Goal: Task Accomplishment & Management: Manage account settings

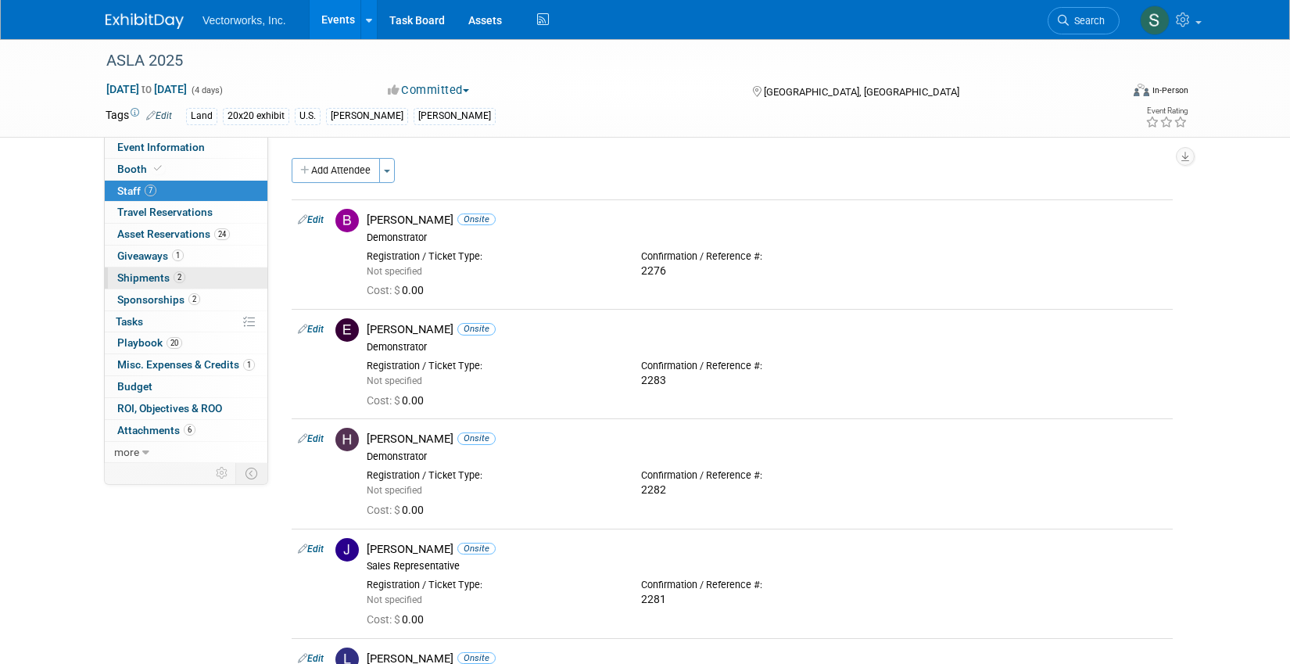
click at [159, 273] on span "Shipments 2" at bounding box center [151, 277] width 68 height 13
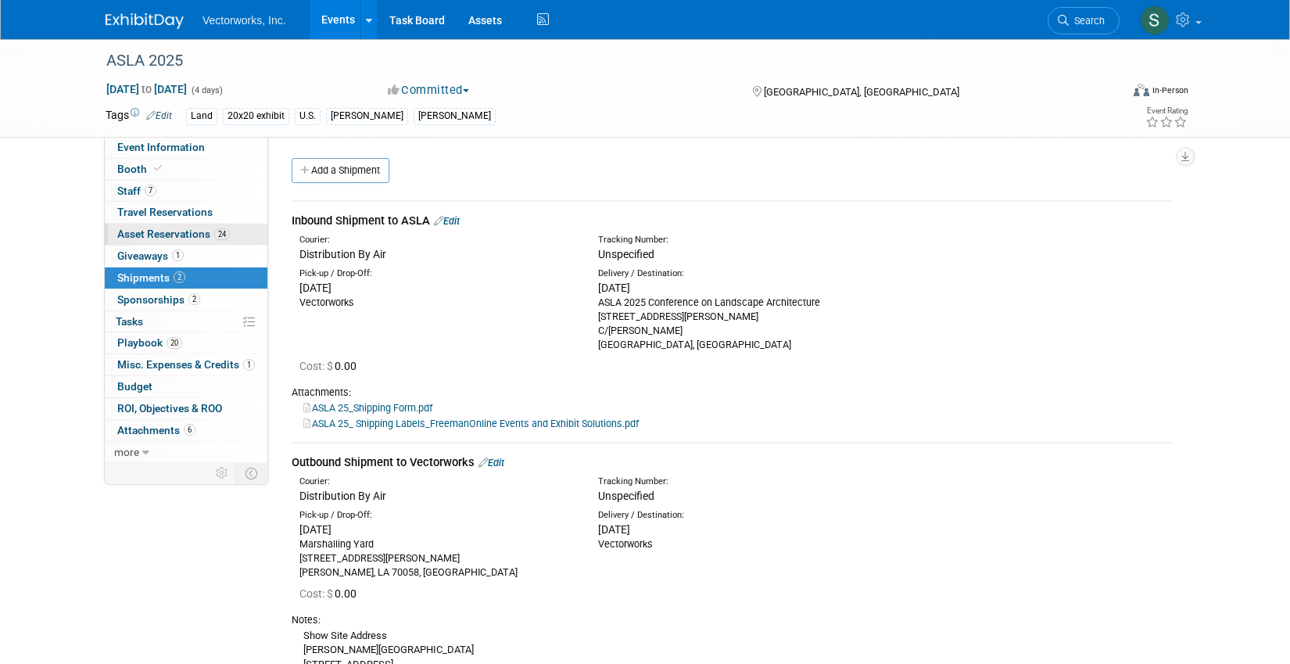
click at [209, 229] on span "Asset Reservations 24" at bounding box center [173, 234] width 113 height 13
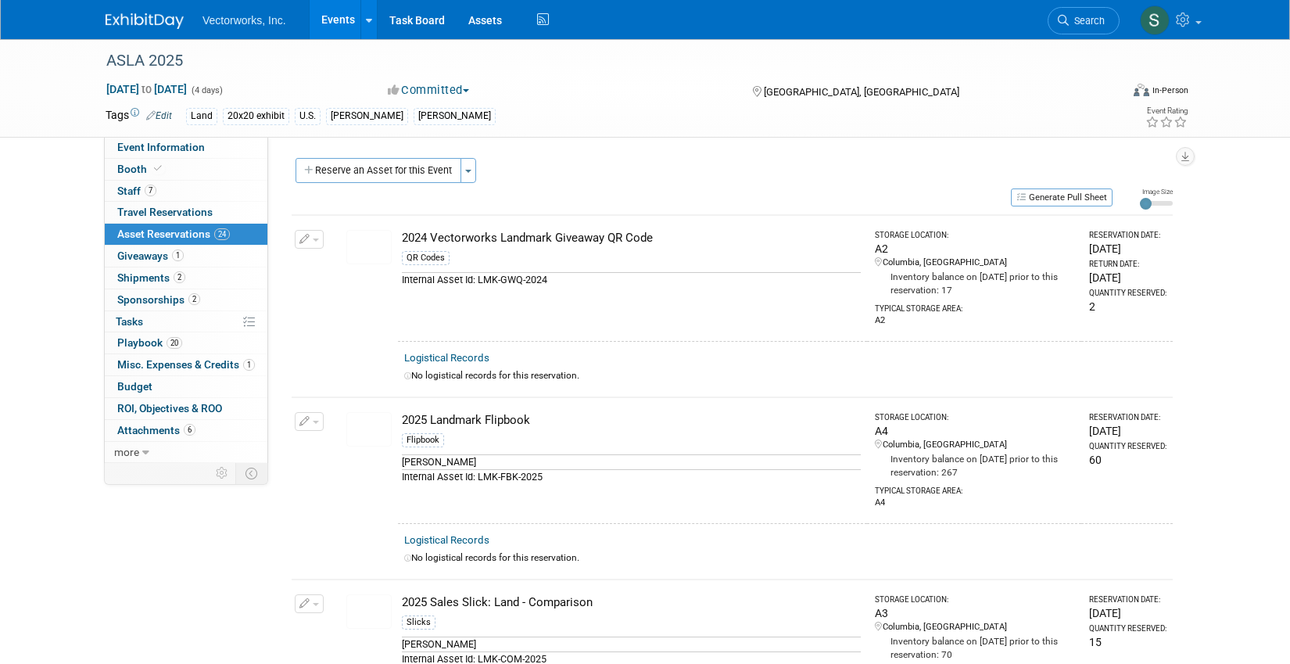
click at [386, 185] on div "Reserve an Asset for this Event Toggle Dropdown New asset reservation Copy asse…" at bounding box center [732, 172] width 881 height 29
click at [386, 172] on button "Reserve an Asset for this Event" at bounding box center [379, 170] width 166 height 25
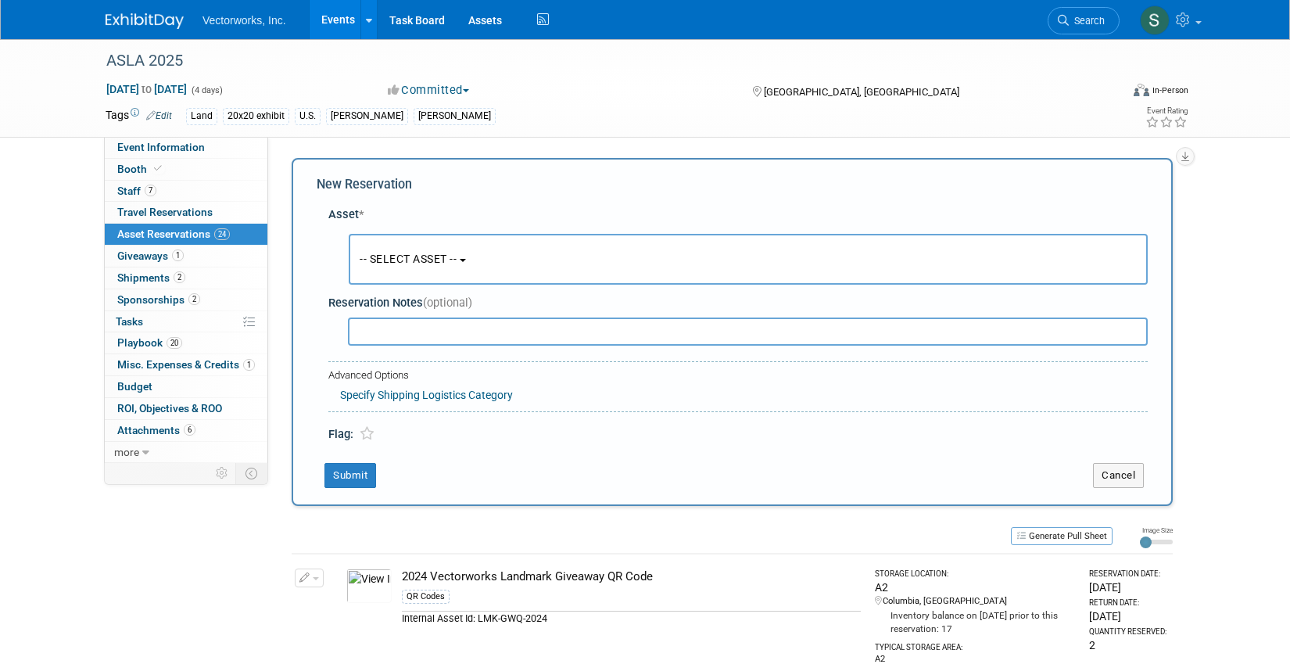
scroll to position [15, 0]
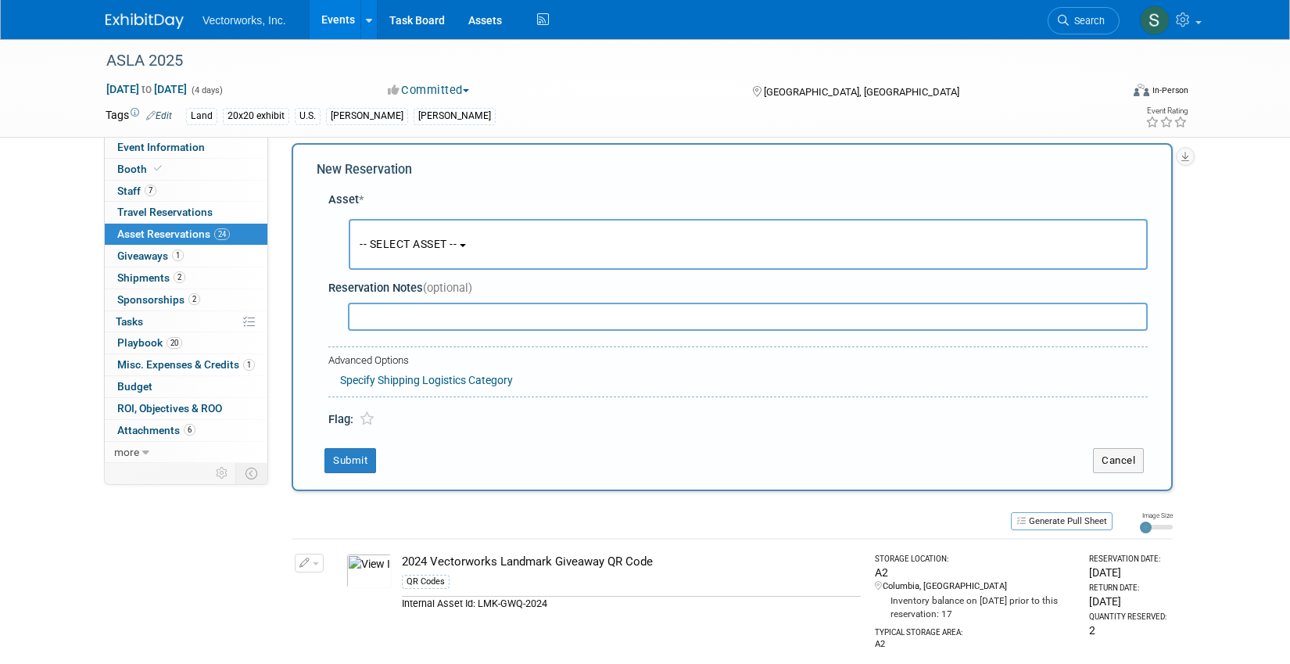
click at [398, 251] on button "-- SELECT ASSET --" at bounding box center [748, 244] width 799 height 51
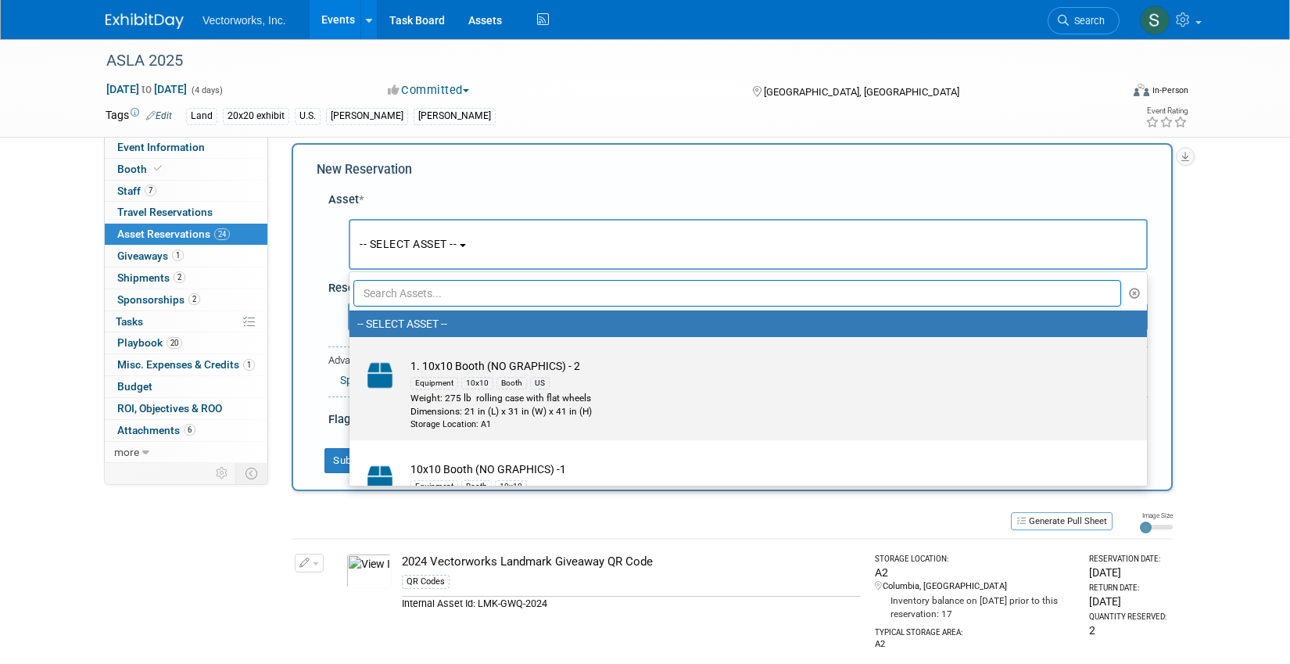
click at [386, 386] on img at bounding box center [379, 375] width 45 height 34
click at [352, 356] on input "1. 10x10 Booth (NO GRAPHICS) - 2 Equipment 10x10 Booth US Weight: 275 lb rollin…" at bounding box center [347, 351] width 10 height 10
select select "10718544"
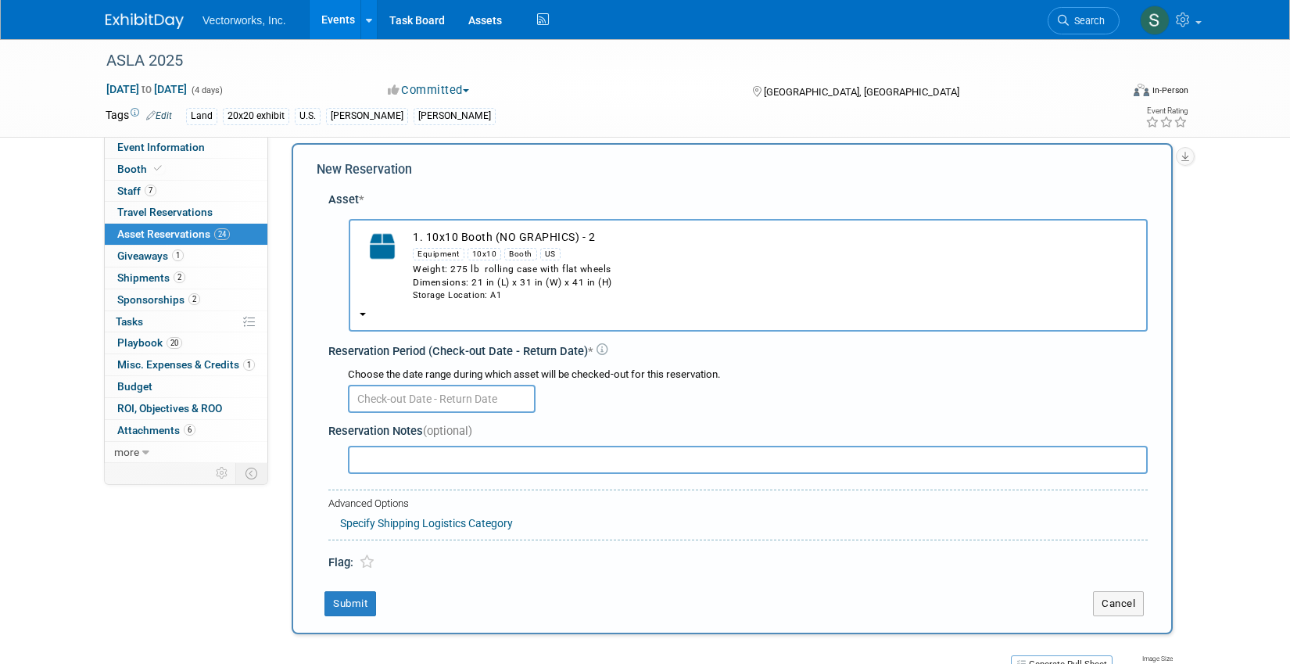
click at [387, 398] on input "text" at bounding box center [442, 399] width 188 height 28
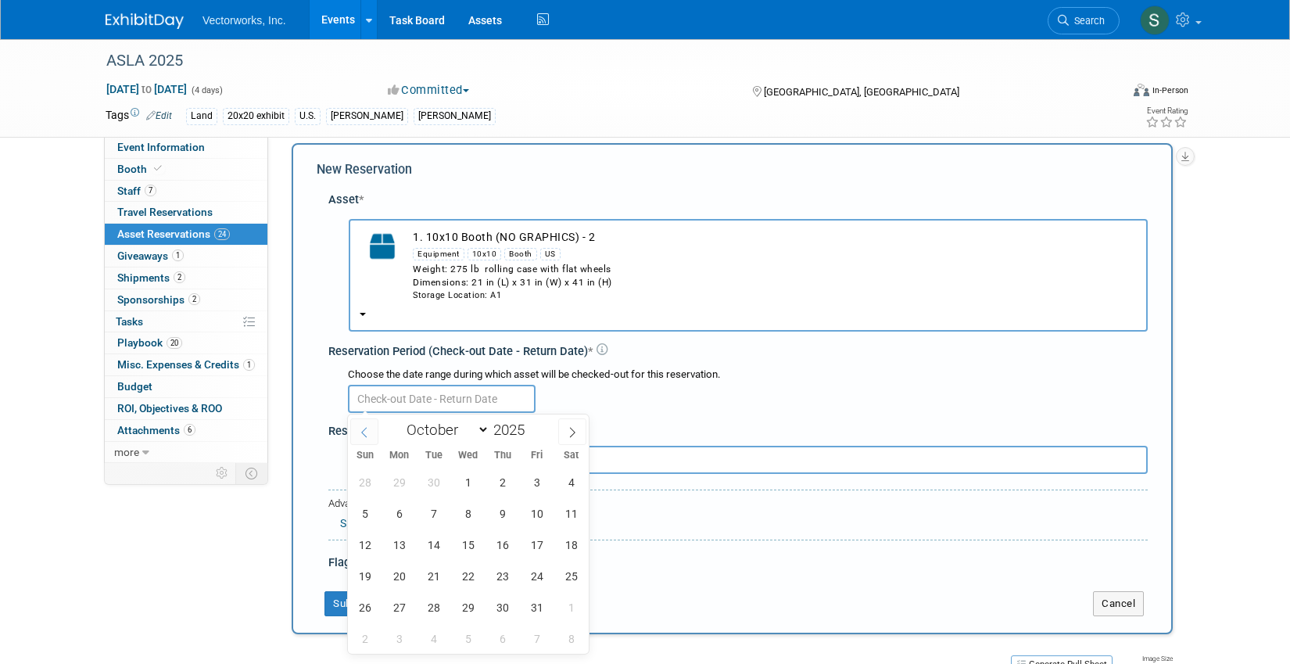
click at [370, 436] on span at bounding box center [364, 431] width 28 height 27
select select "8"
click at [402, 545] on span "15" at bounding box center [399, 544] width 30 height 30
type input "[DATE]"
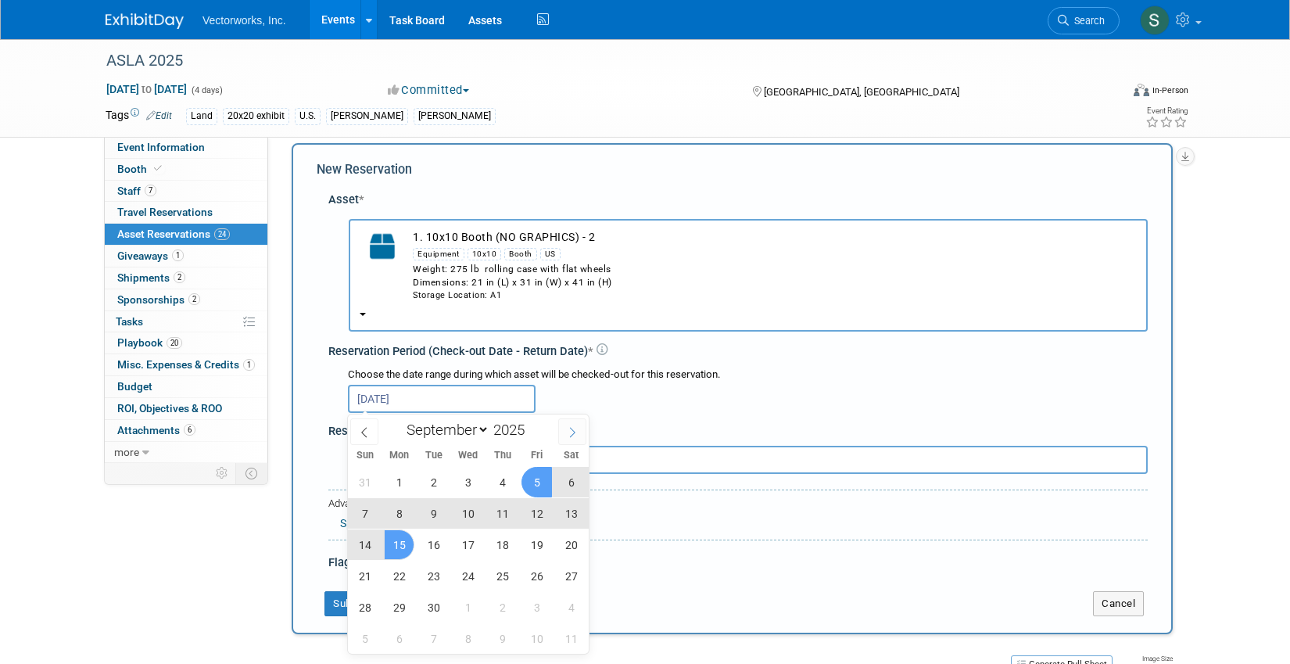
click at [569, 436] on icon at bounding box center [572, 432] width 11 height 11
select select "9"
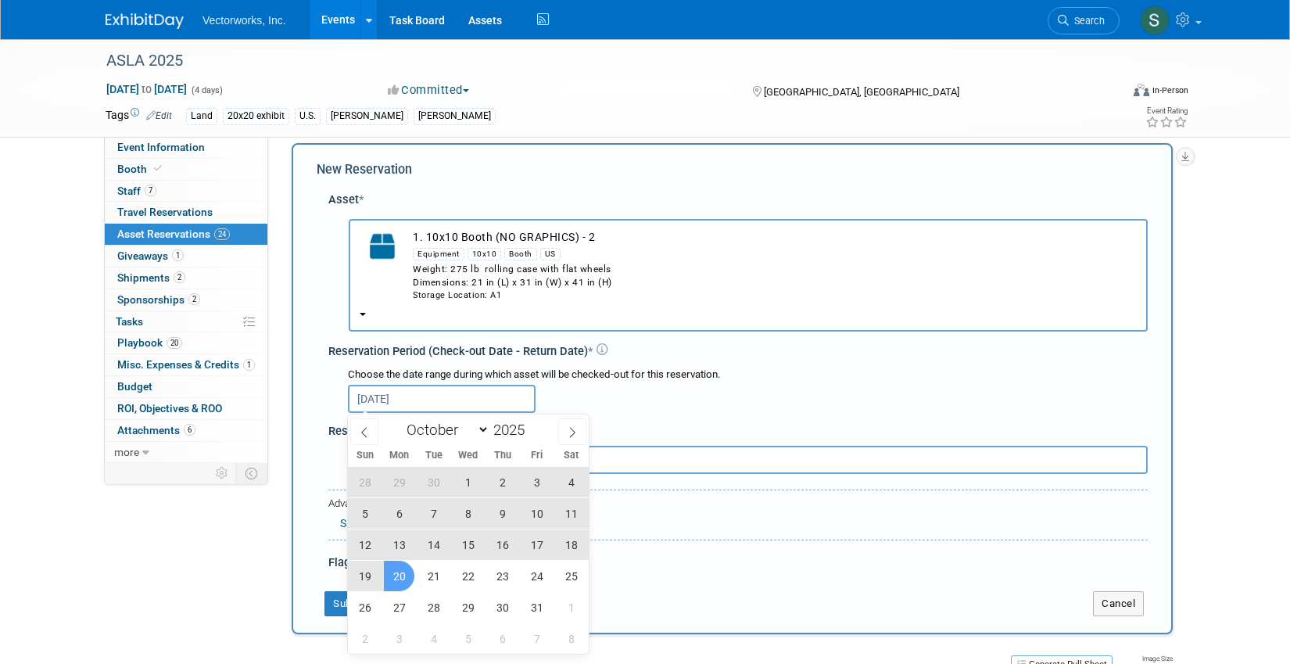
click at [400, 576] on span "20" at bounding box center [399, 576] width 30 height 30
type input "[DATE] to [DATE]"
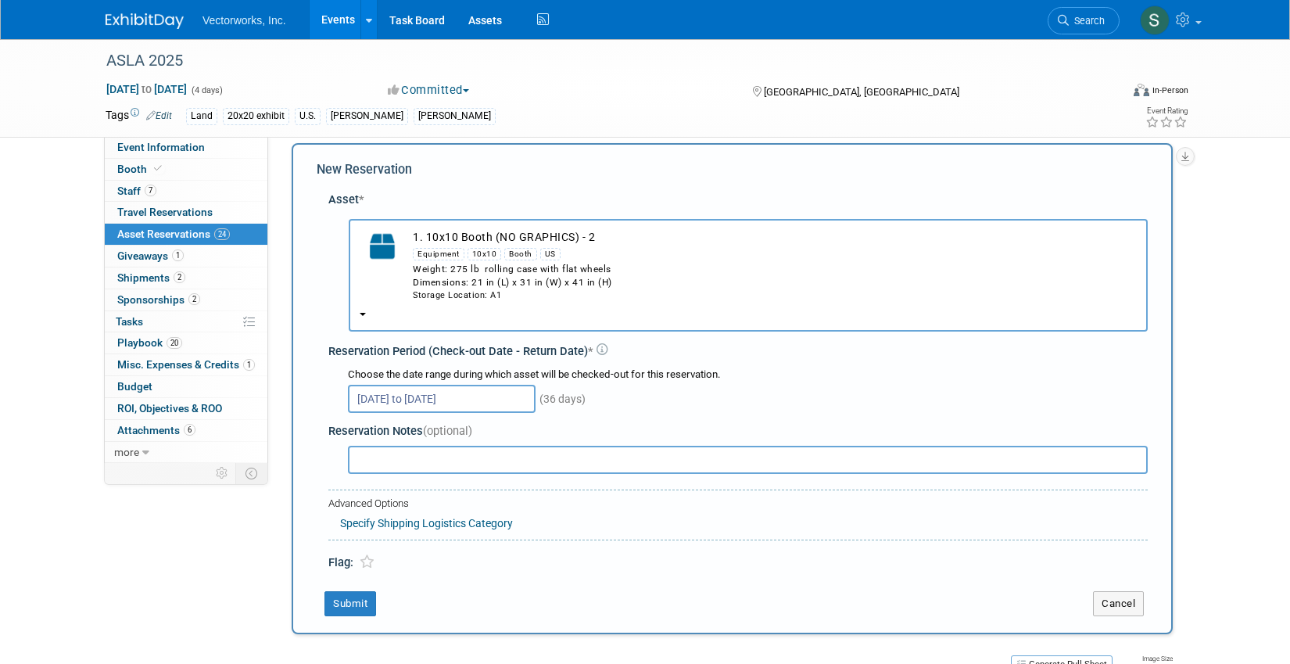
click at [393, 463] on input "text" at bounding box center [748, 460] width 800 height 28
click at [458, 457] on input "Please use the new ASLA Graphics" at bounding box center [748, 460] width 800 height 28
type input "Please use the new ASLA Graphics"
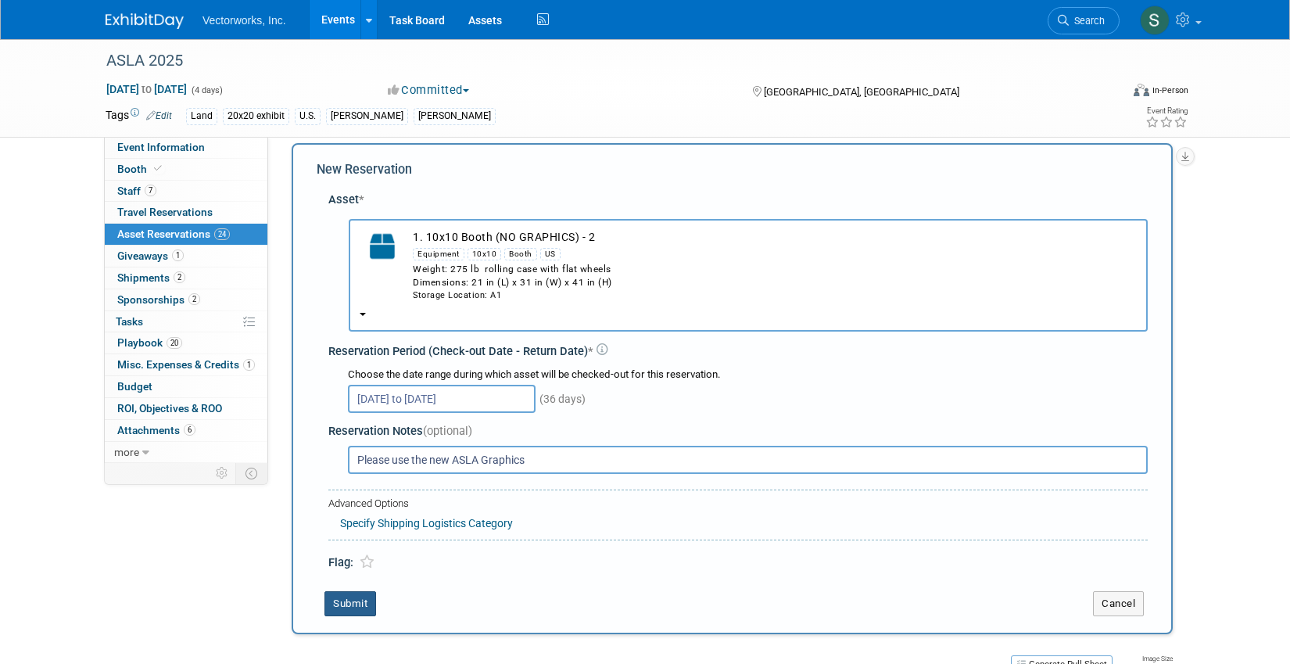
click at [352, 602] on button "Submit" at bounding box center [351, 603] width 52 height 25
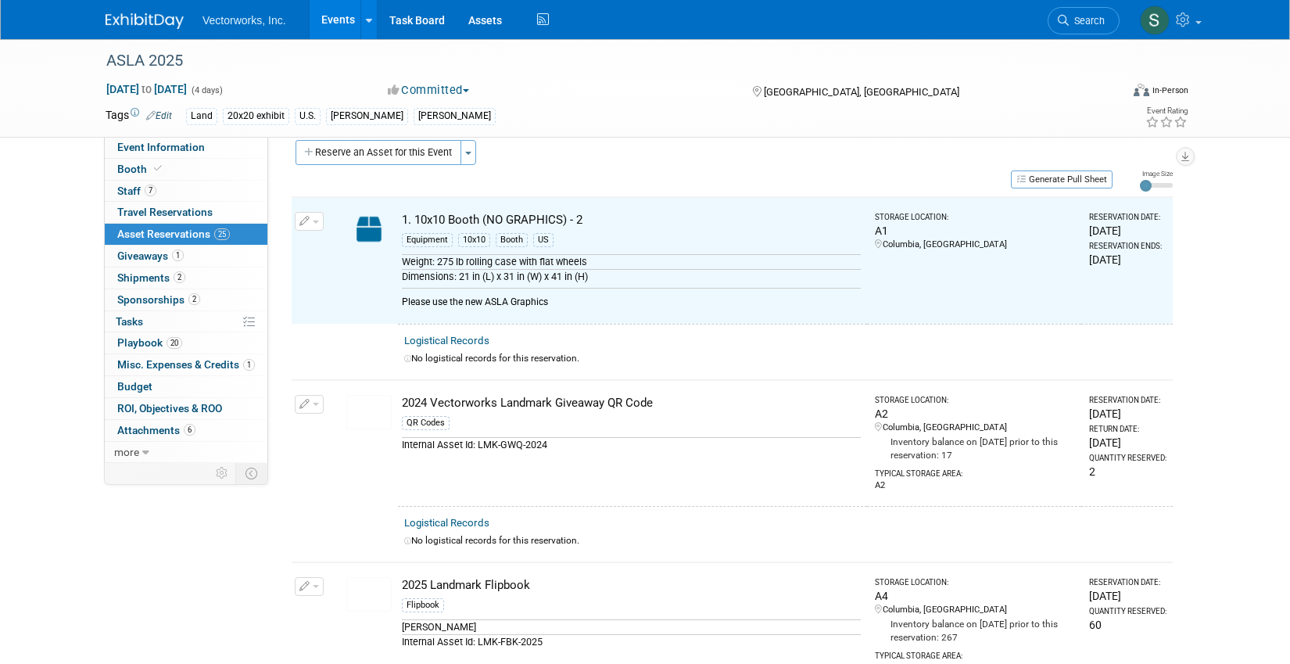
scroll to position [20, 0]
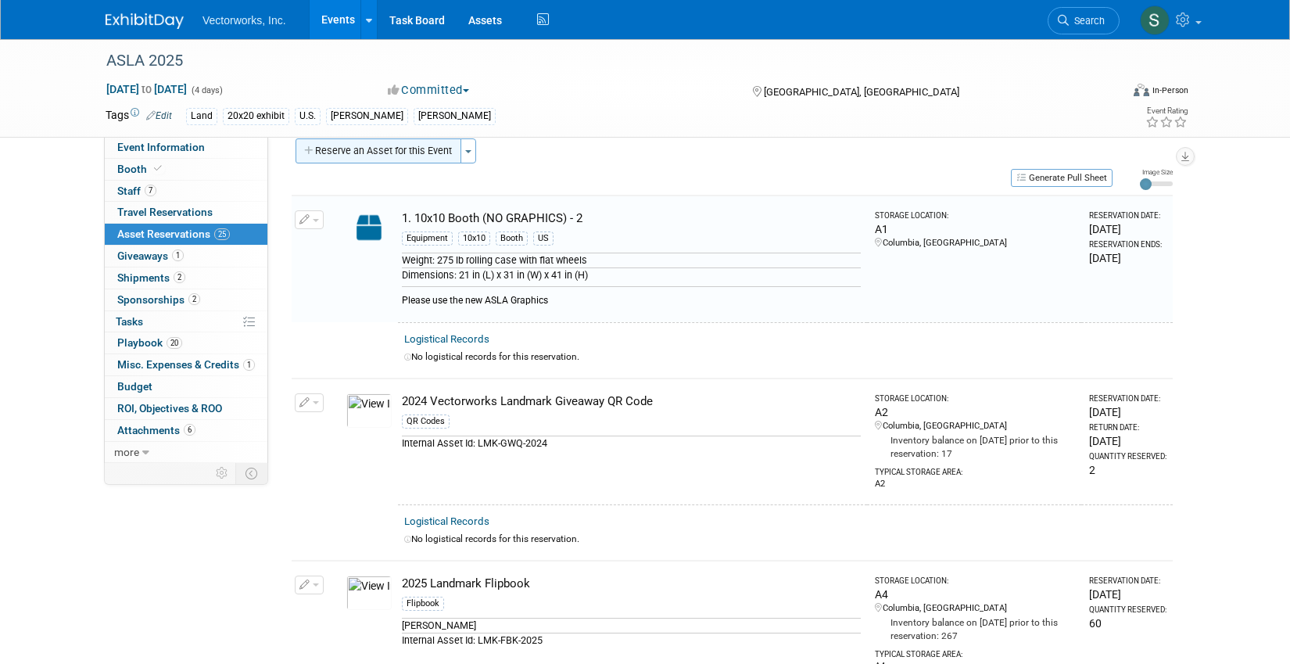
click at [439, 156] on button "Reserve an Asset for this Event" at bounding box center [379, 150] width 166 height 25
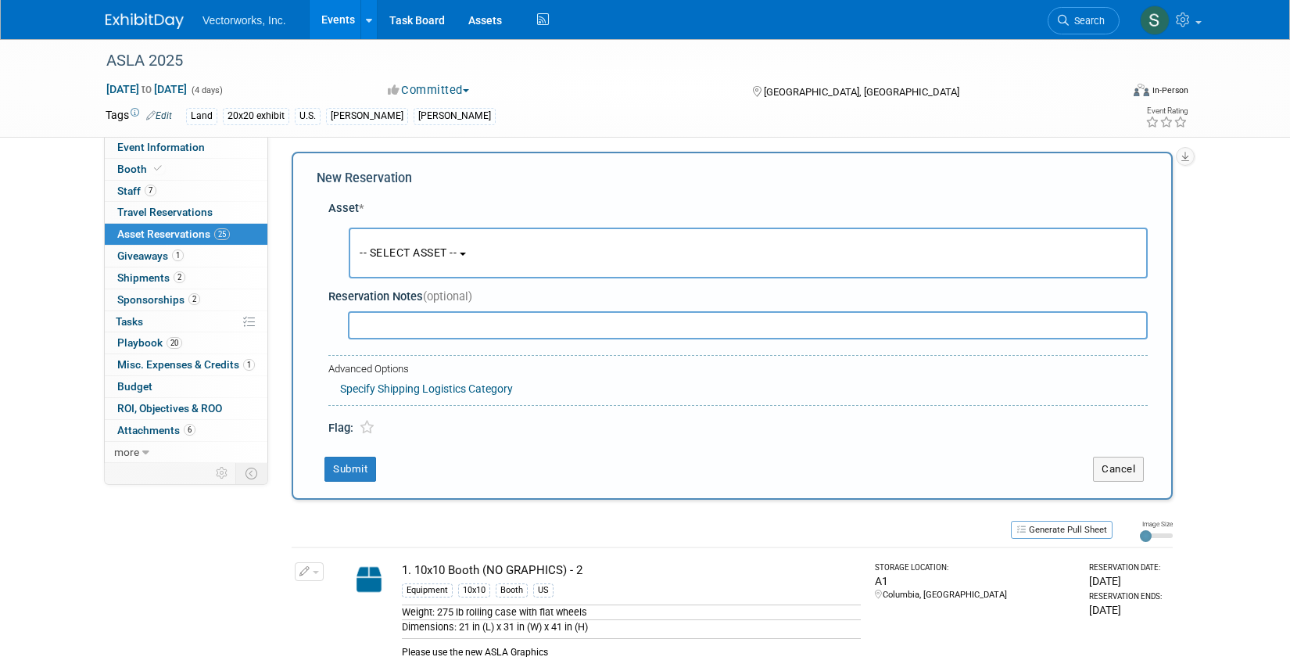
scroll to position [15, 0]
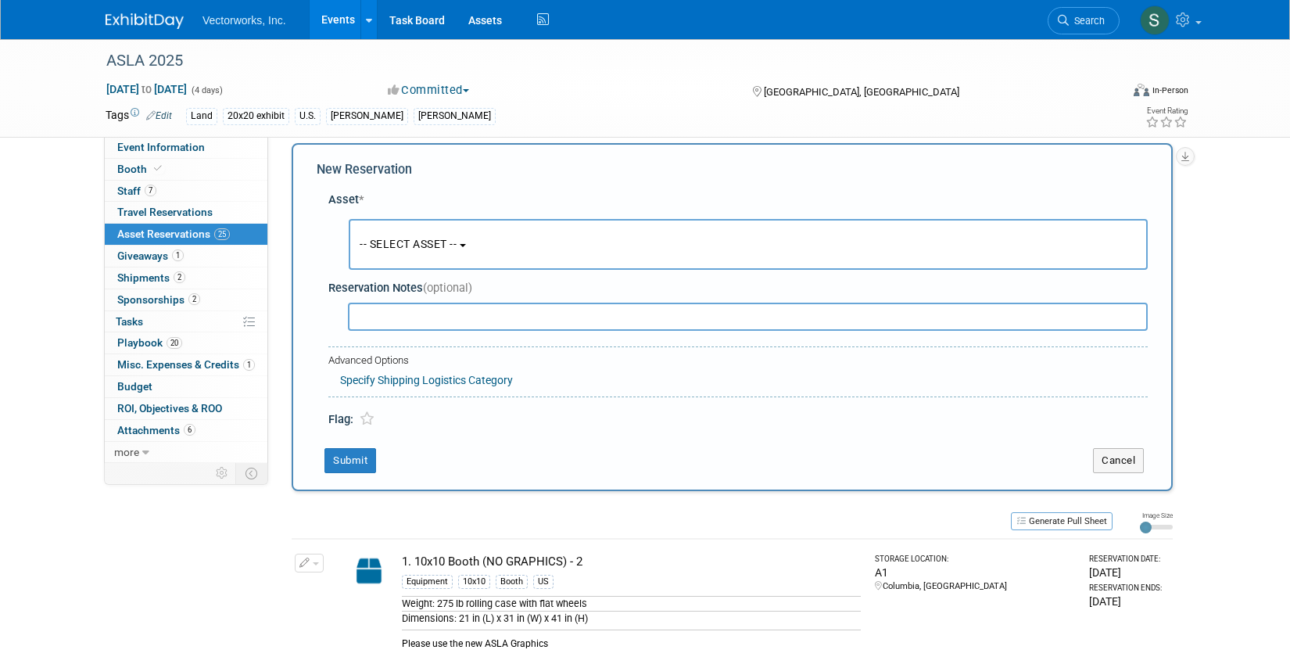
click at [447, 241] on span "-- SELECT ASSET --" at bounding box center [408, 244] width 97 height 13
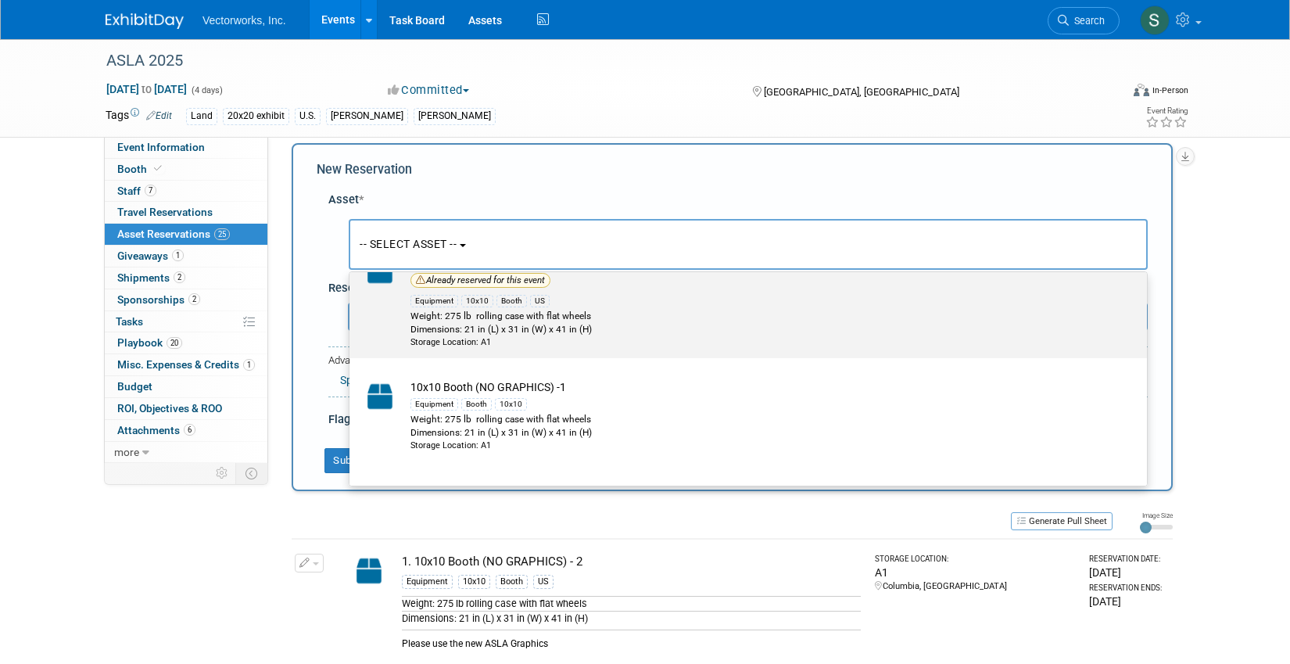
scroll to position [106, 0]
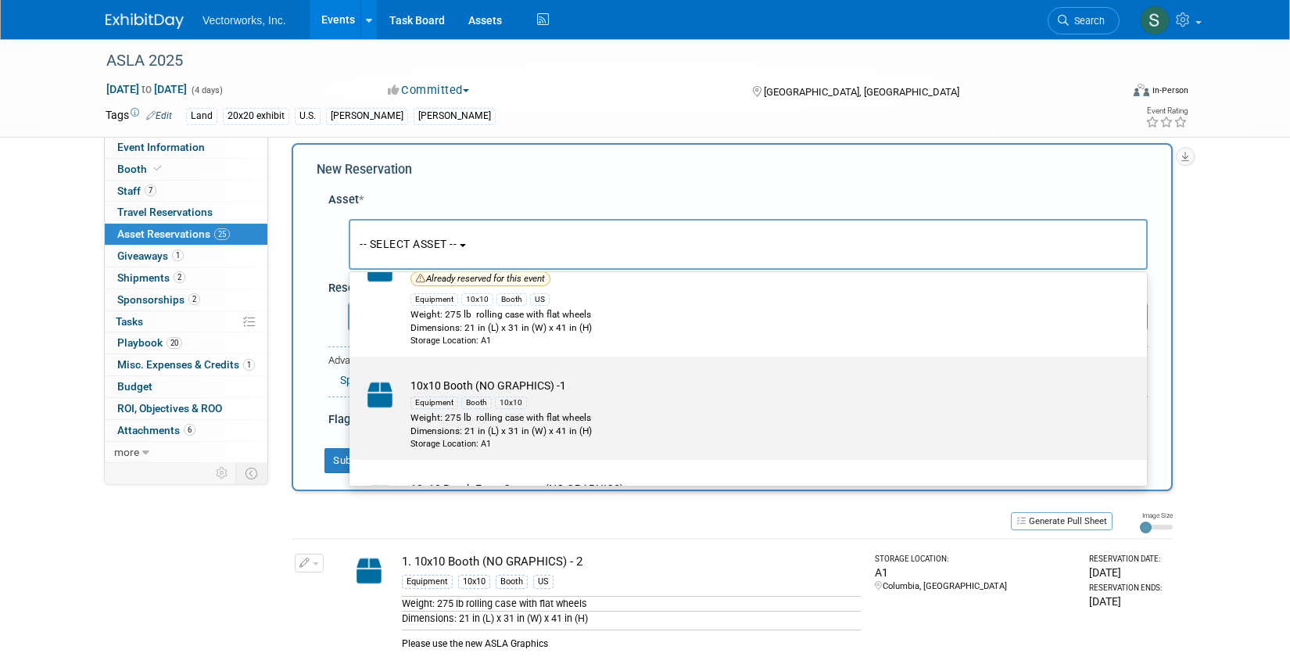
click at [422, 418] on div "Weight: 275 lb rolling case with flat wheels" at bounding box center [763, 417] width 705 height 13
click at [352, 375] on input "10x10 Booth (NO GRAPHICS) -1 Equipment Booth 10x10 Weight: 275 lb rolling case …" at bounding box center [347, 370] width 10 height 10
select select "10718542"
select select "9"
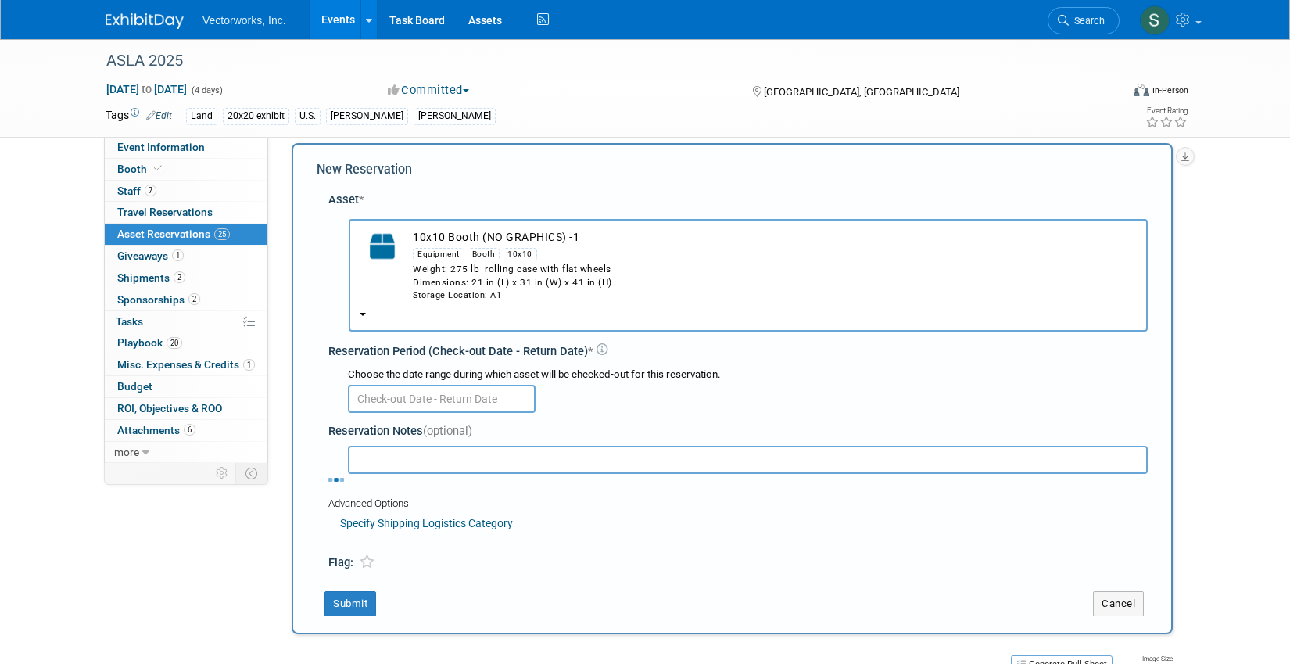
click at [409, 459] on input "text" at bounding box center [748, 460] width 800 height 28
paste input "Please use the new ASLA Graphics"
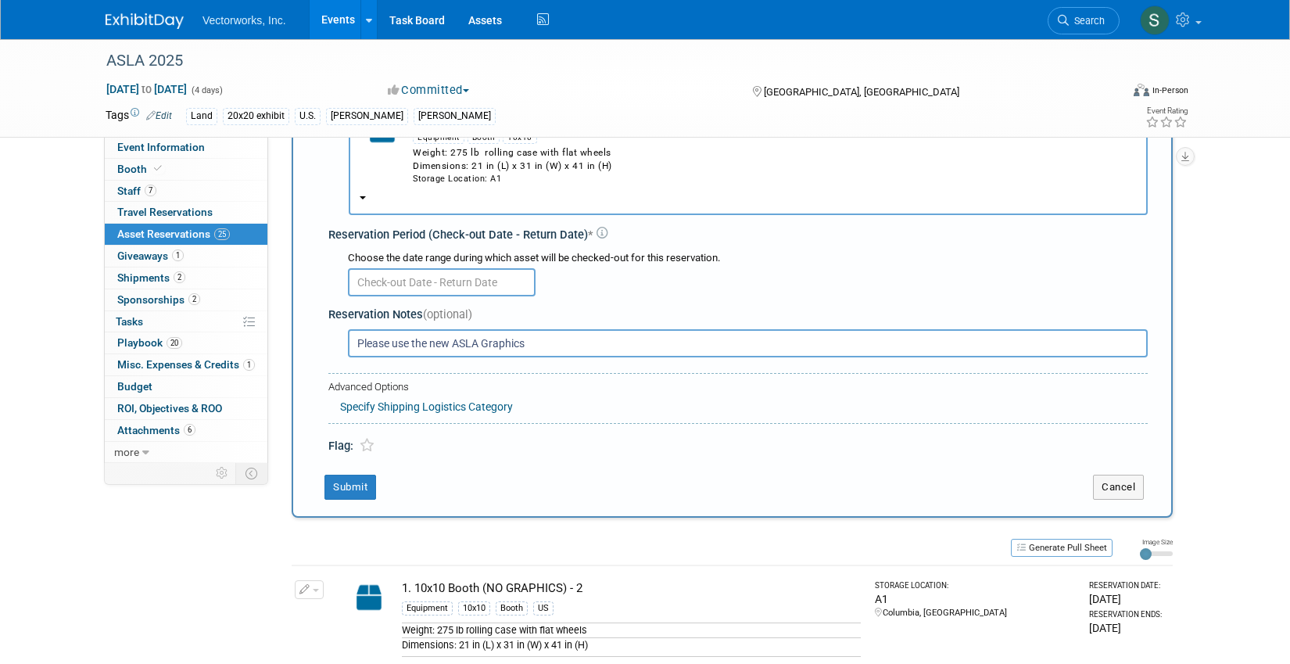
scroll to position [139, 0]
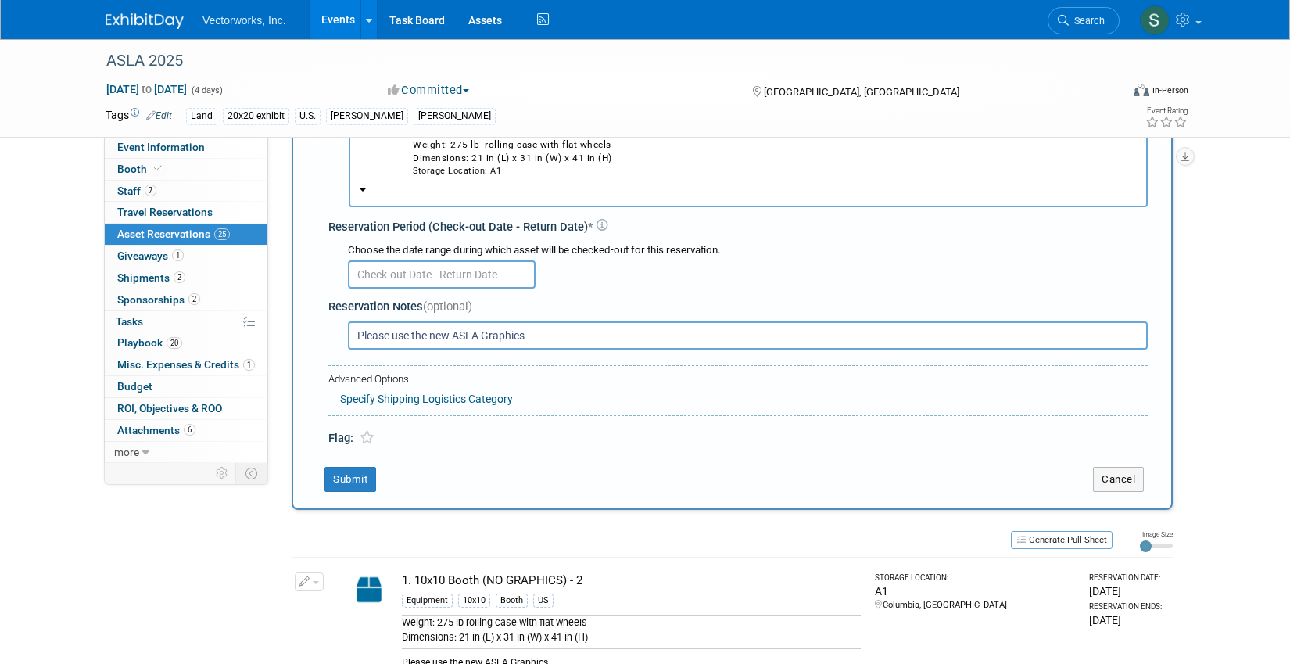
type input "Please use the new ASLA Graphics"
click at [478, 278] on input "text" at bounding box center [442, 274] width 188 height 28
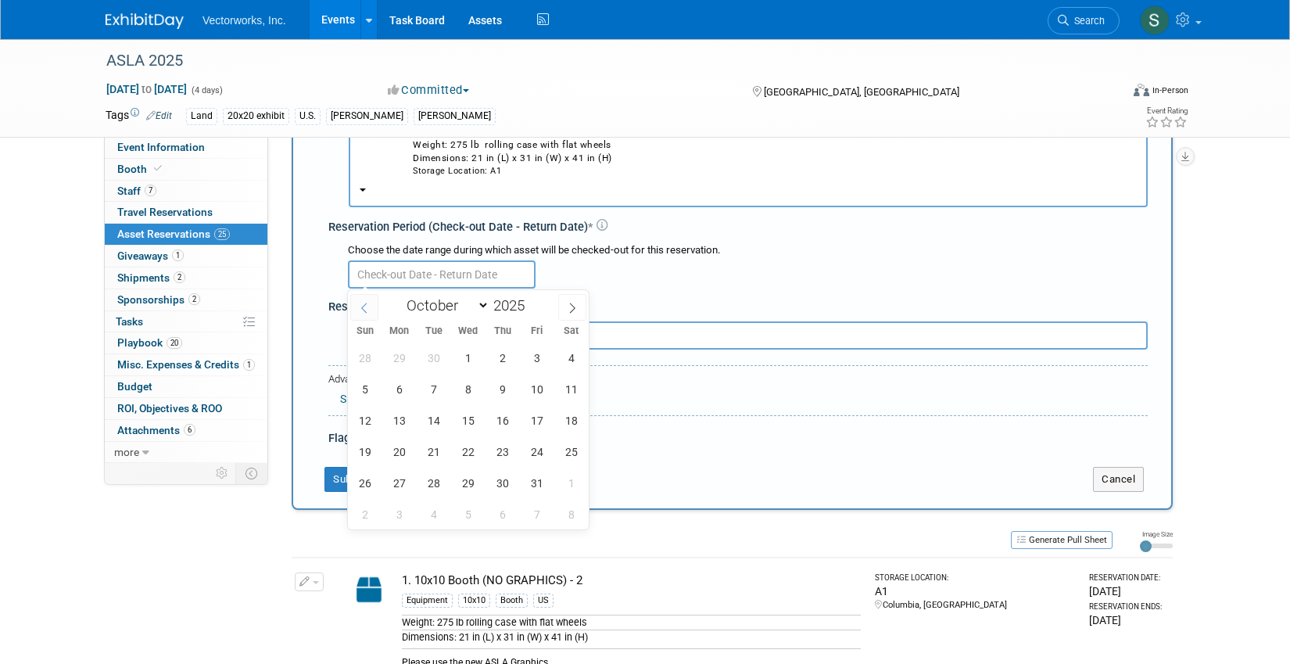
click at [364, 300] on span at bounding box center [364, 307] width 28 height 27
select select "8"
click at [400, 416] on span "15" at bounding box center [399, 420] width 30 height 30
type input "[DATE]"
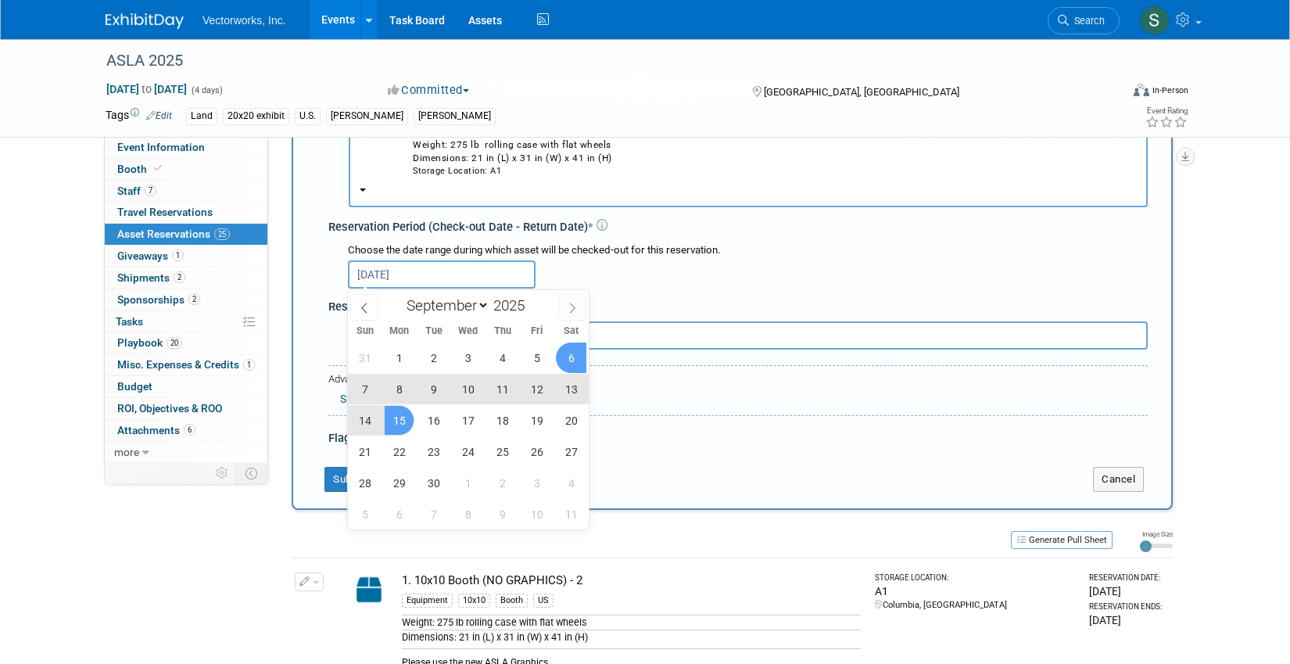
click at [572, 309] on icon at bounding box center [572, 308] width 11 height 11
select select "9"
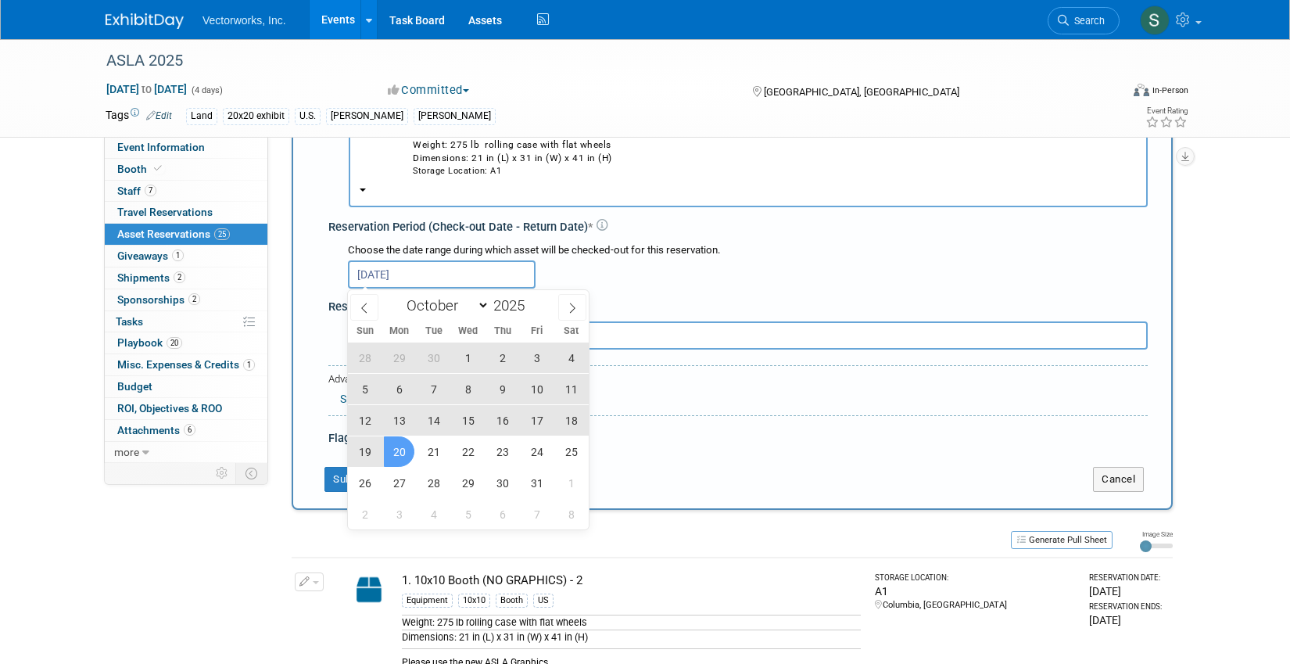
click at [404, 452] on span "20" at bounding box center [399, 451] width 30 height 30
type input "[DATE] to [DATE]"
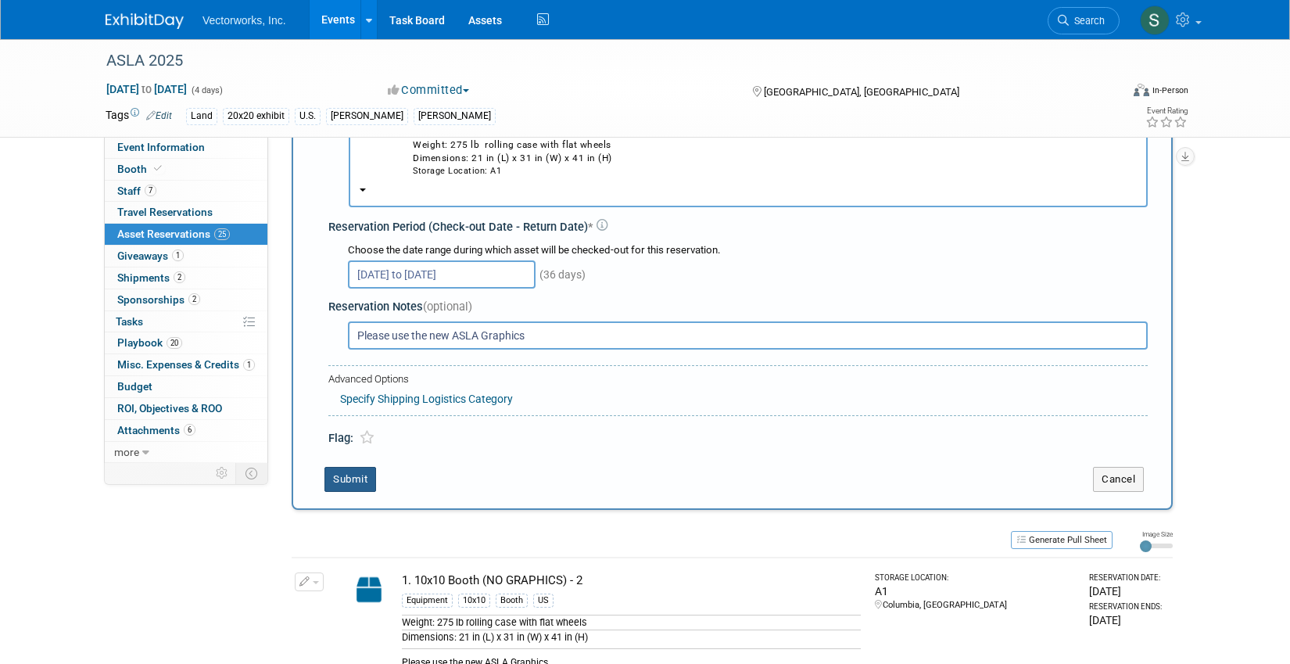
click at [353, 482] on button "Submit" at bounding box center [351, 479] width 52 height 25
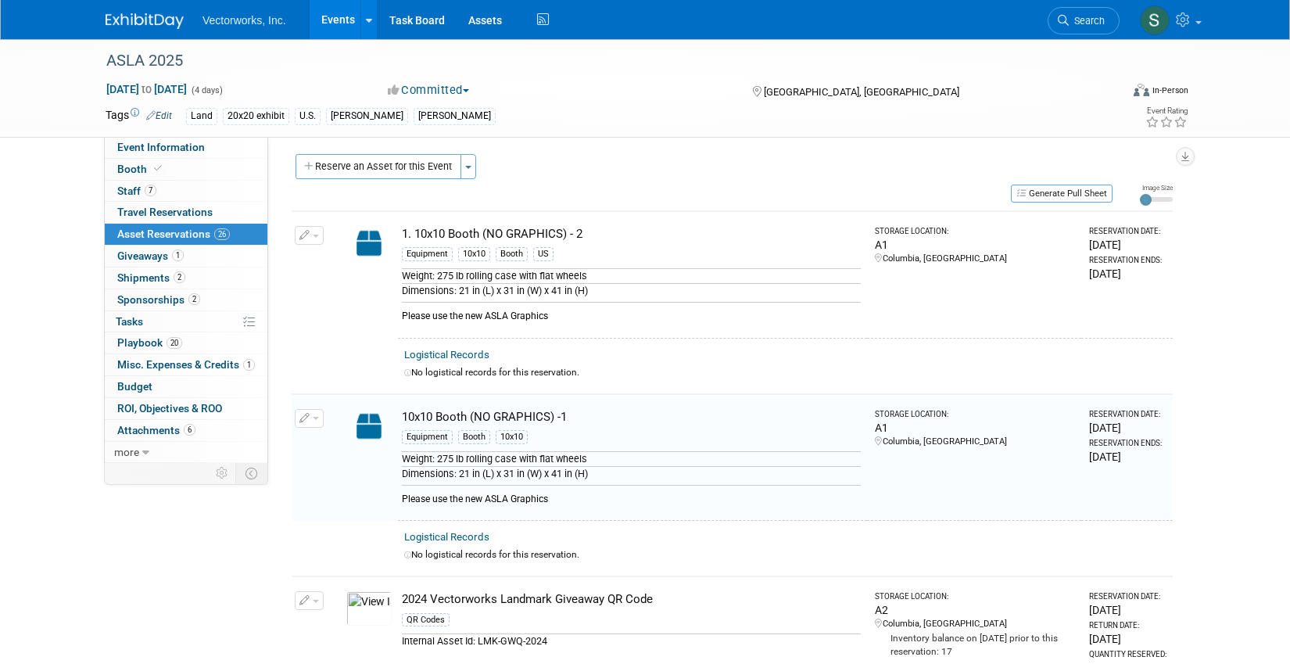
scroll to position [0, 0]
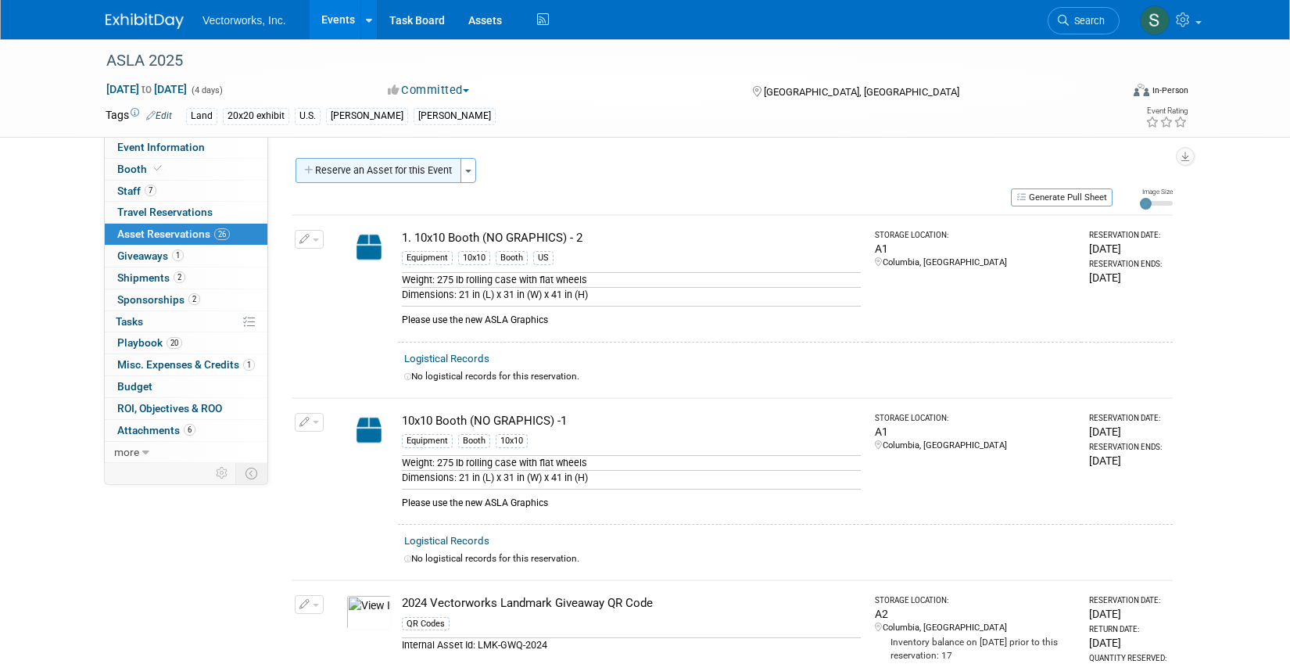
click at [431, 170] on button "Reserve an Asset for this Event" at bounding box center [379, 170] width 166 height 25
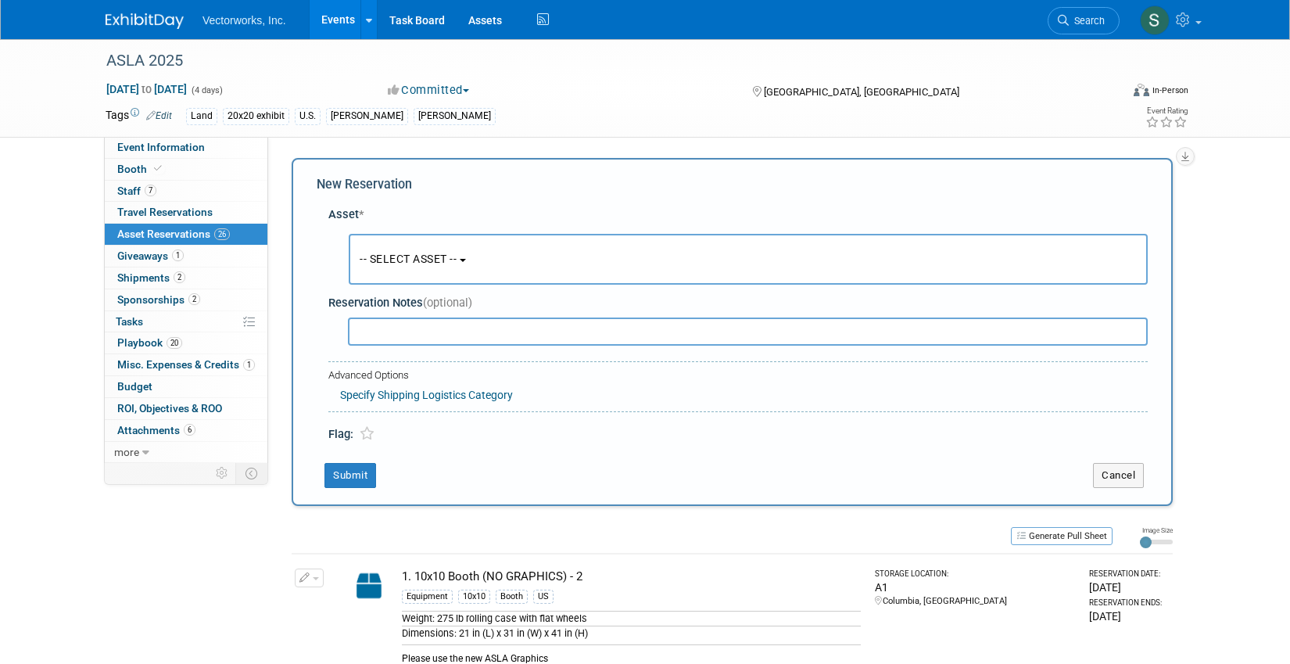
scroll to position [15, 0]
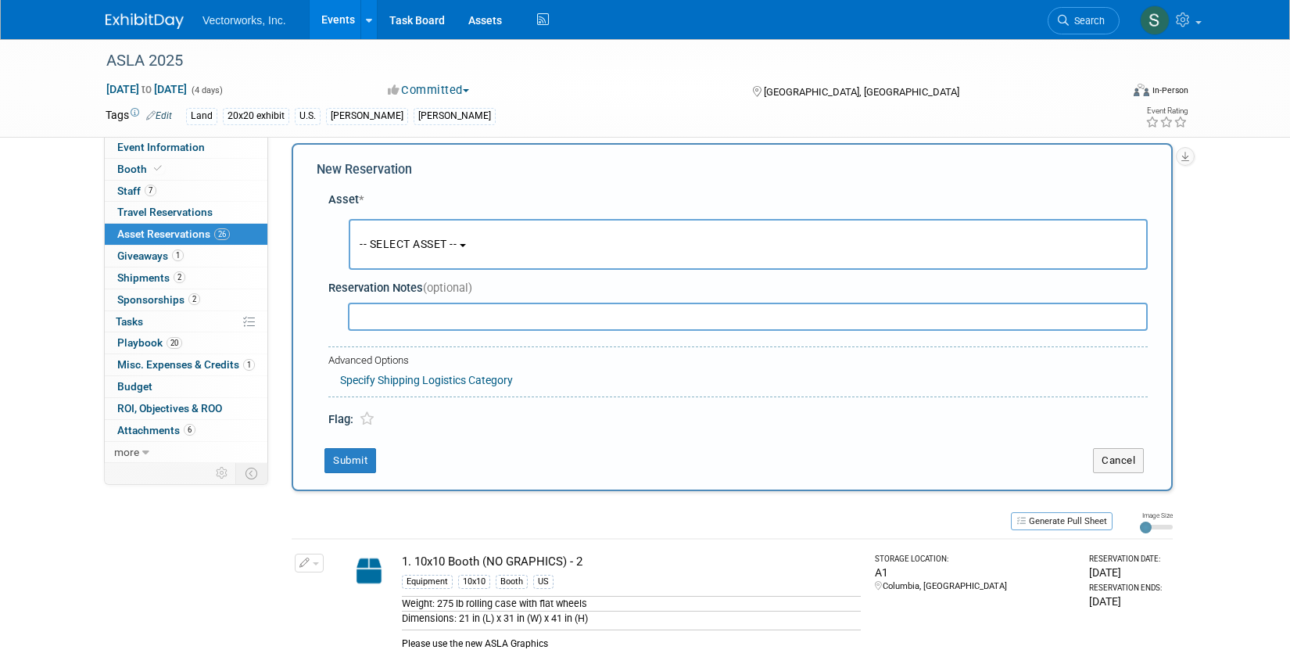
click at [457, 242] on span "-- SELECT ASSET --" at bounding box center [408, 244] width 97 height 13
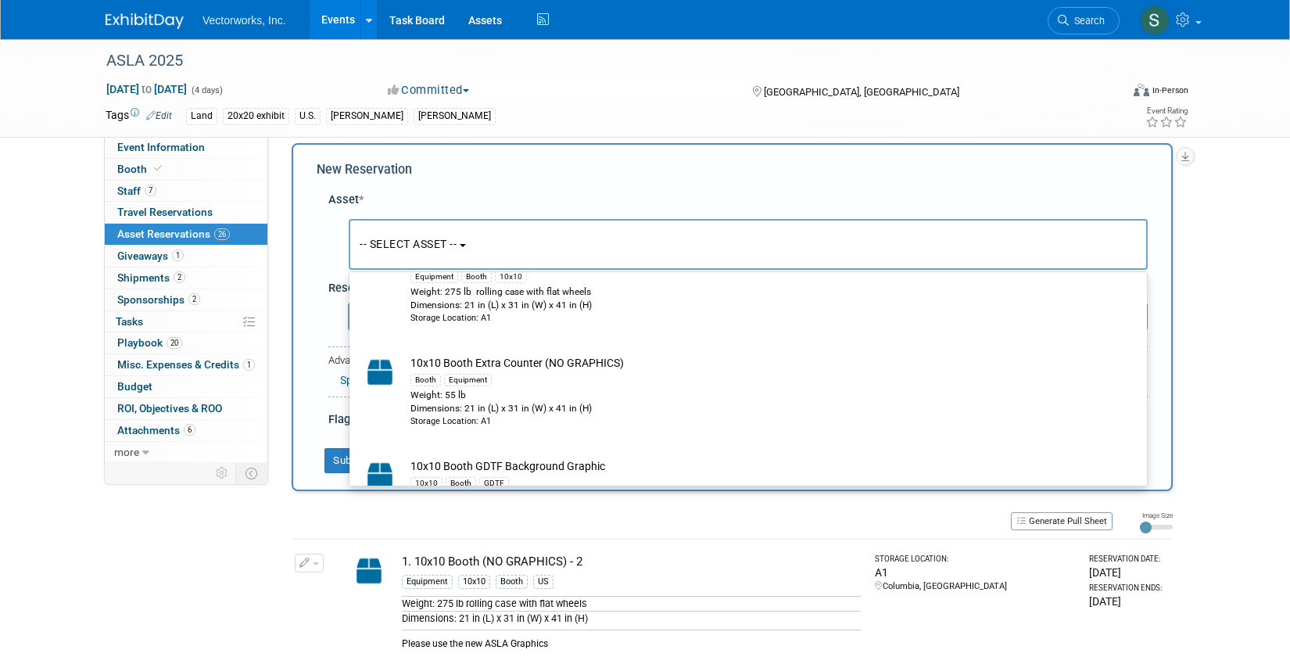
scroll to position [257, 0]
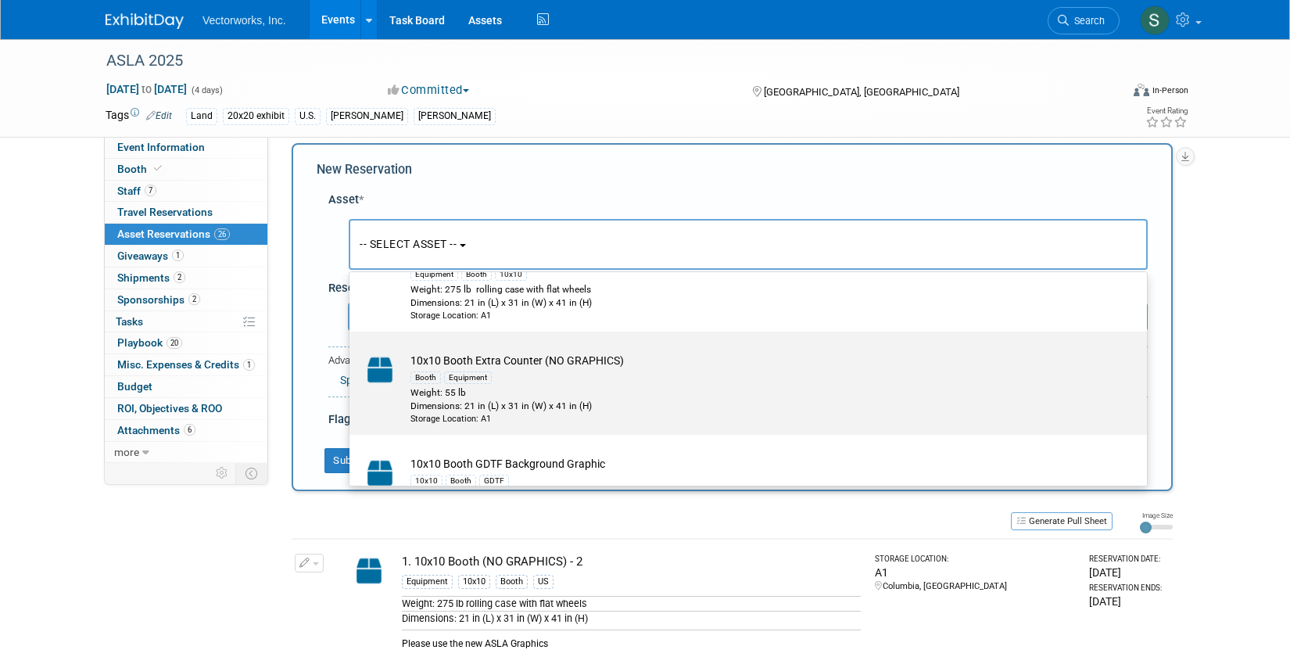
click at [510, 389] on div "Weight: 55 lb" at bounding box center [763, 392] width 705 height 13
click at [352, 350] on input "10x10 Booth Extra Counter (NO GRAPHICS) Booth Equipment Weight: 55 lb Dimension…" at bounding box center [347, 345] width 10 height 10
select select "10718545"
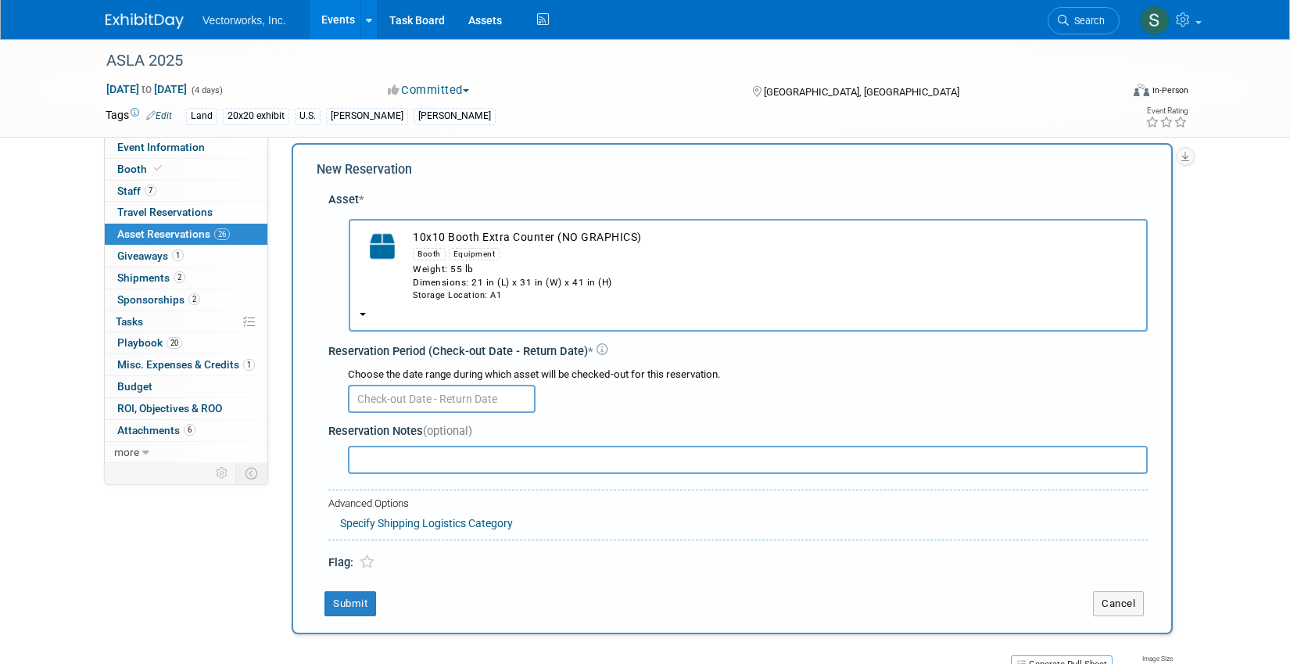
click at [407, 396] on input "text" at bounding box center [442, 399] width 188 height 28
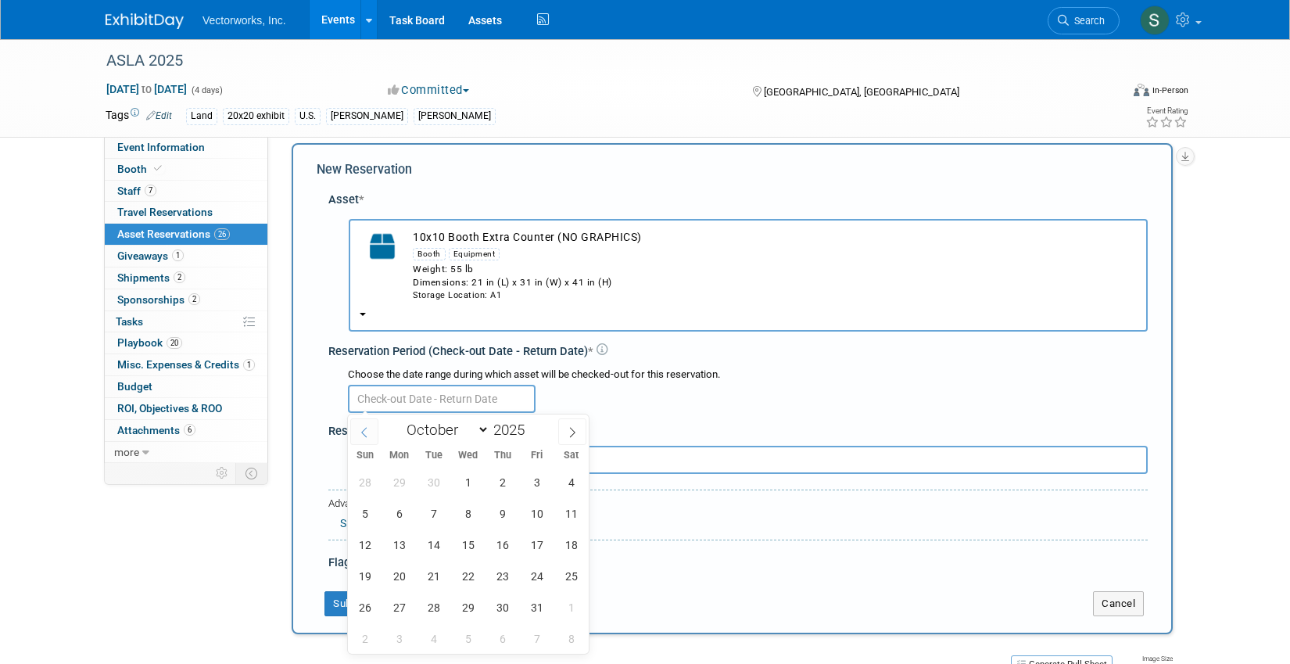
click at [364, 424] on span at bounding box center [364, 431] width 28 height 27
select select "8"
click at [396, 548] on span "15" at bounding box center [399, 544] width 30 height 30
type input "[DATE]"
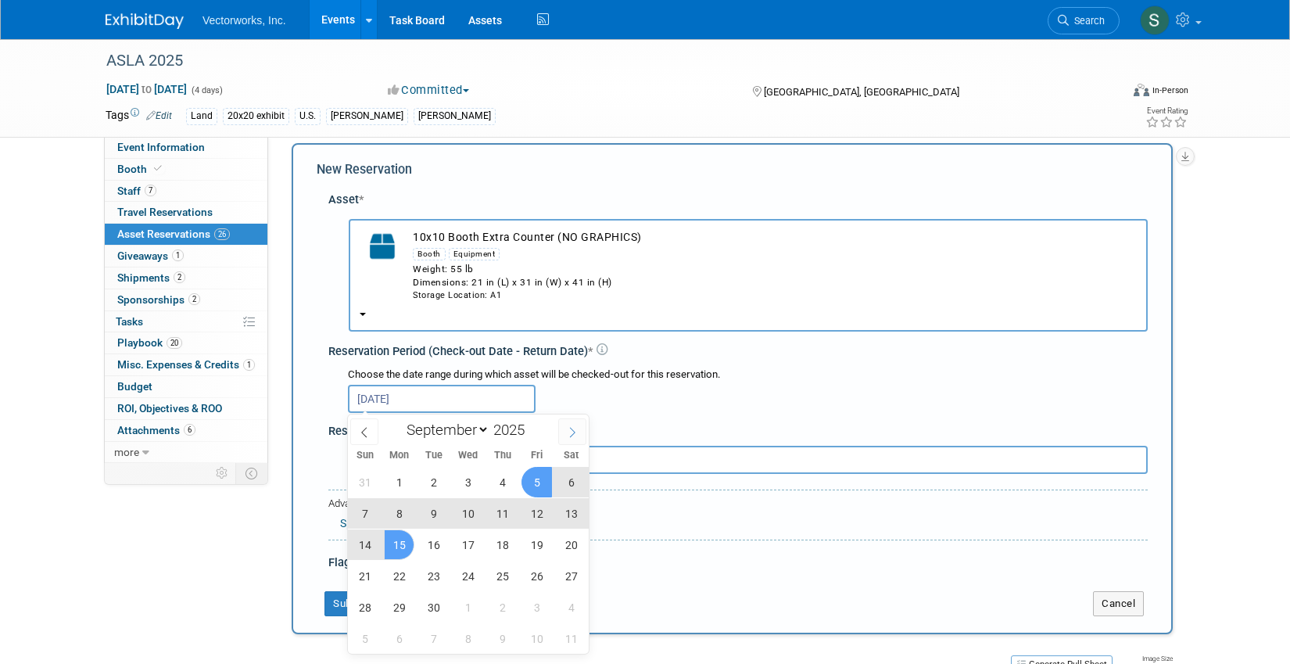
click at [569, 432] on icon at bounding box center [572, 432] width 11 height 11
select select "9"
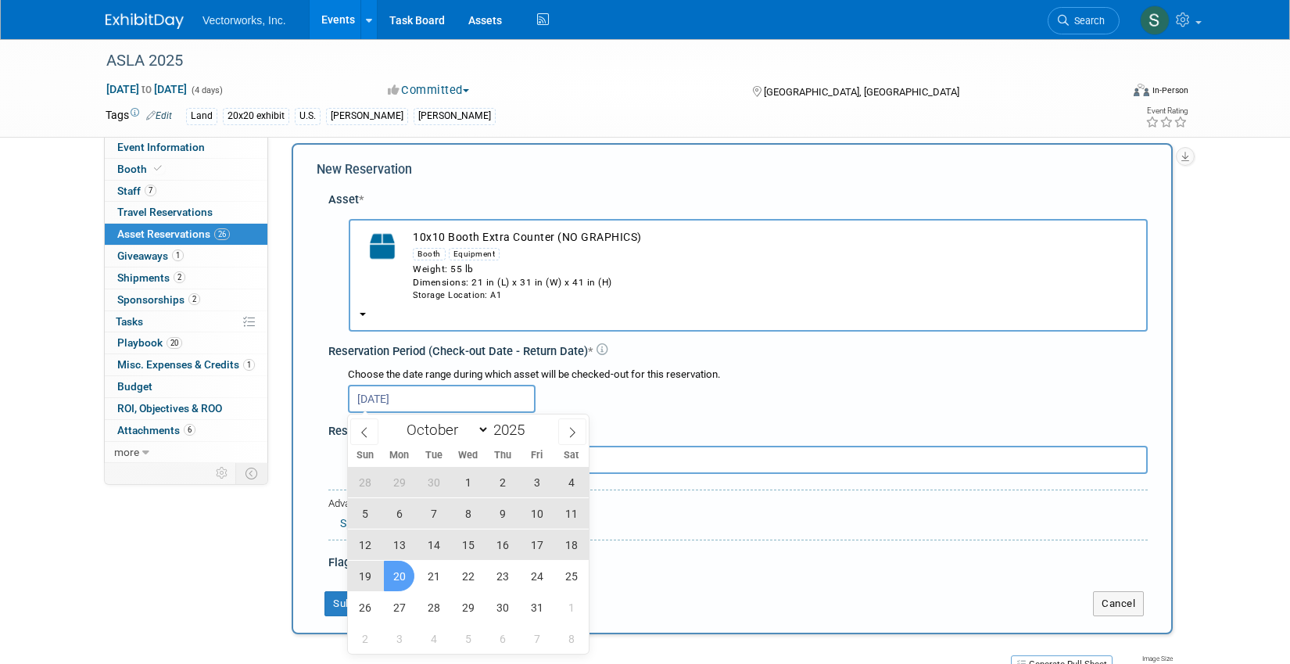
click at [402, 575] on span "20" at bounding box center [399, 576] width 30 height 30
type input "[DATE] to [DATE]"
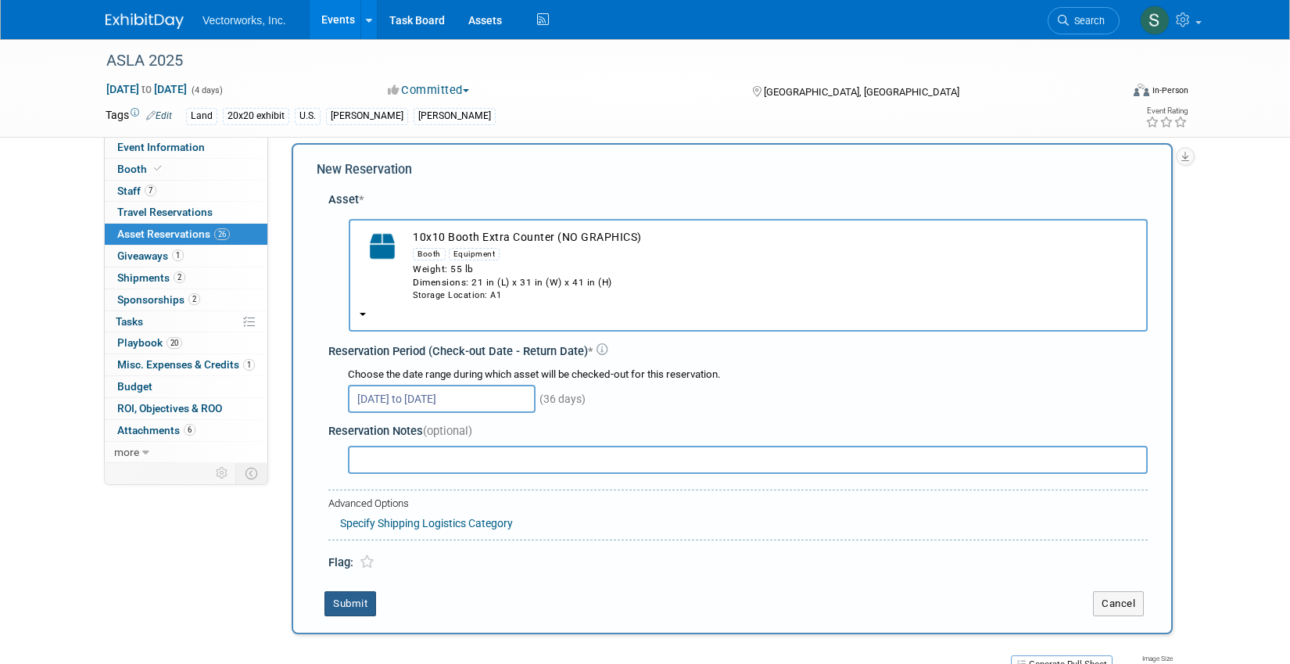
click at [362, 597] on button "Submit" at bounding box center [351, 603] width 52 height 25
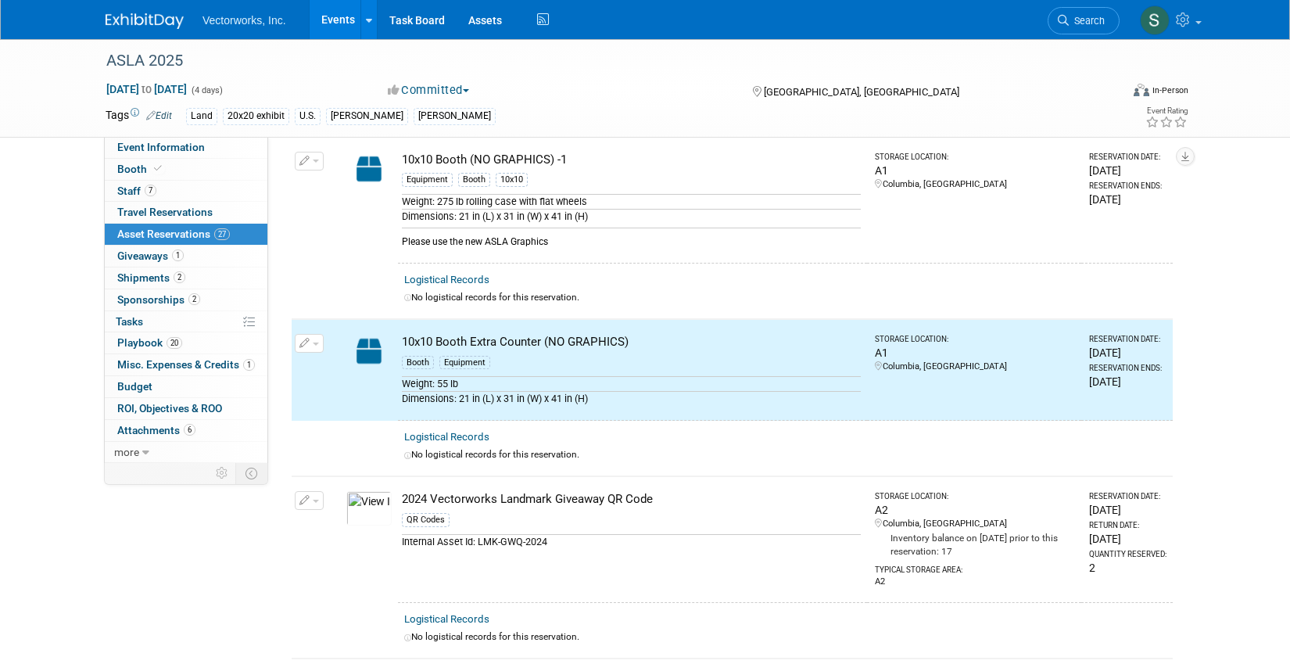
scroll to position [0, 0]
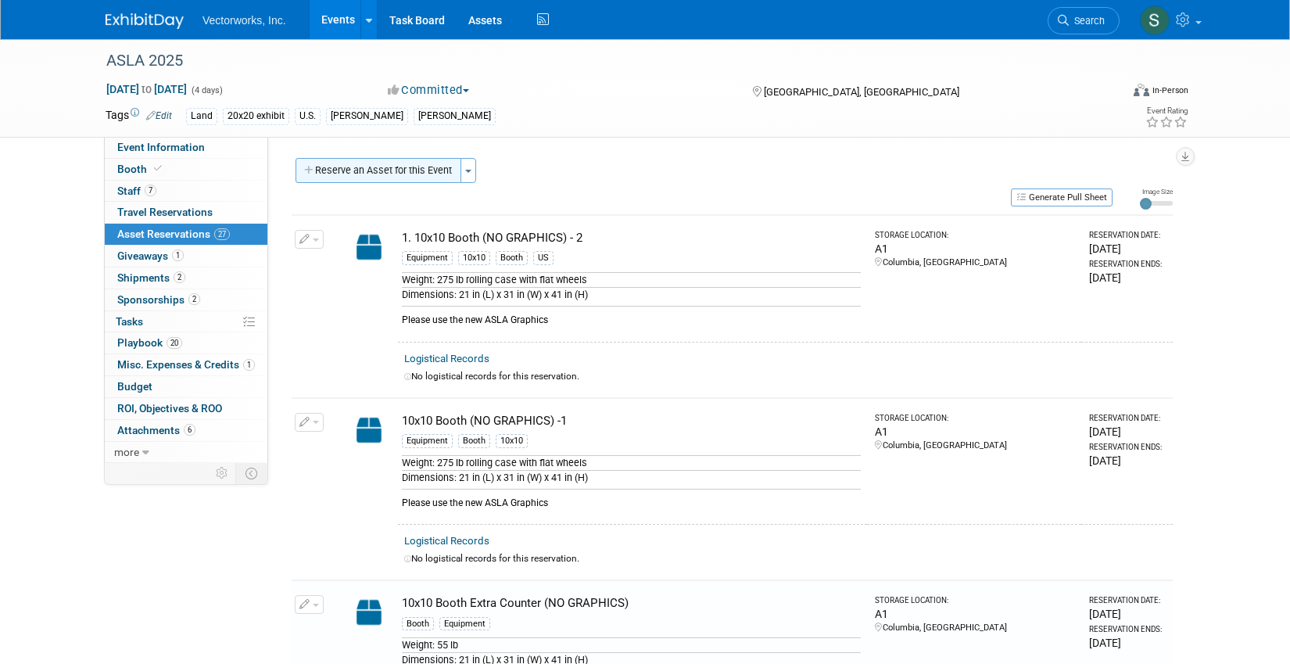
click at [437, 175] on button "Reserve an Asset for this Event" at bounding box center [379, 170] width 166 height 25
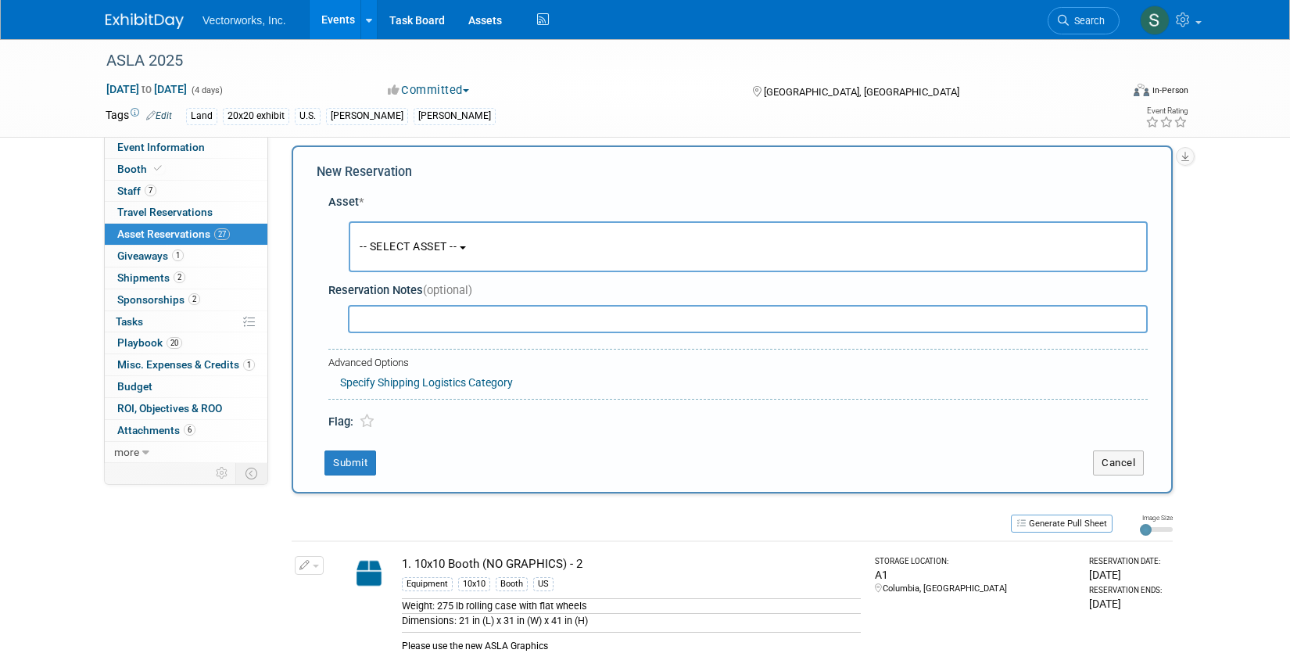
scroll to position [15, 0]
click at [470, 258] on button "-- SELECT ASSET --" at bounding box center [748, 244] width 799 height 51
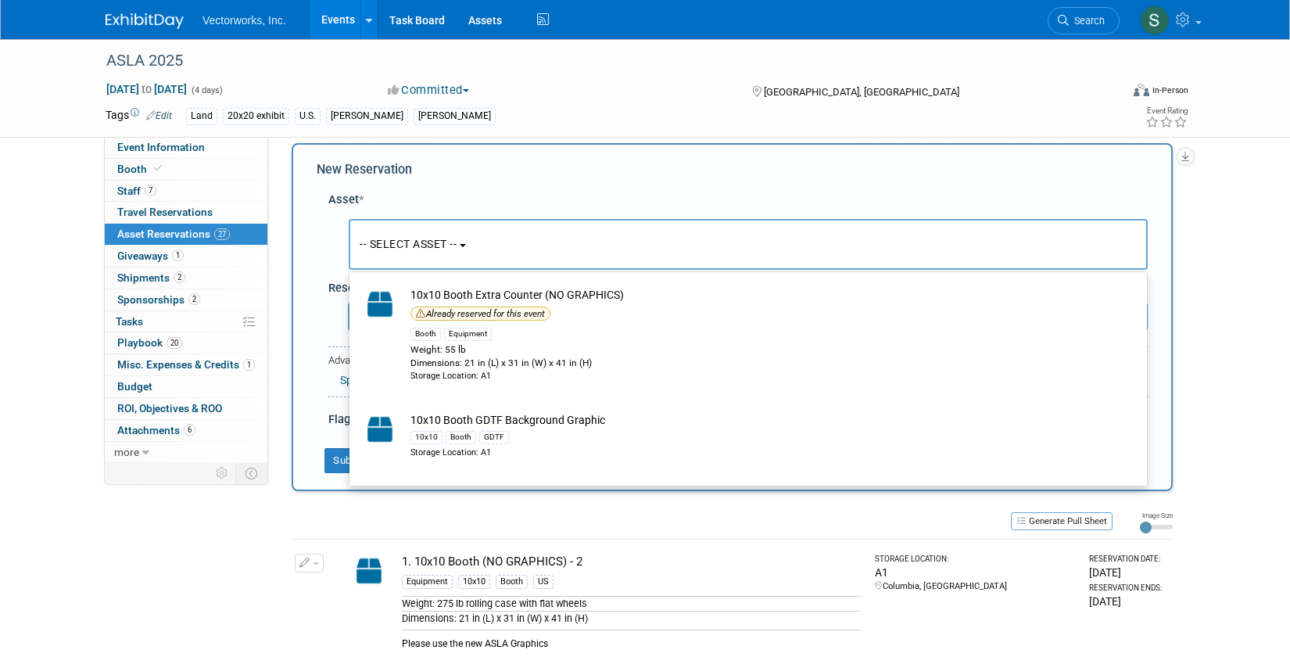
scroll to position [0, 0]
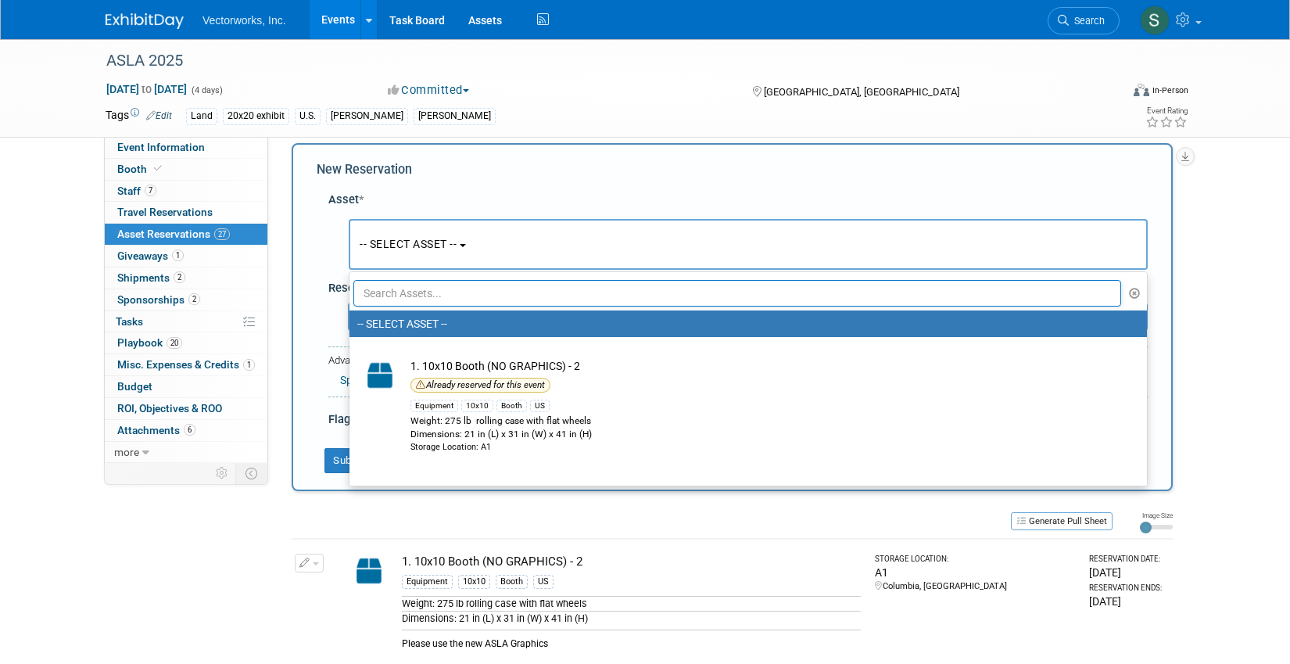
click at [472, 289] on input "text" at bounding box center [737, 293] width 768 height 27
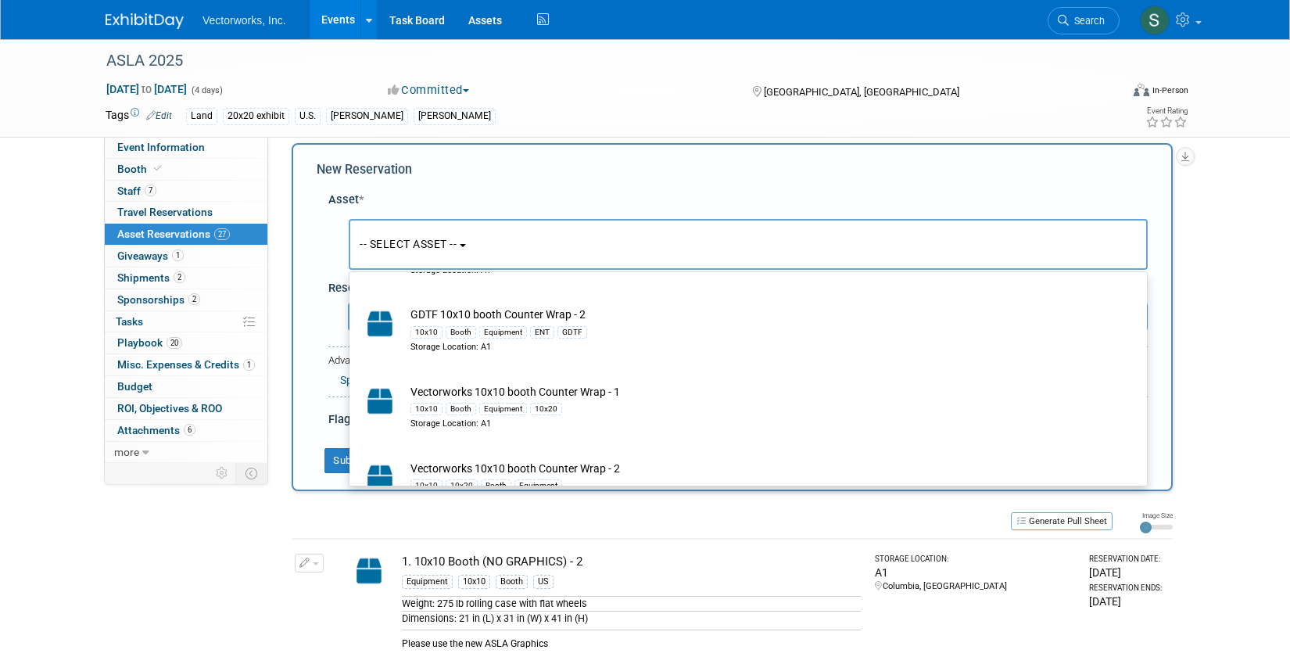
scroll to position [423, 0]
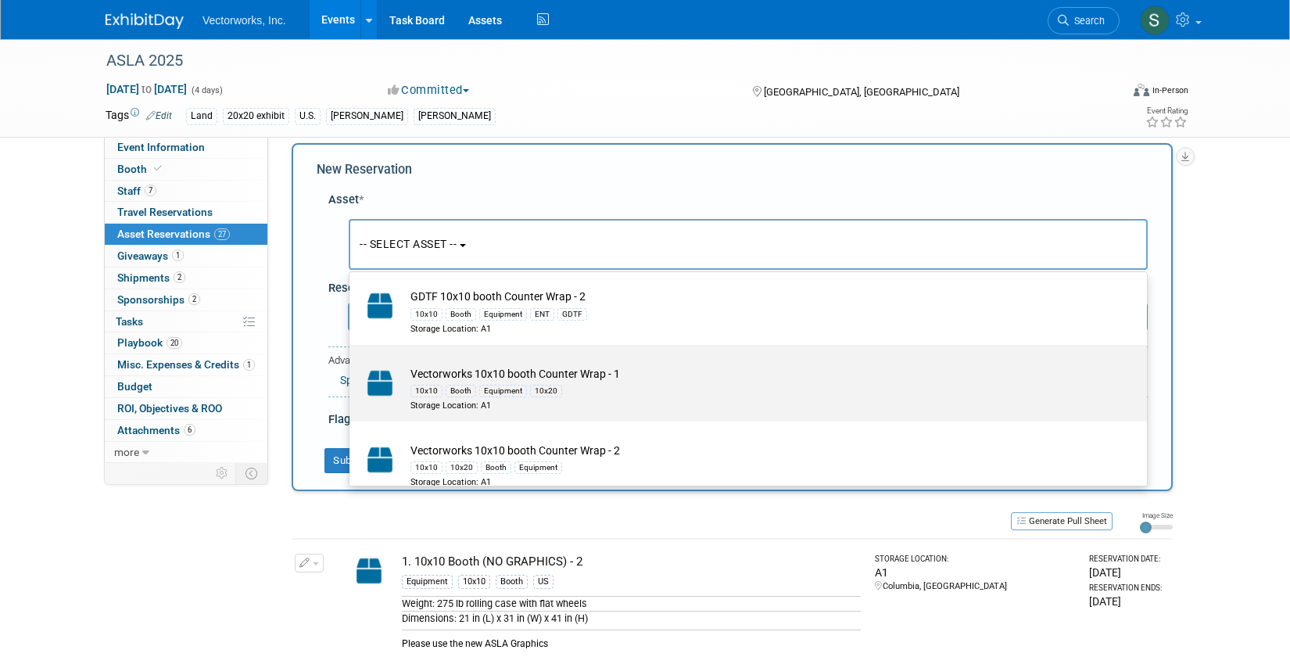
type input "counter"
click at [576, 382] on div "10x10 Booth Equipment 10x20" at bounding box center [763, 391] width 705 height 18
click at [352, 364] on input "Vectorworks 10x10 booth Counter Wrap - 1 10x10 Booth Equipment 10x20 Storage Lo…" at bounding box center [347, 358] width 10 height 10
select select "10718552"
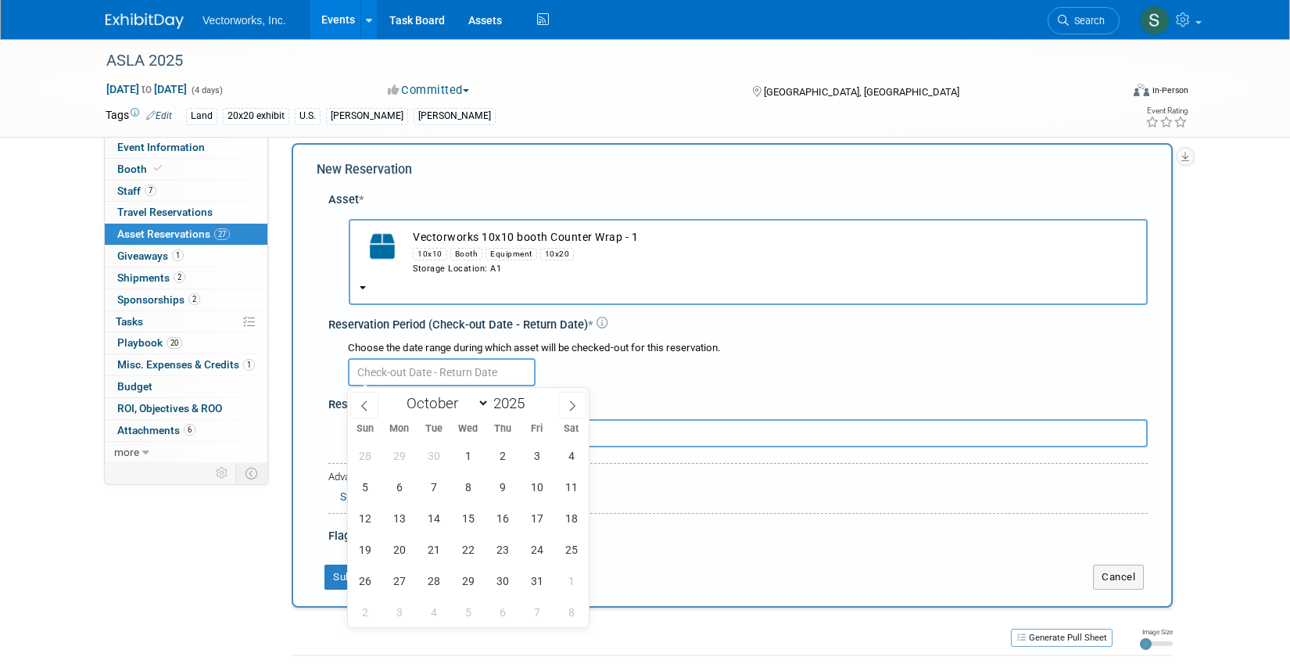
click at [479, 365] on input "text" at bounding box center [442, 372] width 188 height 28
click at [371, 399] on span at bounding box center [364, 405] width 28 height 27
select select "8"
click at [400, 520] on span "15" at bounding box center [399, 518] width 30 height 30
type input "[DATE]"
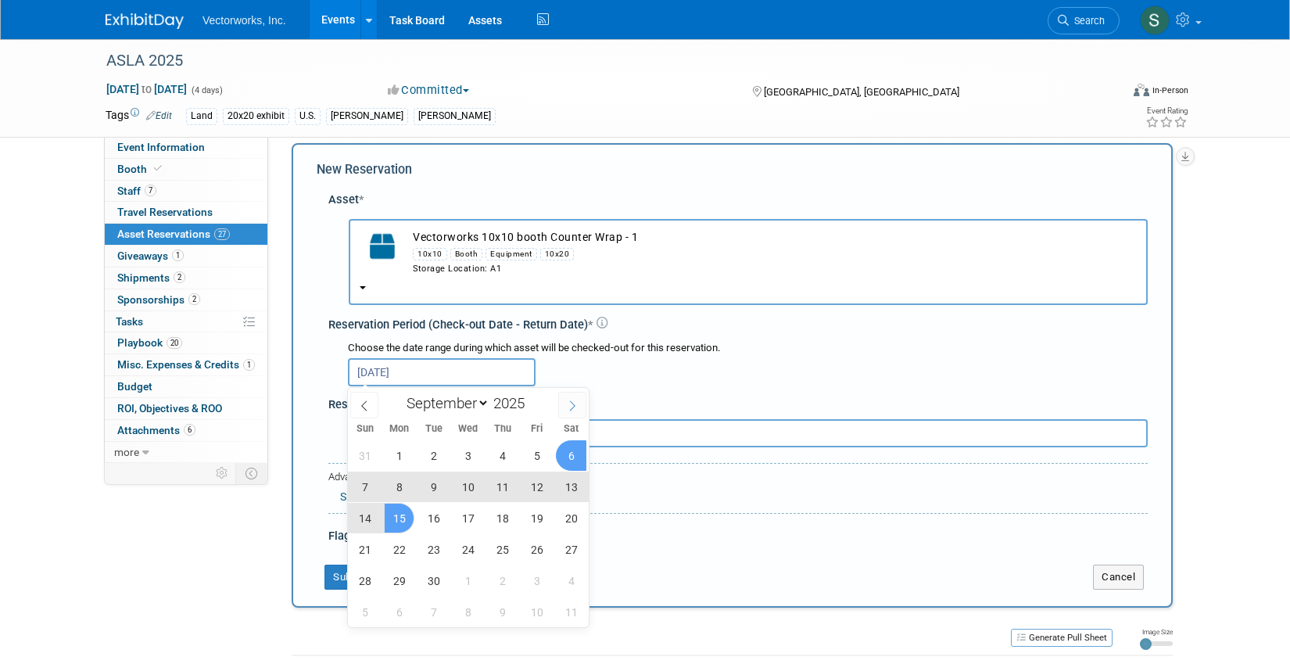
click at [569, 411] on span at bounding box center [572, 405] width 28 height 27
select select "9"
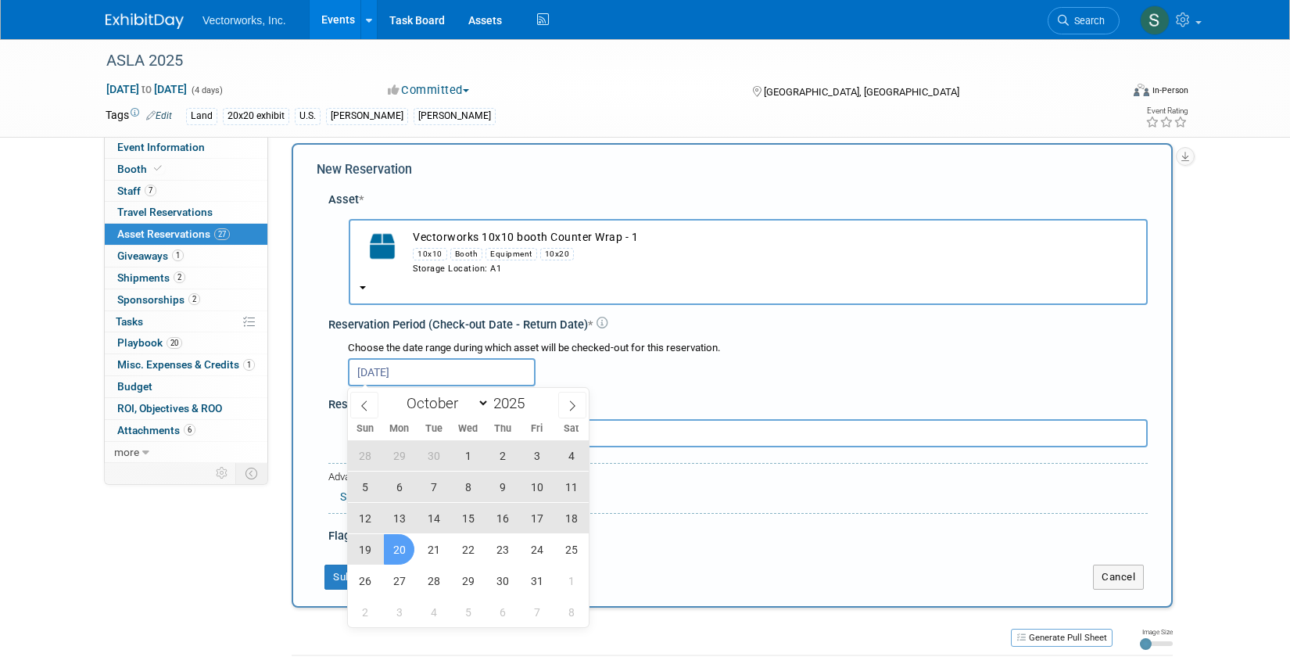
click at [404, 547] on span "20" at bounding box center [399, 549] width 30 height 30
type input "[DATE] to [DATE]"
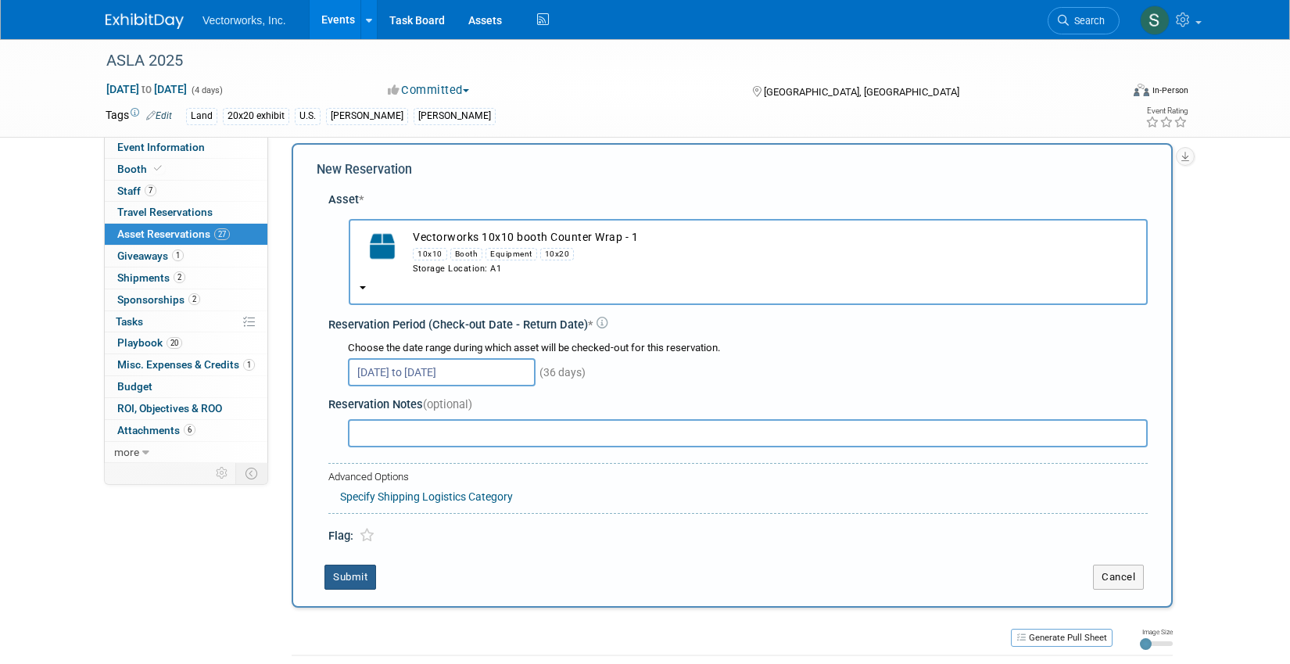
click at [354, 576] on button "Submit" at bounding box center [351, 577] width 52 height 25
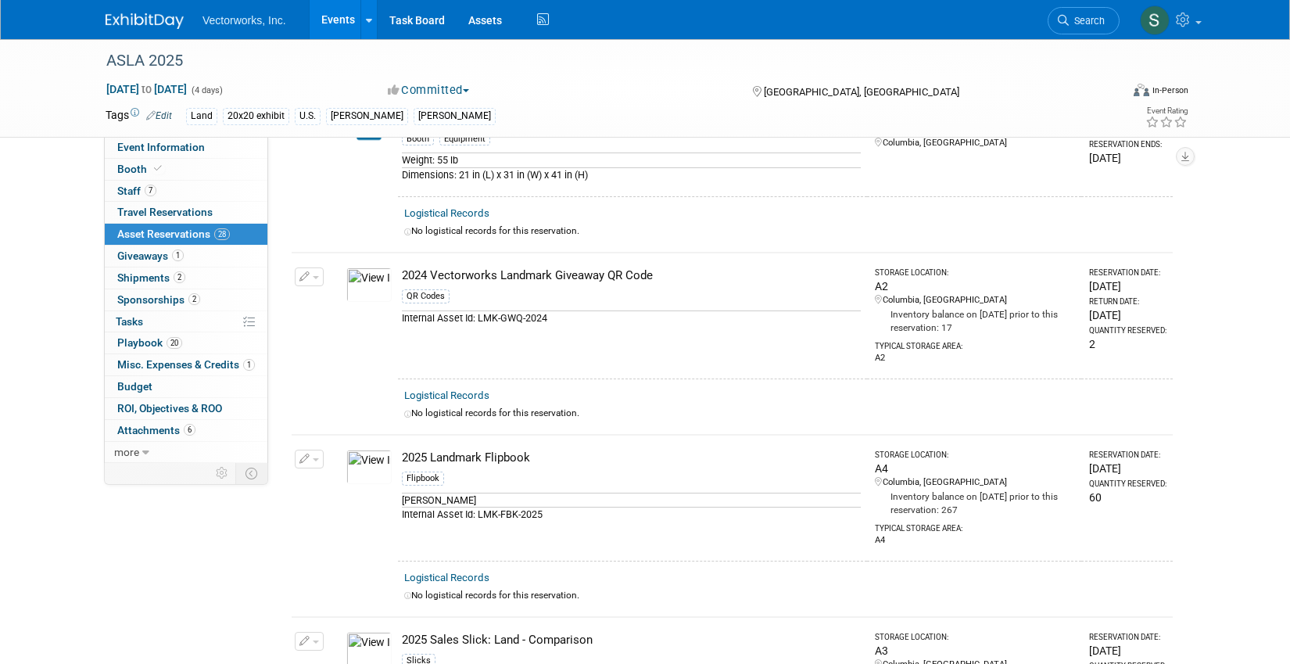
scroll to position [0, 0]
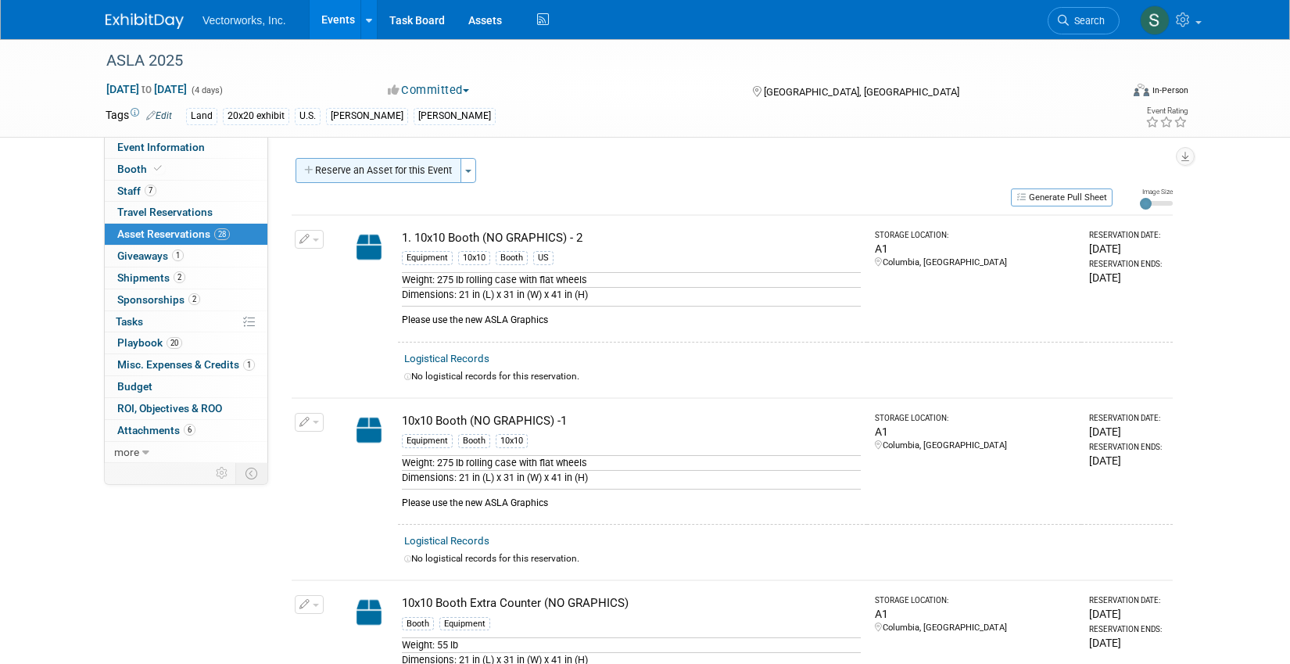
click at [419, 164] on button "Reserve an Asset for this Event" at bounding box center [379, 170] width 166 height 25
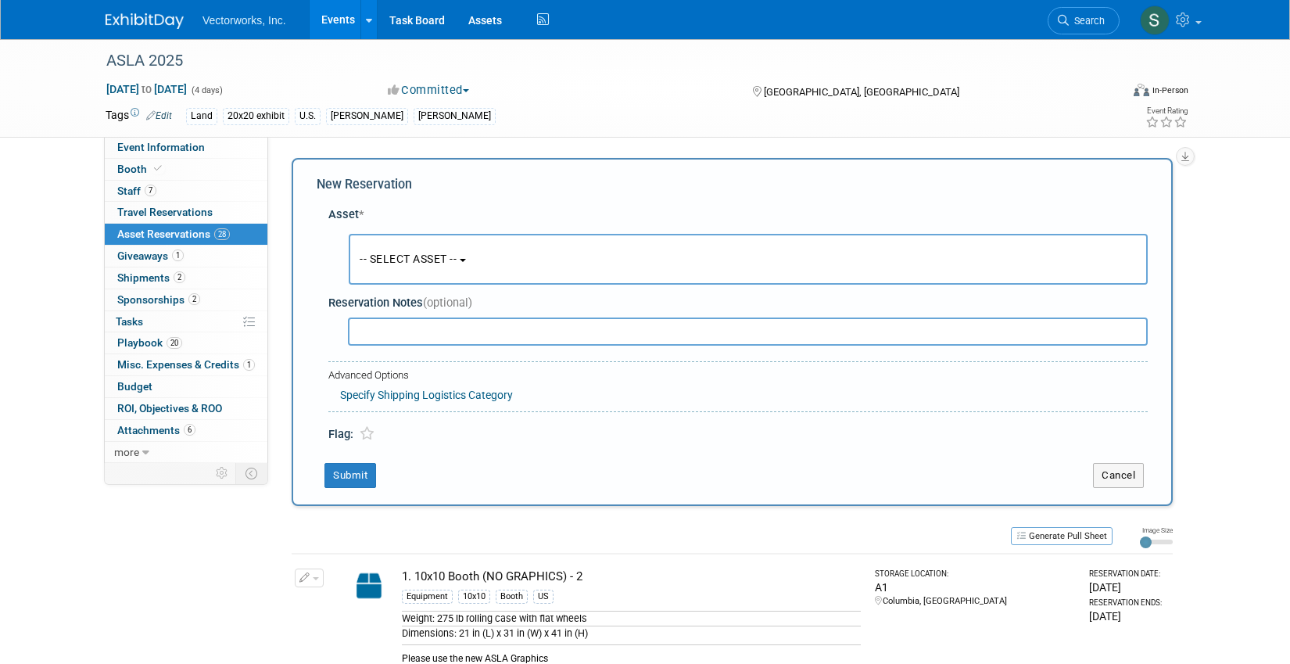
scroll to position [15, 0]
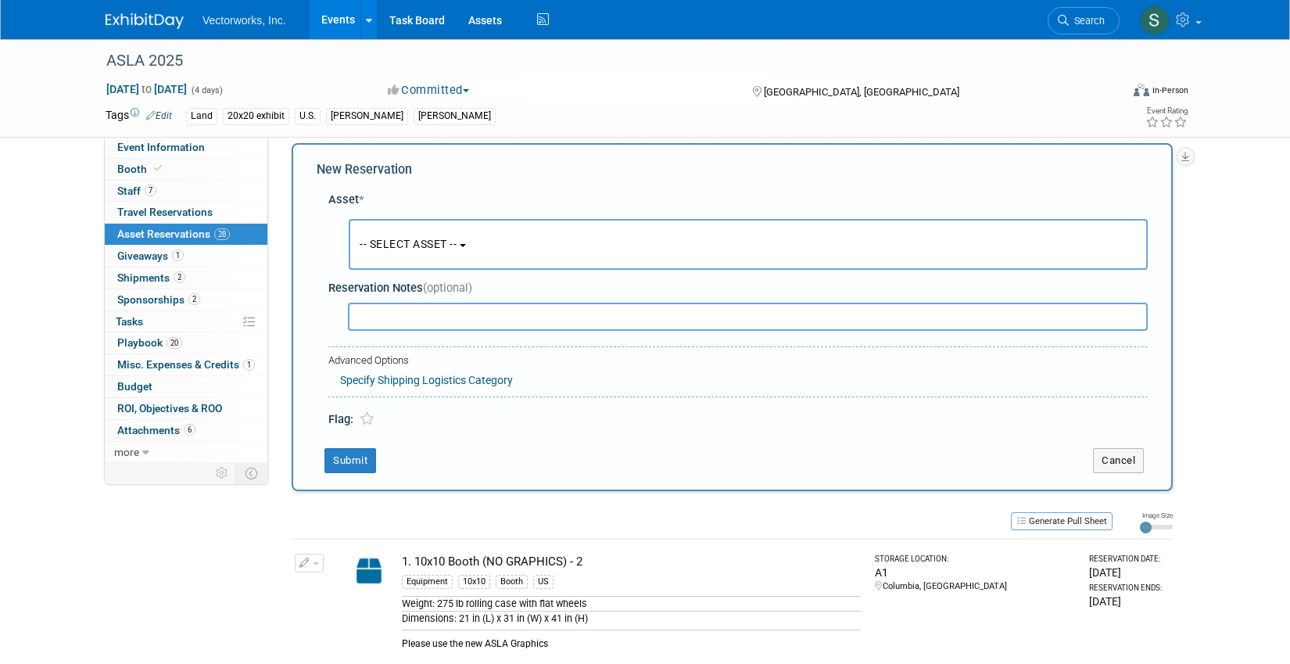
click at [395, 235] on button "-- SELECT ASSET --" at bounding box center [748, 244] width 799 height 51
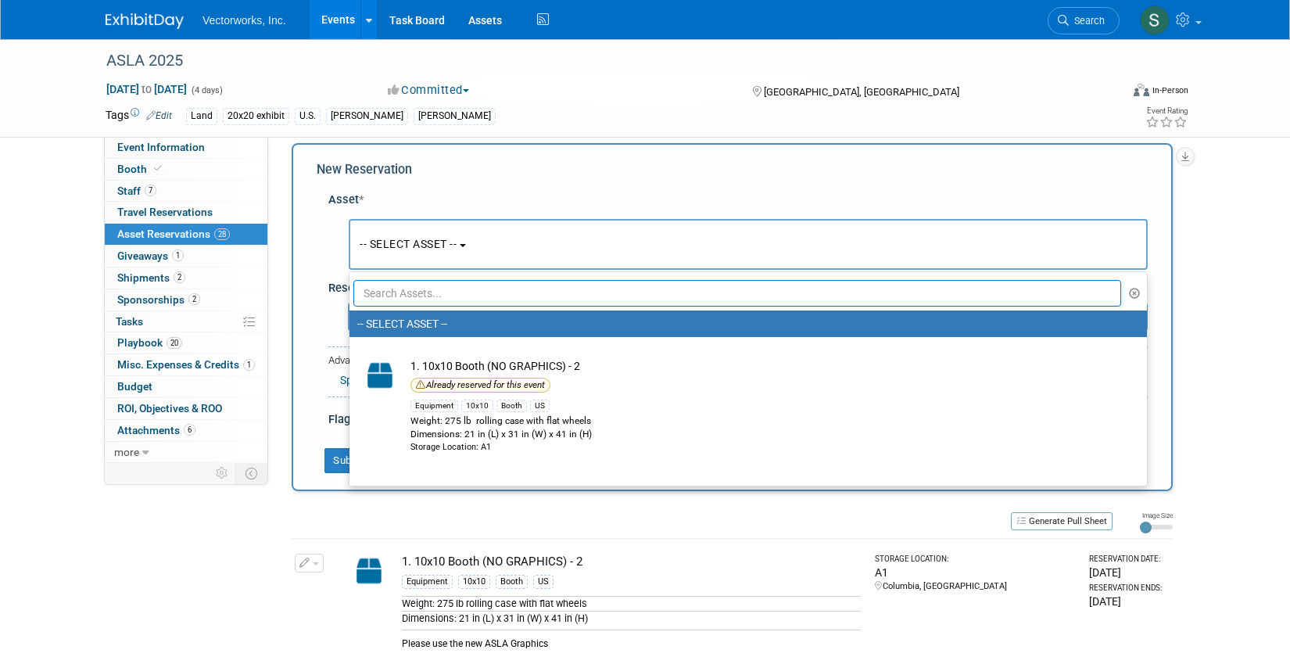
click at [410, 289] on input "text" at bounding box center [737, 293] width 768 height 27
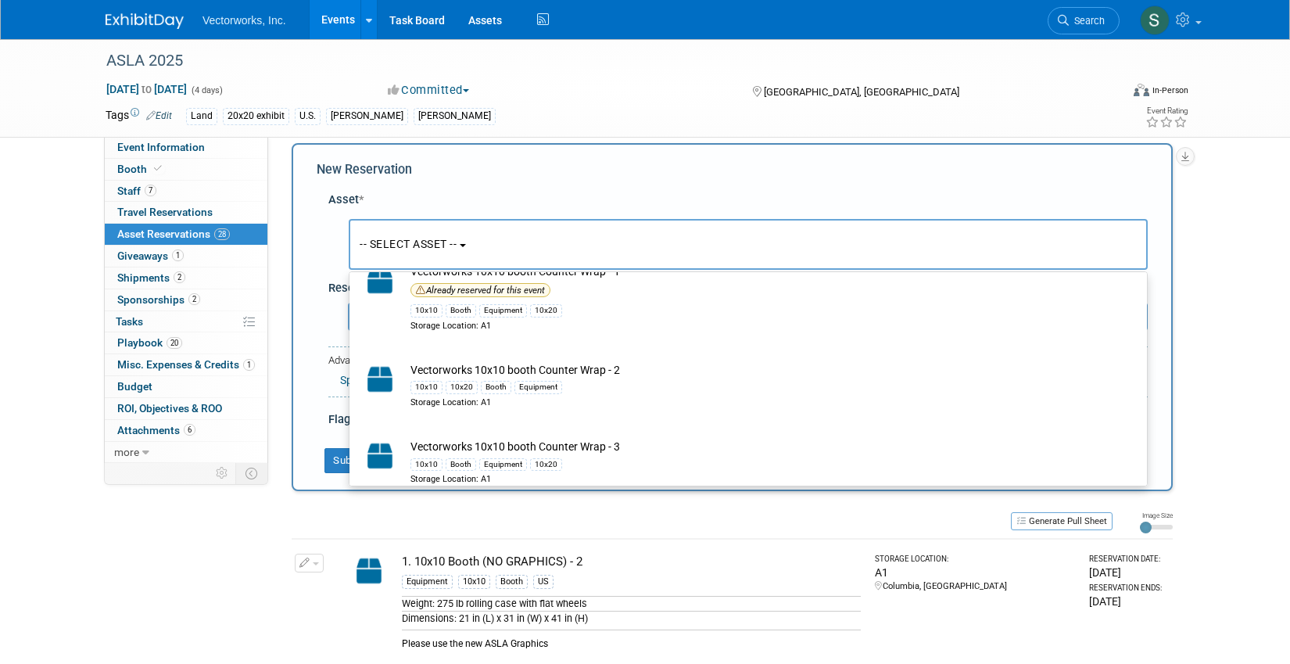
scroll to position [529, 0]
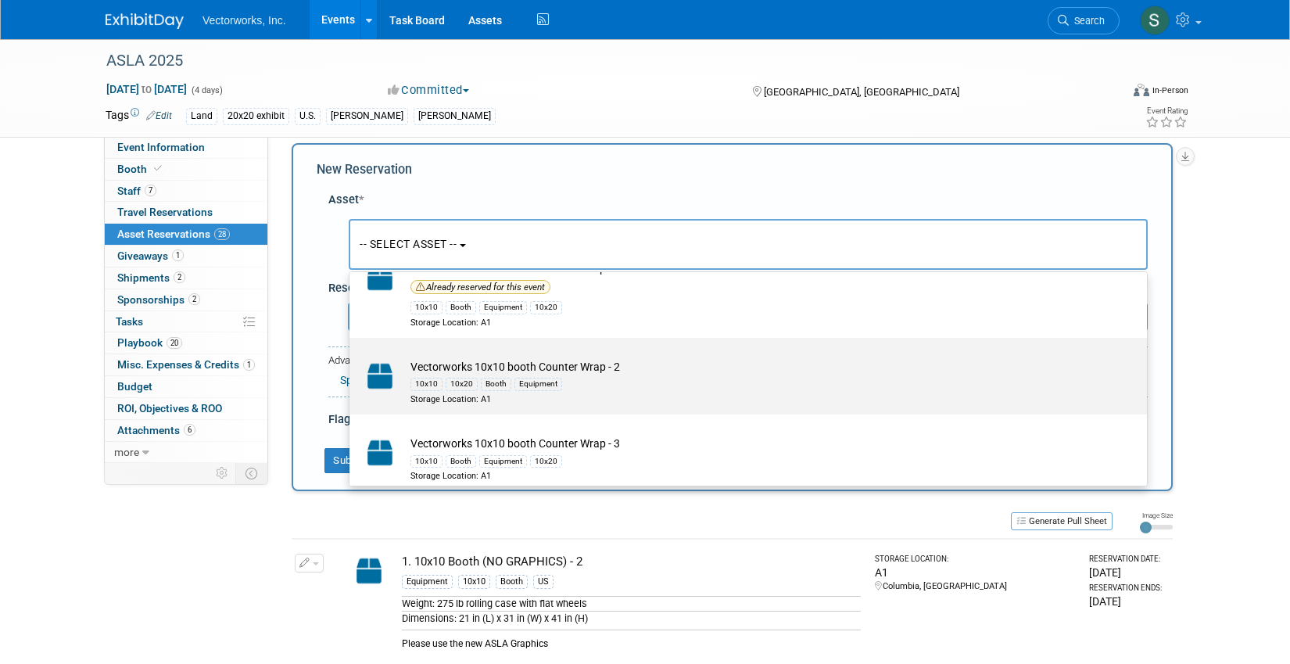
type input "counter"
click at [402, 382] on img at bounding box center [379, 376] width 45 height 34
click at [352, 357] on input "Vectorworks 10x10 booth Counter Wrap - 2 10x10 10x20 Booth Equipment Storage Lo…" at bounding box center [347, 351] width 10 height 10
select select "10718549"
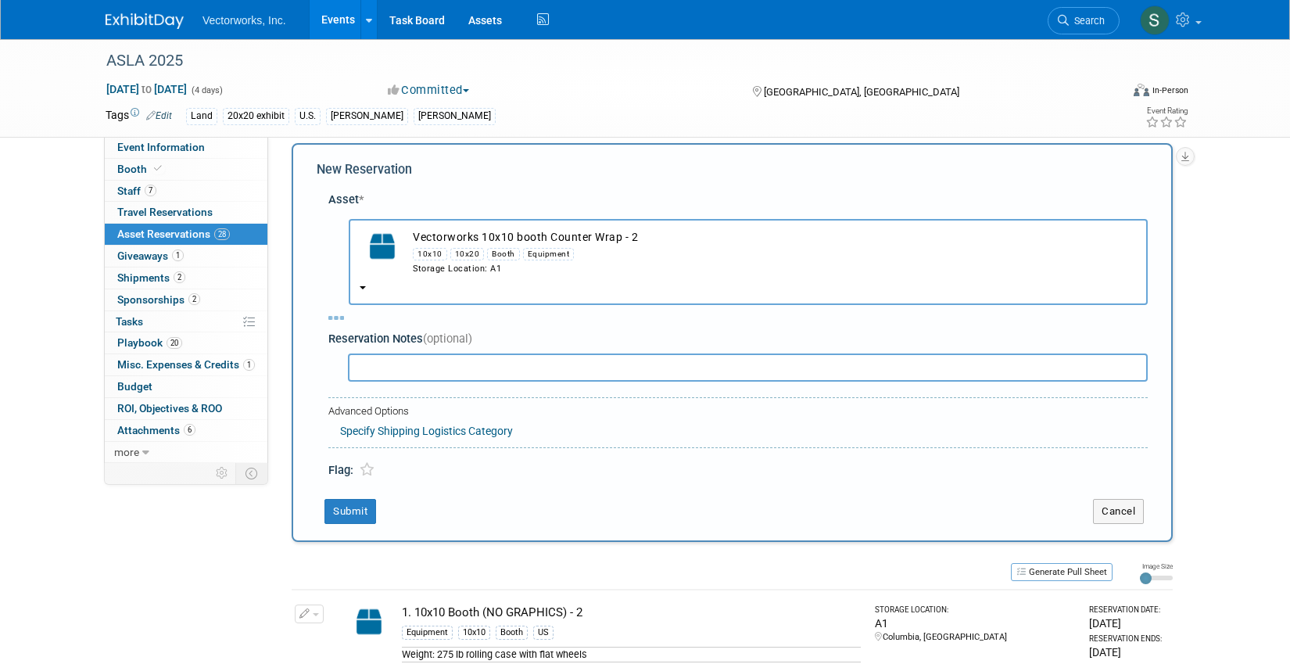
select select "9"
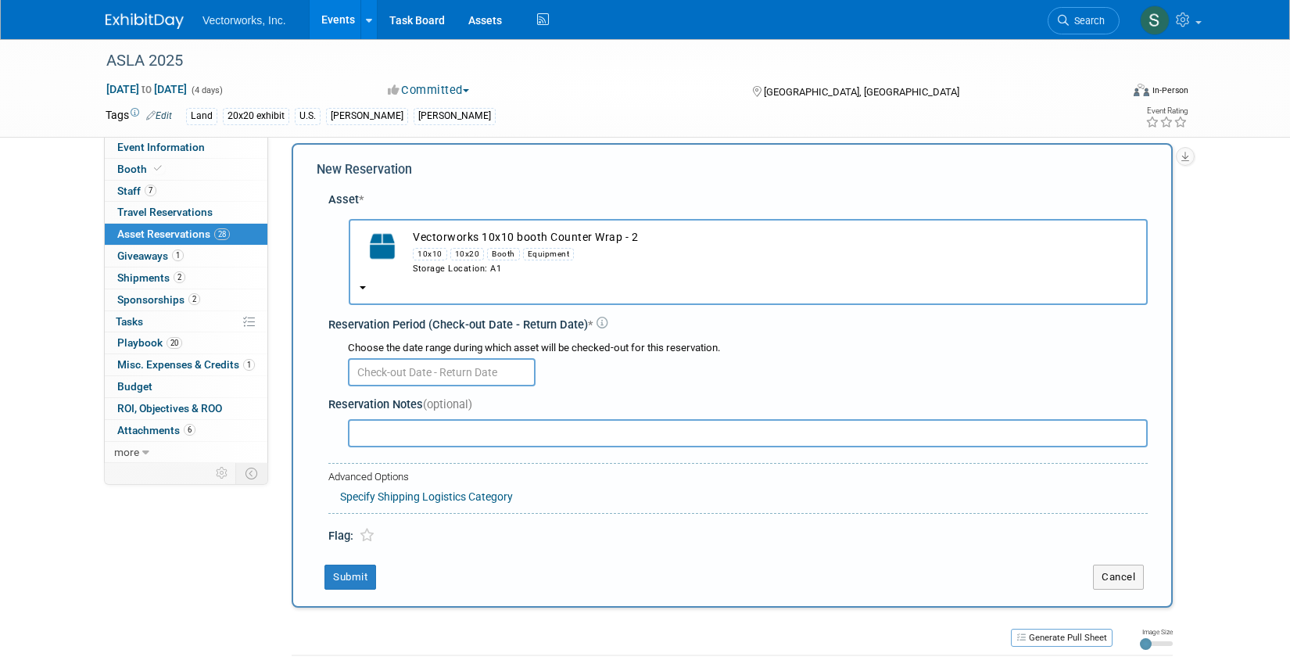
click at [404, 367] on input "text" at bounding box center [442, 372] width 188 height 28
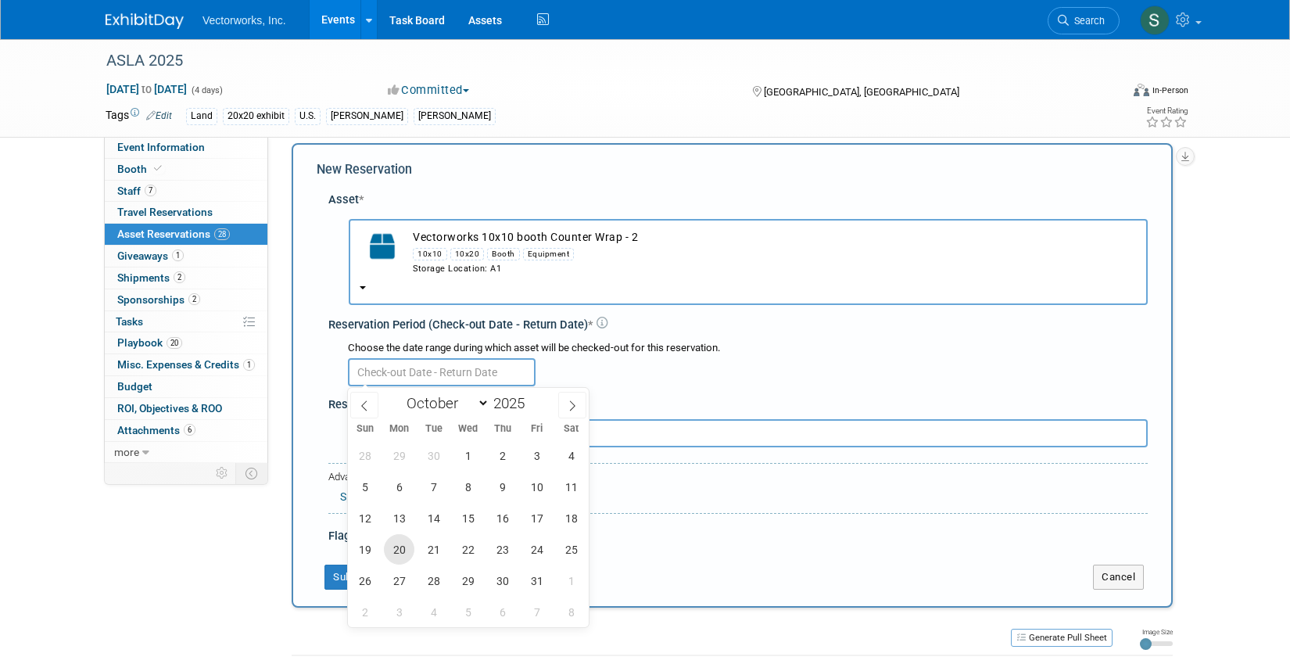
click at [393, 556] on span "20" at bounding box center [399, 549] width 30 height 30
type input "[DATE]"
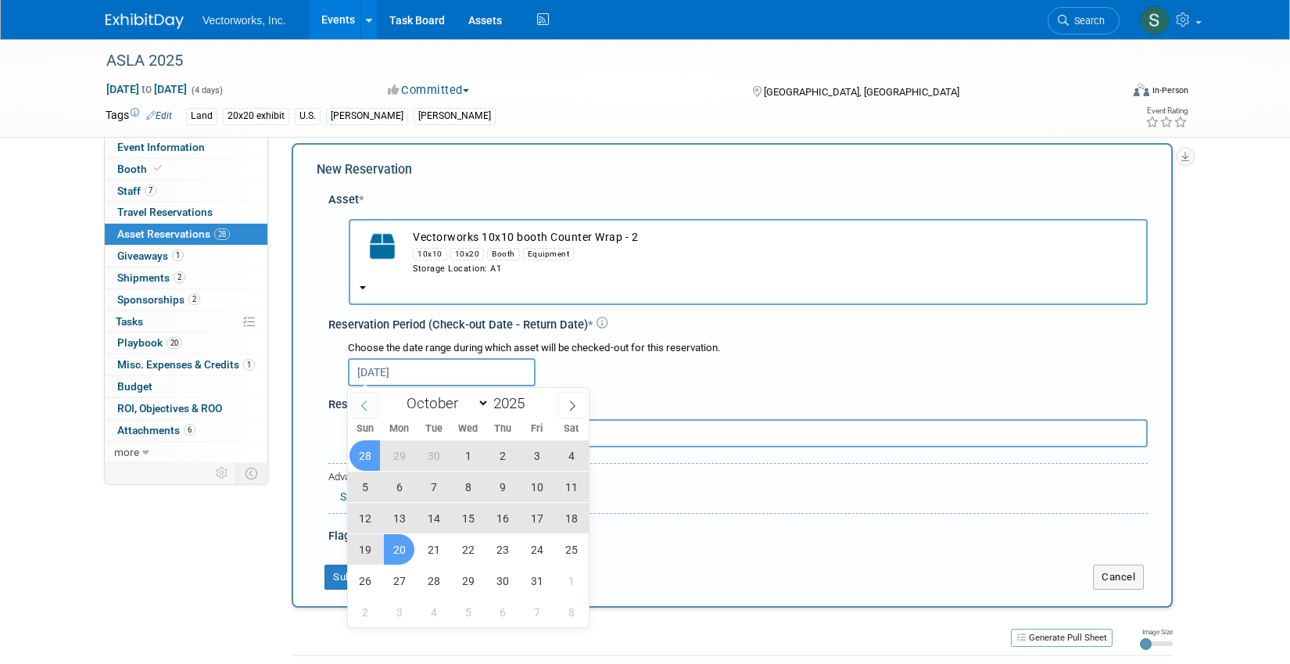
click at [362, 404] on icon at bounding box center [363, 406] width 5 height 10
select select "8"
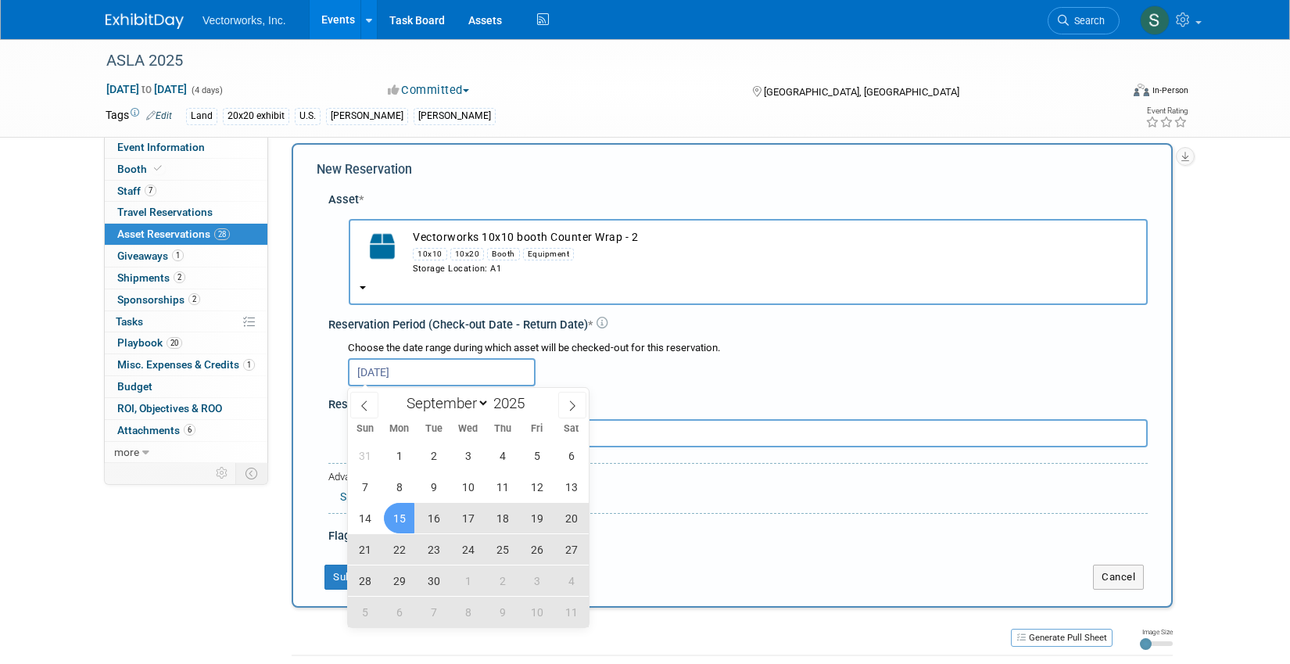
click at [396, 518] on span "15" at bounding box center [399, 518] width 30 height 30
type input "[DATE] to [DATE]"
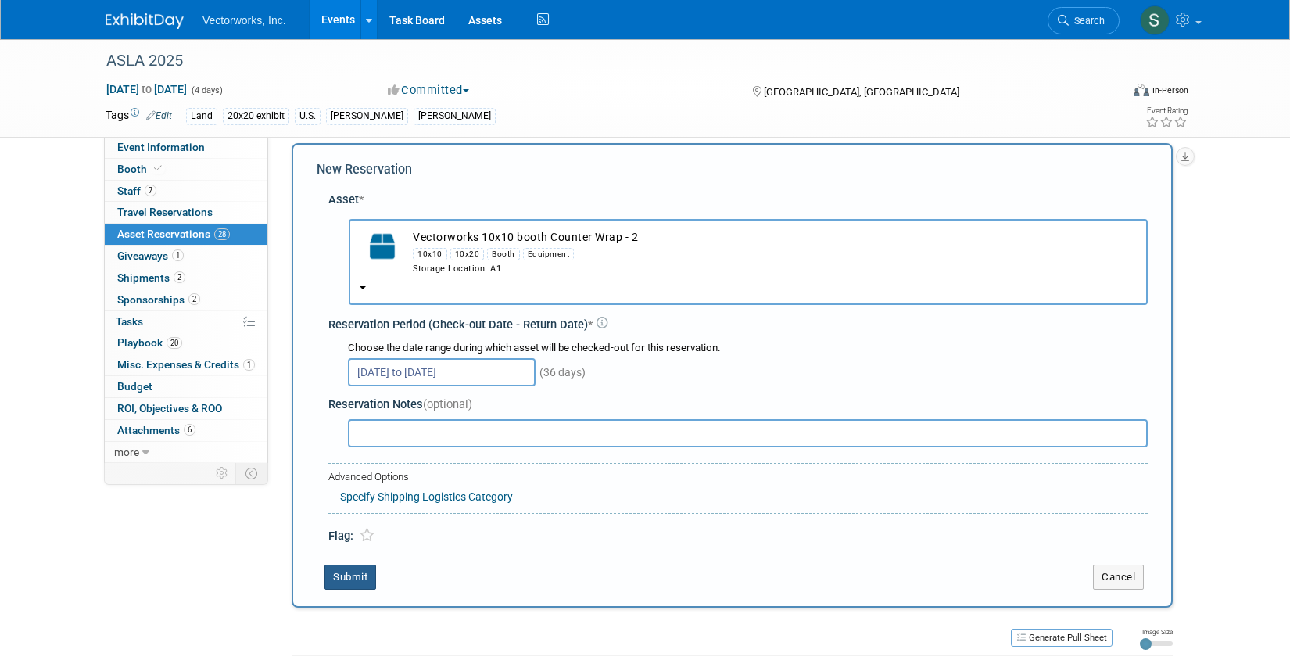
click at [353, 579] on button "Submit" at bounding box center [351, 577] width 52 height 25
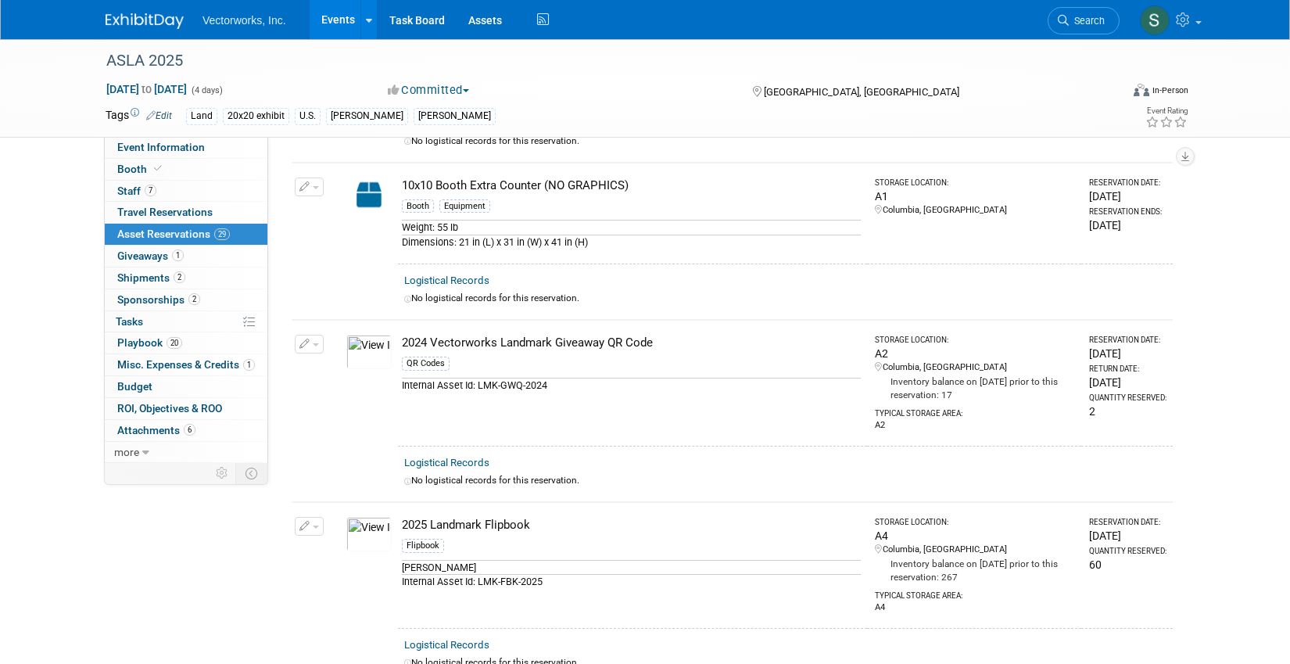
scroll to position [0, 0]
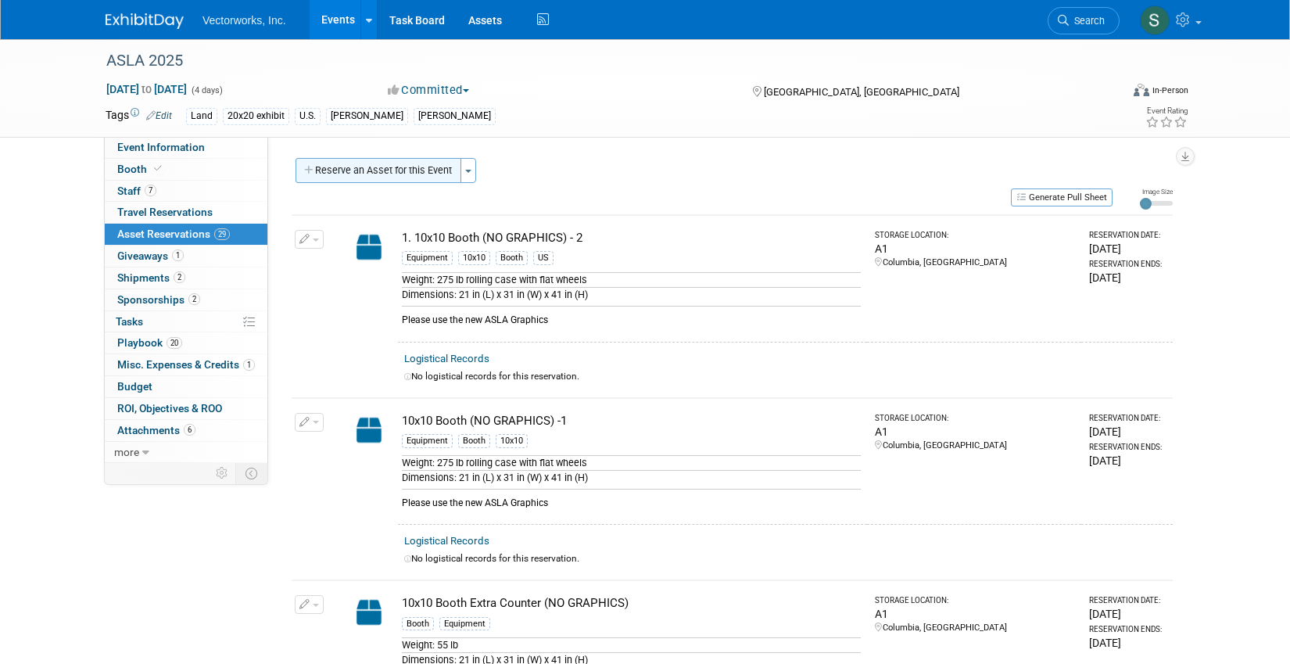
click at [439, 176] on button "Reserve an Asset for this Event" at bounding box center [379, 170] width 166 height 25
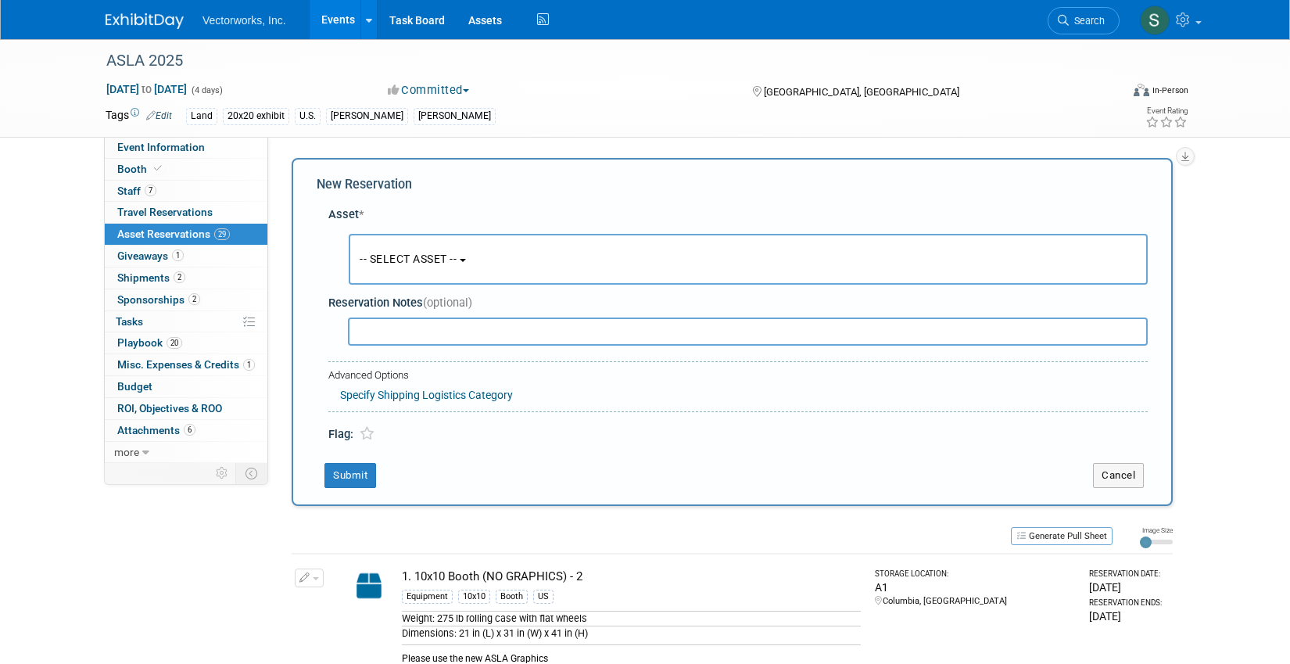
scroll to position [15, 0]
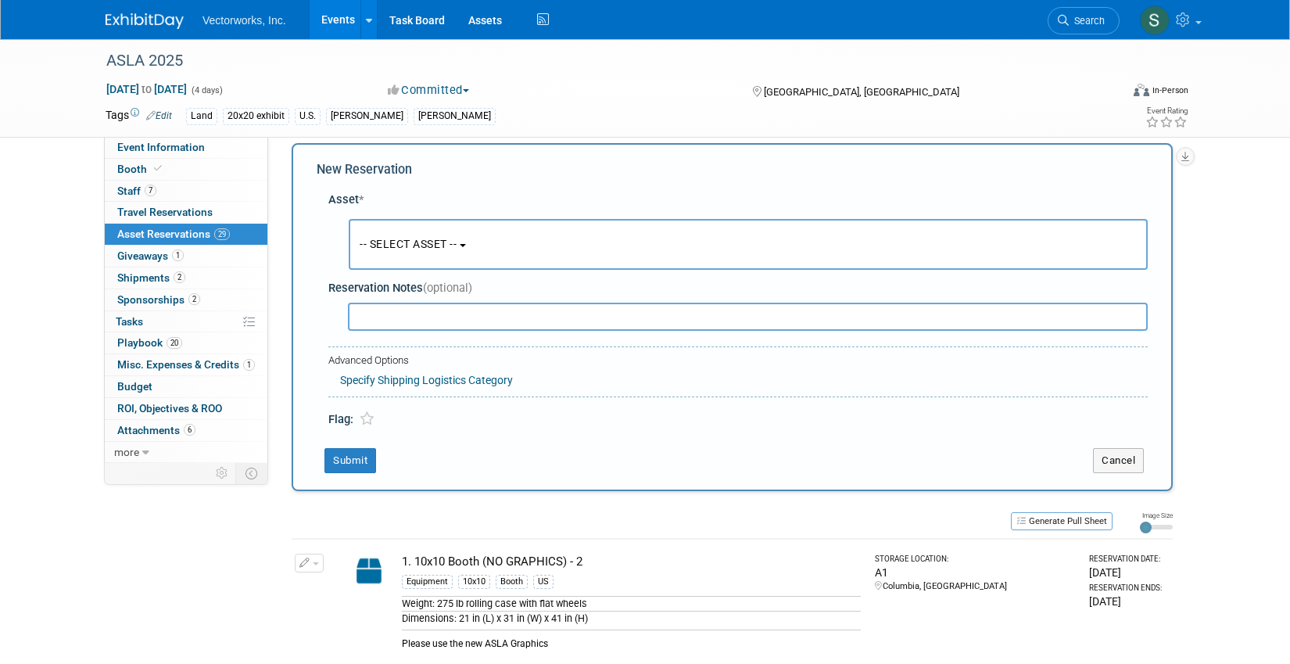
click at [438, 249] on span "-- SELECT ASSET --" at bounding box center [408, 244] width 97 height 13
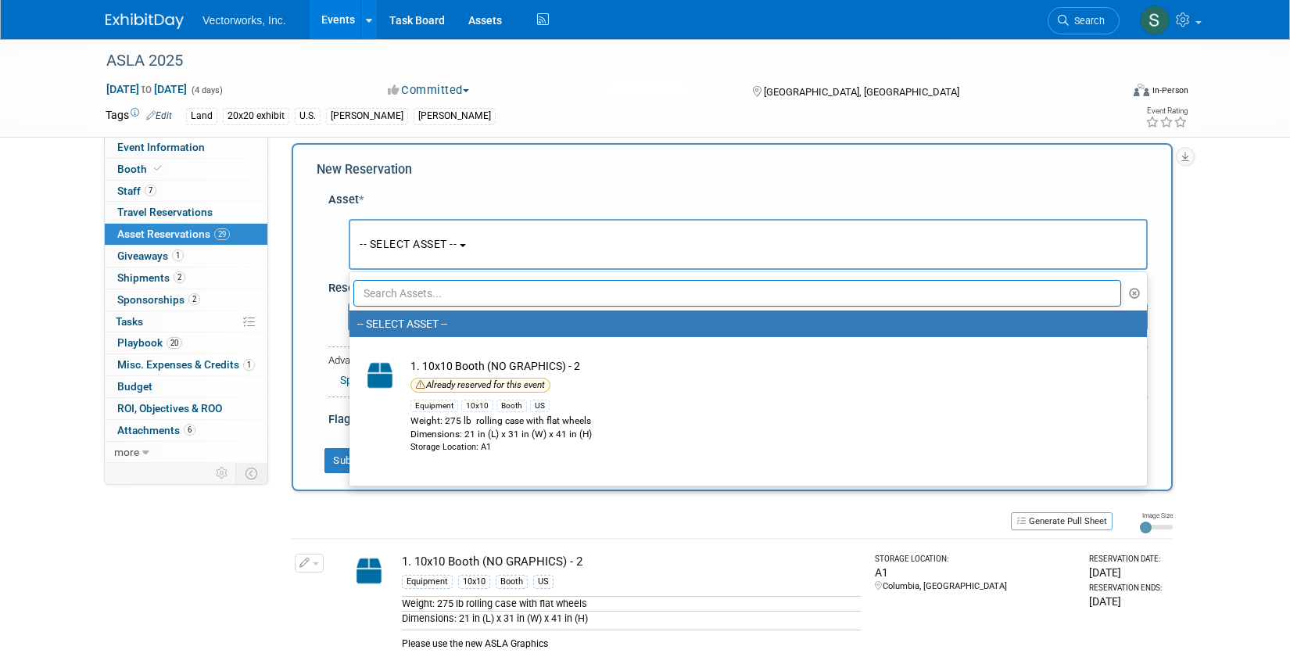
click at [428, 296] on input "text" at bounding box center [737, 293] width 768 height 27
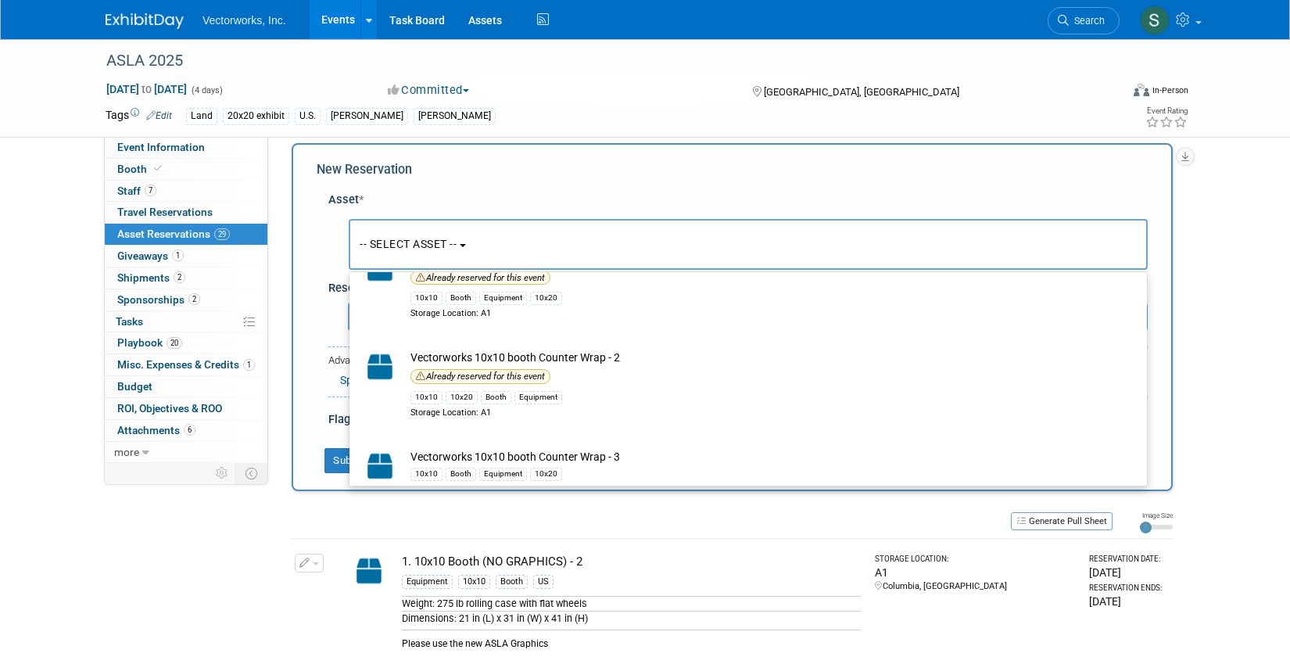
scroll to position [559, 0]
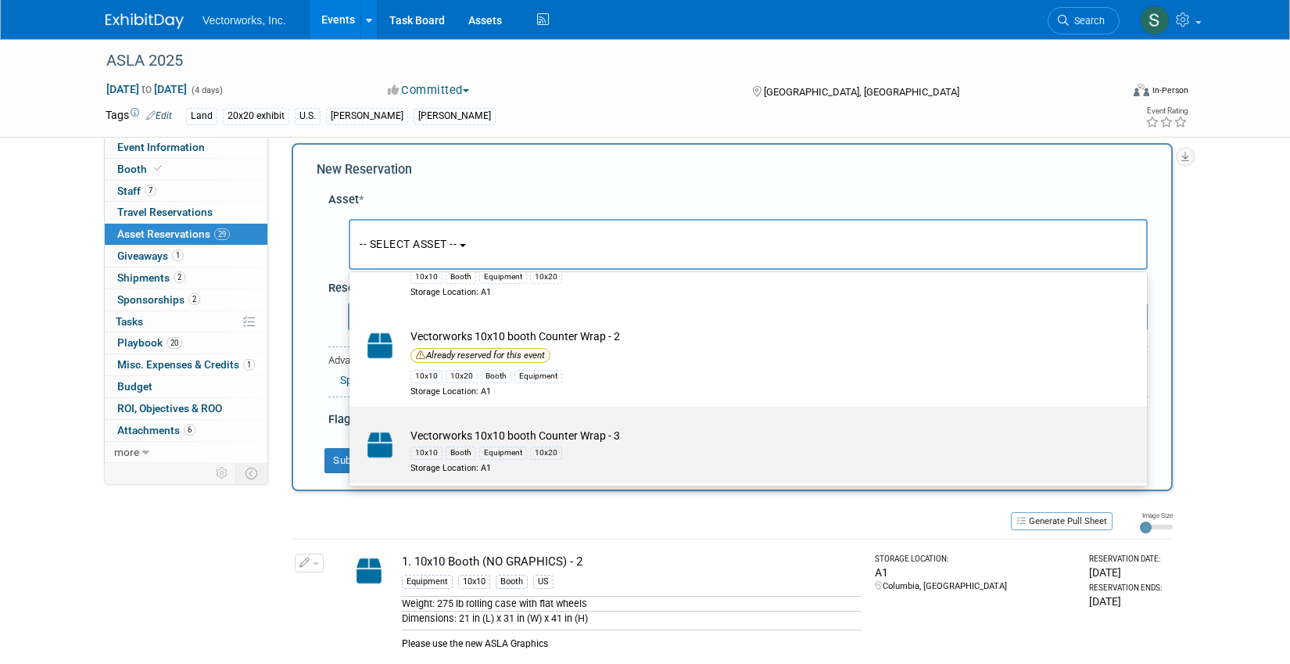
type input "counter"
click at [401, 439] on img at bounding box center [379, 445] width 45 height 34
click at [352, 425] on input "Vectorworks 10x10 booth Counter Wrap - 3 10x10 Booth Equipment 10x20 Storage Lo…" at bounding box center [347, 420] width 10 height 10
select select "10718550"
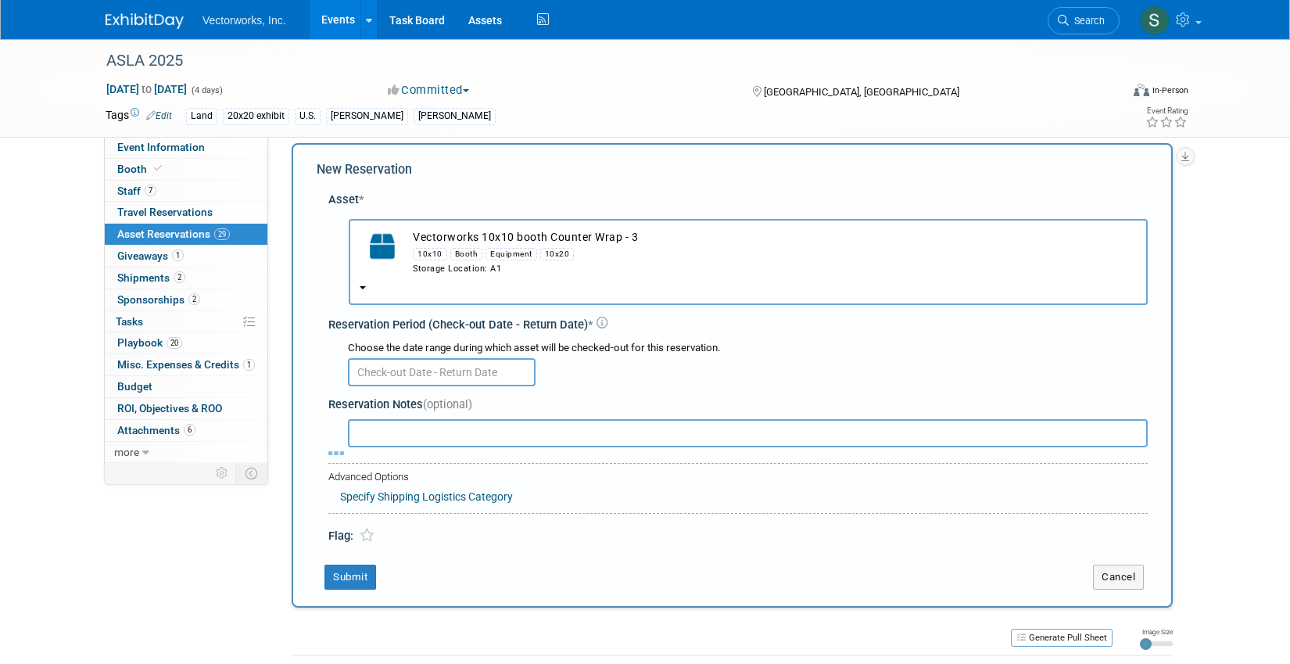
click at [415, 369] on input "text" at bounding box center [442, 372] width 188 height 28
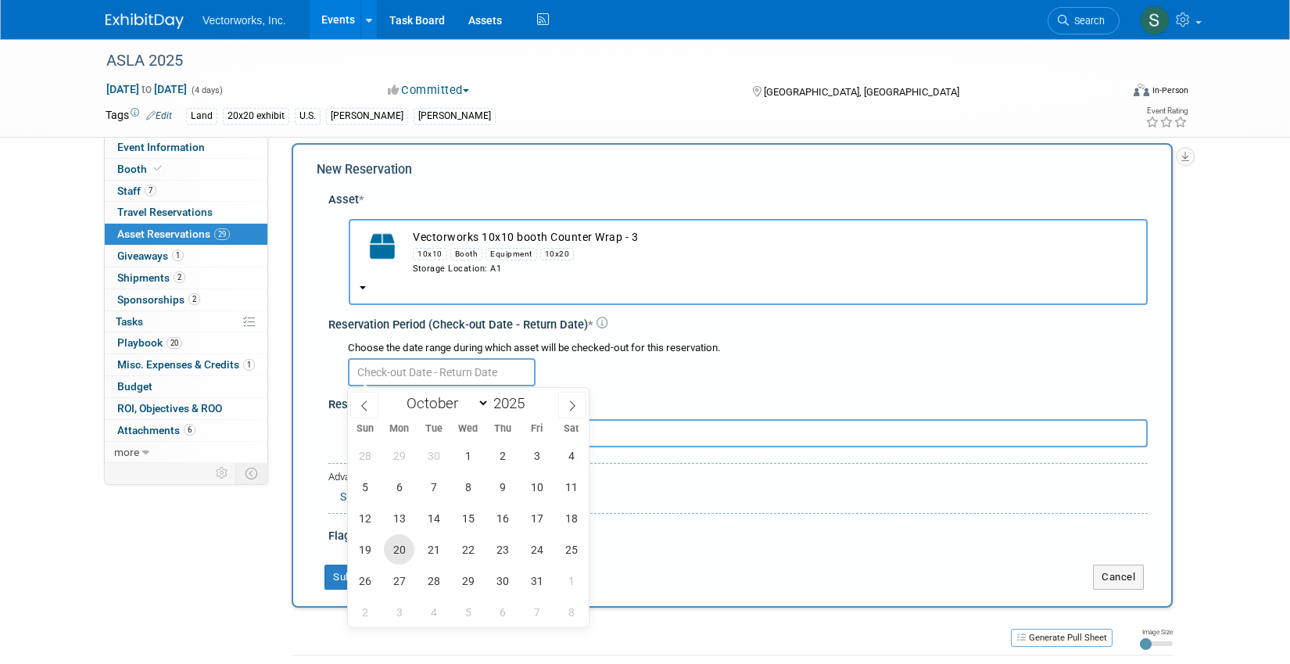
click at [395, 555] on span "20" at bounding box center [399, 549] width 30 height 30
type input "[DATE]"
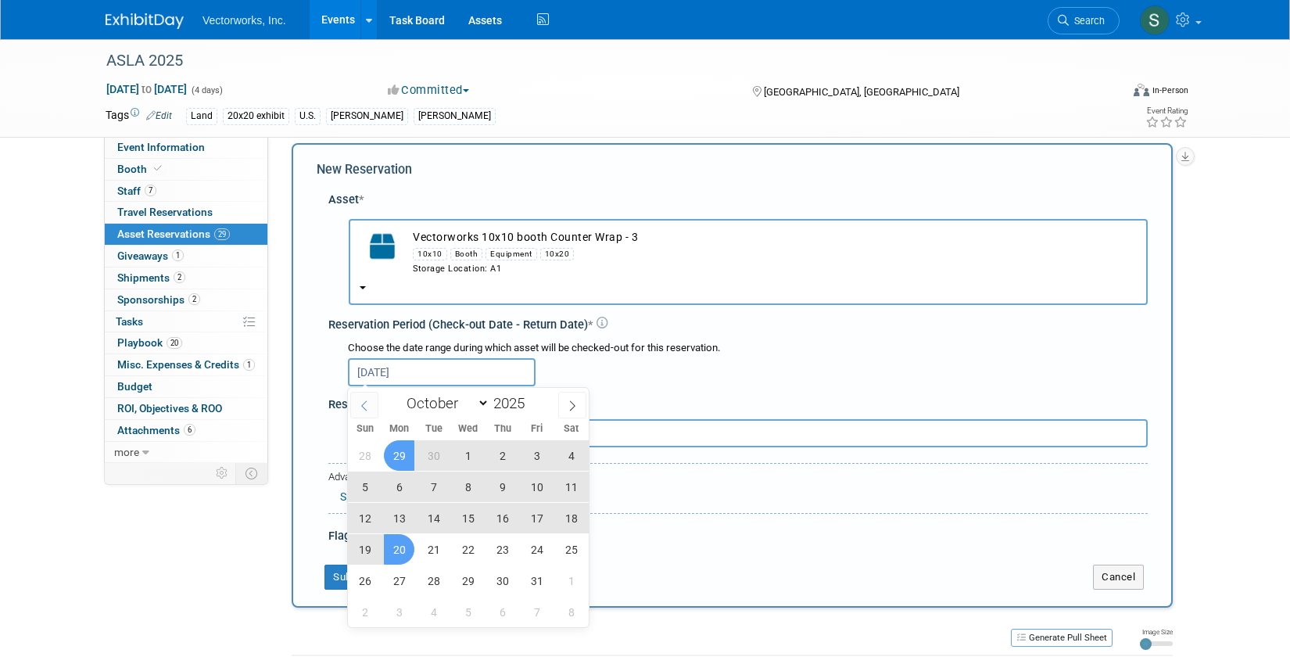
click at [371, 401] on span at bounding box center [364, 405] width 28 height 27
select select "8"
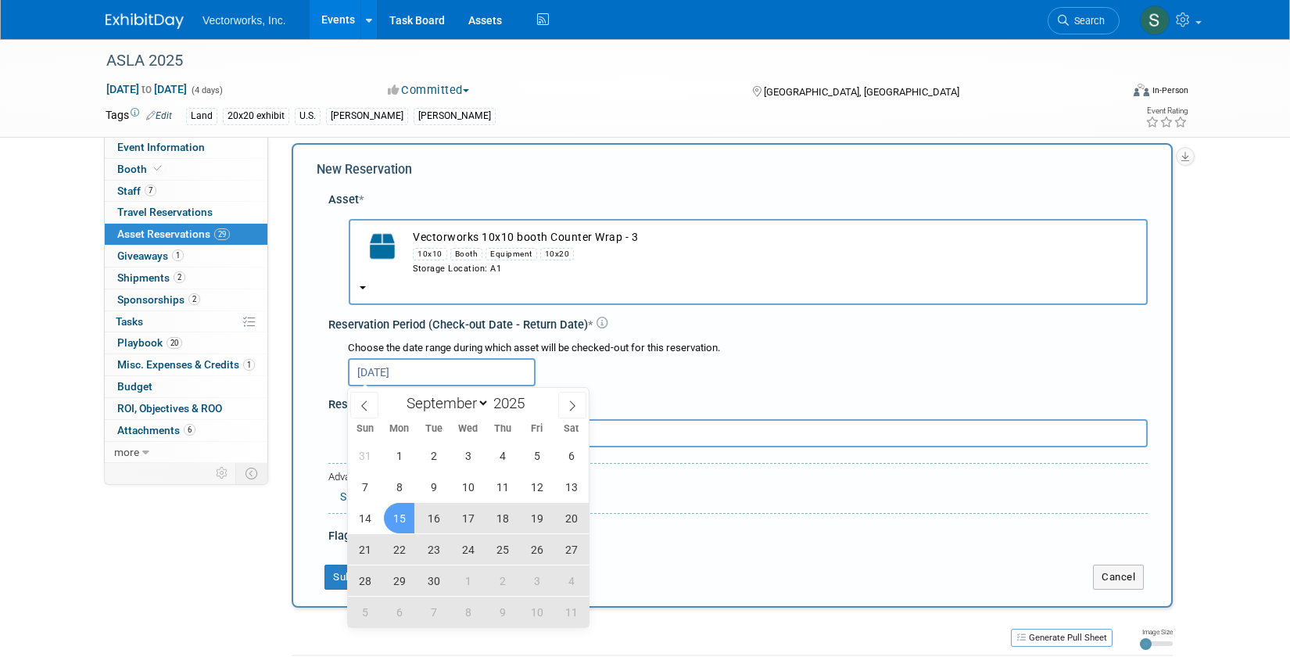
click at [402, 523] on span "15" at bounding box center [399, 518] width 30 height 30
type input "[DATE] to [DATE]"
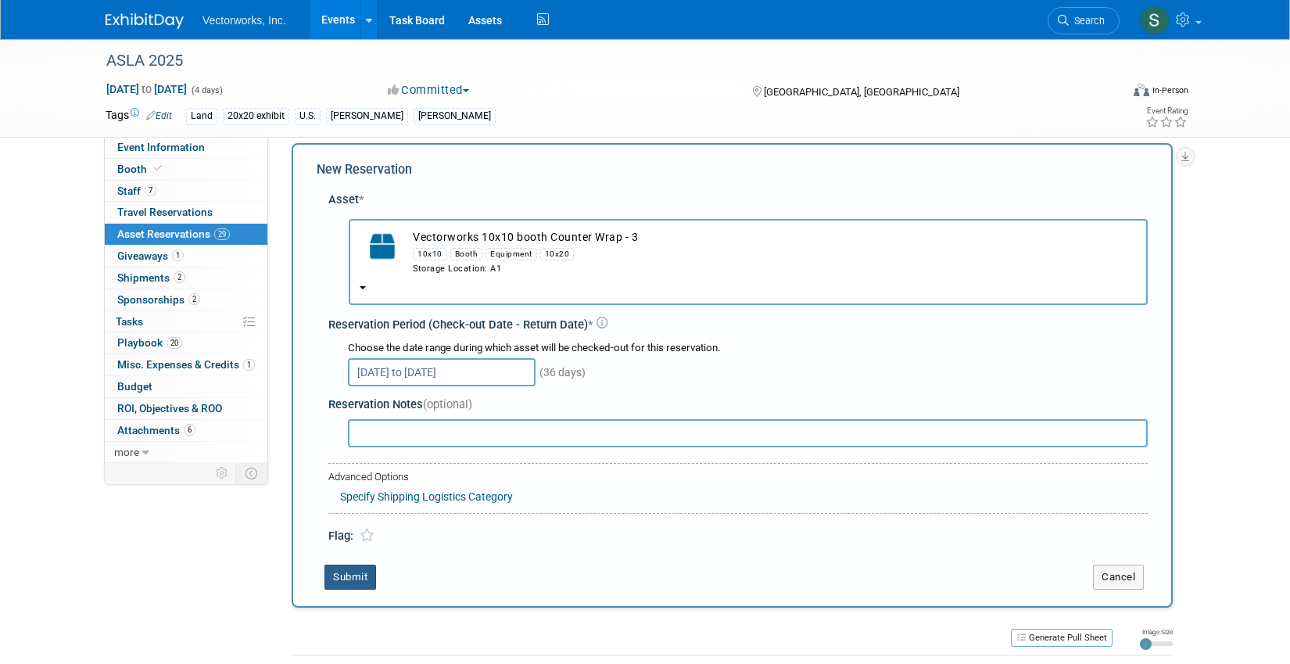
click at [363, 571] on button "Submit" at bounding box center [351, 577] width 52 height 25
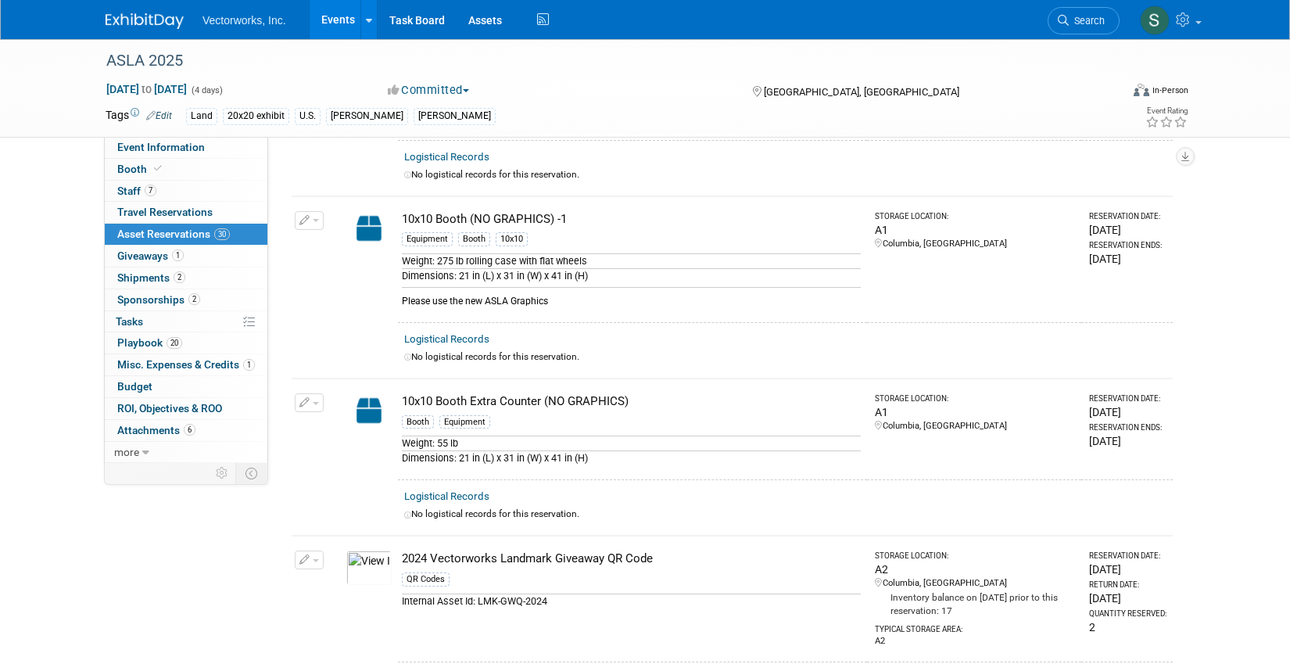
scroll to position [0, 0]
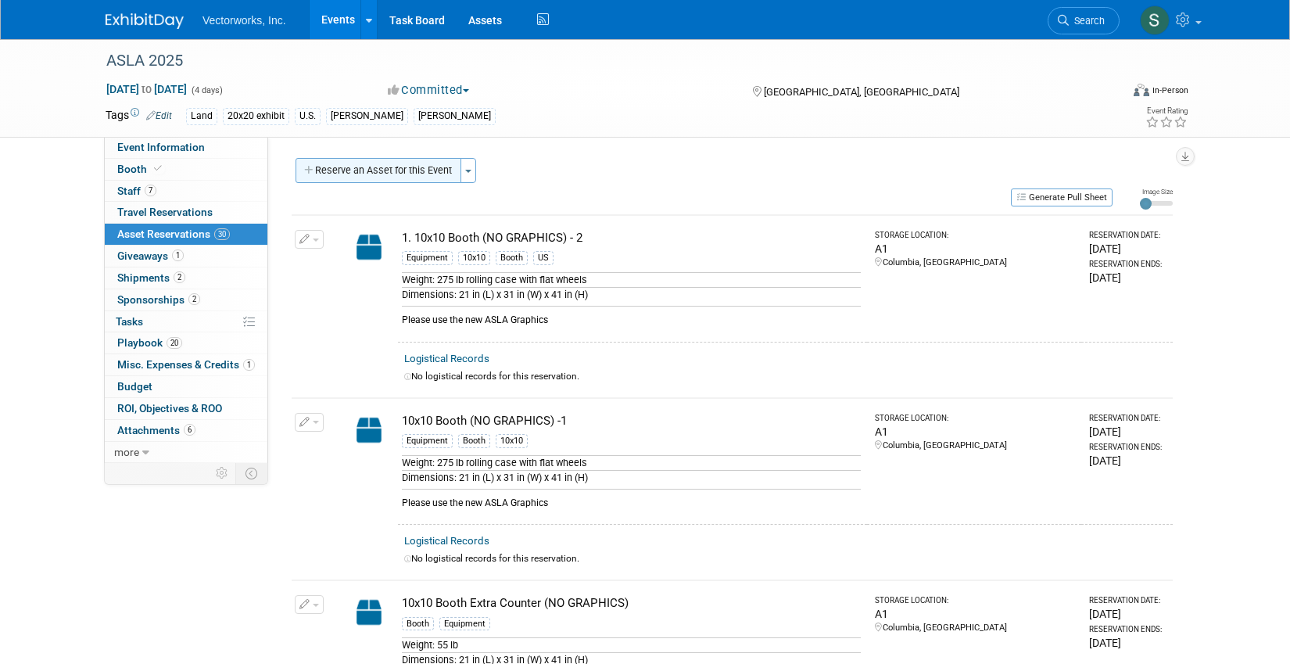
click at [413, 169] on button "Reserve an Asset for this Event" at bounding box center [379, 170] width 166 height 25
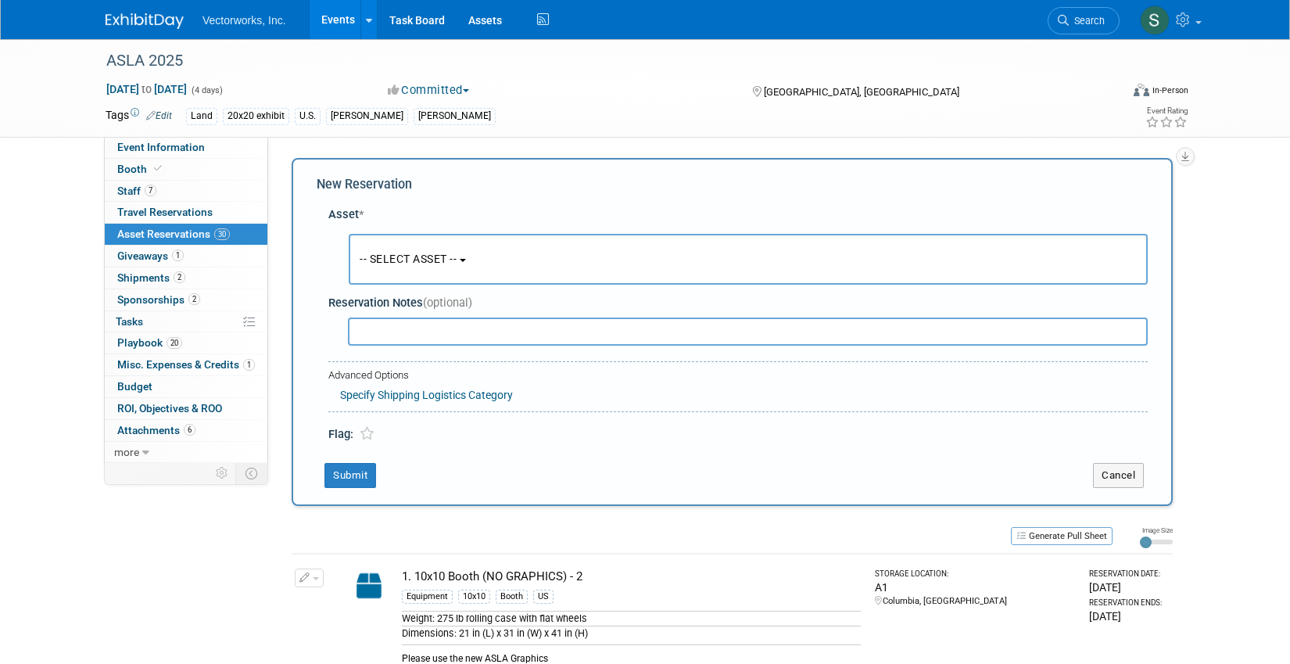
scroll to position [15, 0]
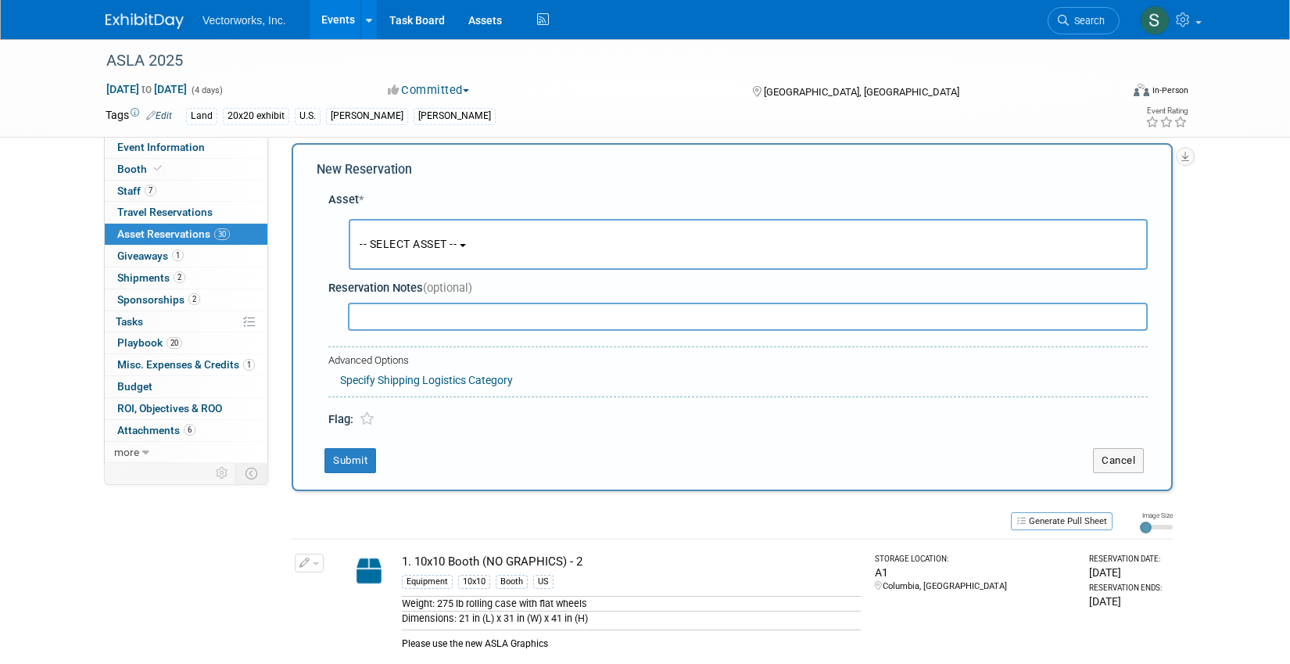
click at [407, 229] on button "-- SELECT ASSET --" at bounding box center [748, 244] width 799 height 51
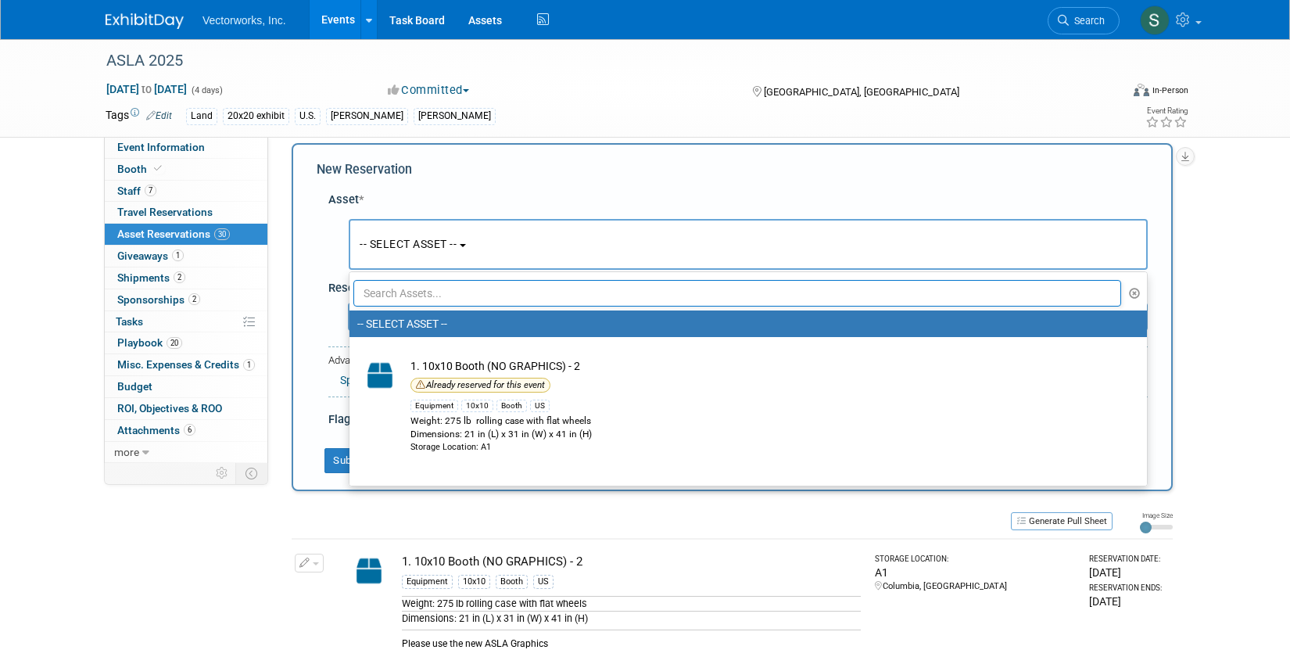
click at [412, 281] on input "text" at bounding box center [737, 293] width 768 height 27
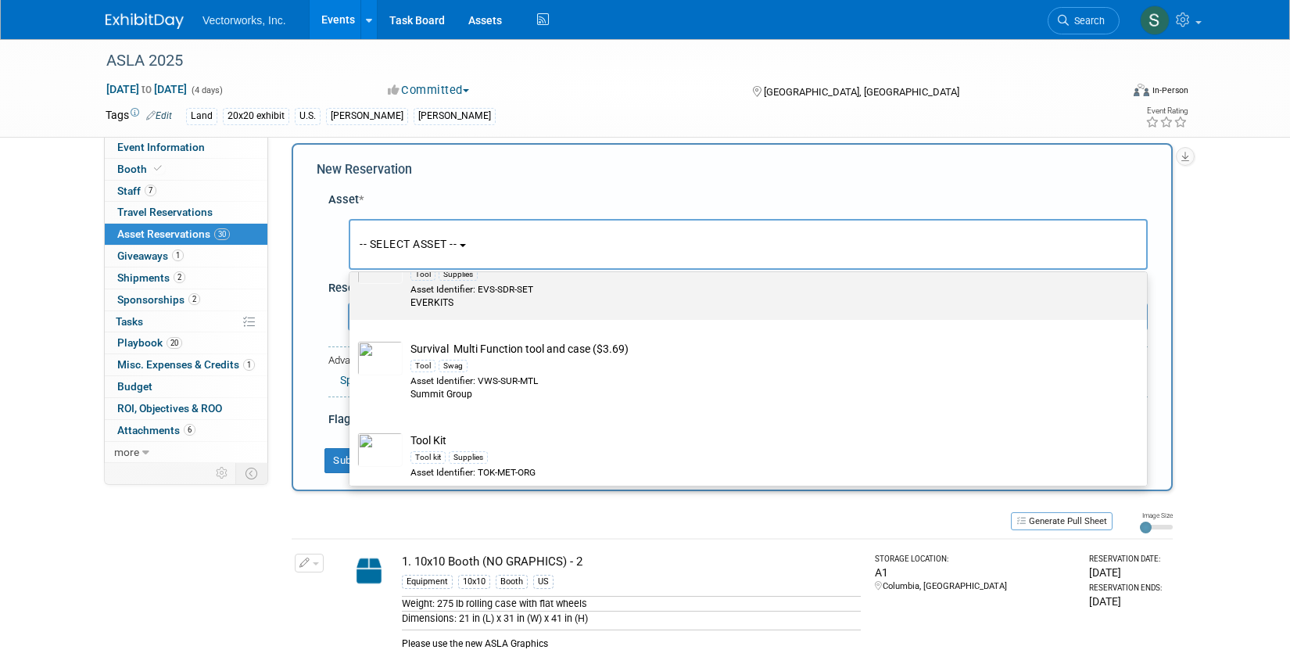
scroll to position [155, 0]
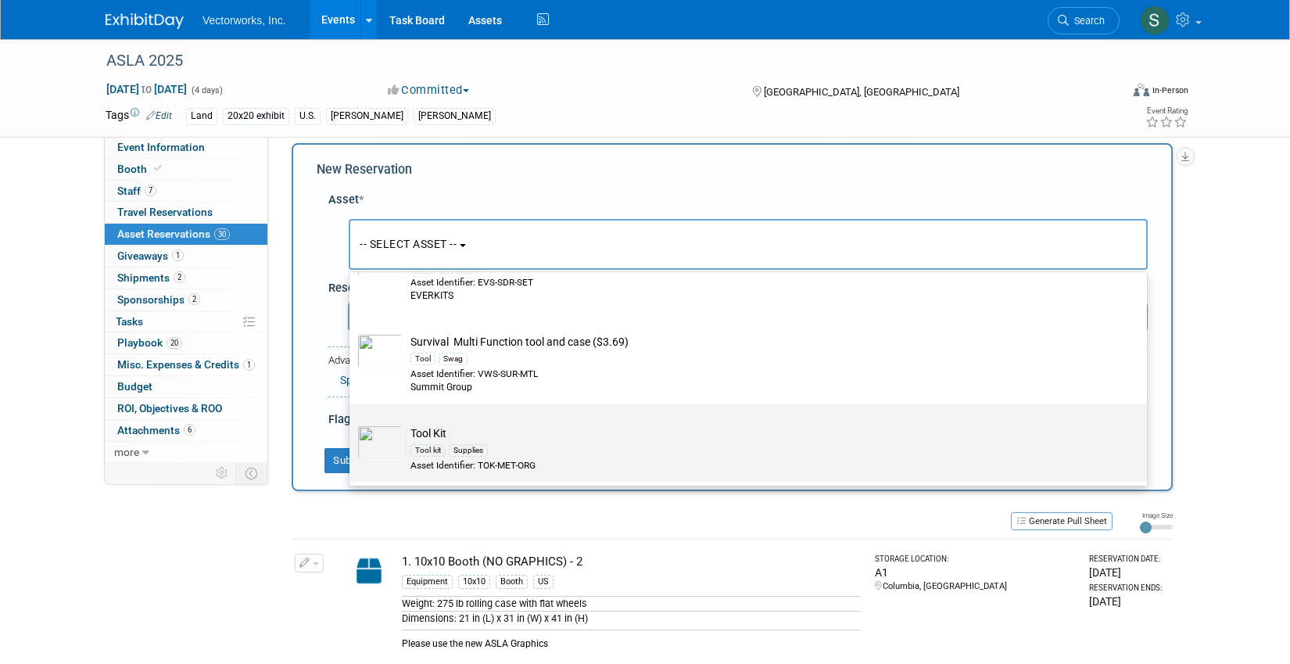
type input "tool"
click at [381, 456] on img at bounding box center [379, 442] width 45 height 34
click at [352, 423] on input "Tool Kit Tool kit Supplies Asset Identifier: TOK-MET-ORG" at bounding box center [347, 418] width 10 height 10
select select "10697091"
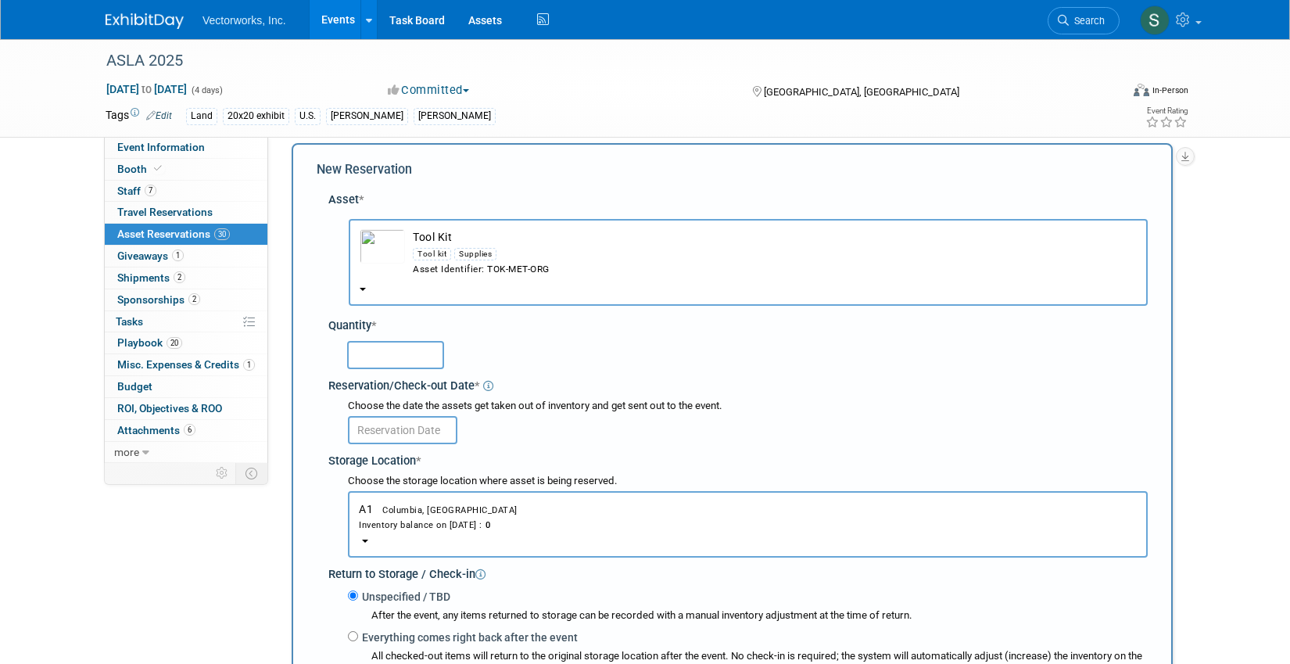
click at [410, 355] on input "text" at bounding box center [395, 355] width 97 height 28
type input "1"
click at [399, 435] on input "text" at bounding box center [402, 430] width 109 height 28
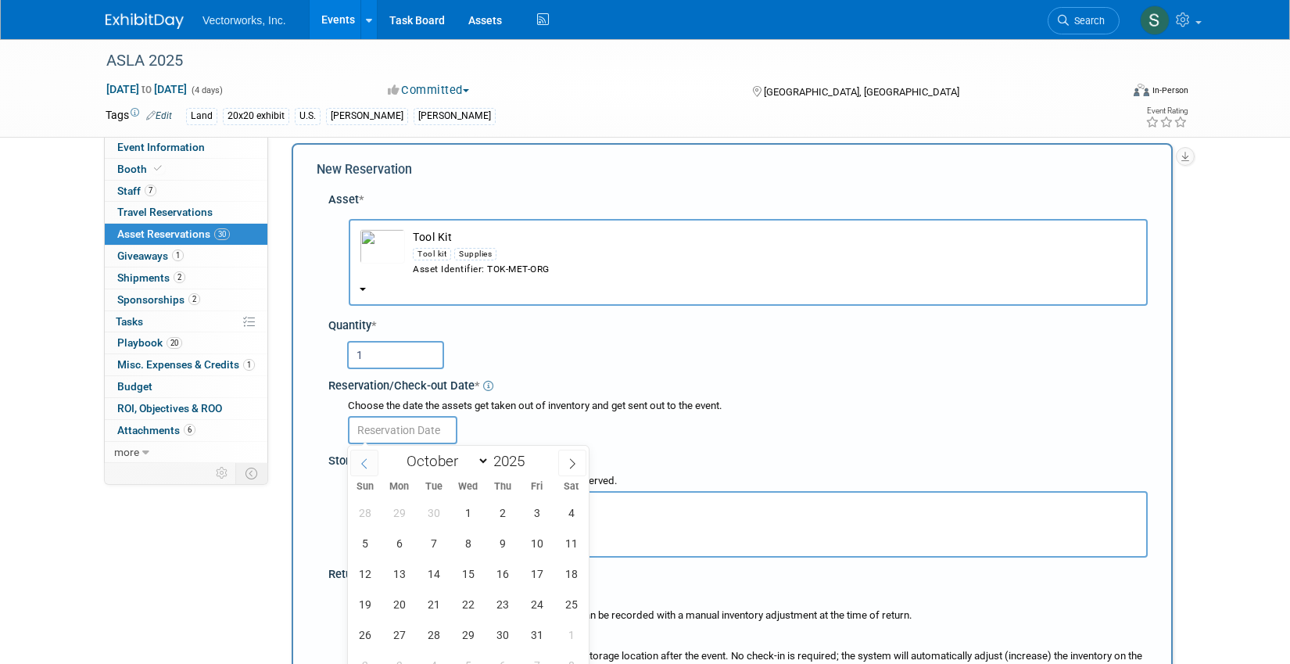
click at [372, 465] on span at bounding box center [364, 463] width 28 height 27
select select "8"
click at [402, 566] on span "15" at bounding box center [399, 573] width 30 height 30
type input "[DATE]"
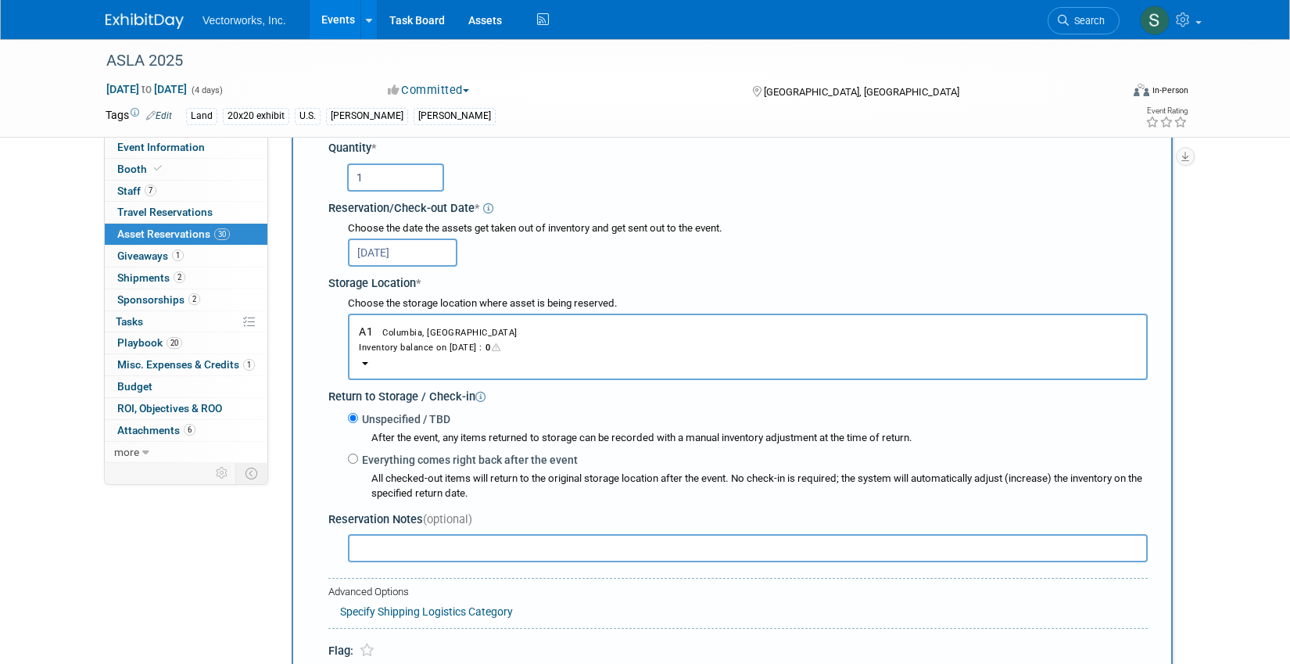
scroll to position [204, 0]
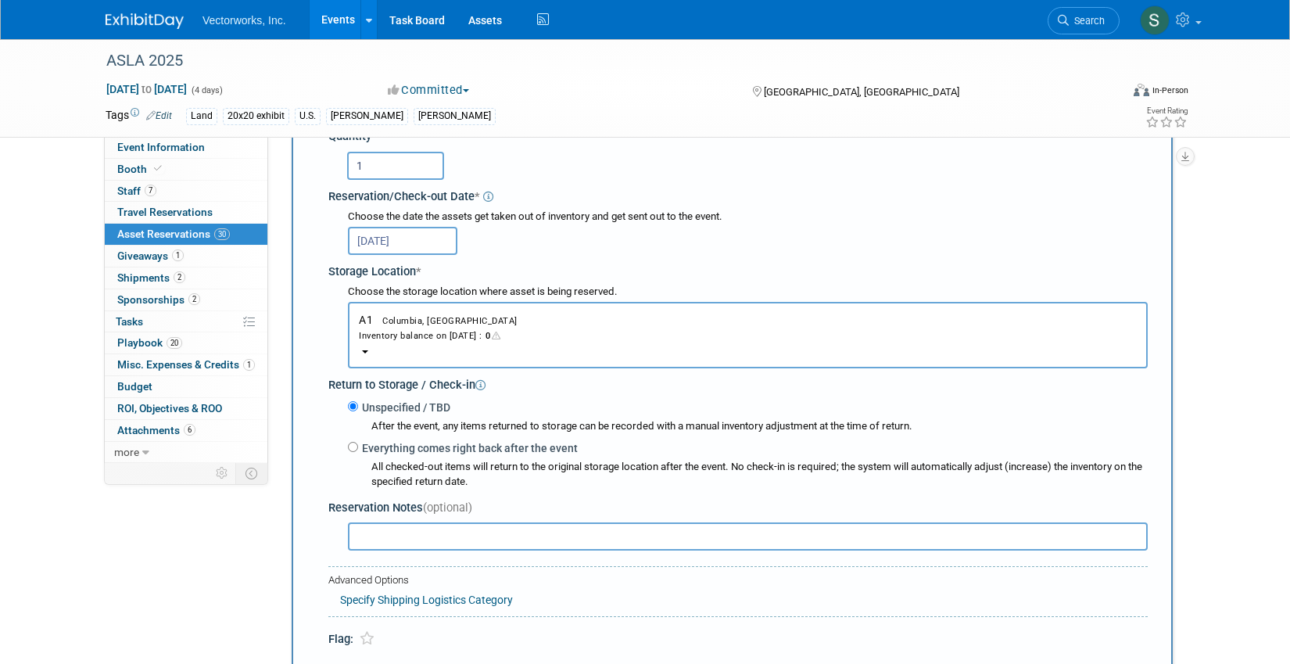
click at [472, 340] on div "Inventory balance on Sep 15, 2025 : 0" at bounding box center [748, 335] width 778 height 15
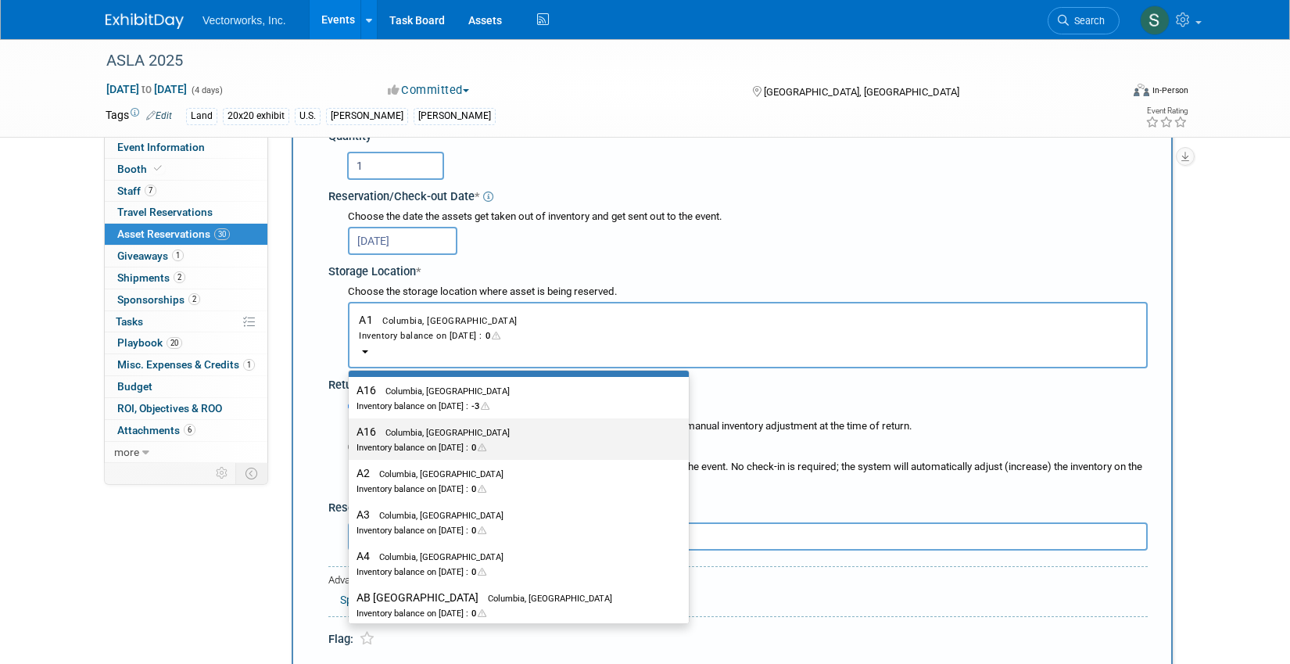
scroll to position [0, 0]
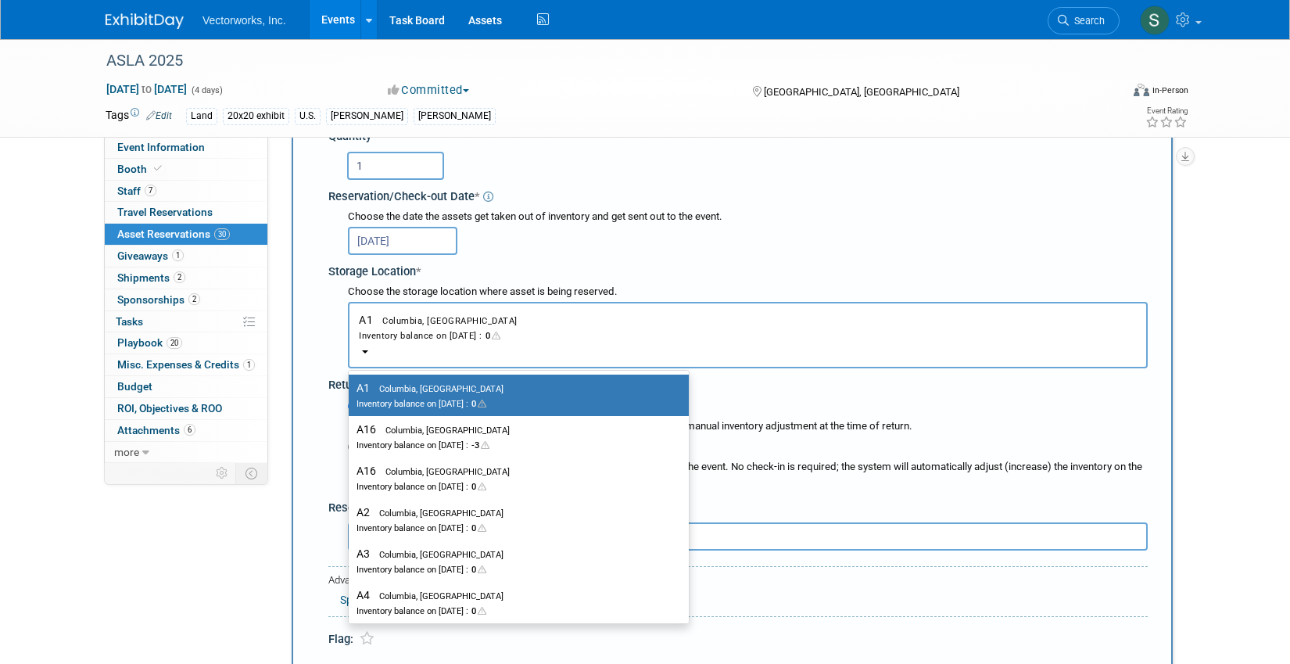
click at [458, 388] on label "A1 Columbia, MD Inventory balance on [DATE] : 0" at bounding box center [515, 395] width 317 height 35
click at [351, 388] on input "A1 Columbia, MD Inventory balance on [DATE] : 0" at bounding box center [346, 388] width 10 height 10
click at [415, 411] on label "A1 Columbia, MD Inventory balance on [DATE] : 0" at bounding box center [515, 395] width 317 height 35
click at [351, 393] on input "A1 Columbia, MD Inventory balance on [DATE] : 0" at bounding box center [346, 388] width 10 height 10
click at [317, 489] on div "Asset * -- SELECT ASSET -- tool" at bounding box center [732, 322] width 831 height 654
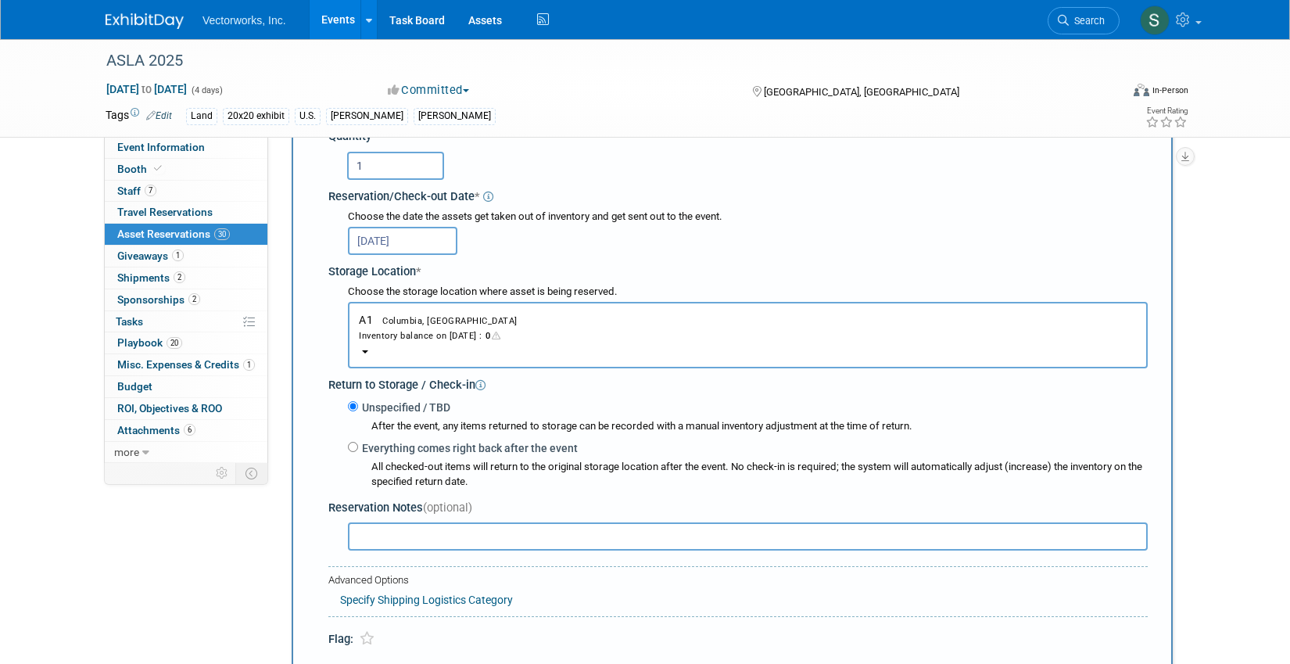
click at [365, 450] on label "Everything comes right back after the event" at bounding box center [468, 448] width 220 height 16
click at [358, 450] on input "Everything comes right back after the event" at bounding box center [353, 447] width 10 height 10
radio input "true"
select select "9"
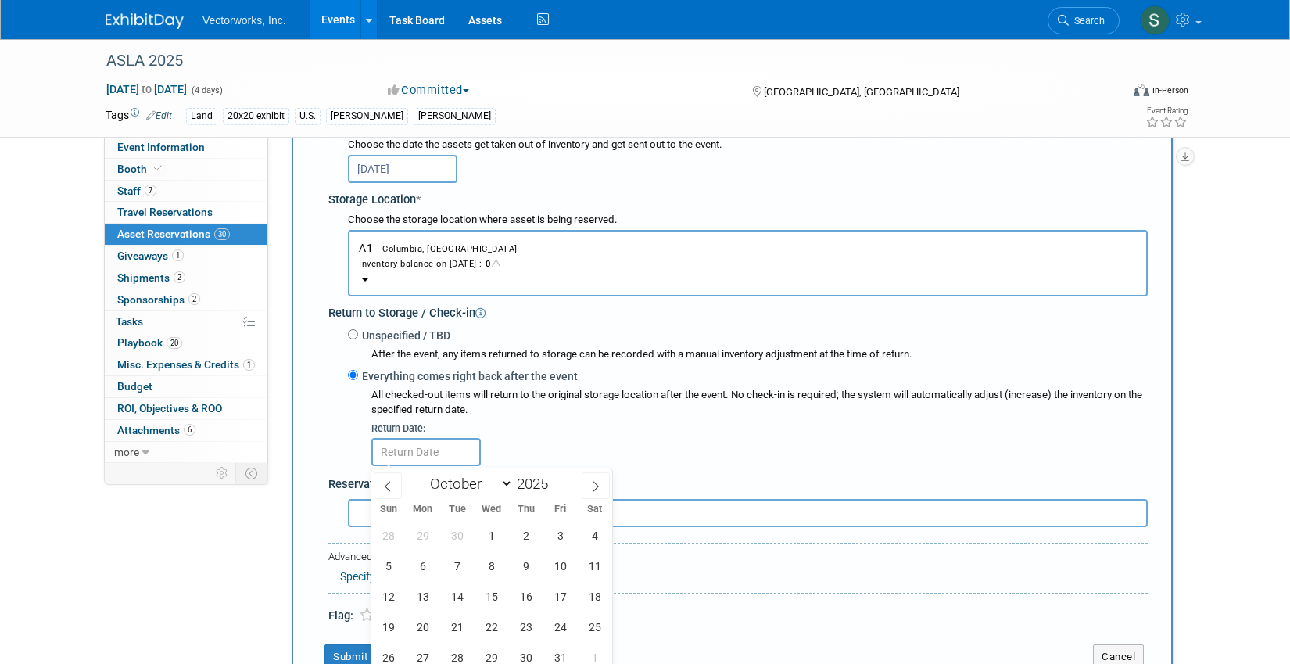
scroll to position [336, 0]
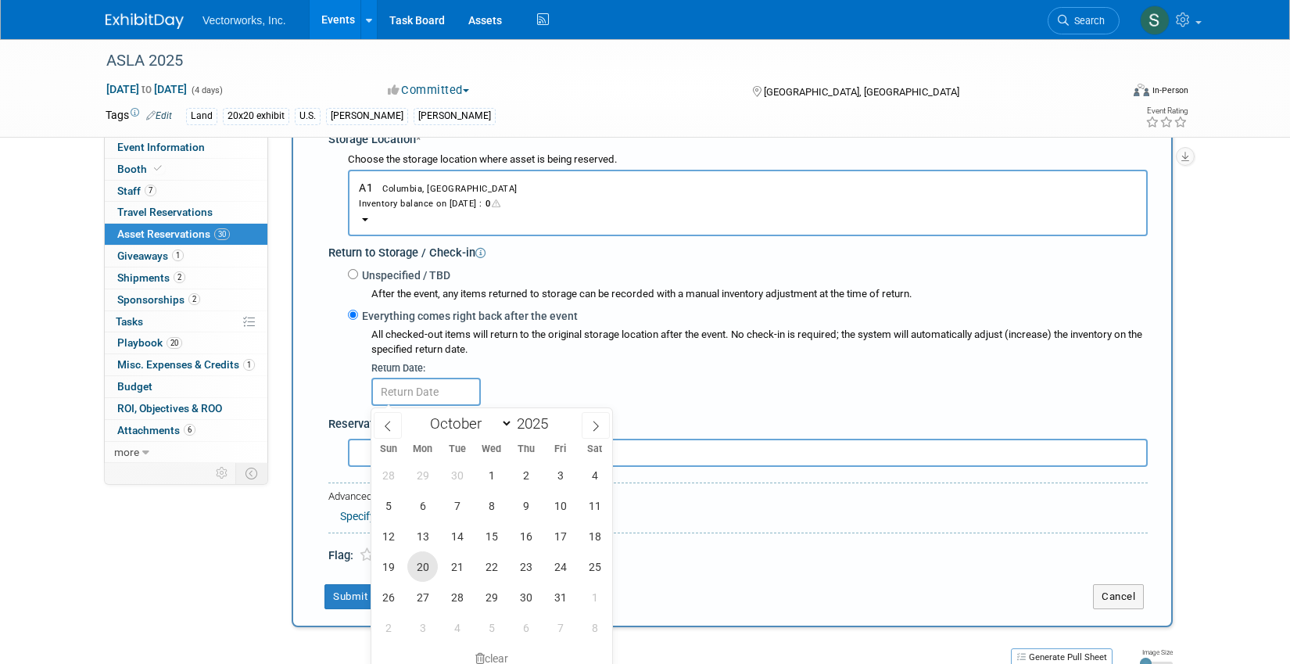
click at [418, 562] on span "20" at bounding box center [422, 566] width 30 height 30
type input "[DATE]"
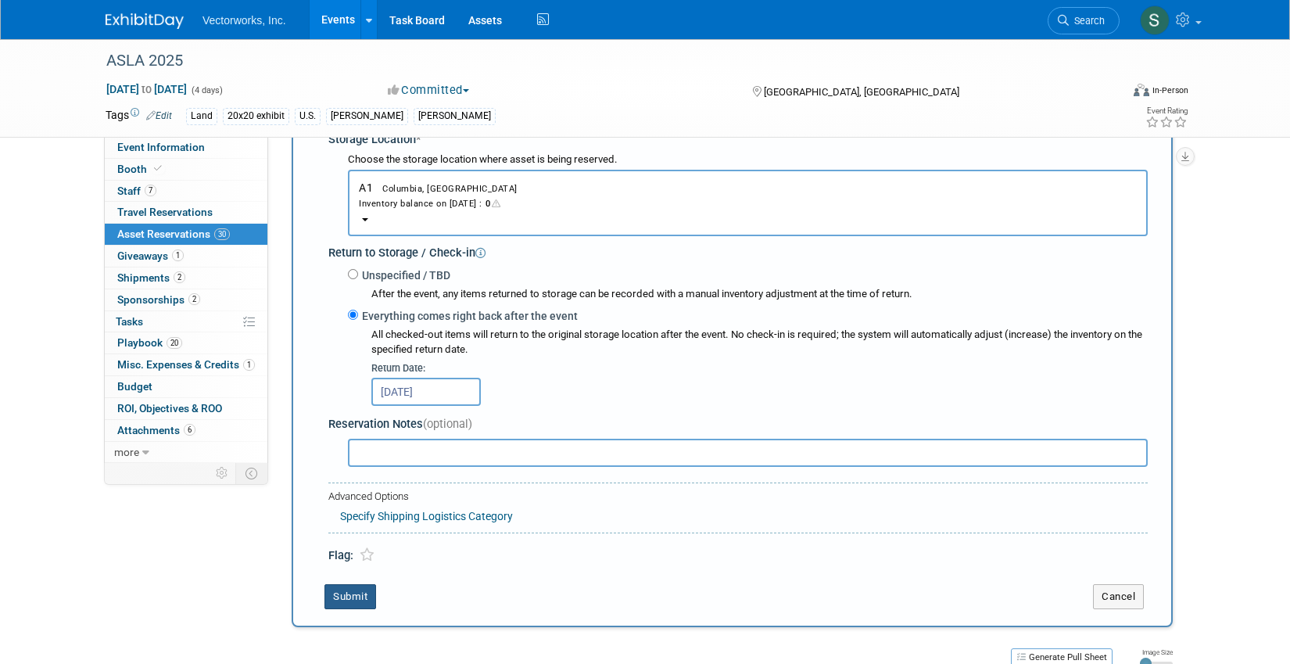
click at [370, 592] on button "Submit" at bounding box center [351, 596] width 52 height 25
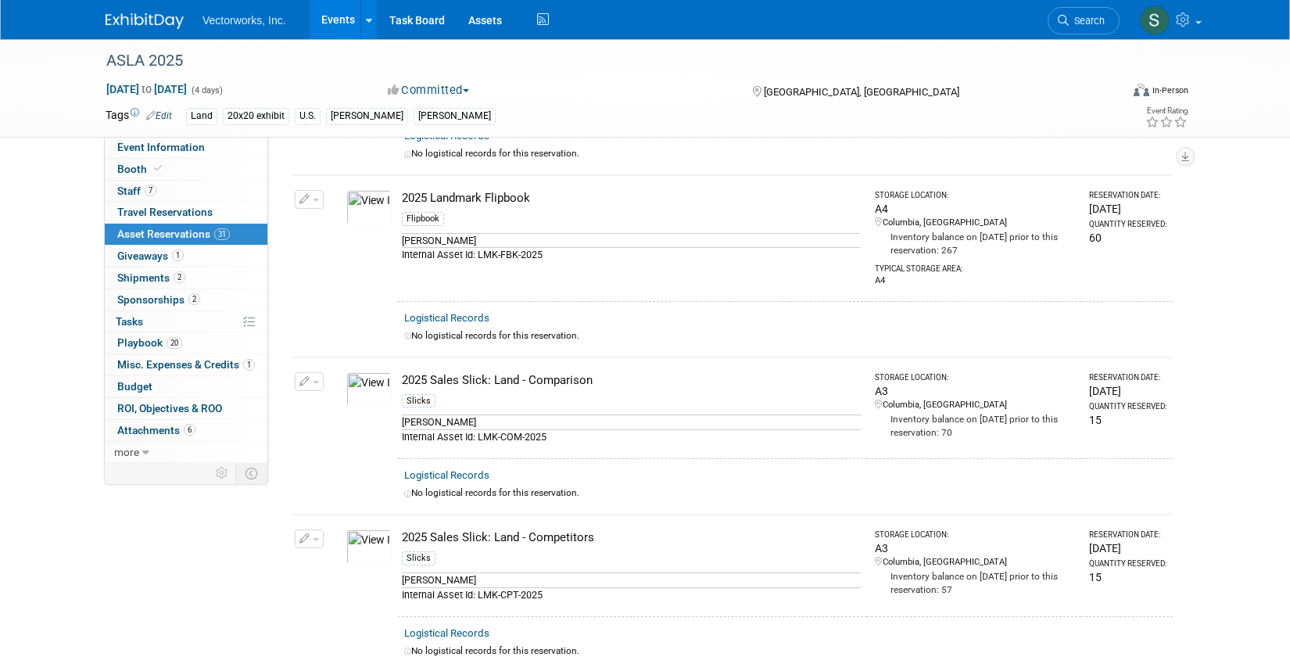
scroll to position [0, 0]
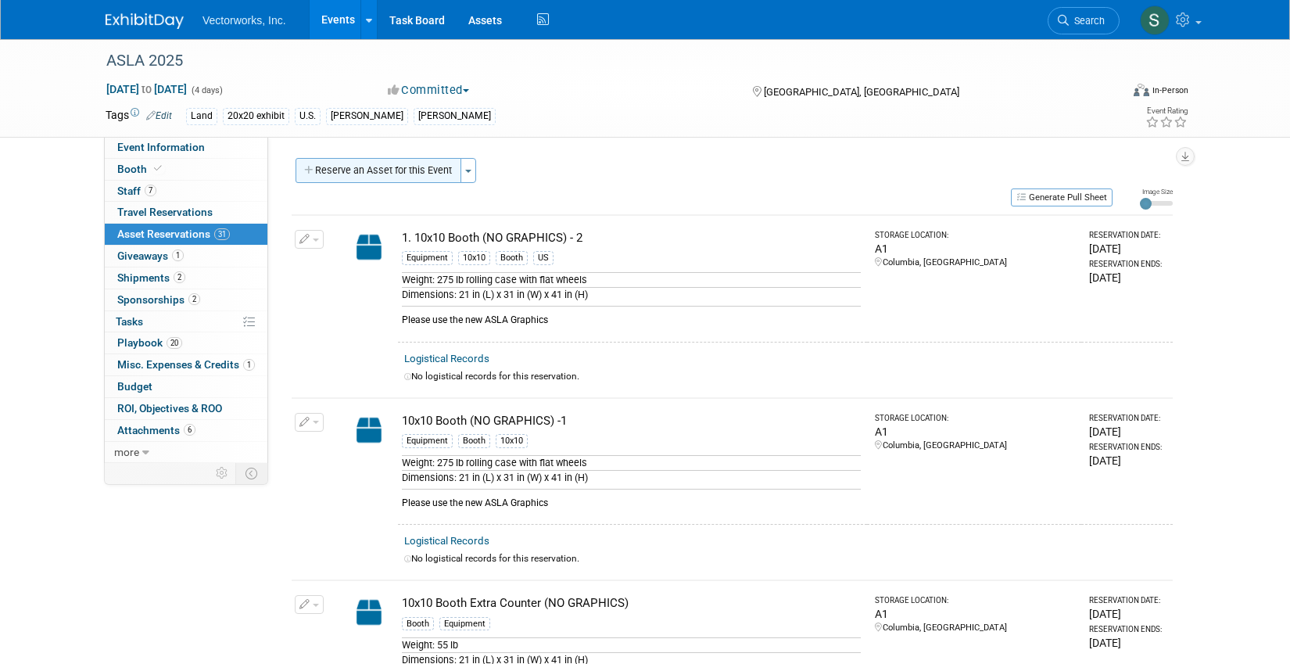
click at [411, 174] on button "Reserve an Asset for this Event" at bounding box center [379, 170] width 166 height 25
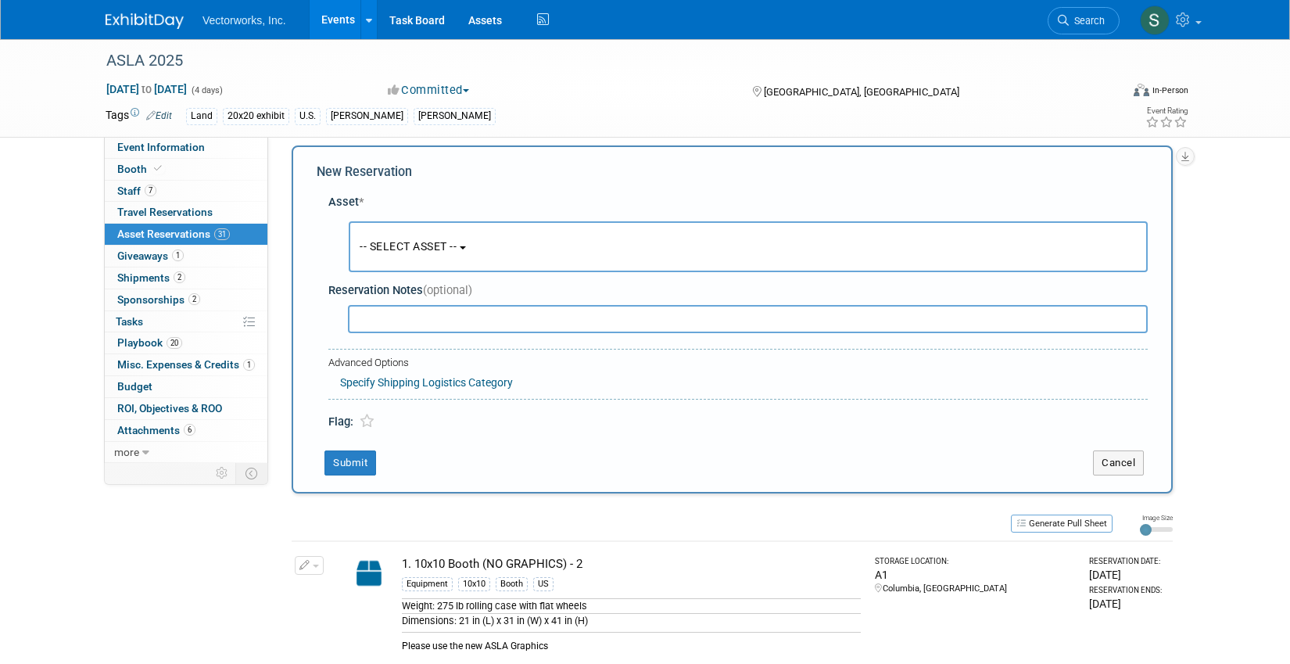
scroll to position [15, 0]
click at [419, 240] on span "-- SELECT ASSET --" at bounding box center [408, 244] width 97 height 13
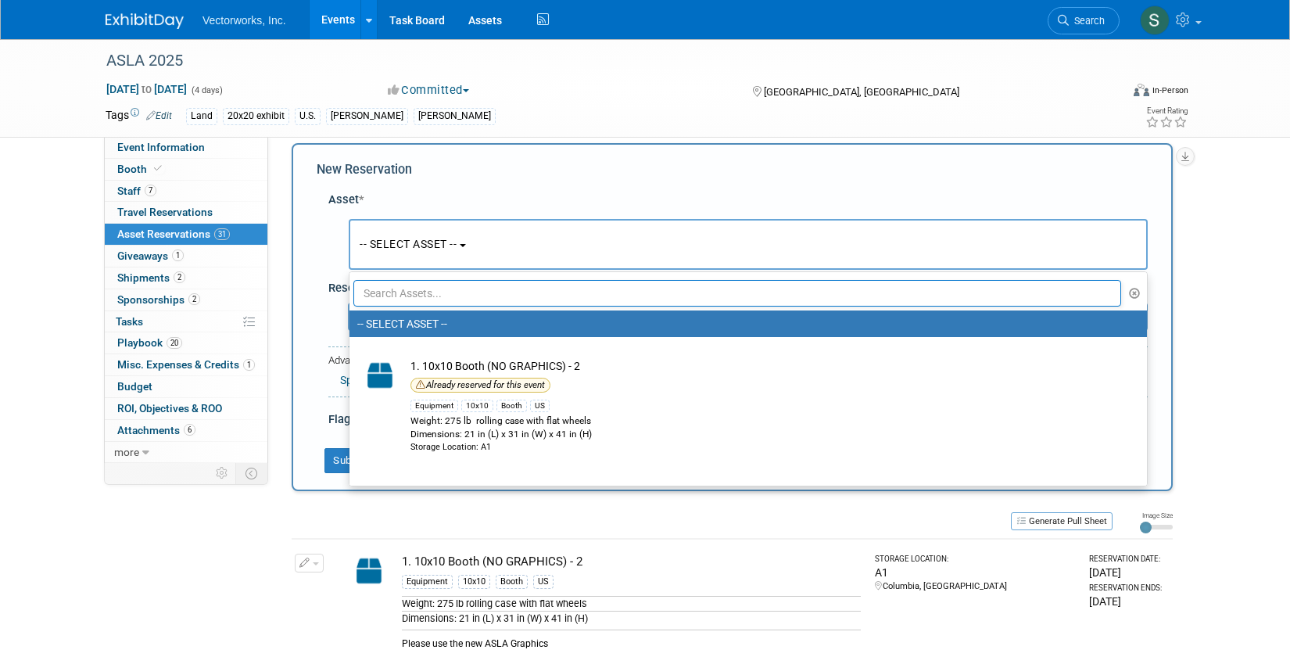
click at [416, 289] on input "text" at bounding box center [737, 293] width 768 height 27
type input "a"
type input "sand"
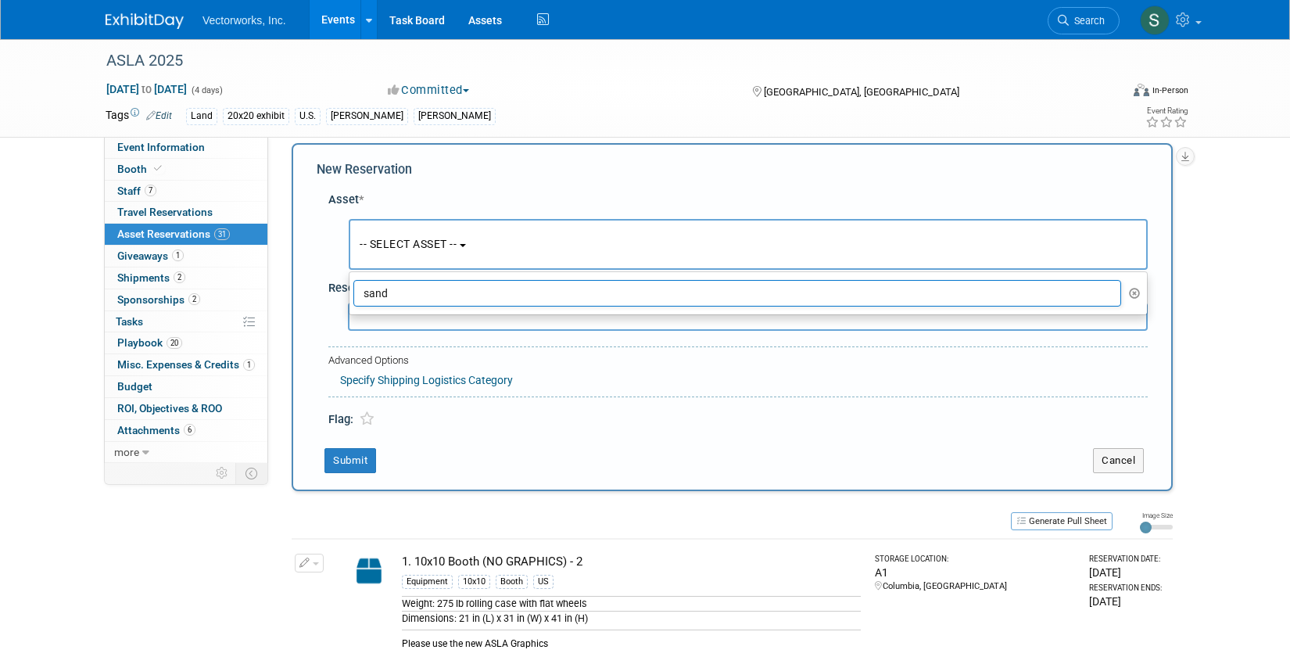
click at [410, 296] on input "sand" at bounding box center [737, 293] width 768 height 27
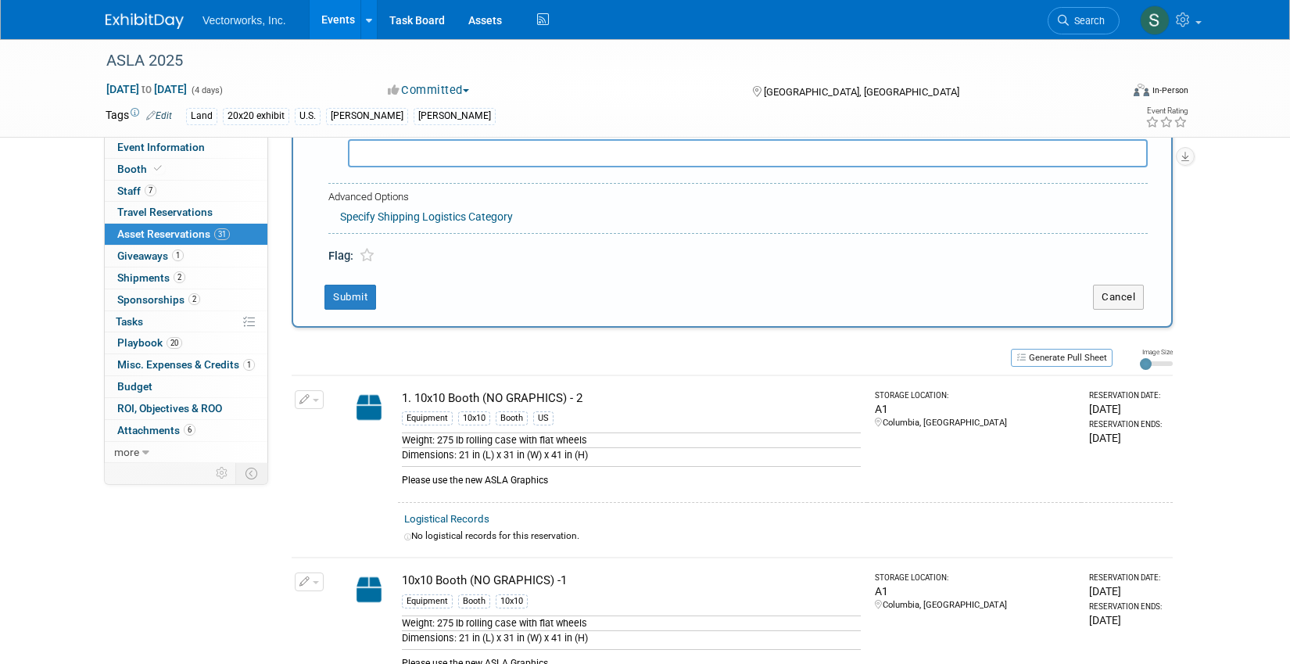
scroll to position [182, 0]
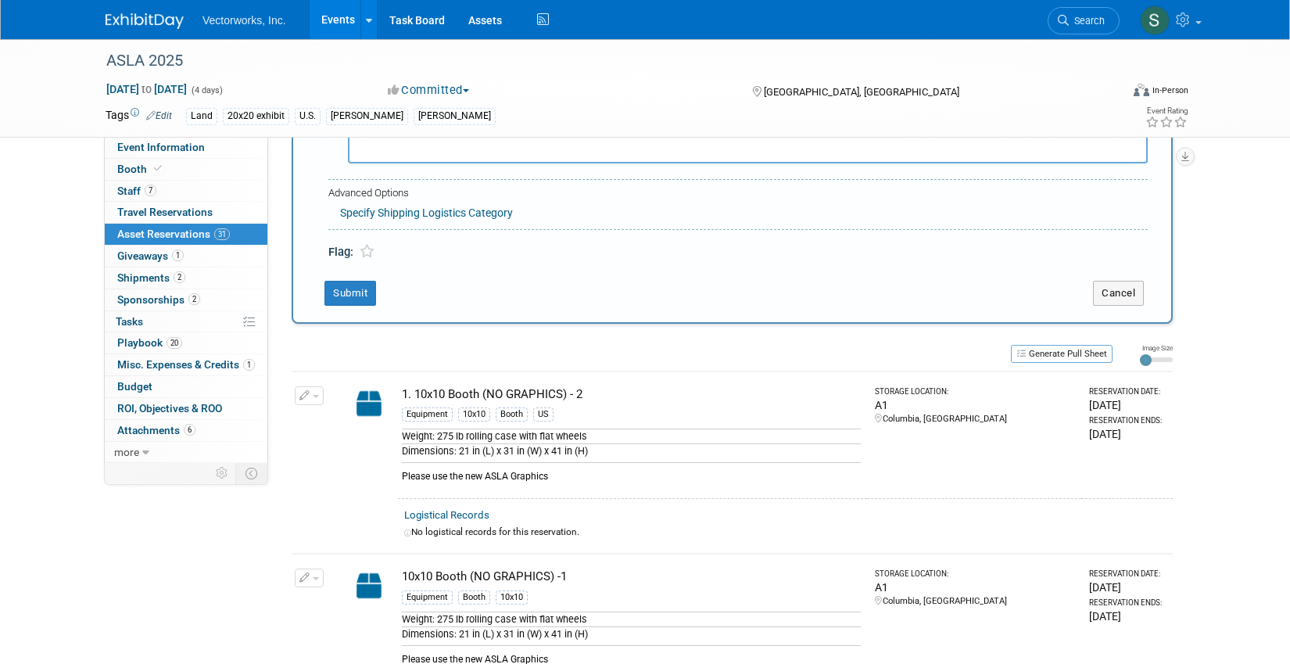
click at [313, 396] on span "button" at bounding box center [316, 396] width 6 height 3
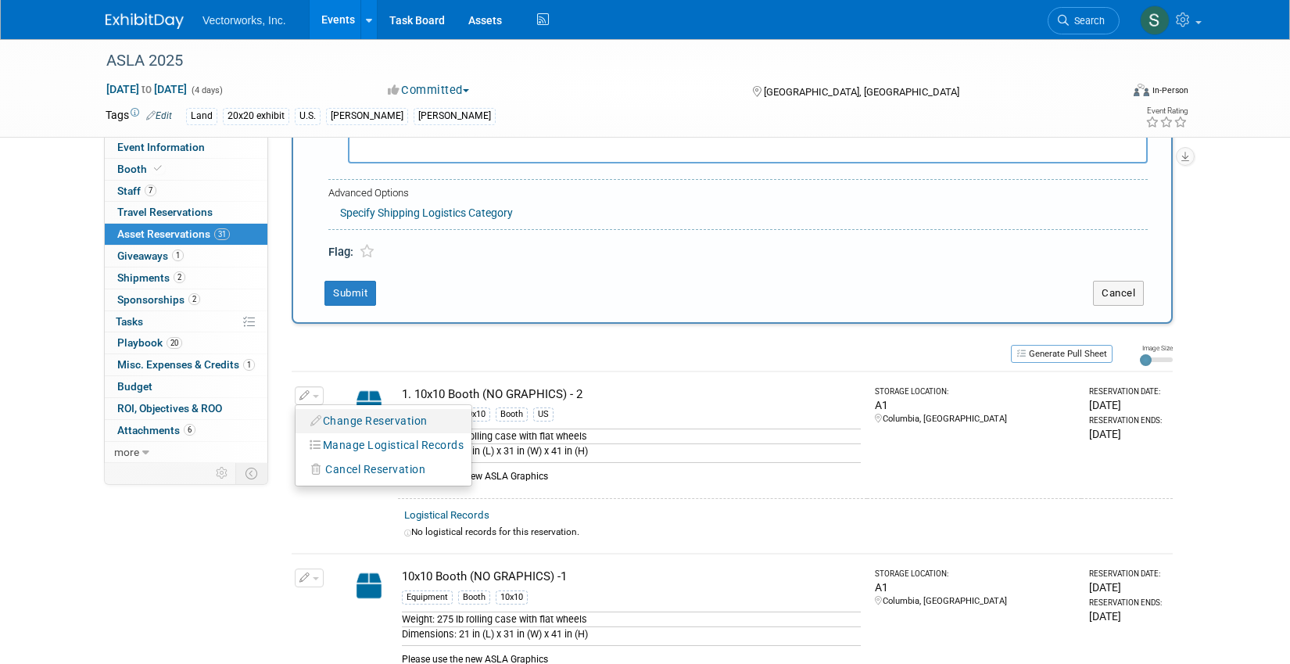
click at [325, 424] on button "Change Reservation" at bounding box center [369, 421] width 132 height 21
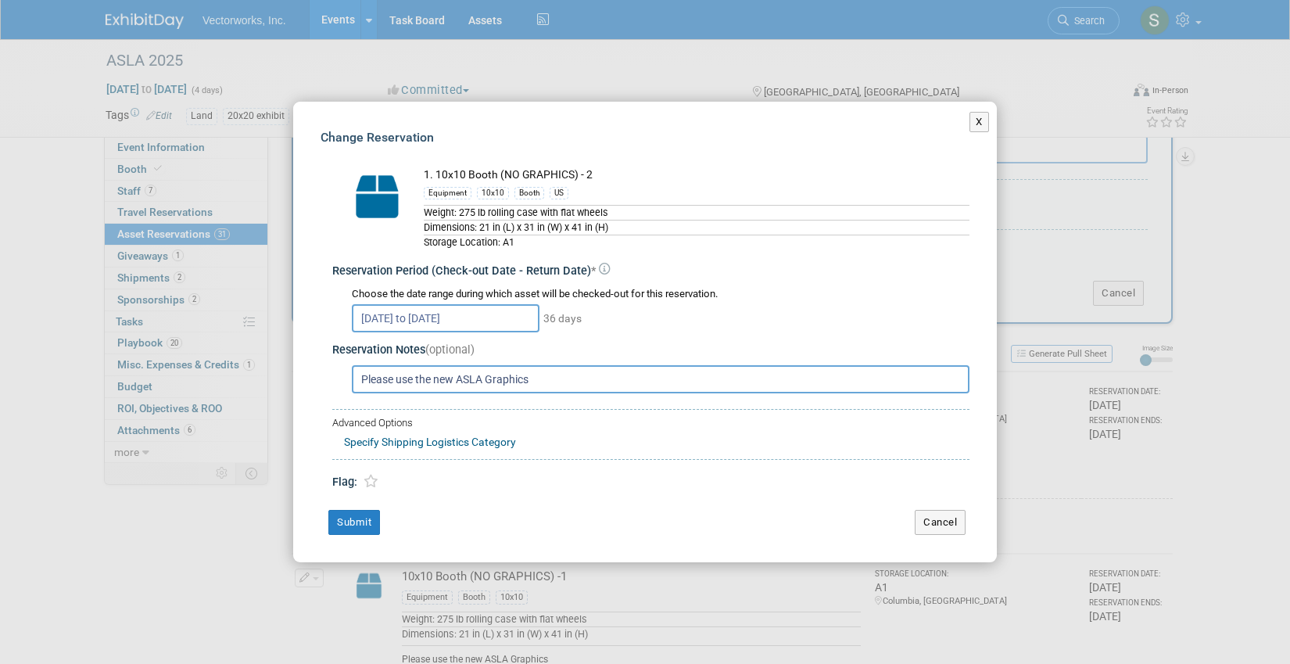
click at [537, 378] on input "Please use the new ASLA Graphics" at bounding box center [661, 379] width 618 height 28
click at [617, 378] on input "Please use the new ASLA Graphics; please include sand bags" at bounding box center [661, 379] width 618 height 28
type input "Please use the new ASLA Graphics; please include sand bags"
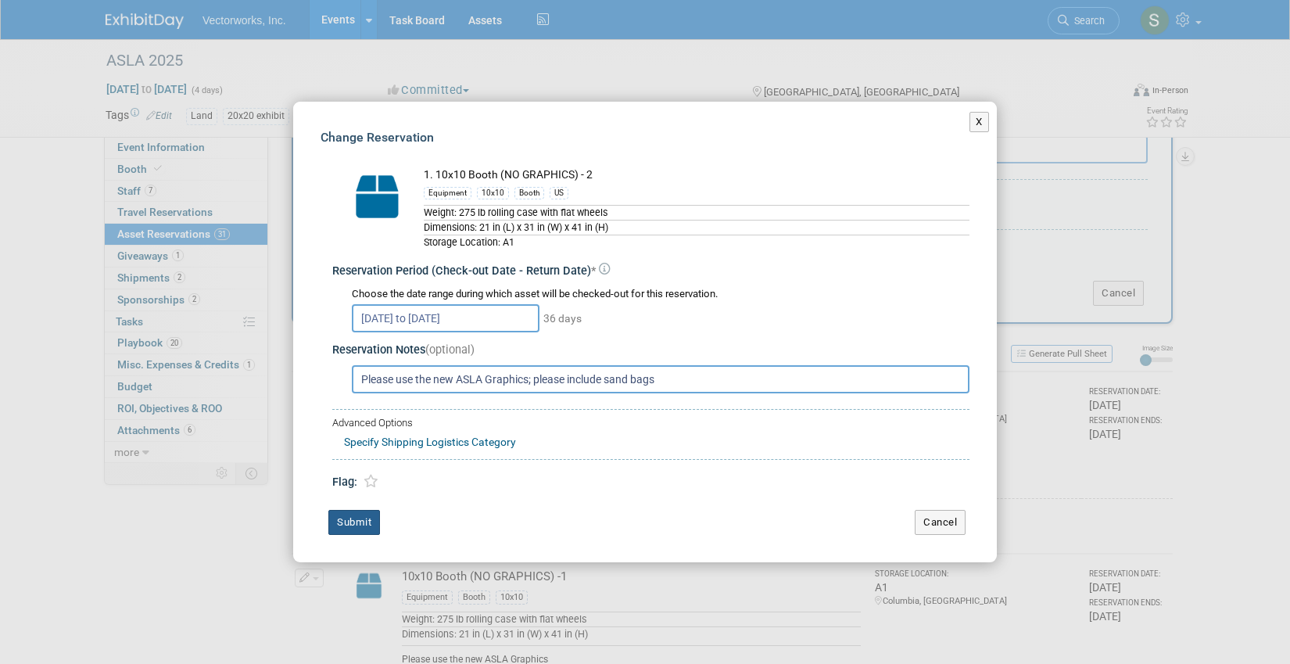
click at [340, 526] on button "Submit" at bounding box center [354, 522] width 52 height 25
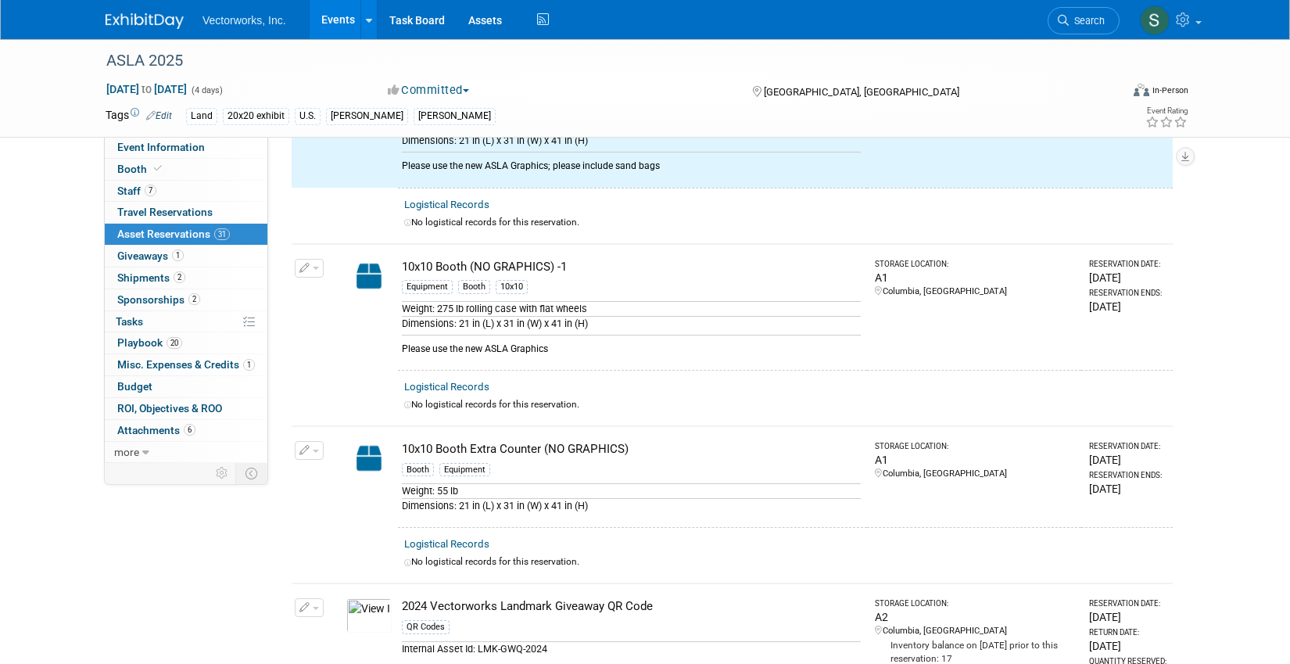
scroll to position [153, 0]
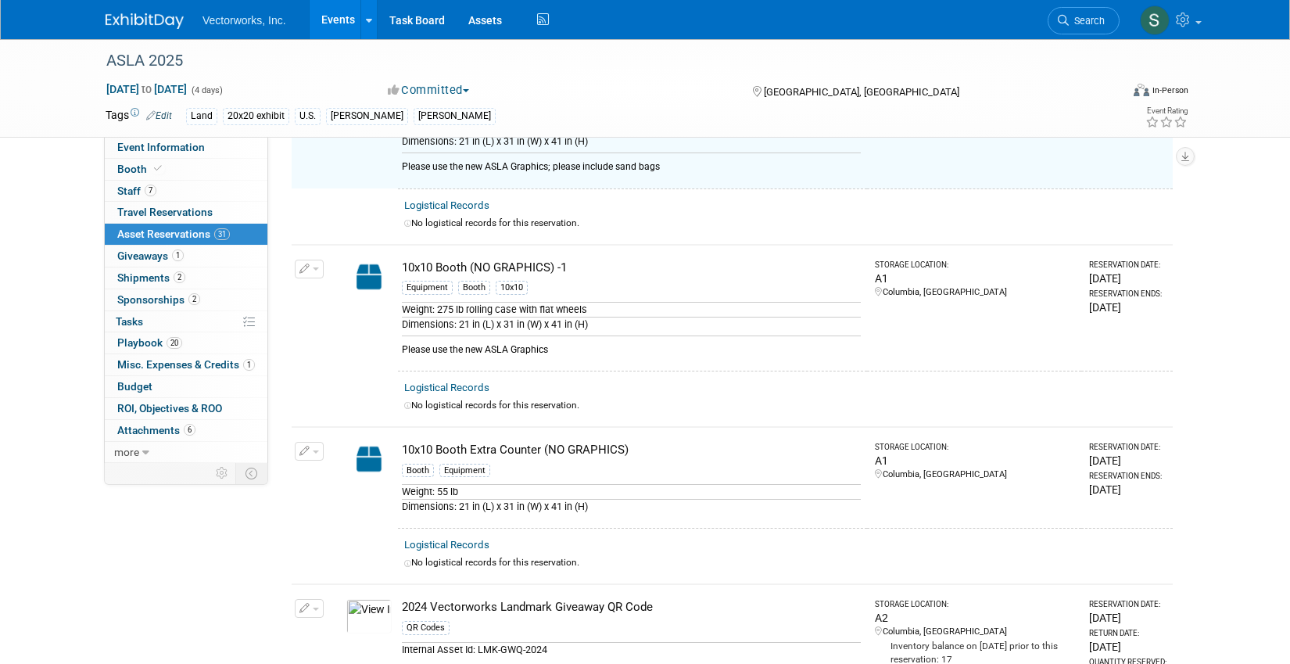
click at [317, 261] on button "button" at bounding box center [309, 269] width 29 height 19
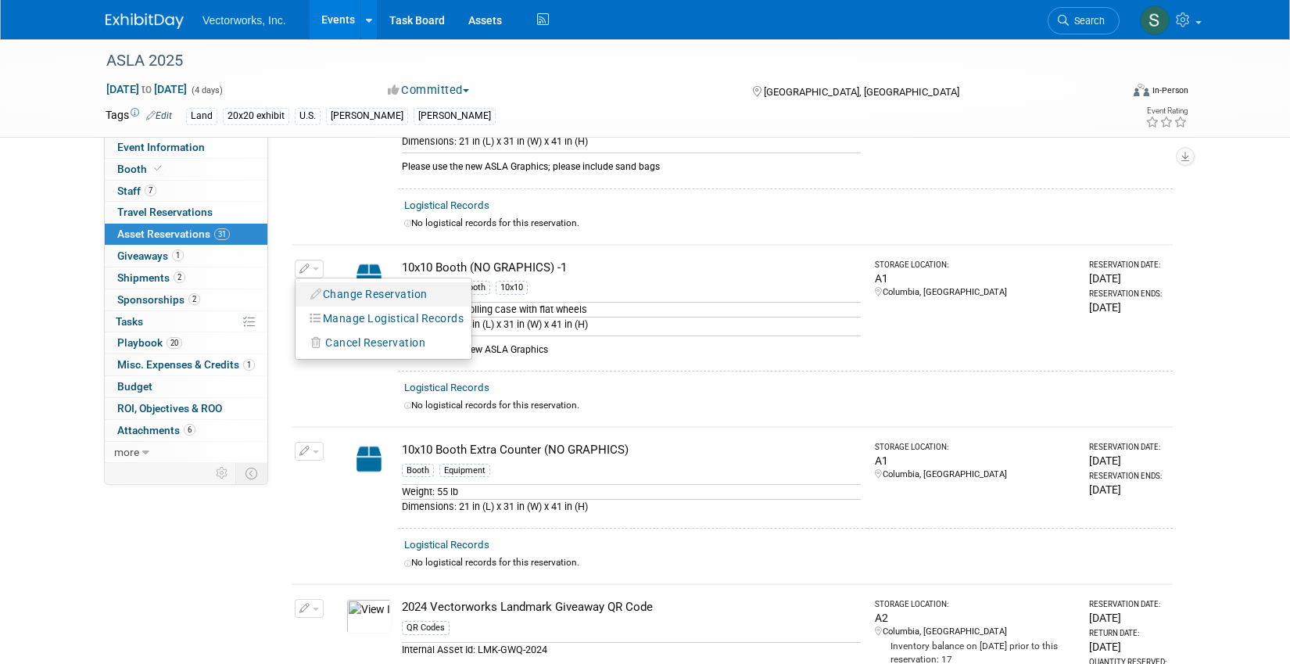
click at [352, 293] on button "Change Reservation" at bounding box center [369, 294] width 132 height 21
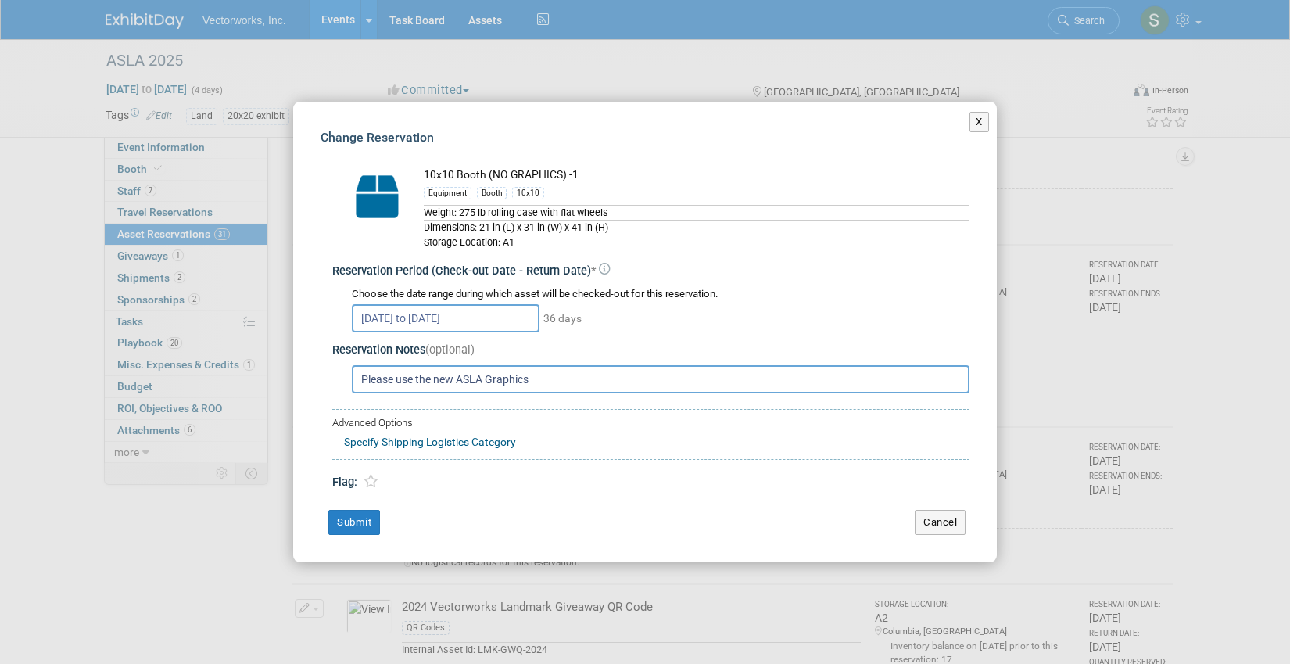
click at [426, 387] on input "Please use the new ASLA Graphics" at bounding box center [661, 379] width 618 height 28
paste input "; please include sand bags"
type input "Please use the new ASLA Graphics; please include sand bags"
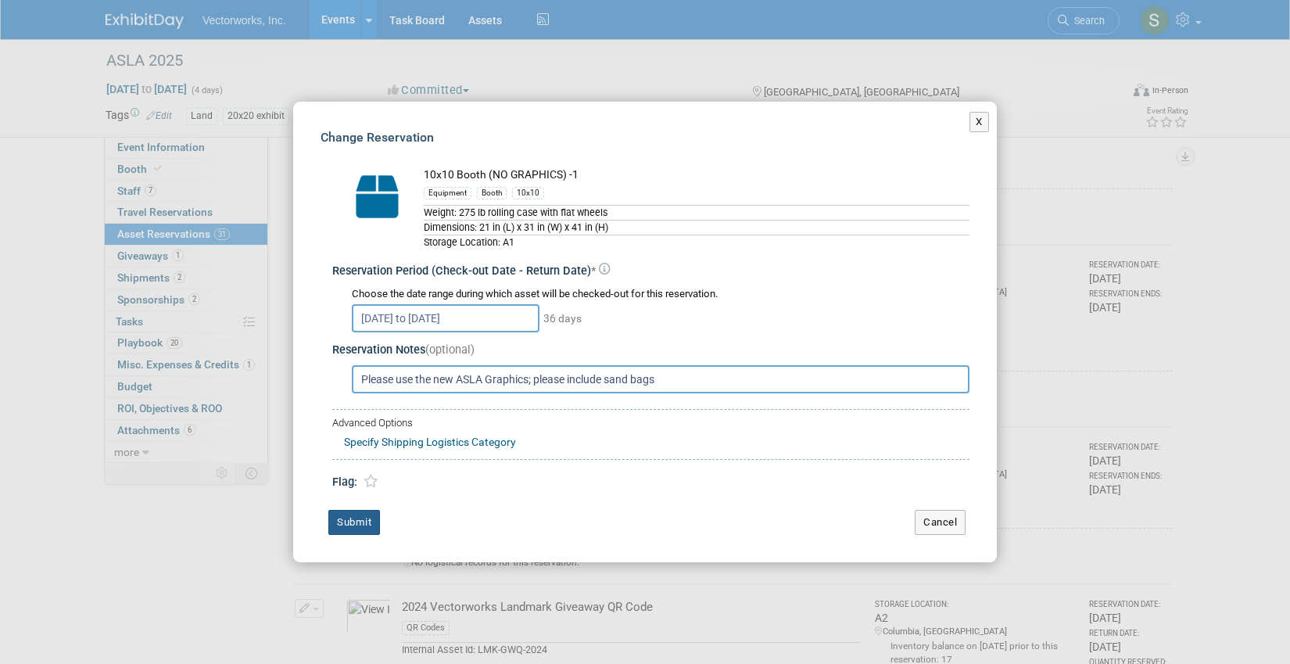
click at [353, 529] on button "Submit" at bounding box center [354, 522] width 52 height 25
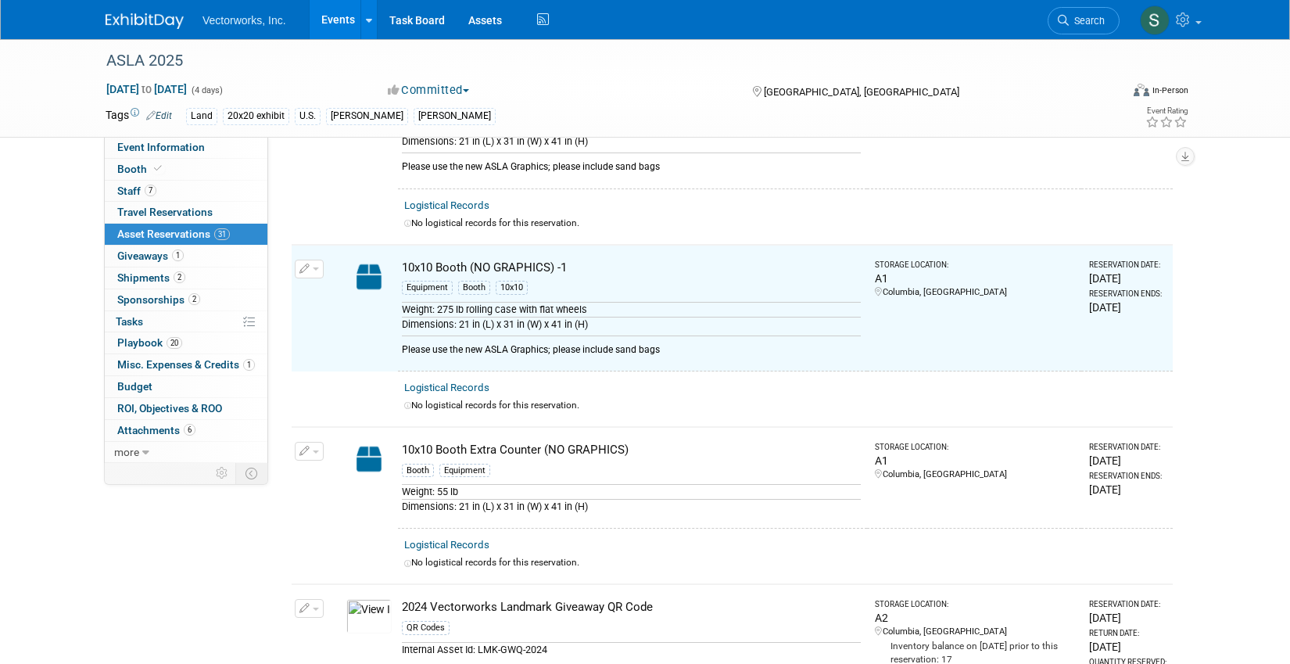
click at [317, 450] on span "button" at bounding box center [316, 451] width 6 height 3
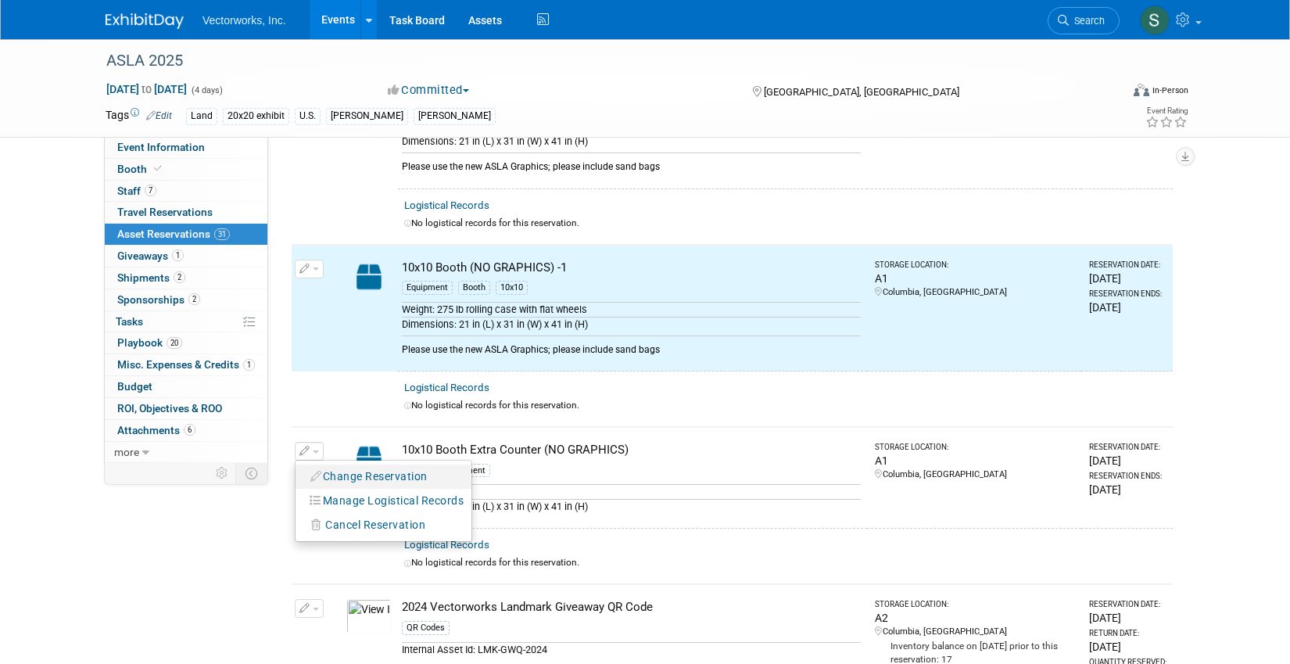
click at [344, 479] on button "Change Reservation" at bounding box center [369, 476] width 132 height 21
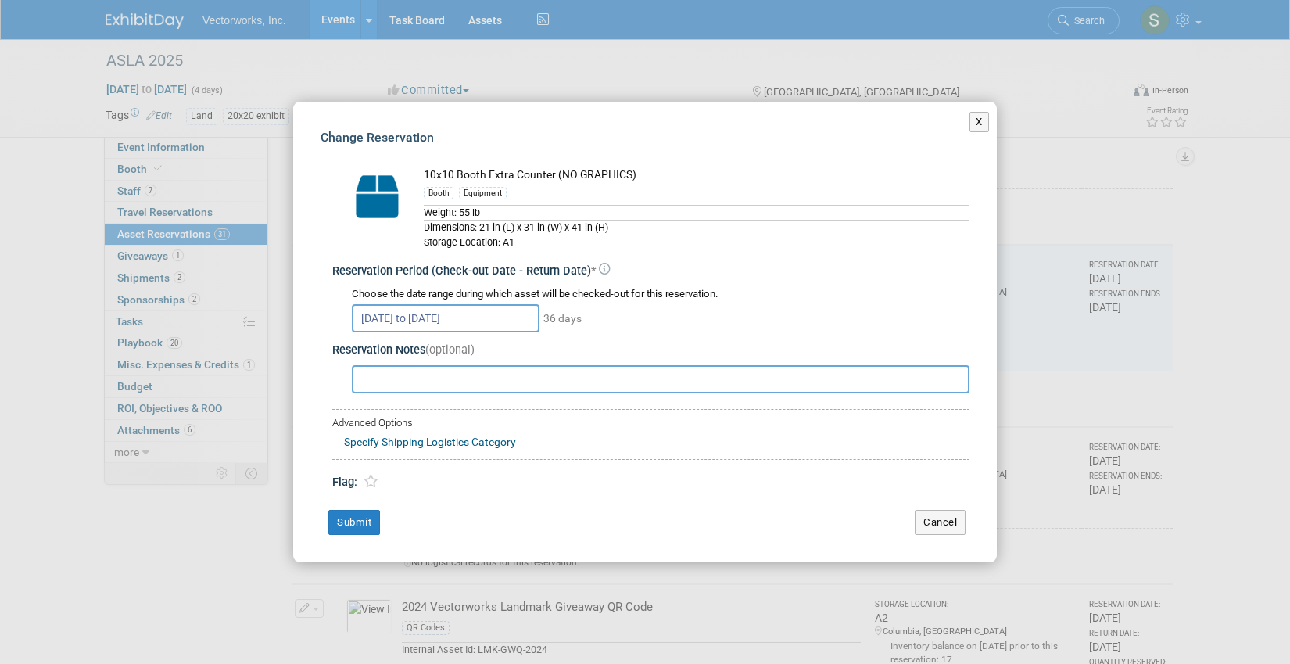
click at [421, 385] on input "text" at bounding box center [661, 379] width 618 height 28
paste input "Please use the new ASLA Graphics; please include sand bags"
drag, startPoint x: 540, startPoint y: 380, endPoint x: 367, endPoint y: 380, distance: 172.8
click at [367, 380] on input "Please use the new ASLA Graphics; please include sand bags" at bounding box center [661, 379] width 618 height 28
type input "Please include sand bags"
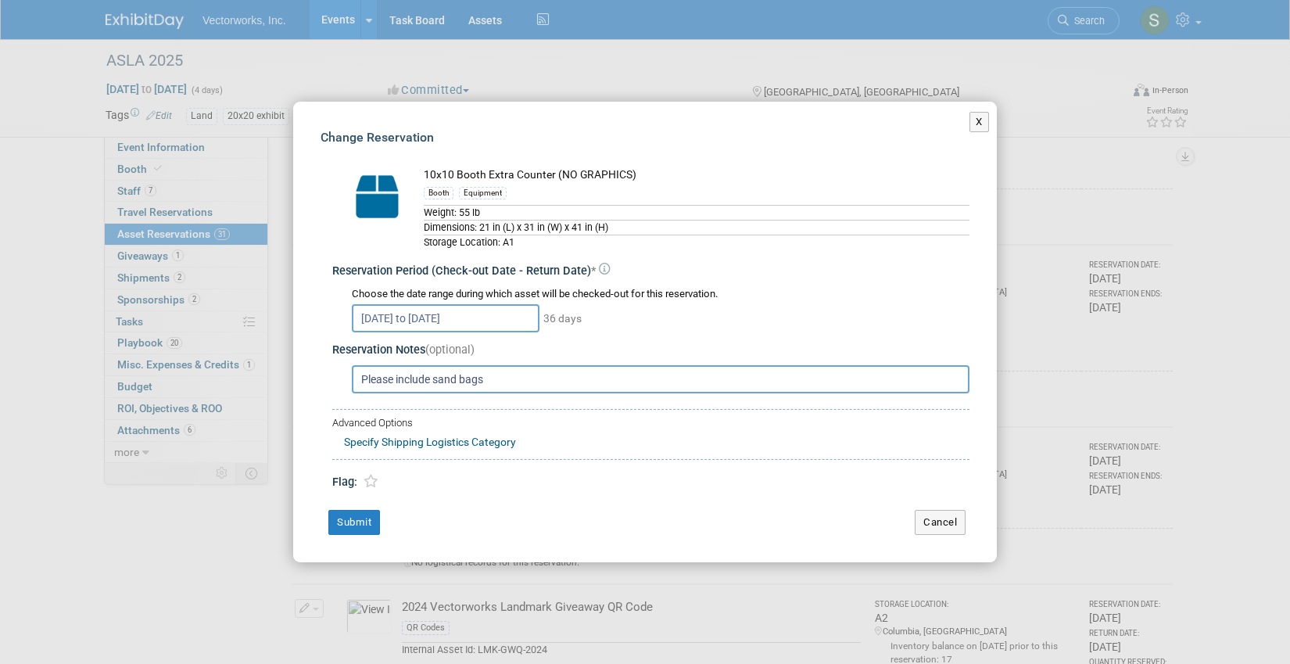
click at [353, 508] on div "Change Reservation 10x10 Booth Extra Counter (NO GRAPHICS) Booth Weight: 55 lb …" at bounding box center [645, 332] width 704 height 461
click at [353, 529] on button "Submit" at bounding box center [354, 522] width 52 height 25
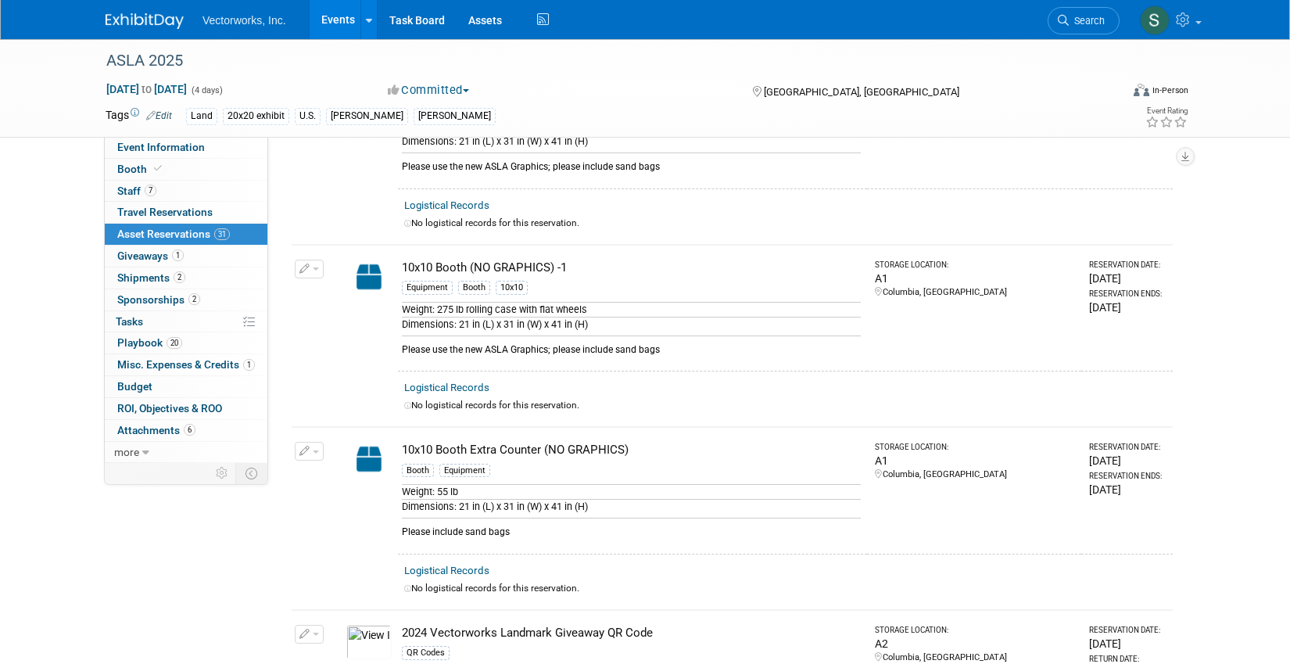
scroll to position [0, 0]
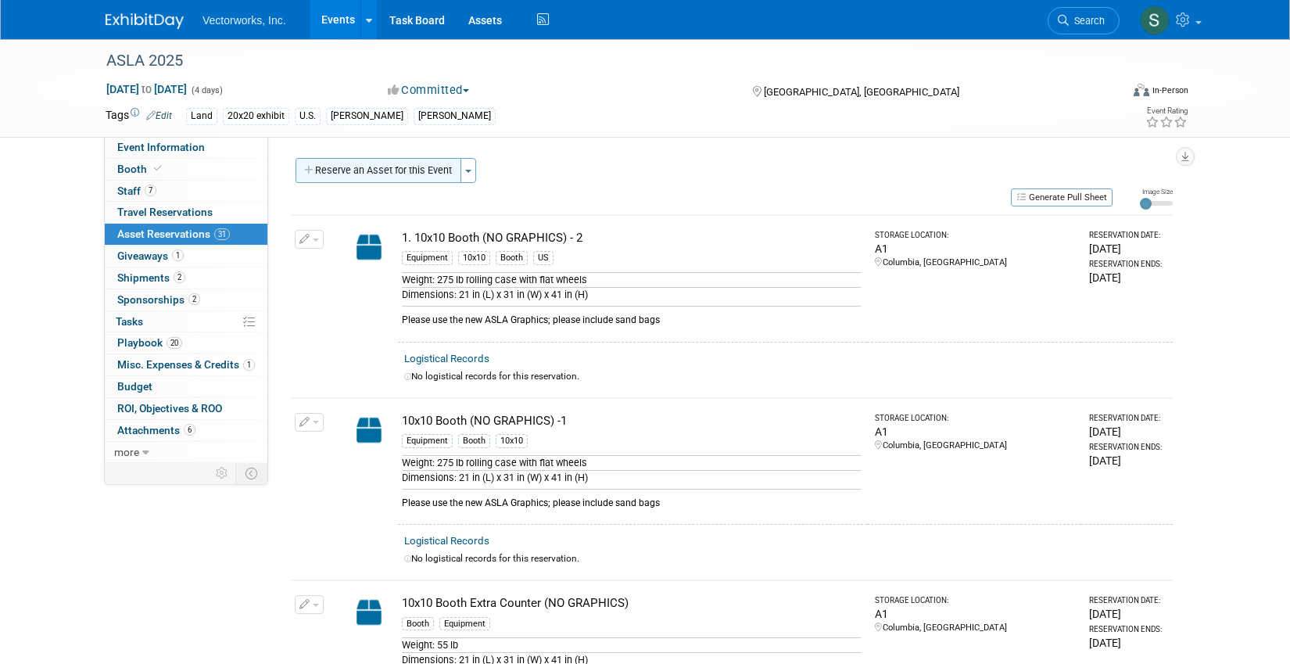
click at [429, 166] on button "Reserve an Asset for this Event" at bounding box center [379, 170] width 166 height 25
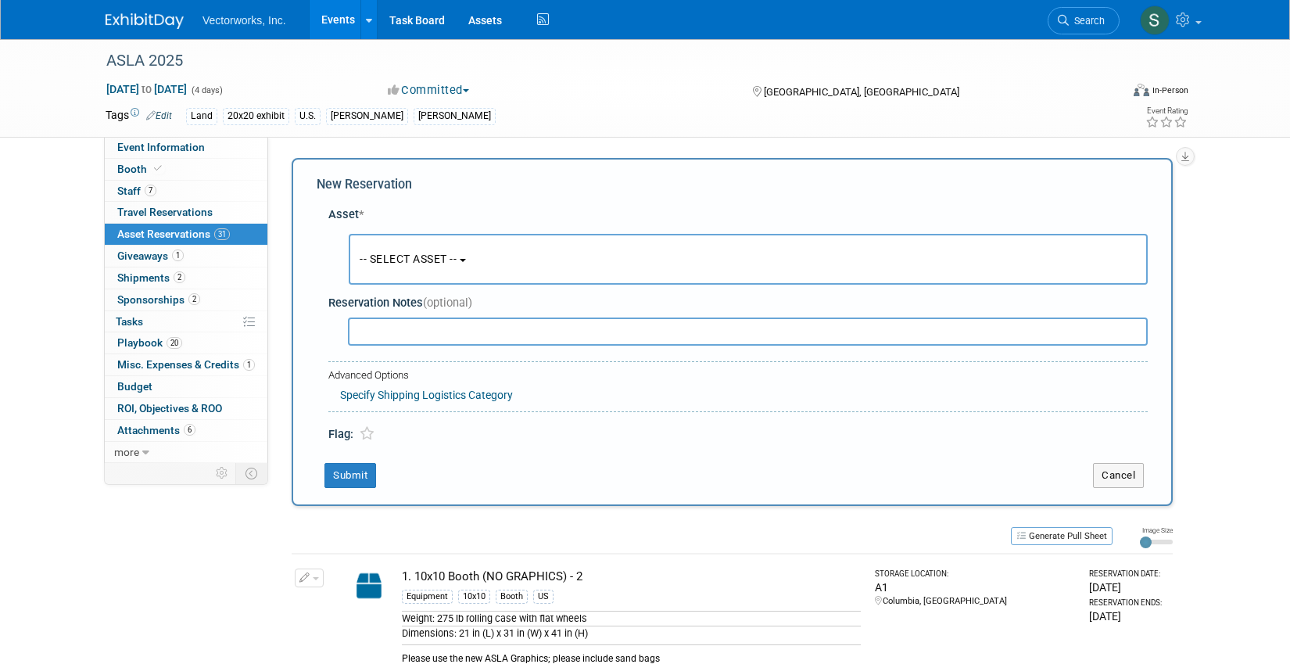
scroll to position [15, 0]
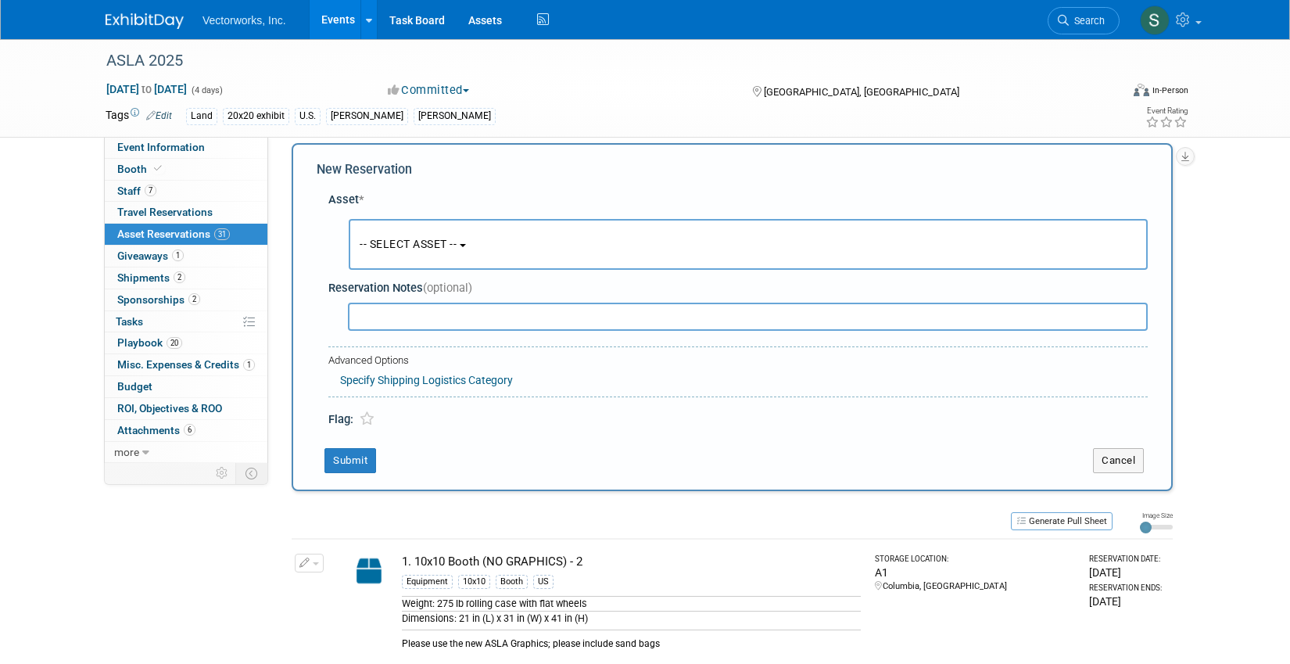
click at [398, 246] on span "-- SELECT ASSET --" at bounding box center [408, 244] width 97 height 13
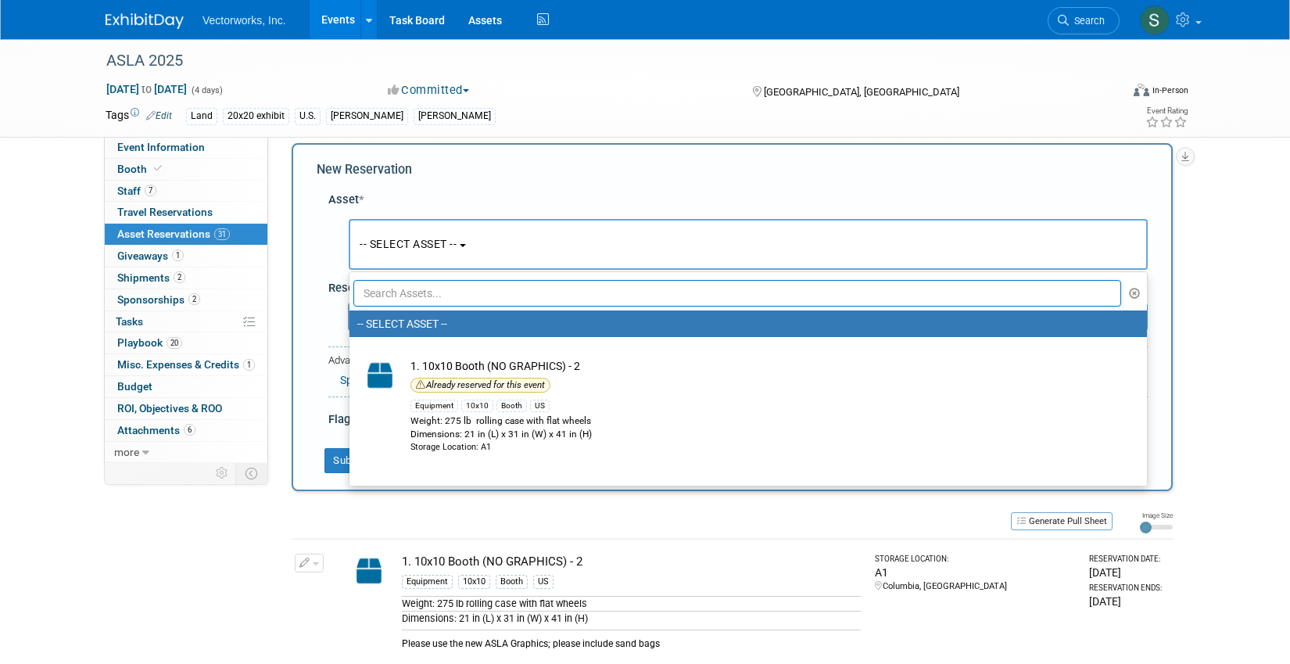
click at [402, 296] on input "text" at bounding box center [737, 293] width 768 height 27
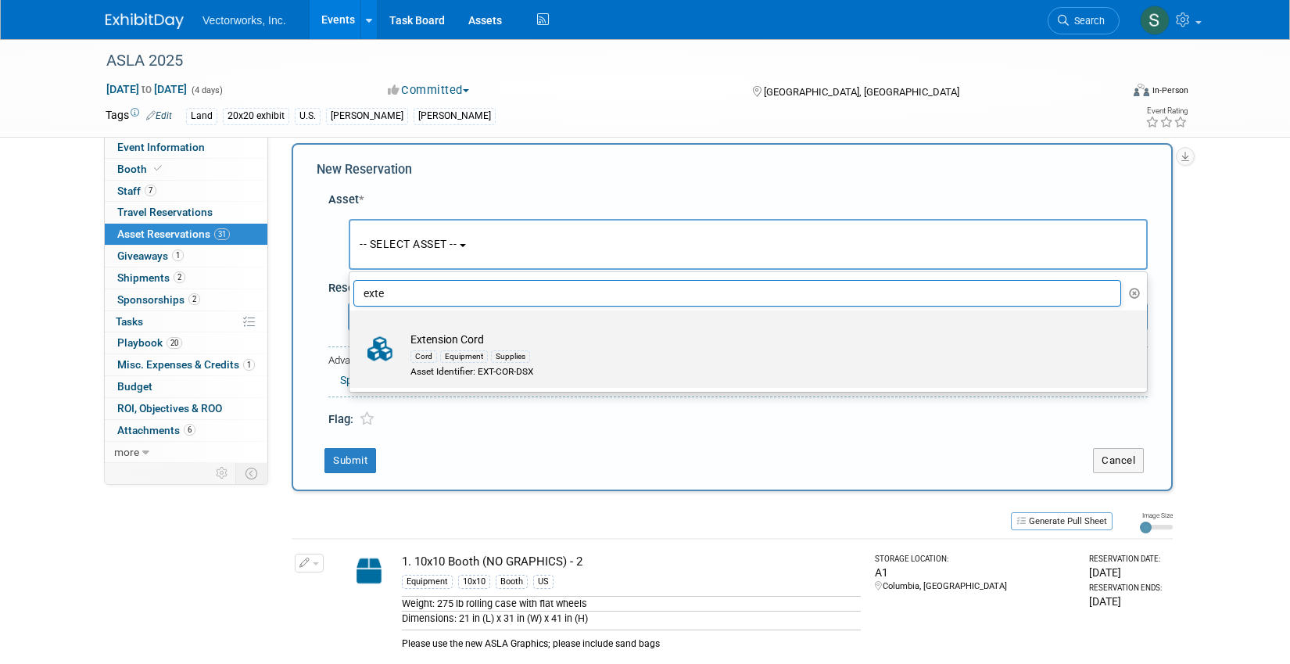
type input "exte"
click at [384, 330] on label "Extension Cord Cord Equipment Supplies Asset Identifier: EXT-COR-DSX" at bounding box center [744, 349] width 774 height 71
click at [352, 329] on input "Extension Cord Cord Equipment Supplies Asset Identifier: EXT-COR-DSX" at bounding box center [347, 324] width 10 height 10
select select "10696753"
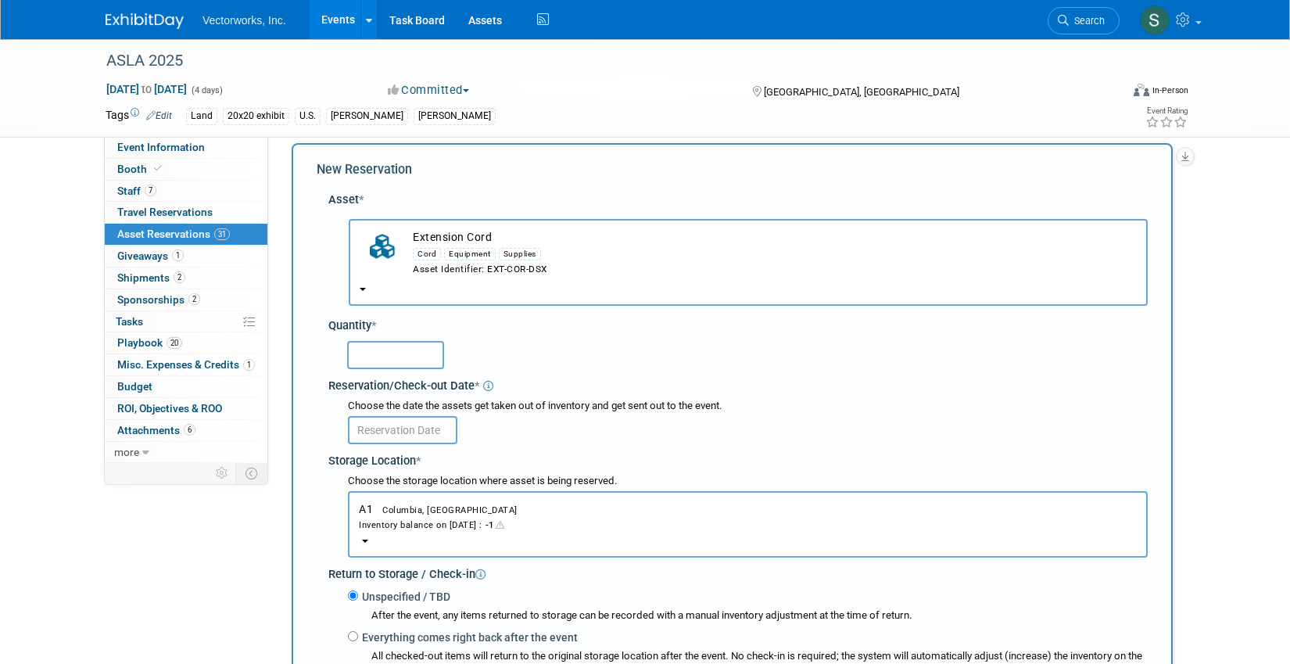
click at [380, 353] on input "text" at bounding box center [395, 355] width 97 height 28
type input "2"
click at [388, 420] on input "text" at bounding box center [402, 430] width 109 height 28
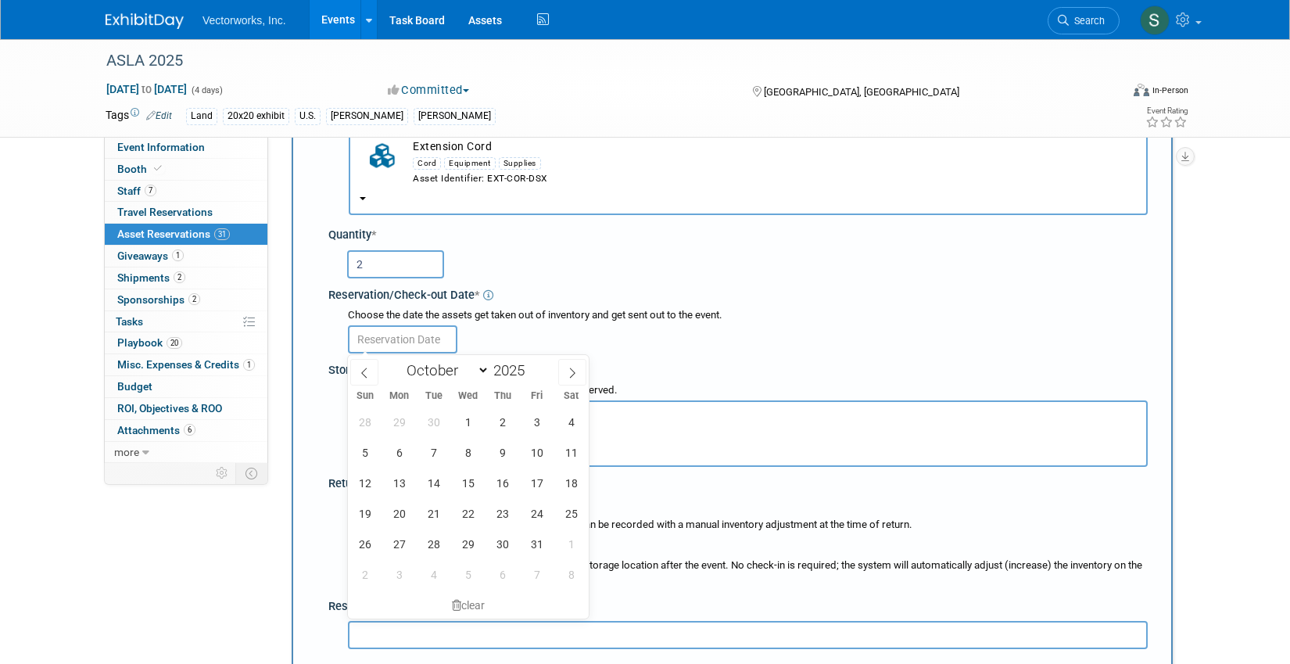
scroll to position [108, 0]
click at [361, 378] on span at bounding box center [364, 370] width 28 height 27
select select "8"
click at [403, 479] on span "15" at bounding box center [399, 480] width 30 height 30
type input "[DATE]"
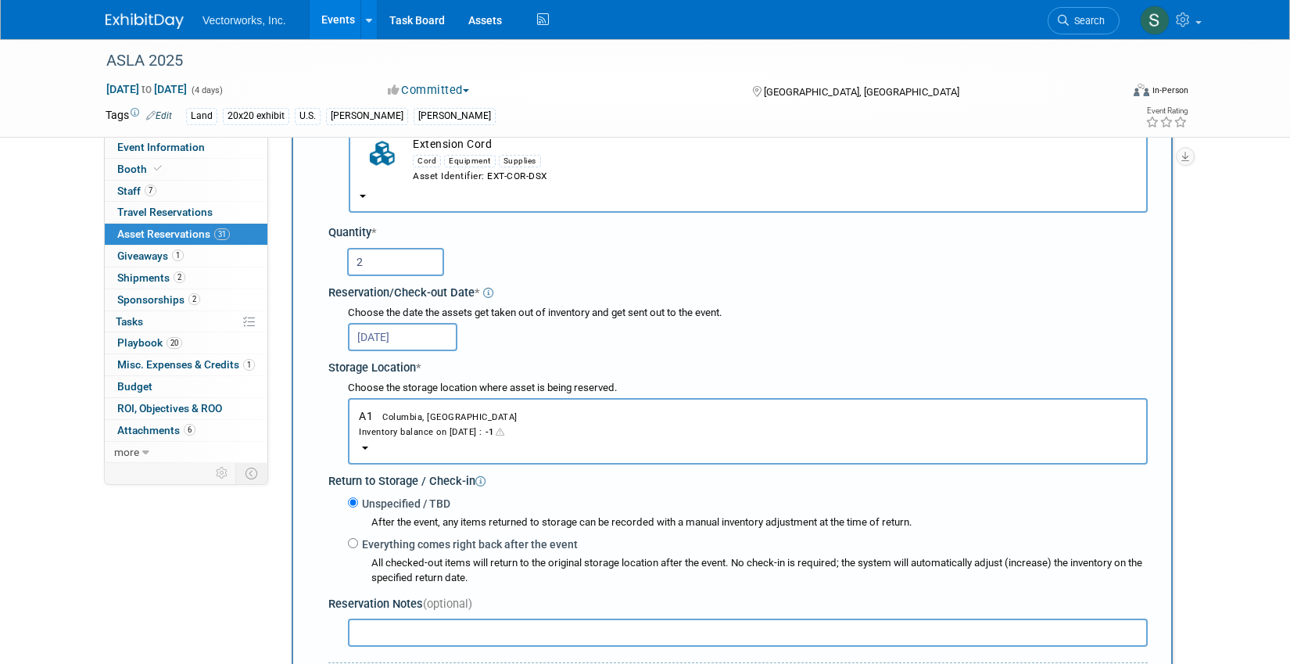
click at [407, 441] on button "A1 Columbia, MD Inventory balance on Sep 15, 2025 : -1" at bounding box center [748, 431] width 800 height 66
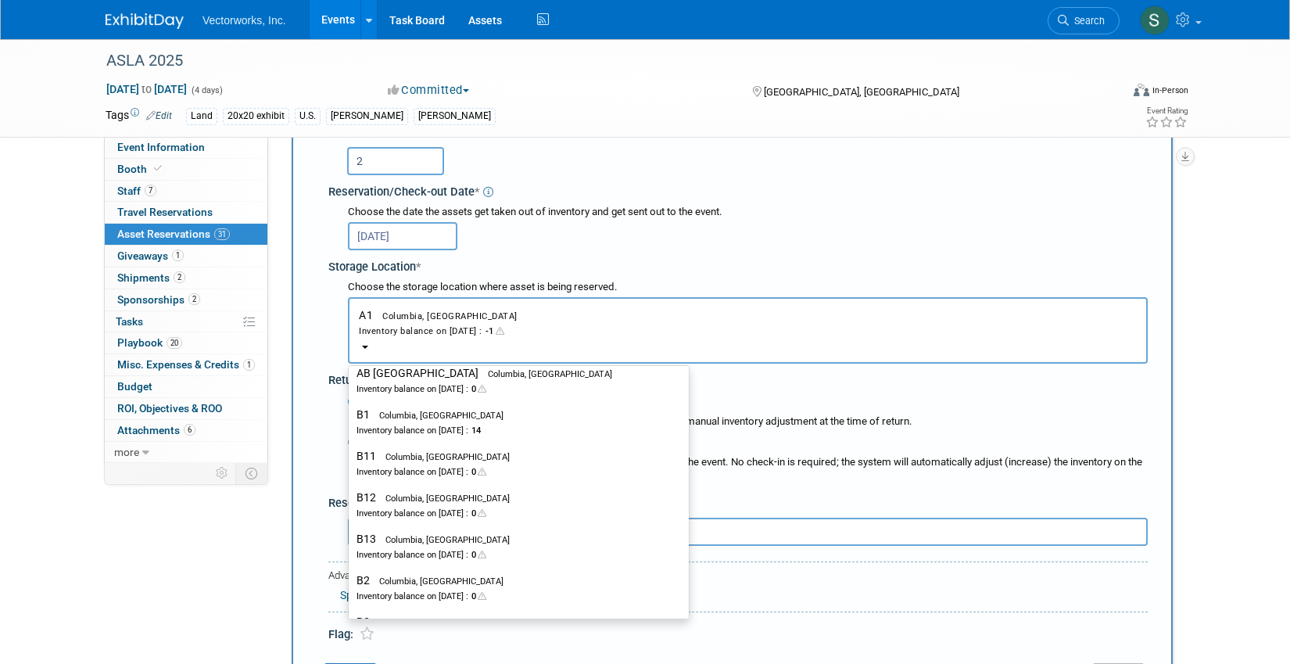
scroll to position [276, 0]
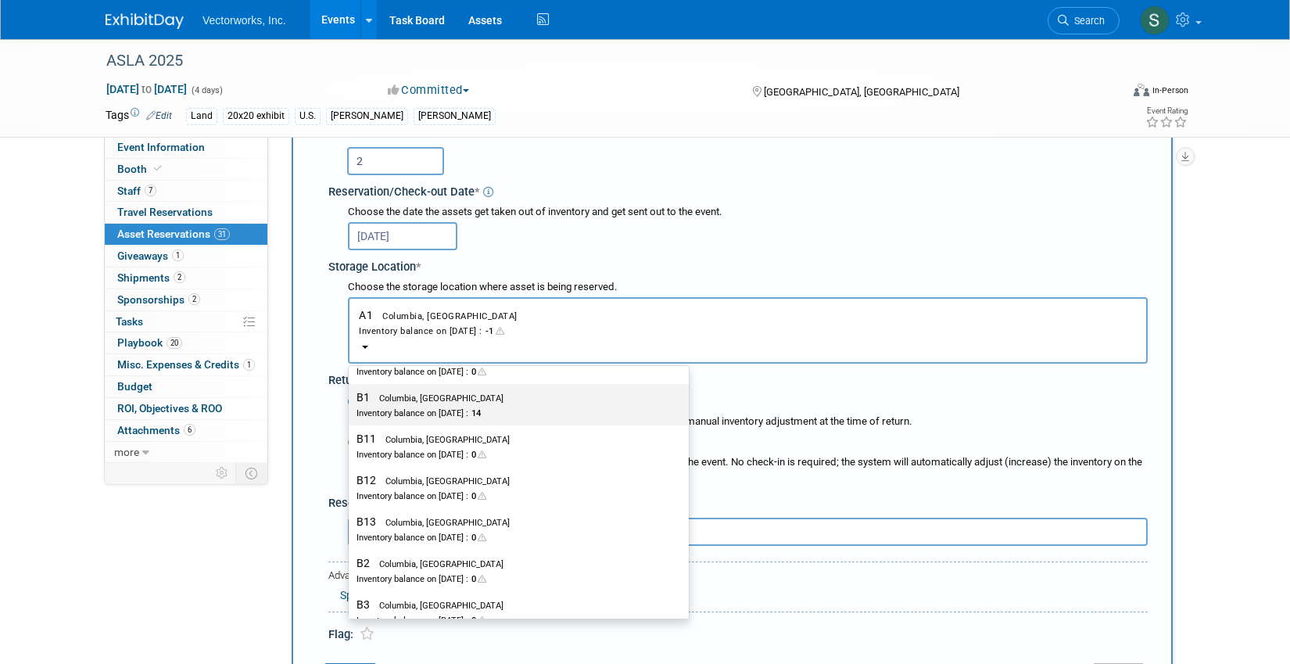
click at [408, 420] on div "Inventory balance on Sep 15, 2025 : 14" at bounding box center [507, 412] width 301 height 15
click at [351, 403] on input "B1 Columbia, MD Inventory balance on Sep 15, 2025 : 14" at bounding box center [346, 398] width 10 height 10
select select "11223472"
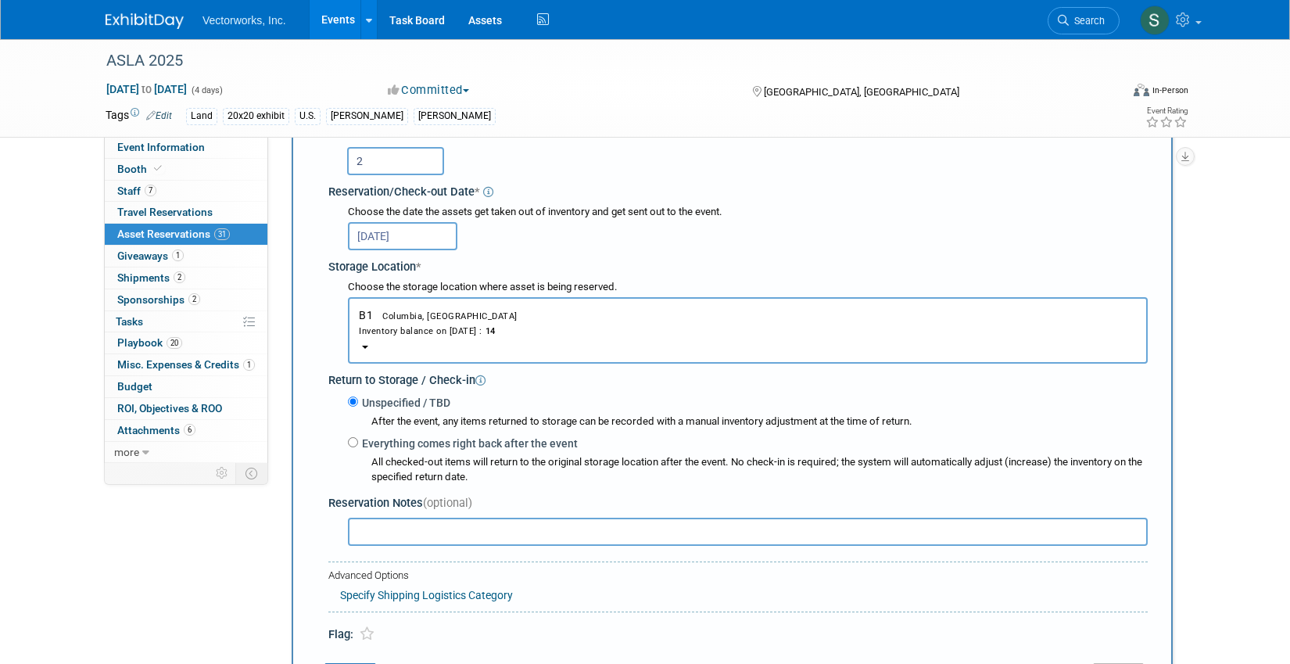
click at [378, 437] on label "Everything comes right back after the event" at bounding box center [468, 444] width 220 height 16
click at [358, 437] on input "Everything comes right back after the event" at bounding box center [353, 442] width 10 height 10
radio input "true"
select select "9"
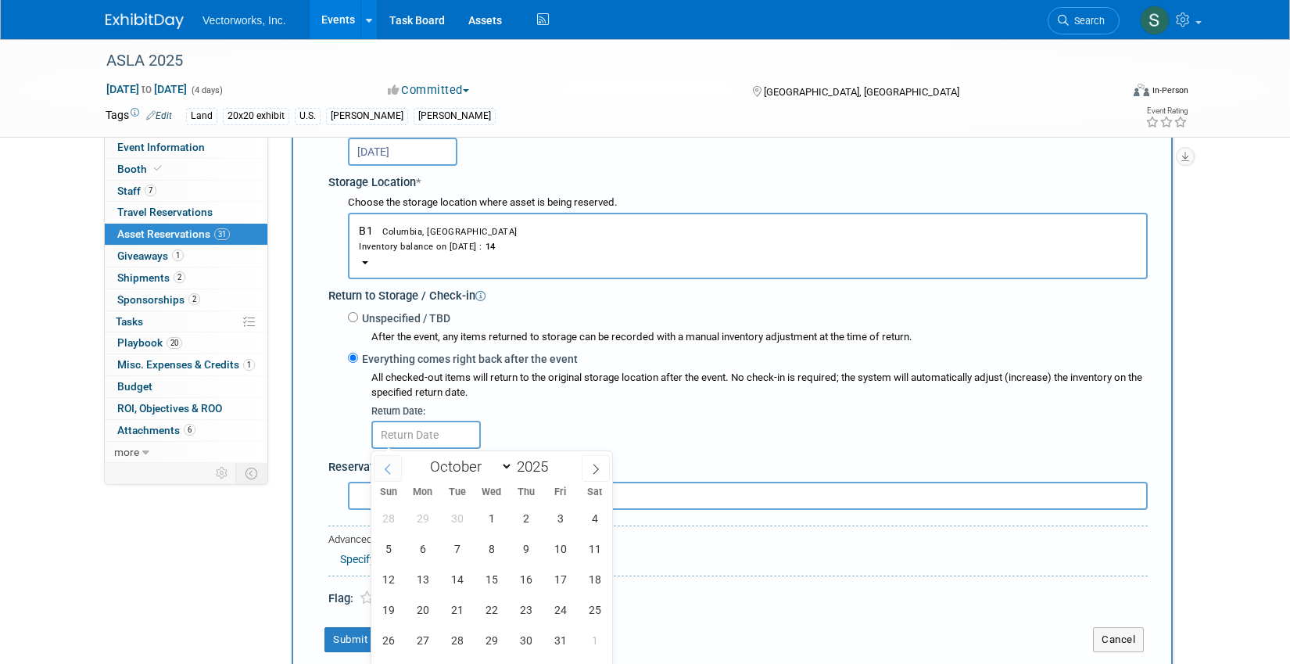
scroll to position [309, 0]
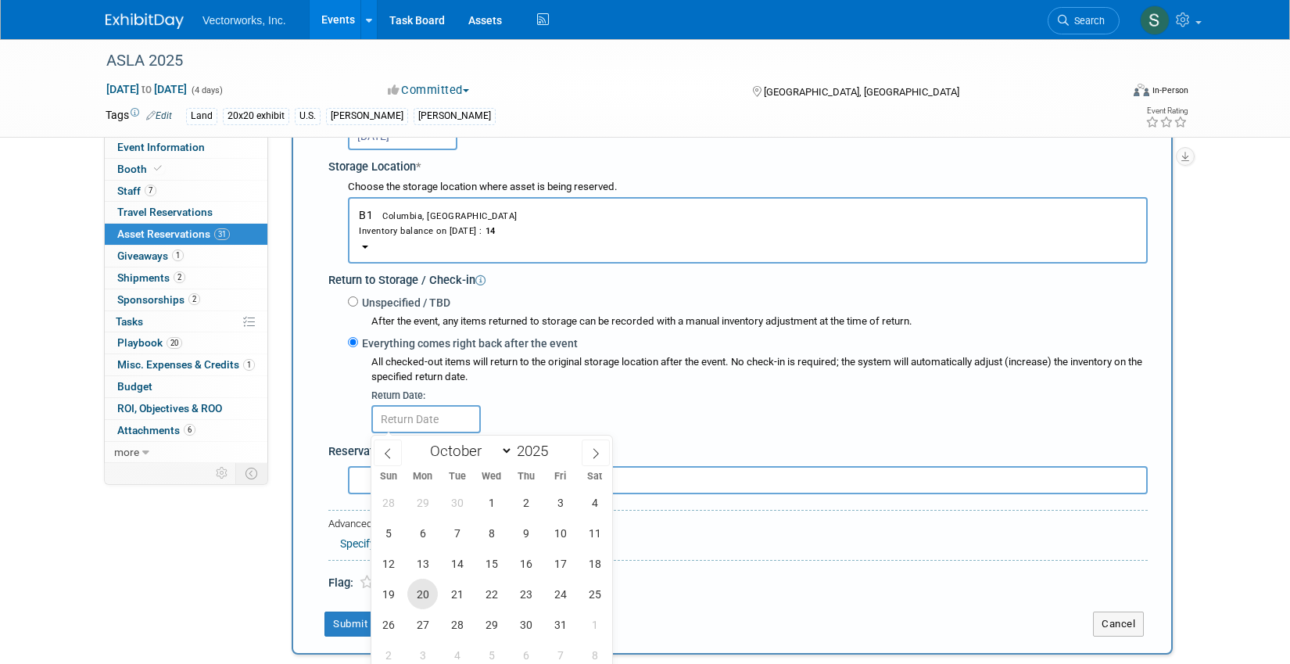
click at [414, 594] on span "20" at bounding box center [422, 594] width 30 height 30
type input "[DATE]"
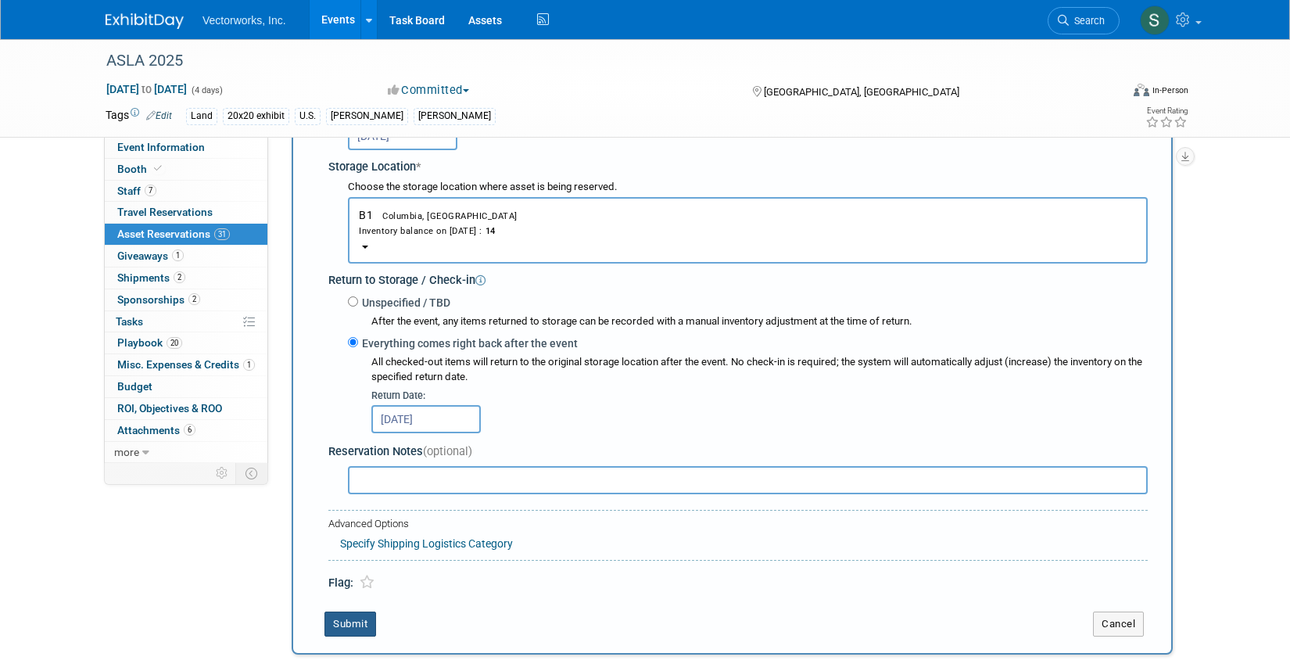
click at [364, 625] on button "Submit" at bounding box center [351, 624] width 52 height 25
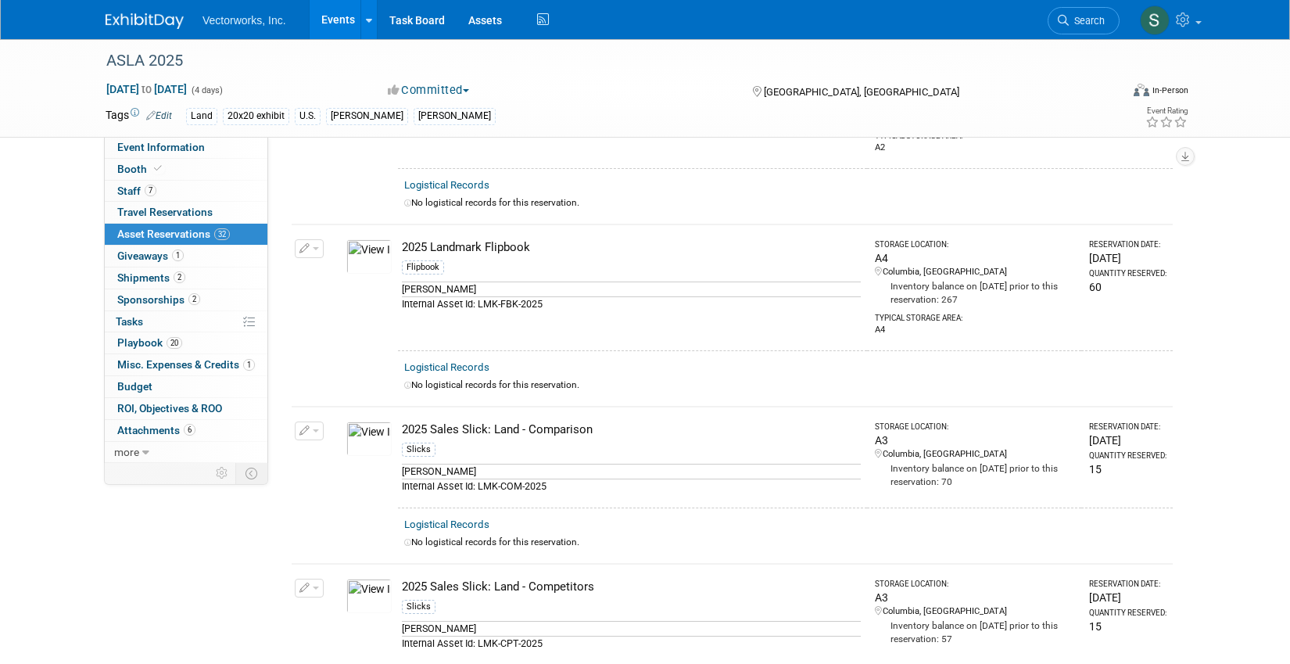
scroll to position [0, 0]
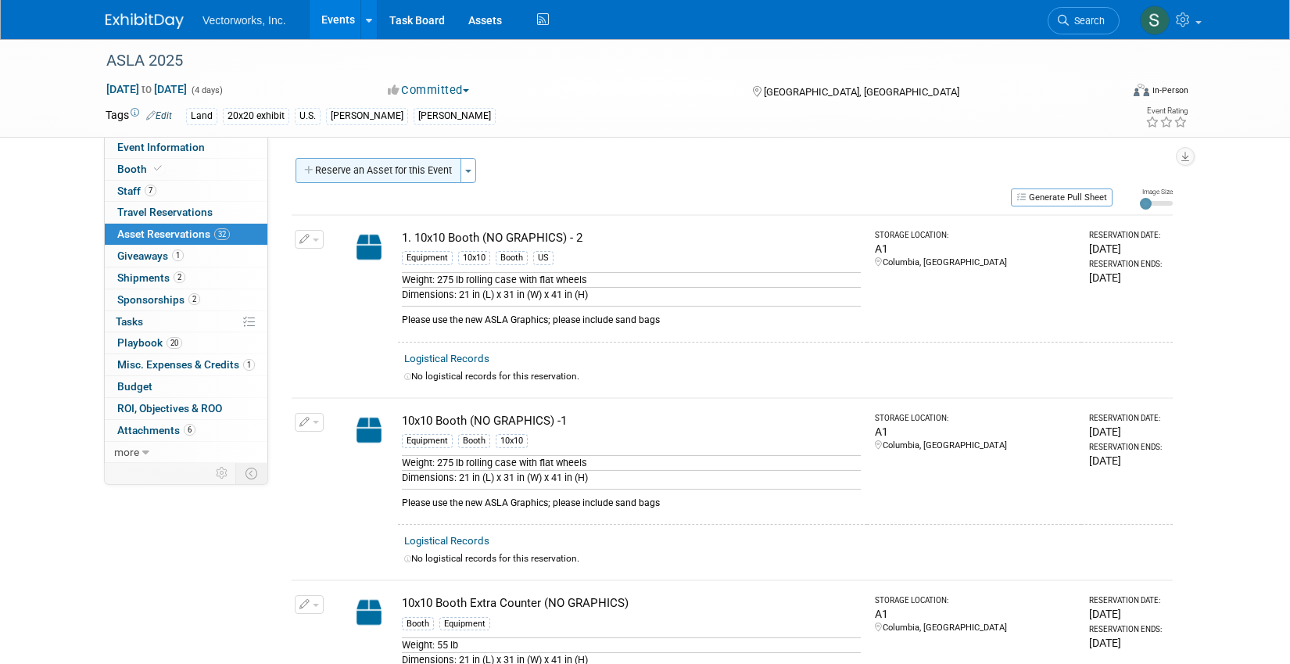
click at [402, 160] on button "Reserve an Asset for this Event" at bounding box center [379, 170] width 166 height 25
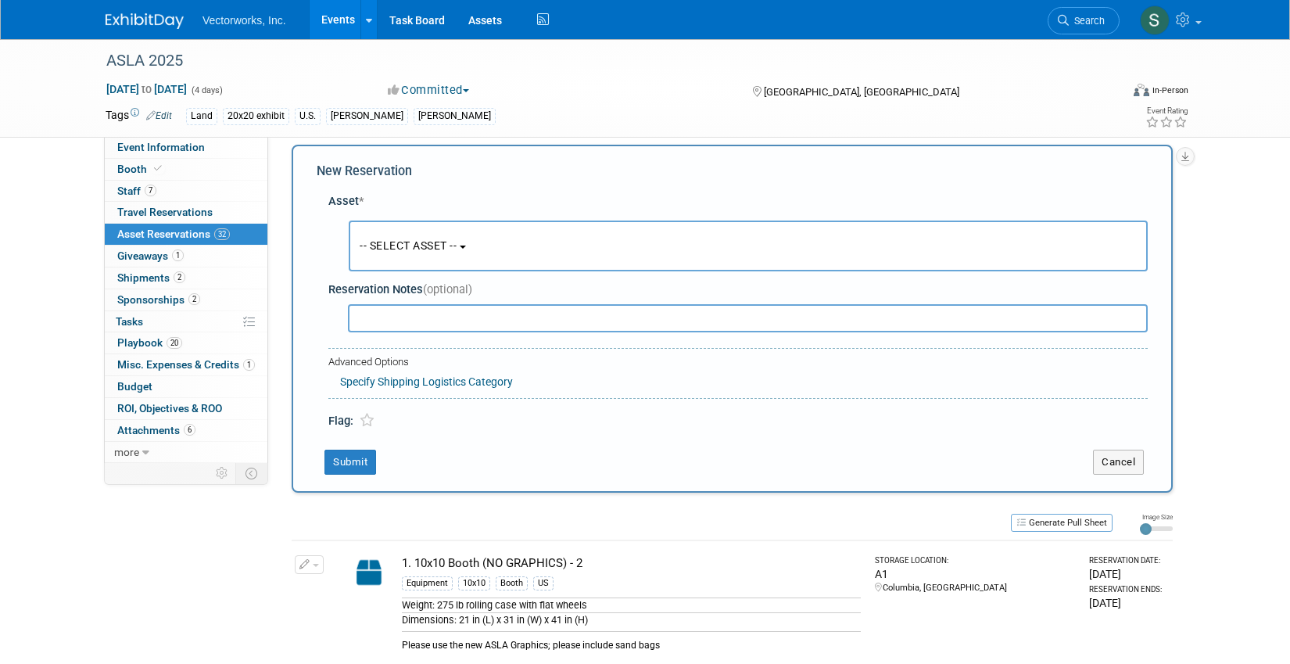
scroll to position [15, 0]
click at [394, 250] on span "-- SELECT ASSET --" at bounding box center [408, 244] width 97 height 13
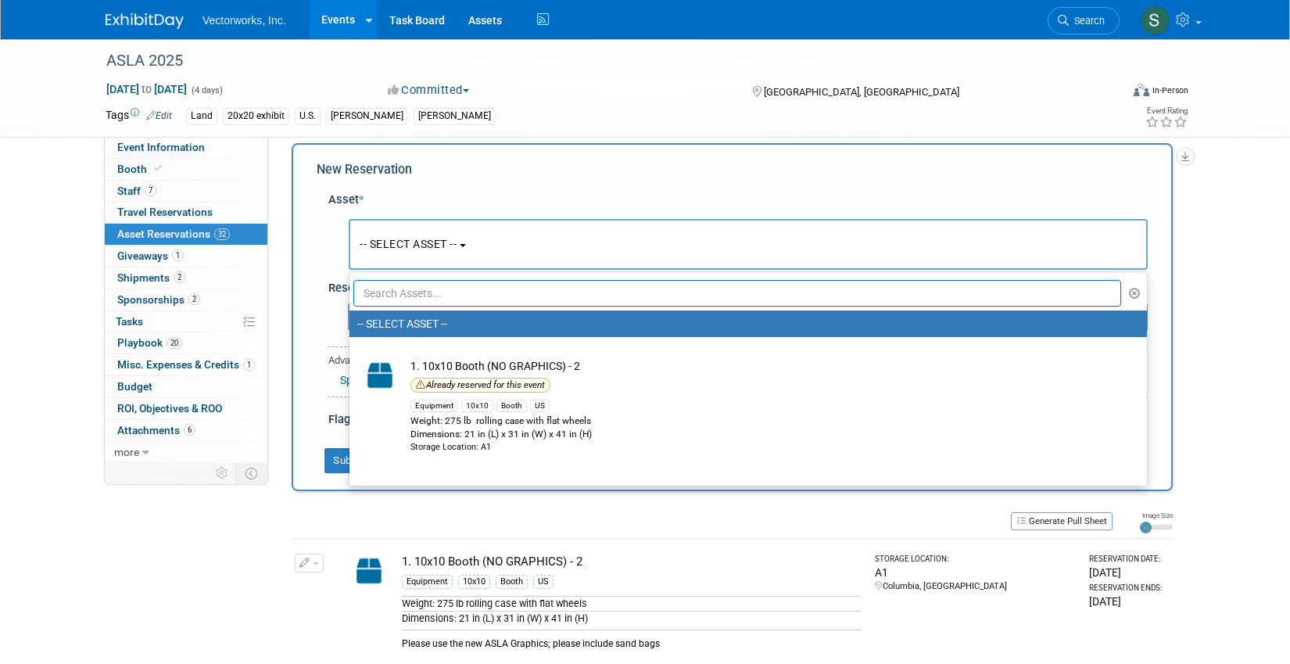
click at [407, 289] on input "text" at bounding box center [737, 293] width 768 height 27
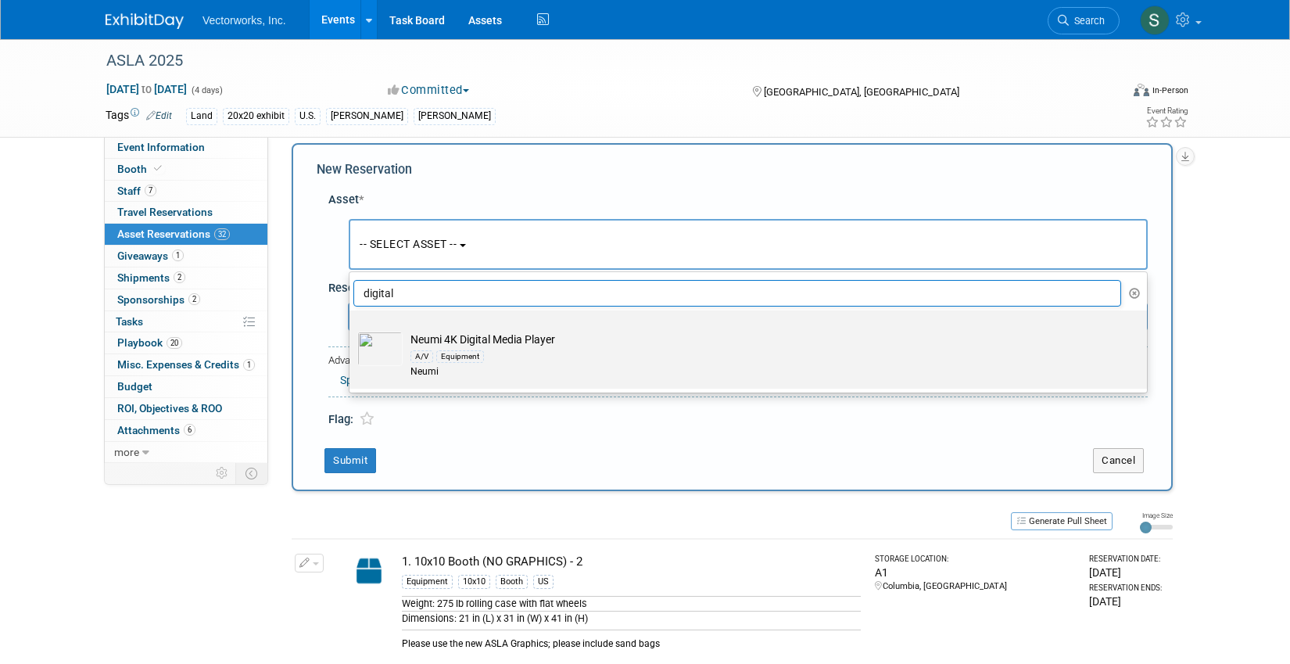
type input "digital"
click at [463, 347] on div "A/V Equipment" at bounding box center [763, 356] width 705 height 18
click at [352, 329] on input "Neumi 4K Digital Media Player A/V Equipment Neumi" at bounding box center [347, 324] width 10 height 10
select select "10711653"
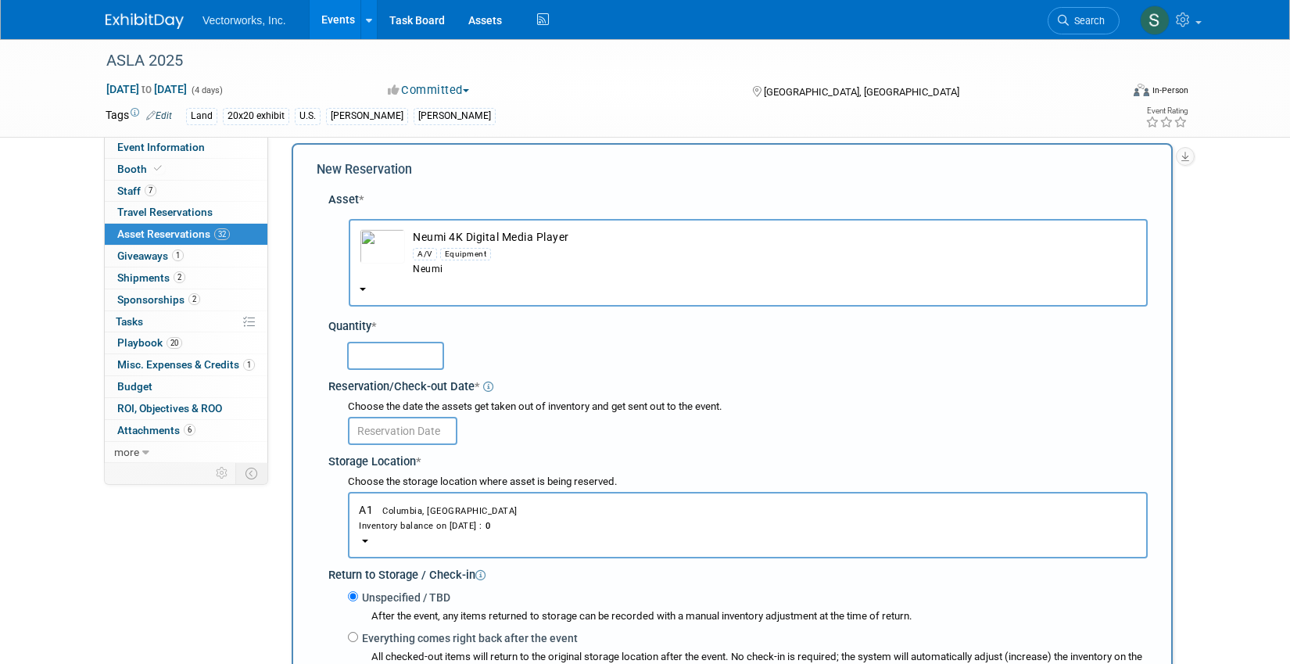
click at [414, 355] on input "text" at bounding box center [395, 356] width 97 height 28
type input "2"
click at [405, 431] on input "text" at bounding box center [402, 431] width 109 height 28
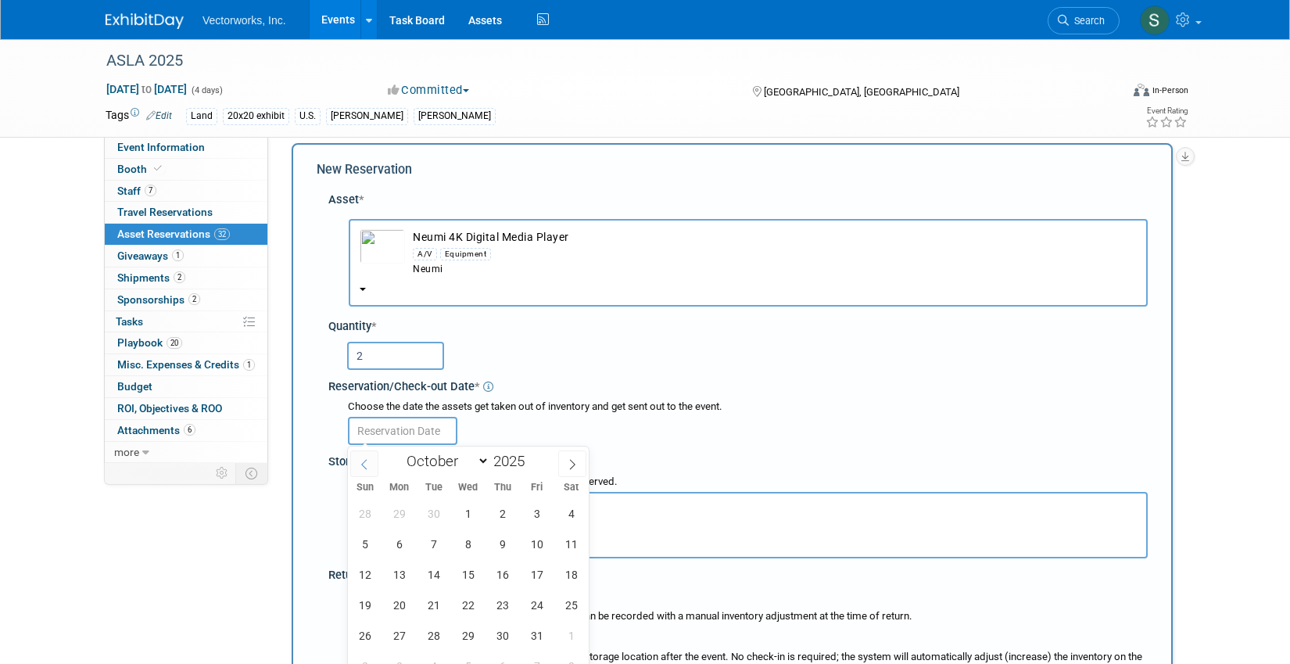
click at [366, 454] on span at bounding box center [364, 463] width 28 height 27
select select "8"
click at [397, 572] on span "15" at bounding box center [399, 574] width 30 height 30
type input "[DATE]"
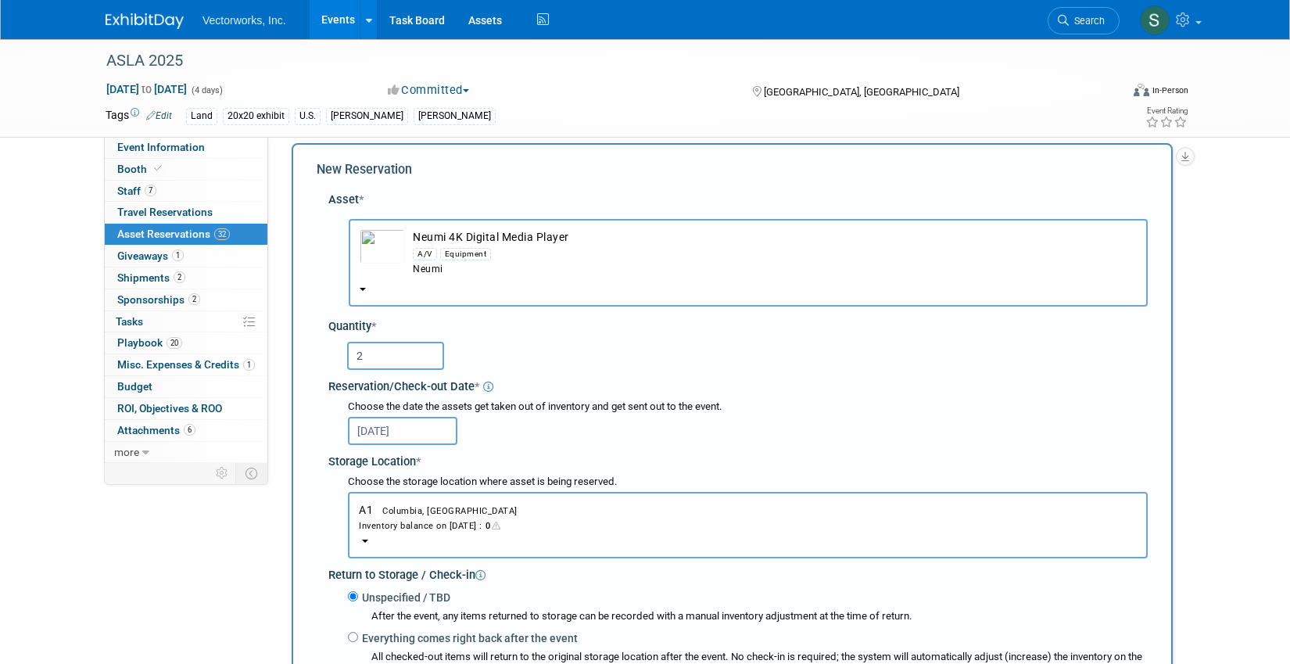
click at [410, 533] on button "A1 Columbia, MD Inventory balance on [DATE] : 0" at bounding box center [748, 525] width 800 height 66
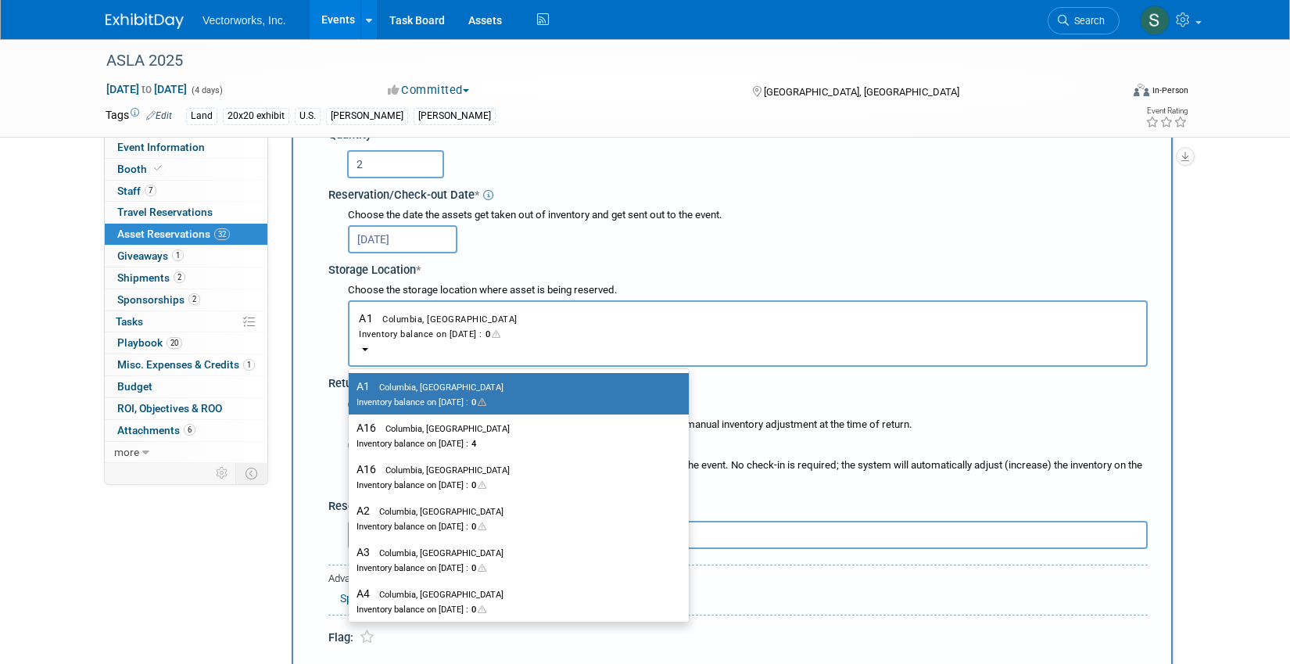
scroll to position [209, 0]
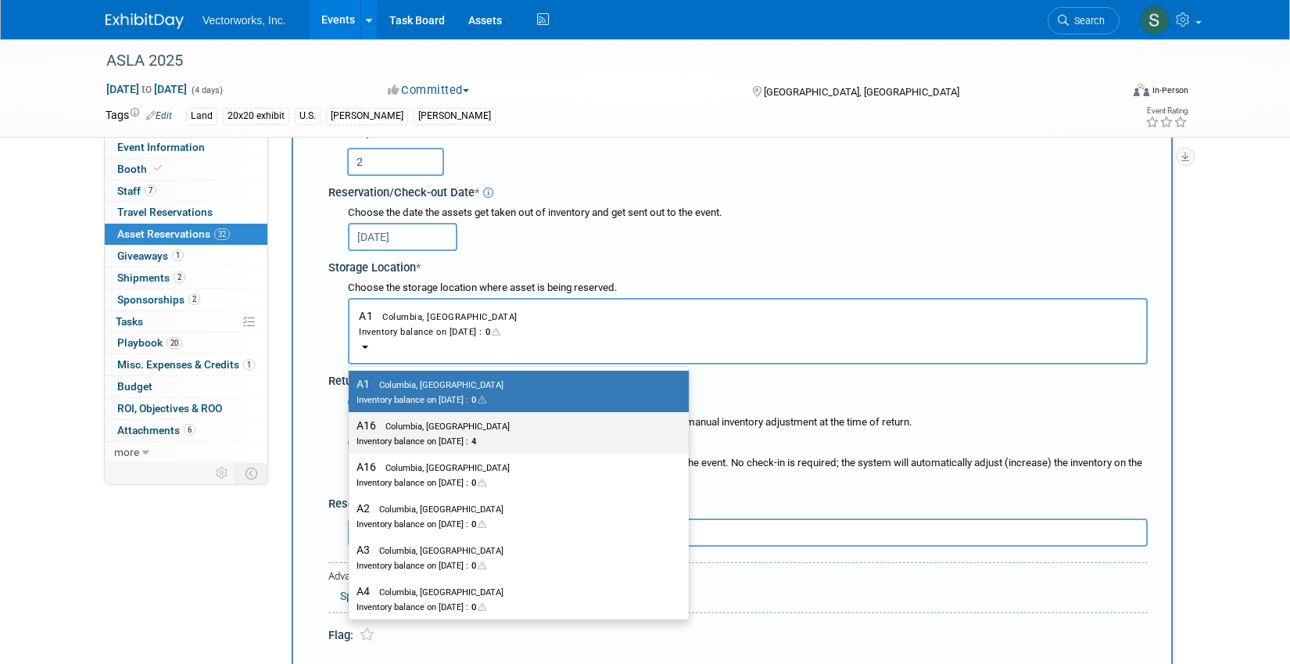
click at [432, 446] on div "Inventory balance on Sep 15, 2025 : 4" at bounding box center [507, 440] width 301 height 15
click at [351, 431] on input "A16 Columbia, MD Inventory balance on Sep 15, 2025 : 4" at bounding box center [346, 426] width 10 height 10
select select "11222813"
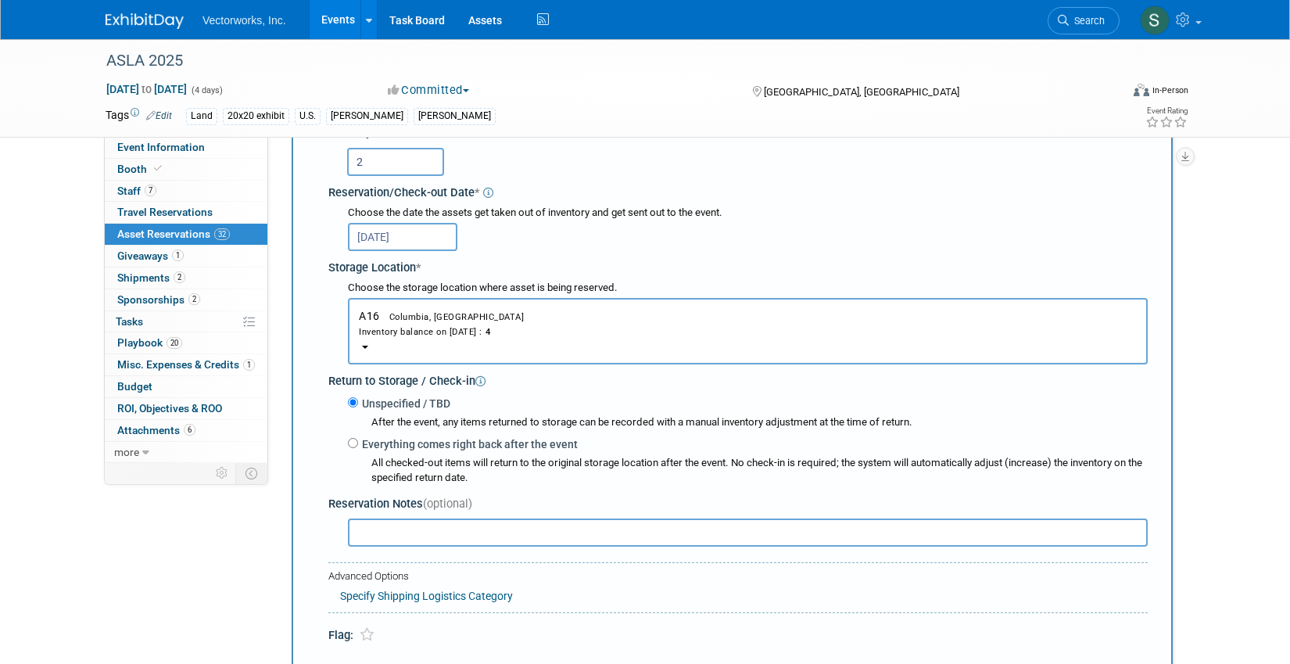
click at [376, 450] on label "Everything comes right back after the event" at bounding box center [468, 444] width 220 height 16
click at [358, 448] on input "Everything comes right back after the event" at bounding box center [353, 443] width 10 height 10
radio input "true"
select select "9"
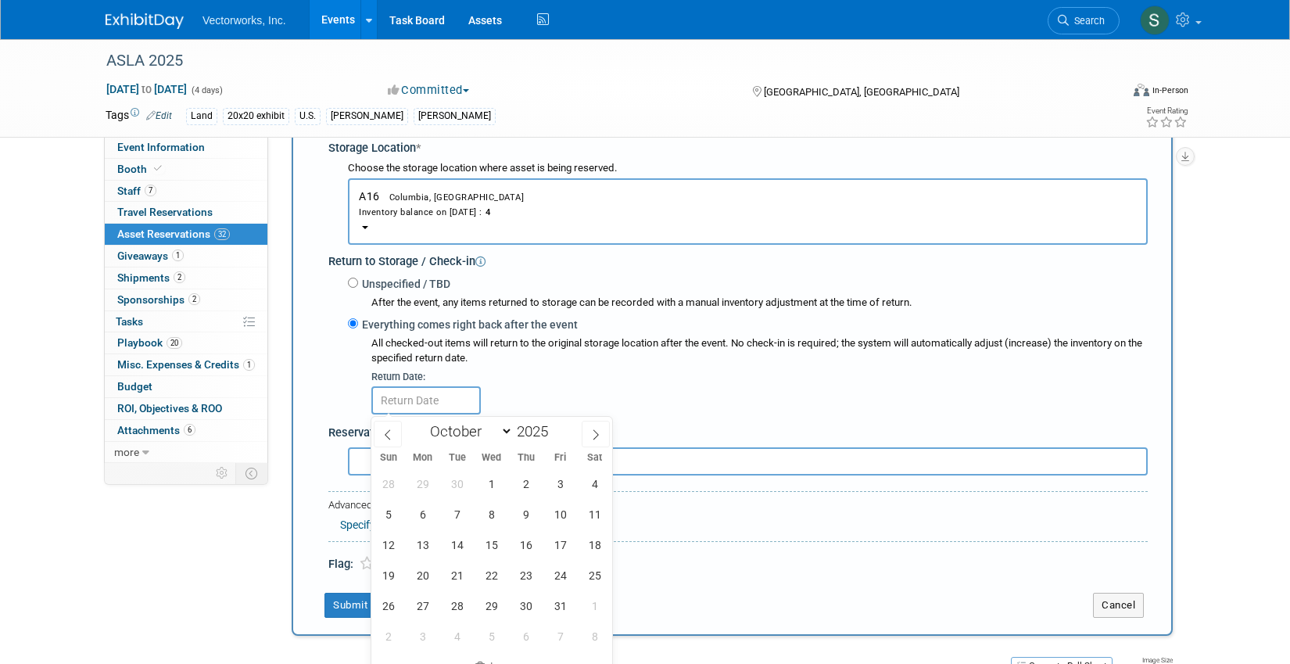
scroll to position [339, 0]
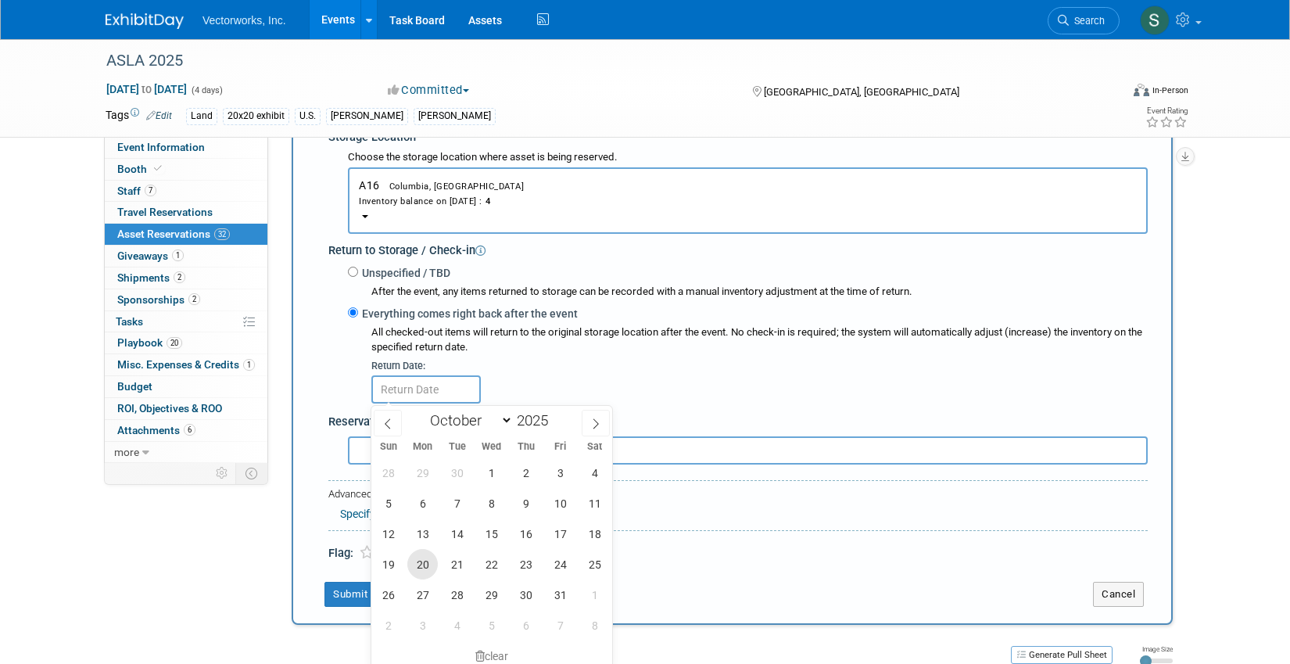
click at [419, 565] on span "20" at bounding box center [422, 564] width 30 height 30
type input "[DATE]"
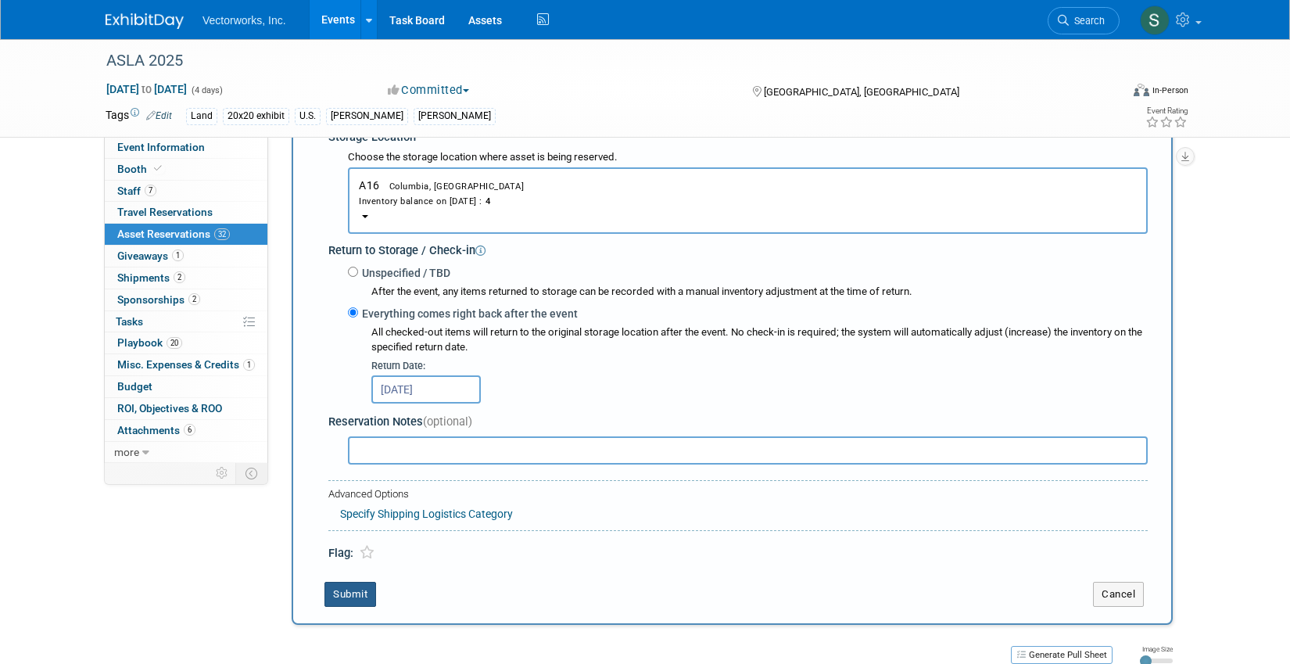
click at [351, 587] on button "Submit" at bounding box center [351, 594] width 52 height 25
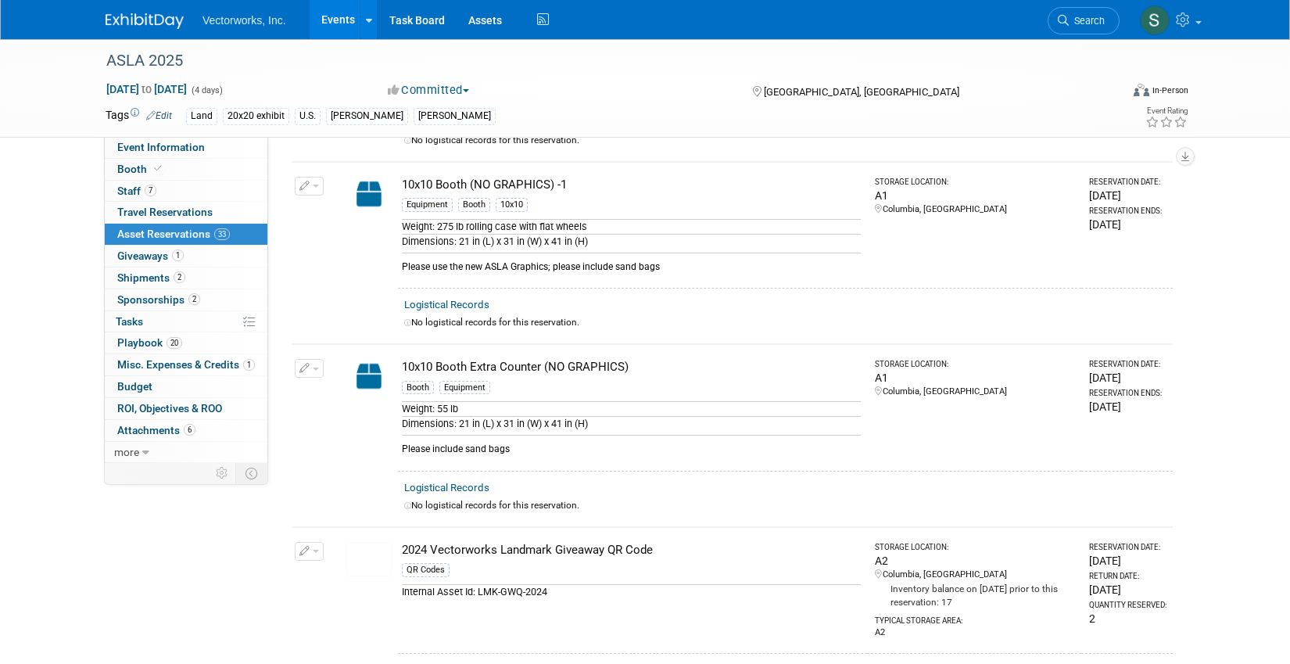
scroll to position [0, 0]
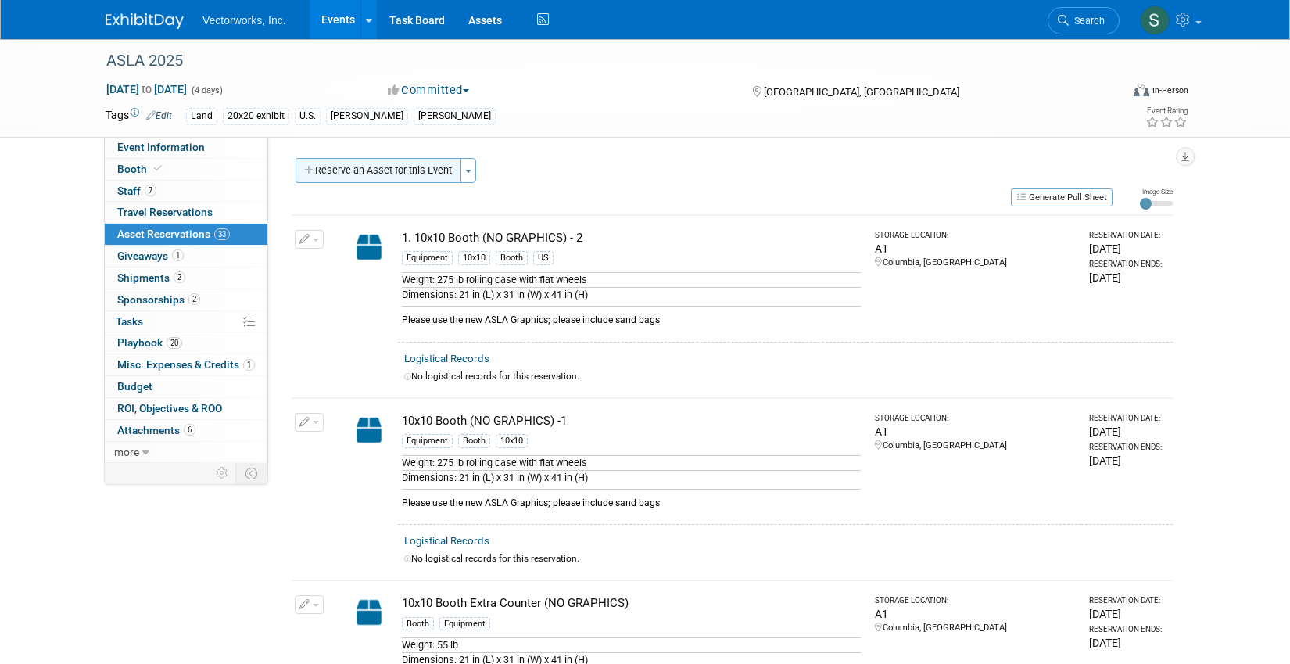
click at [421, 177] on button "Reserve an Asset for this Event" at bounding box center [379, 170] width 166 height 25
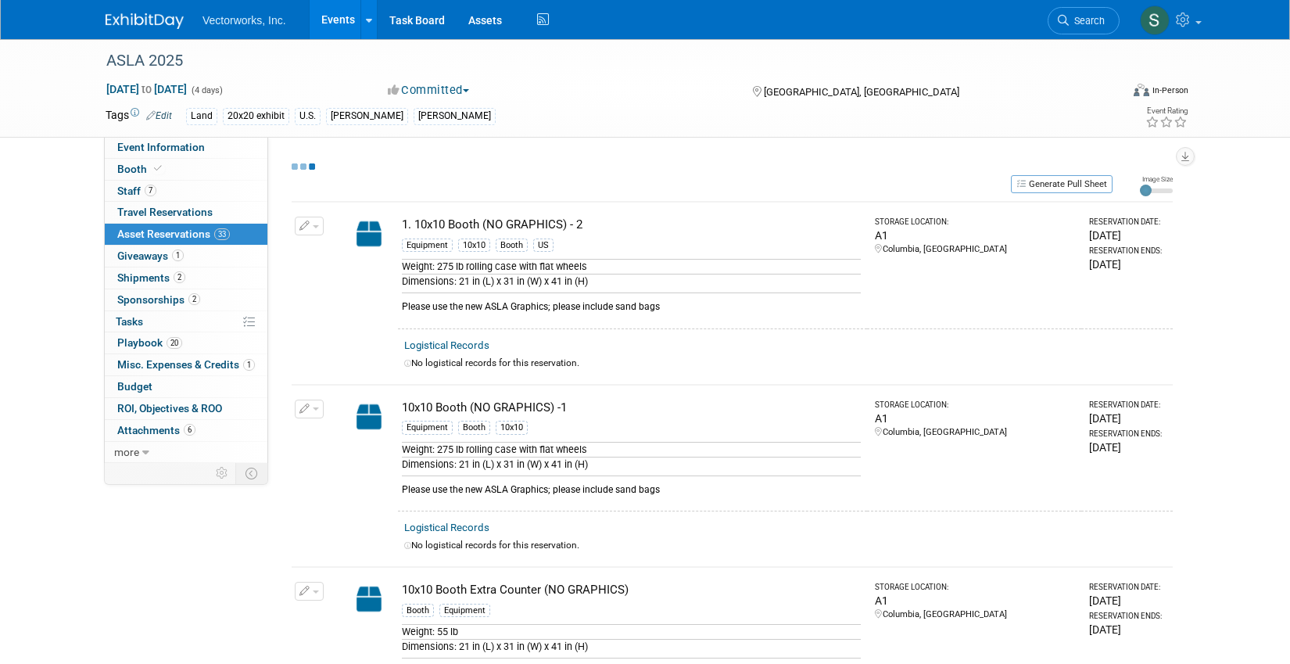
select select "9"
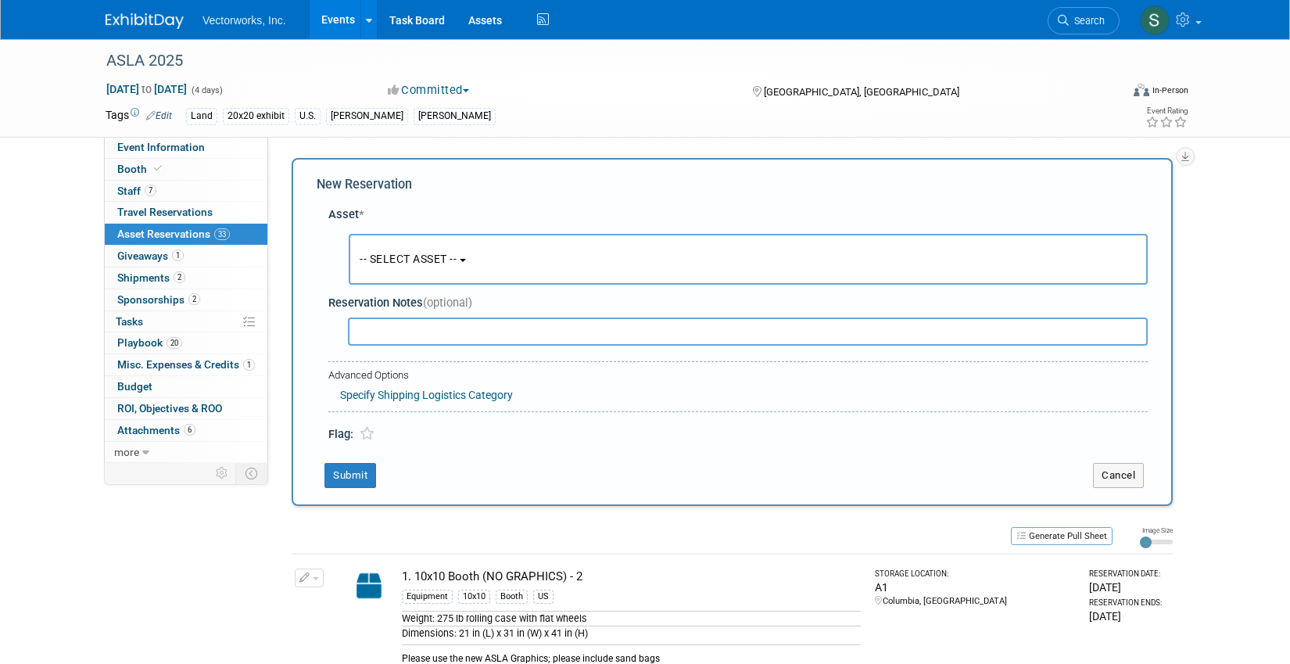
scroll to position [15, 0]
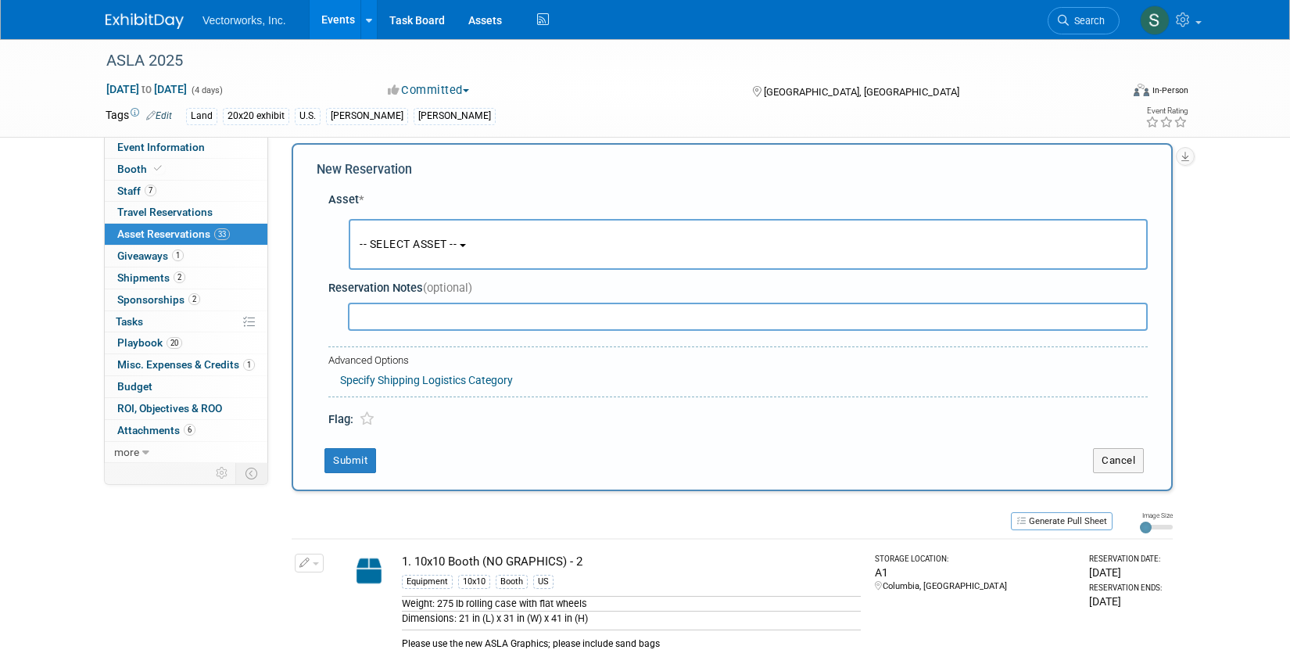
click at [403, 245] on span "-- SELECT ASSET --" at bounding box center [408, 244] width 97 height 13
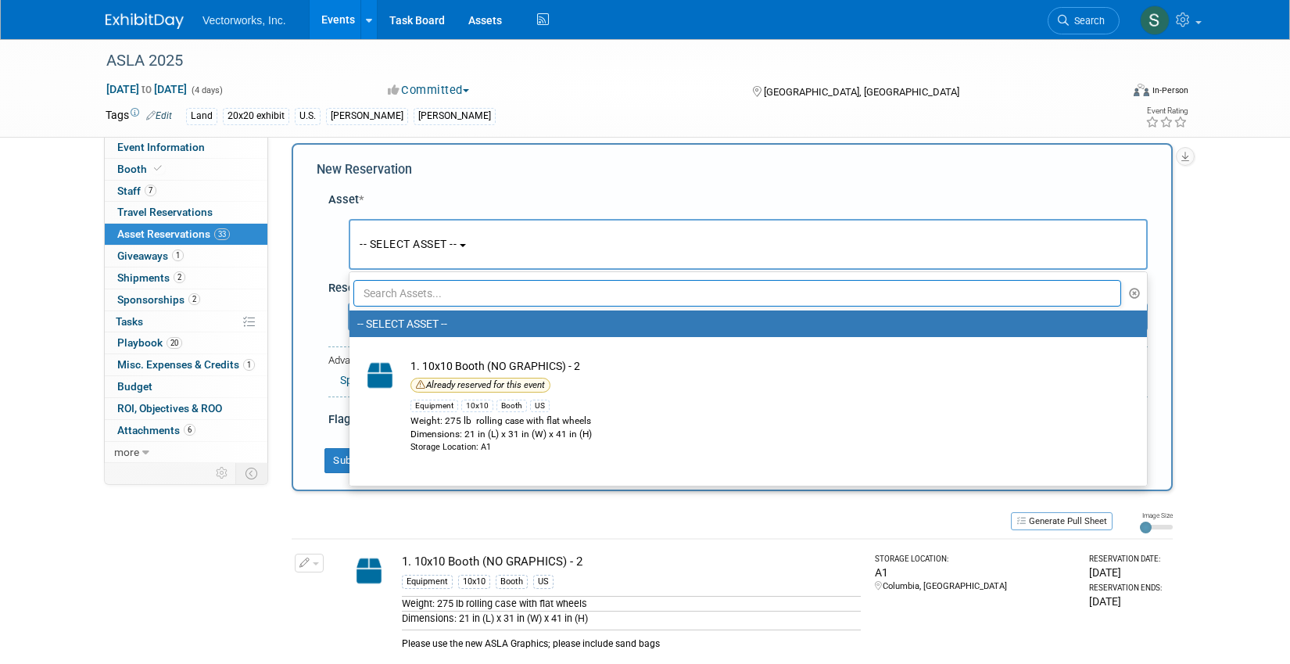
click at [396, 297] on input "text" at bounding box center [737, 293] width 768 height 27
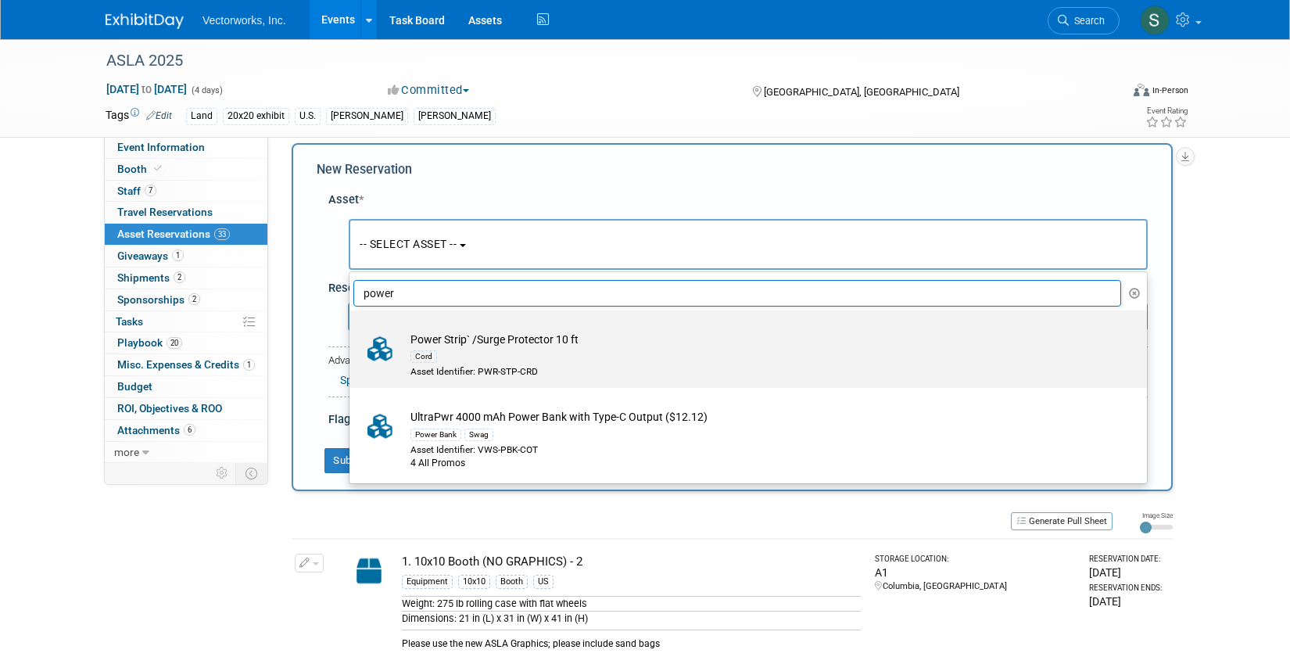
type input "power"
click at [391, 354] on img at bounding box center [379, 349] width 45 height 34
click at [352, 329] on input "Power Strip` /Surge Protector 10 ft Cord Asset Identifier: PWR-STP-CRD" at bounding box center [347, 324] width 10 height 10
select select "10696187"
select select "9"
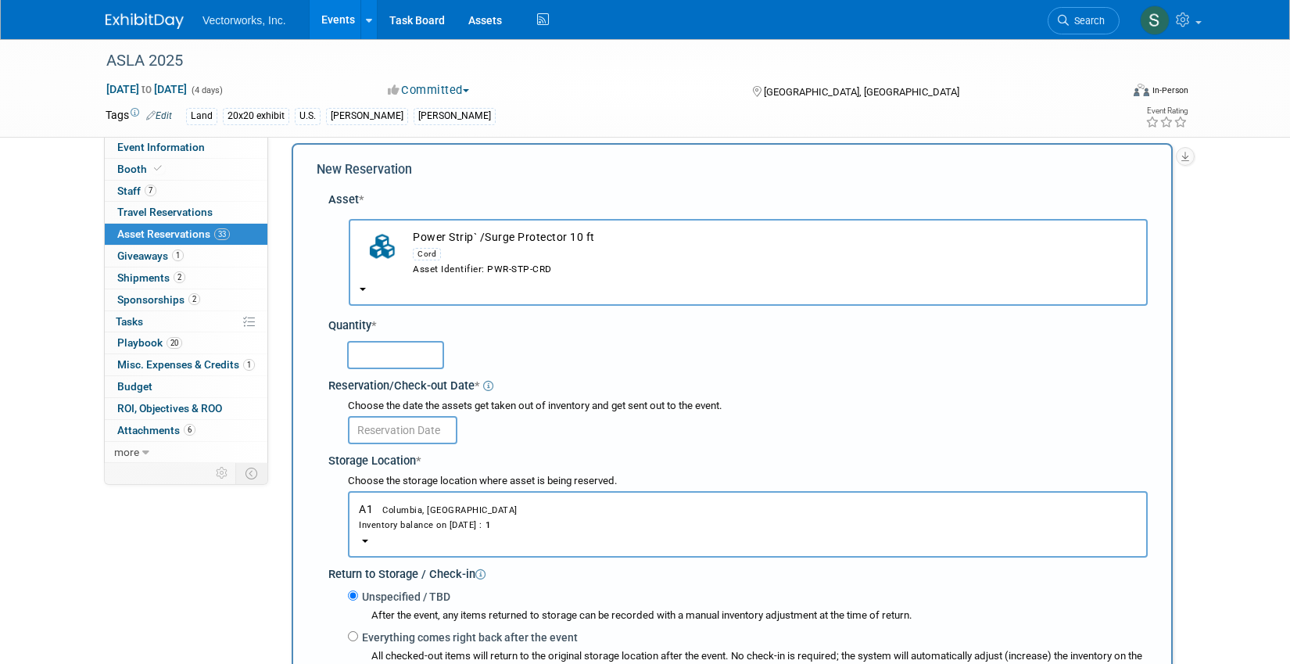
click at [391, 354] on input "text" at bounding box center [395, 355] width 97 height 28
type input "2"
click at [396, 428] on input "text" at bounding box center [402, 430] width 109 height 28
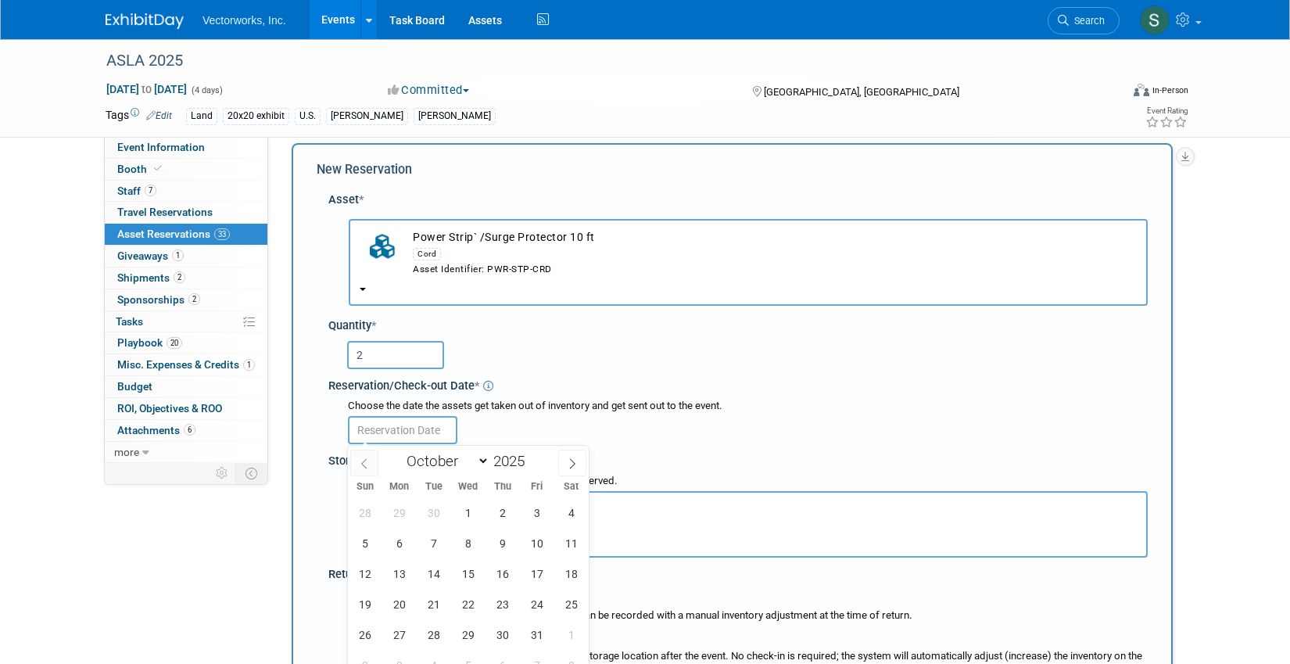
click at [370, 467] on span at bounding box center [364, 463] width 28 height 27
select select "8"
click at [404, 567] on span "15" at bounding box center [399, 573] width 30 height 30
type input "[DATE]"
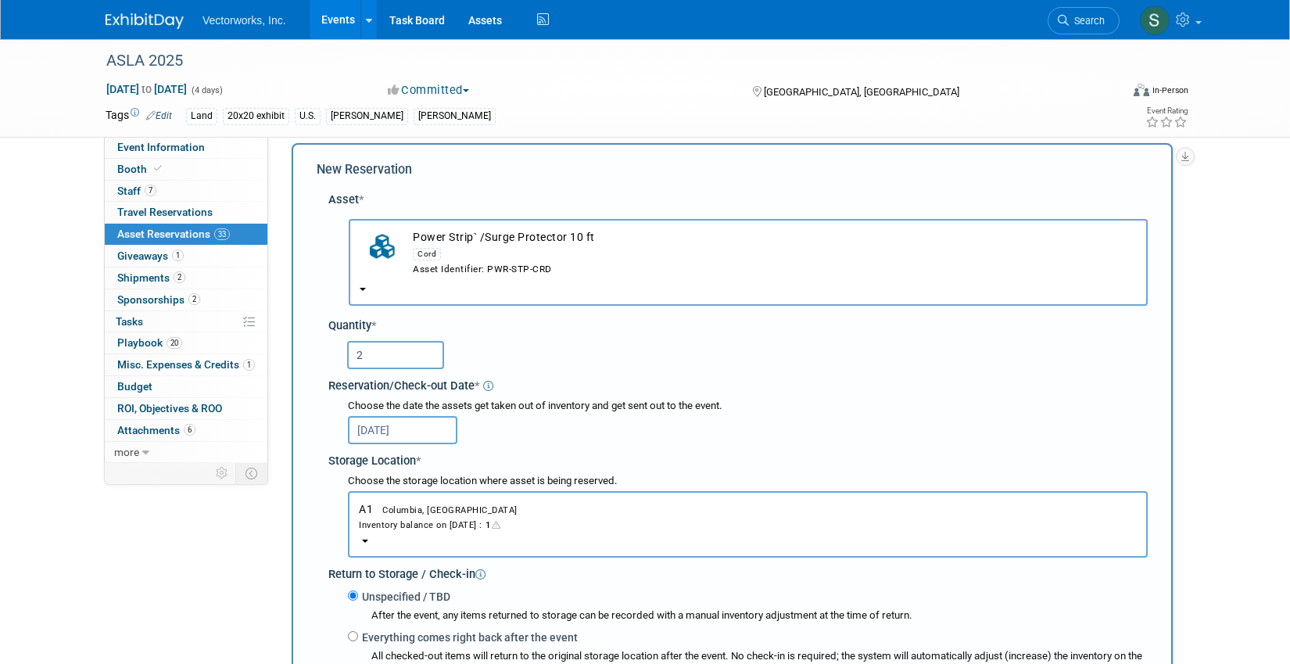
click at [409, 529] on div "Inventory balance on Sep 15, 2025 : 1" at bounding box center [748, 524] width 778 height 15
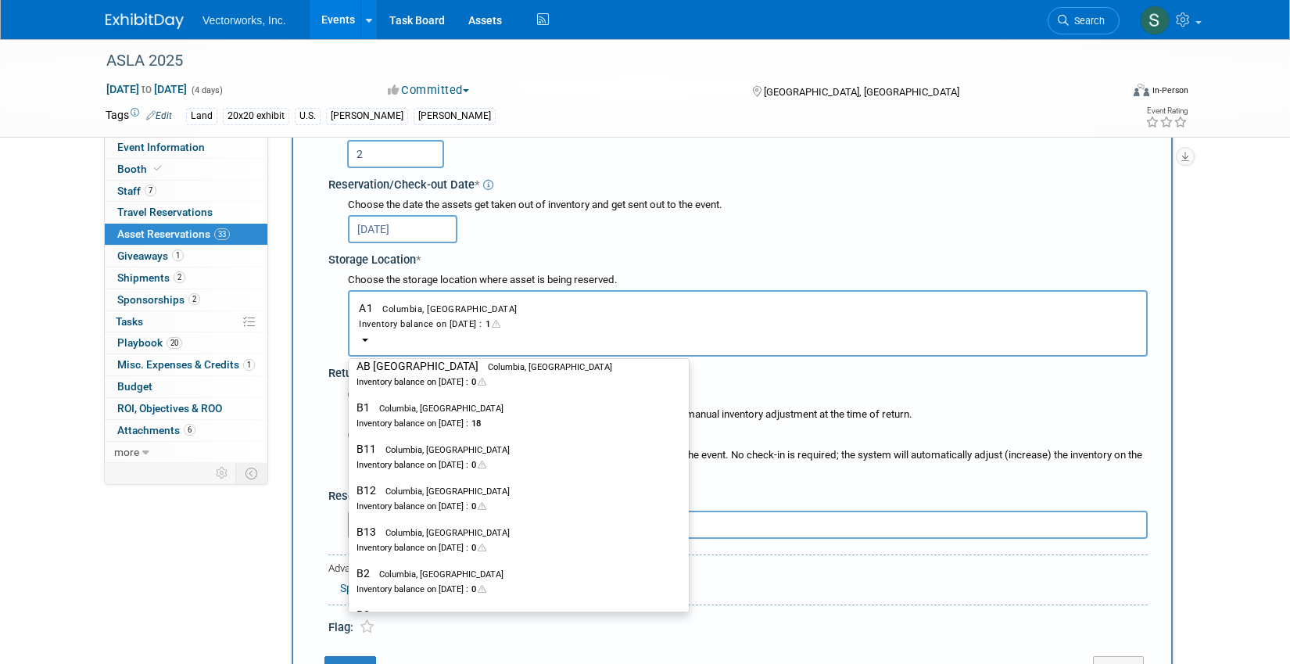
scroll to position [263, 0]
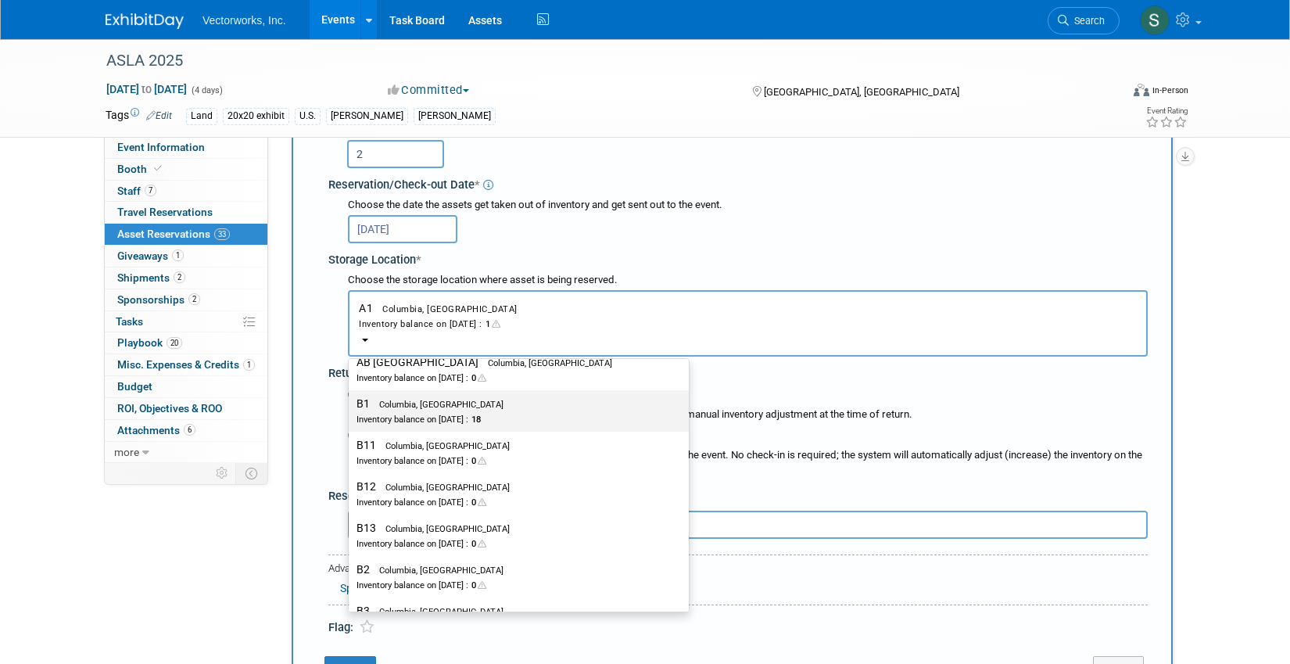
click at [432, 407] on span "Columbia, [GEOGRAPHIC_DATA]" at bounding box center [437, 405] width 134 height 10
click at [351, 407] on input "B1 Columbia, MD Inventory balance on Sep 15, 2025 : 18" at bounding box center [346, 404] width 10 height 10
select select "11223472"
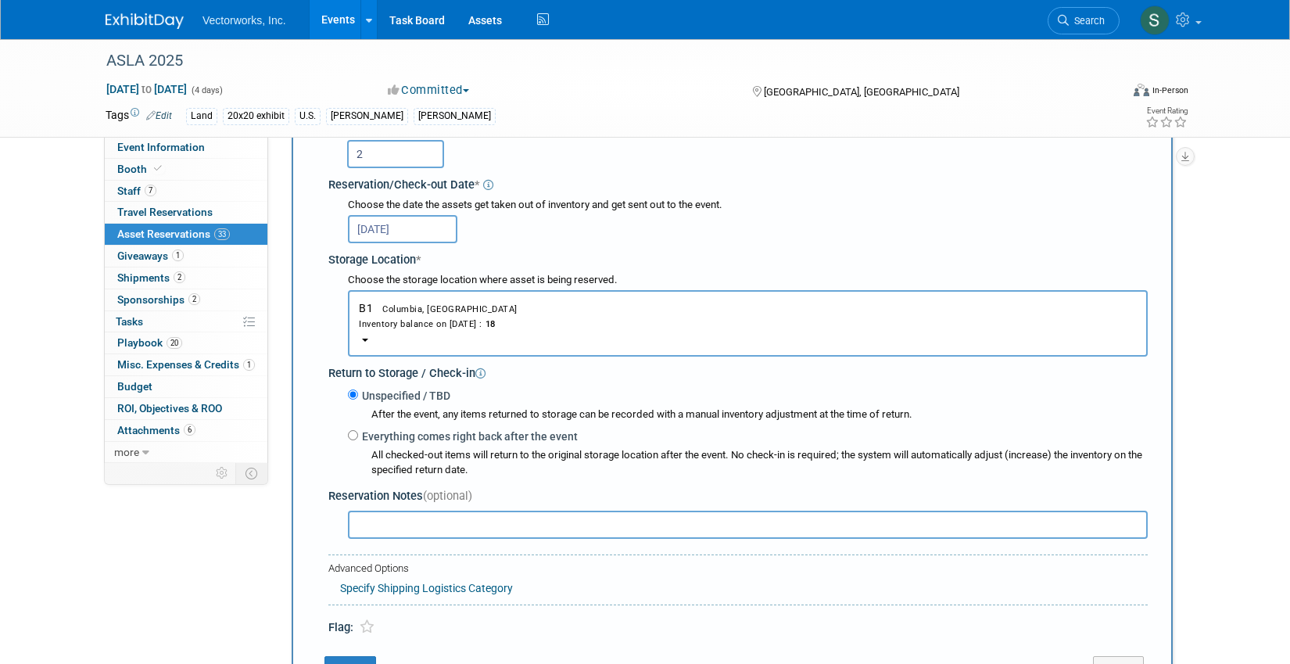
click at [397, 442] on label "Everything comes right back after the event" at bounding box center [468, 437] width 220 height 16
click at [358, 440] on input "Everything comes right back after the event" at bounding box center [353, 435] width 10 height 10
radio input "true"
select select "9"
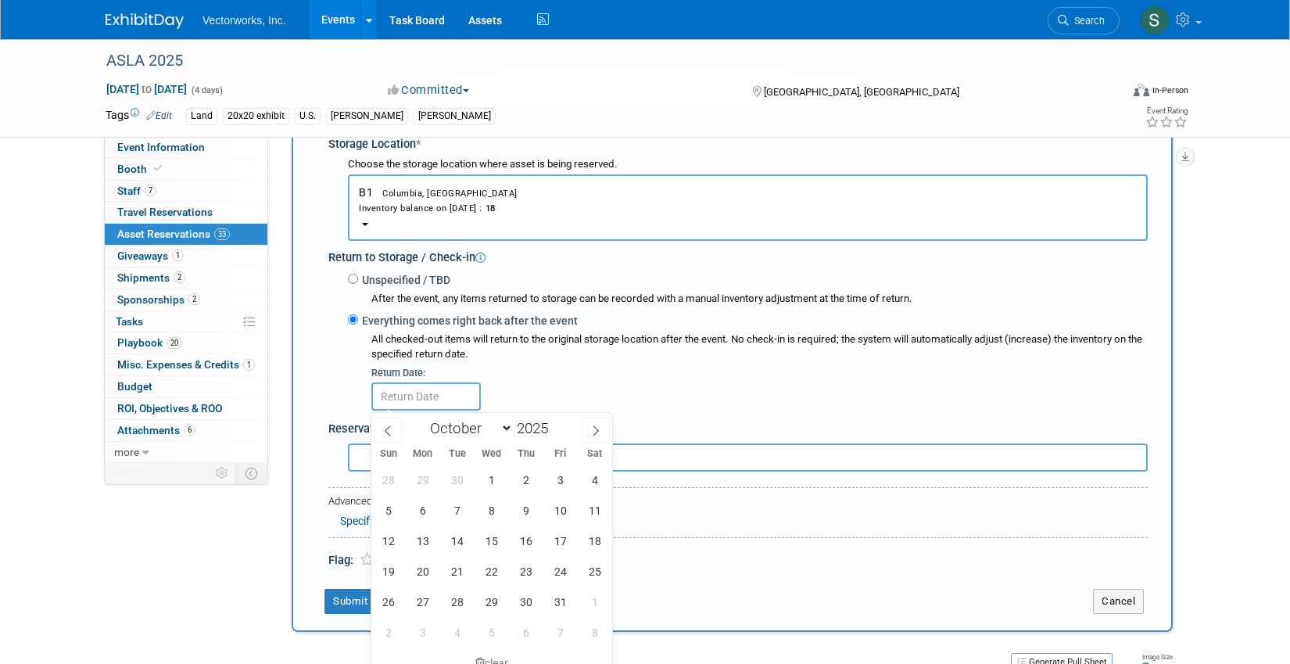
scroll to position [333, 0]
click at [418, 565] on span "20" at bounding box center [422, 569] width 30 height 30
type input "[DATE]"
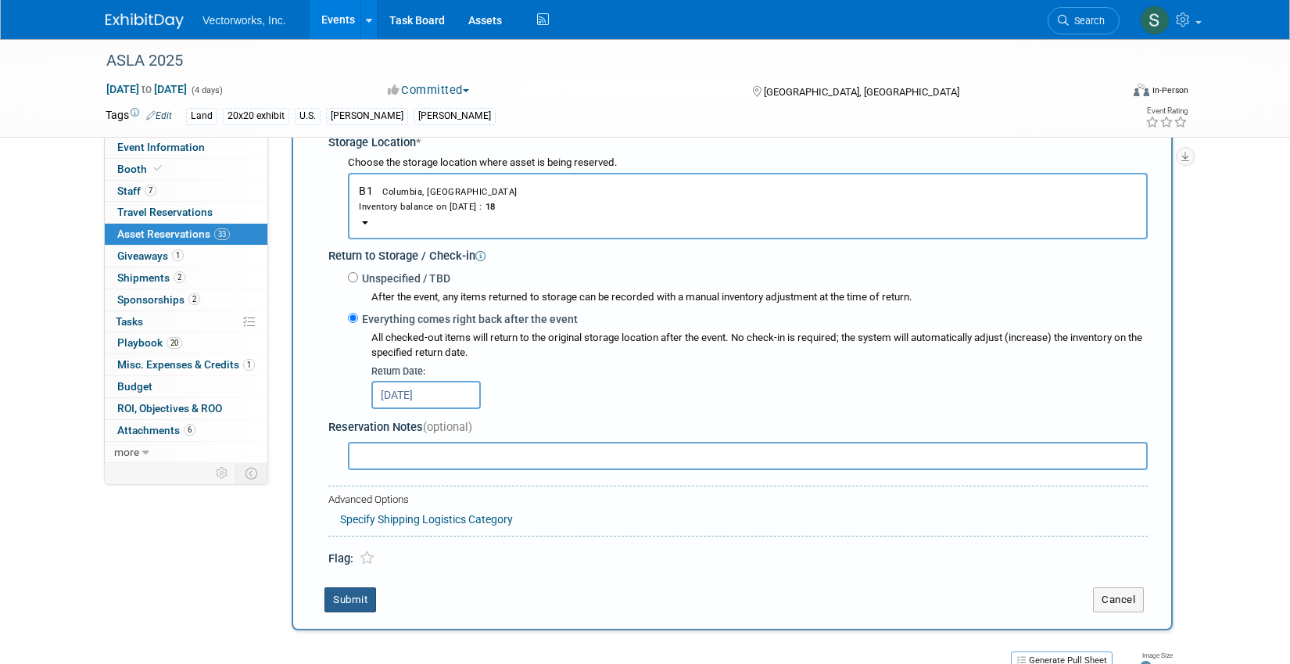
click at [363, 601] on button "Submit" at bounding box center [351, 599] width 52 height 25
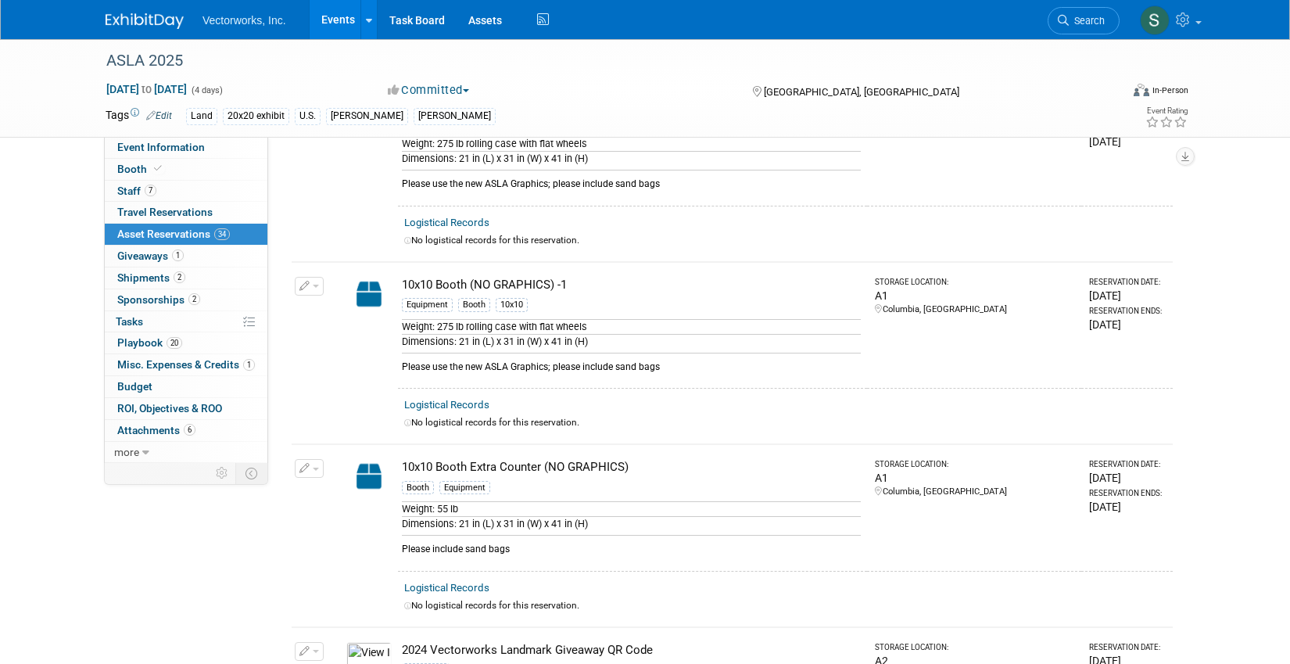
scroll to position [0, 0]
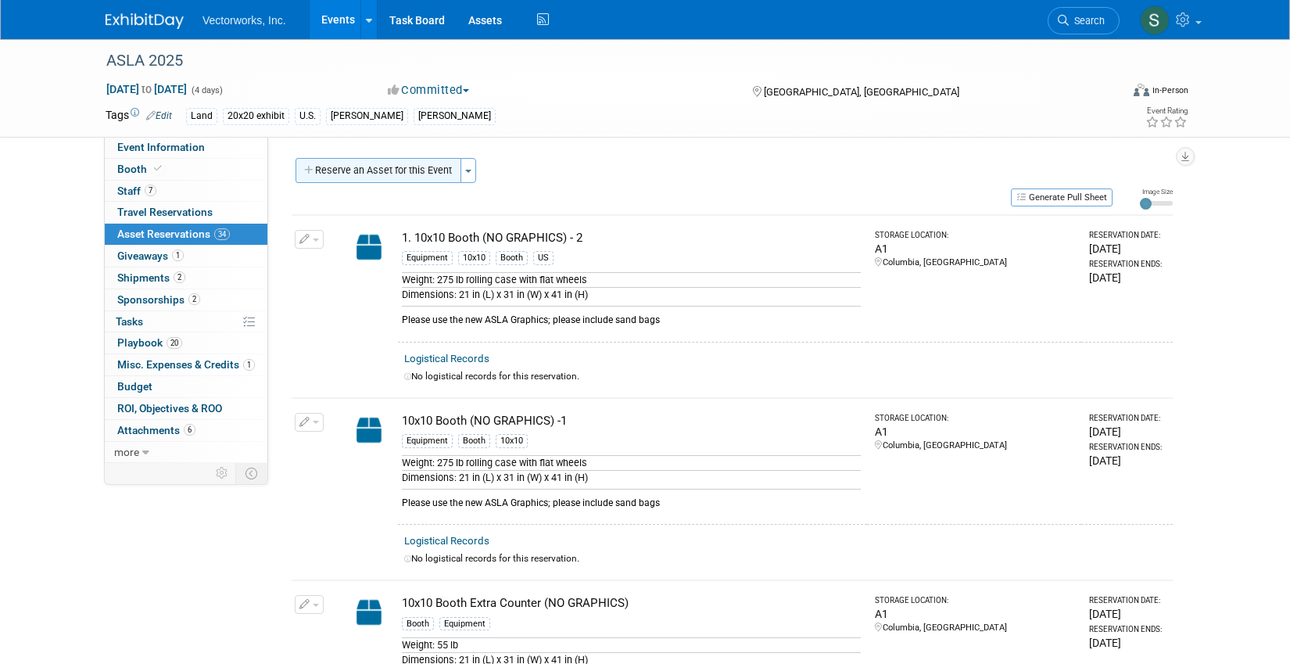
click at [396, 172] on button "Reserve an Asset for this Event" at bounding box center [379, 170] width 166 height 25
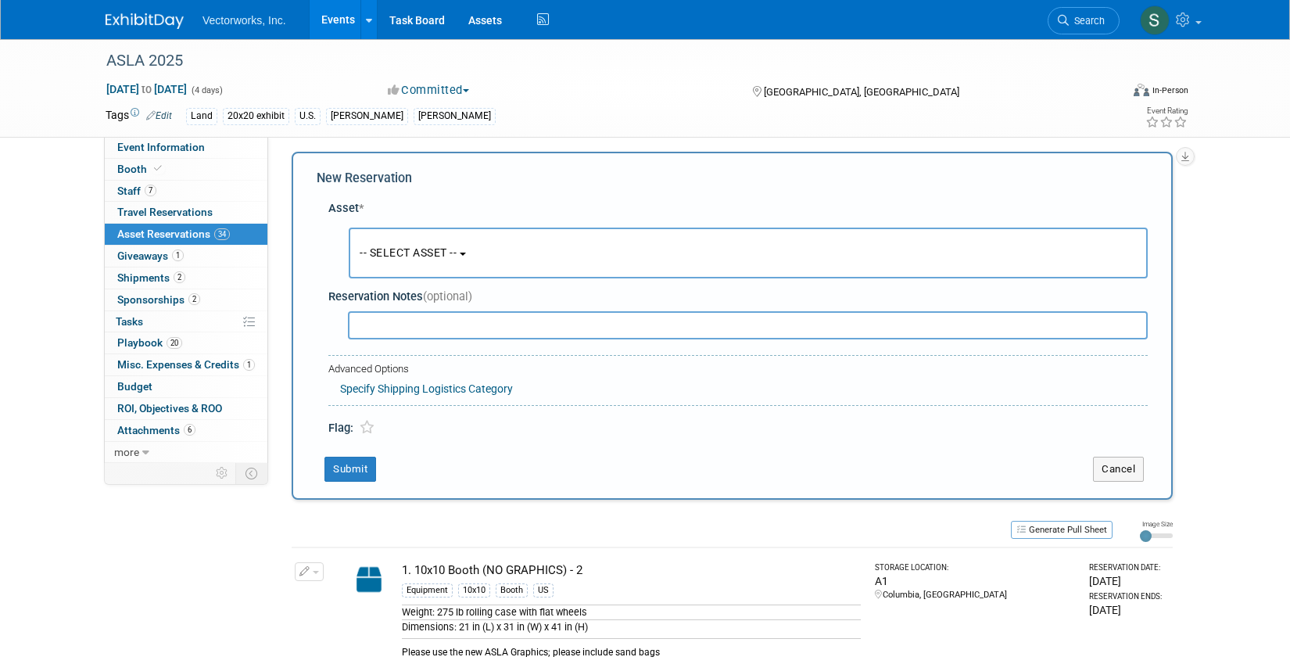
scroll to position [15, 0]
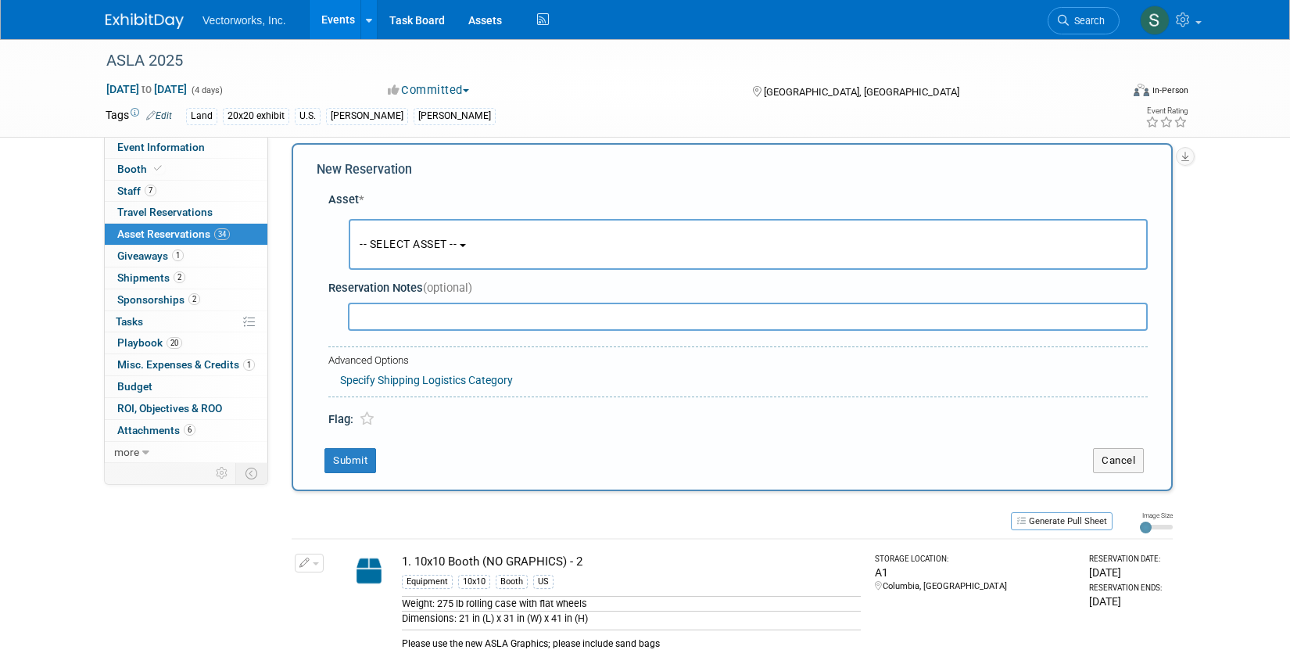
click at [390, 242] on span "-- SELECT ASSET --" at bounding box center [408, 244] width 97 height 13
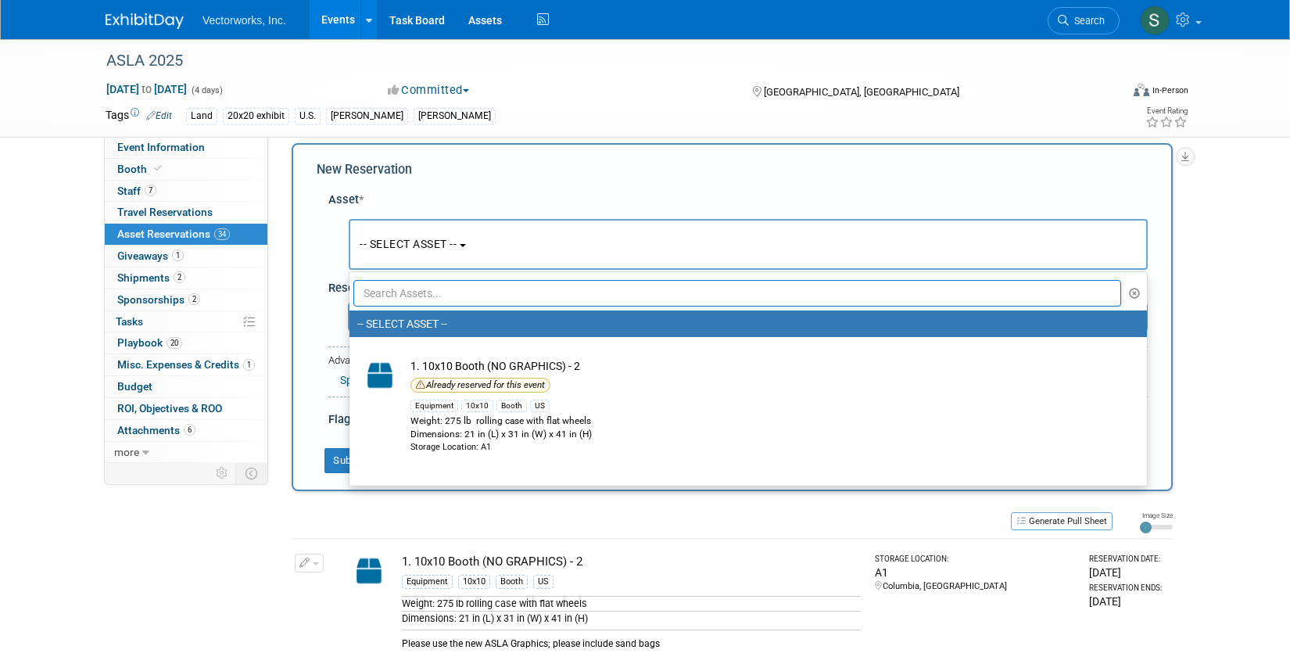
click at [396, 294] on input "text" at bounding box center [737, 293] width 768 height 27
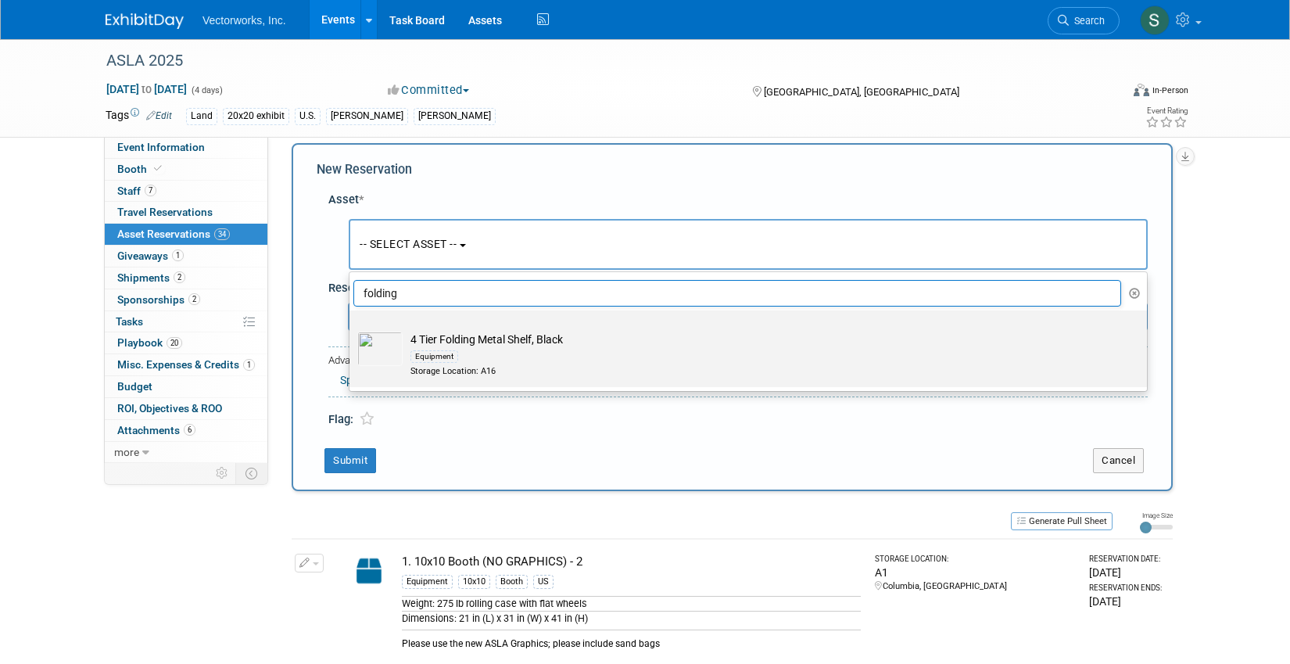
scroll to position [0, 0]
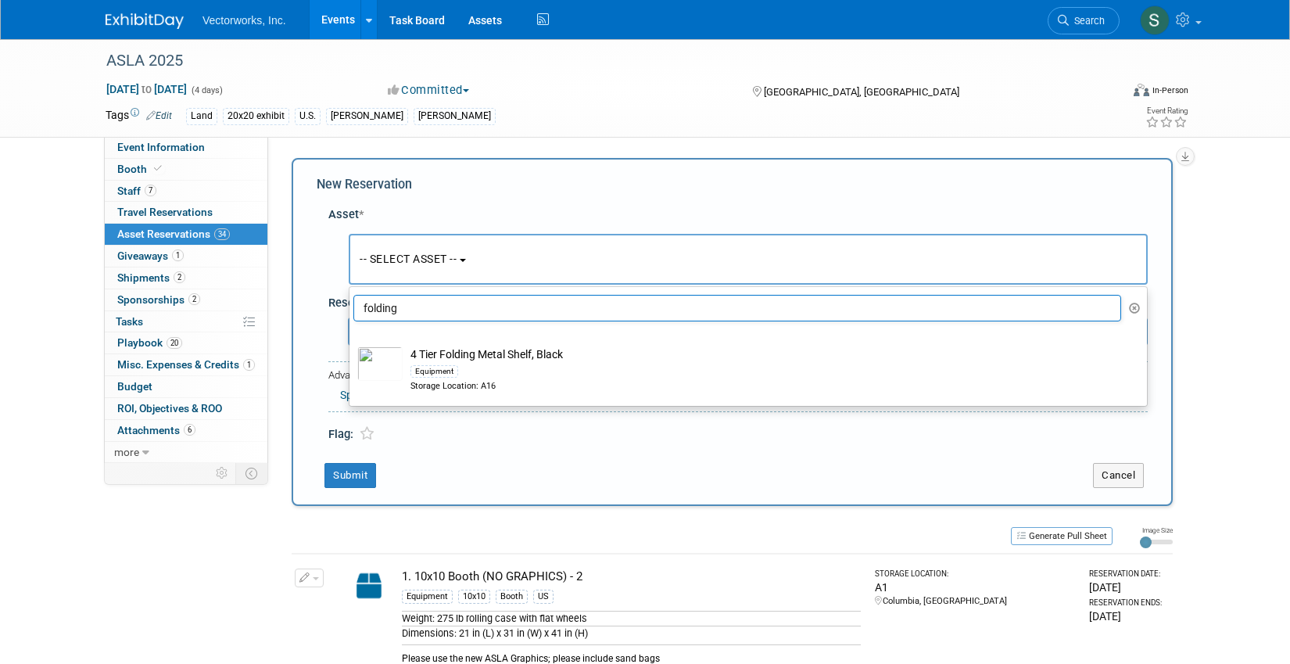
click at [407, 304] on input "folding" at bounding box center [737, 308] width 768 height 27
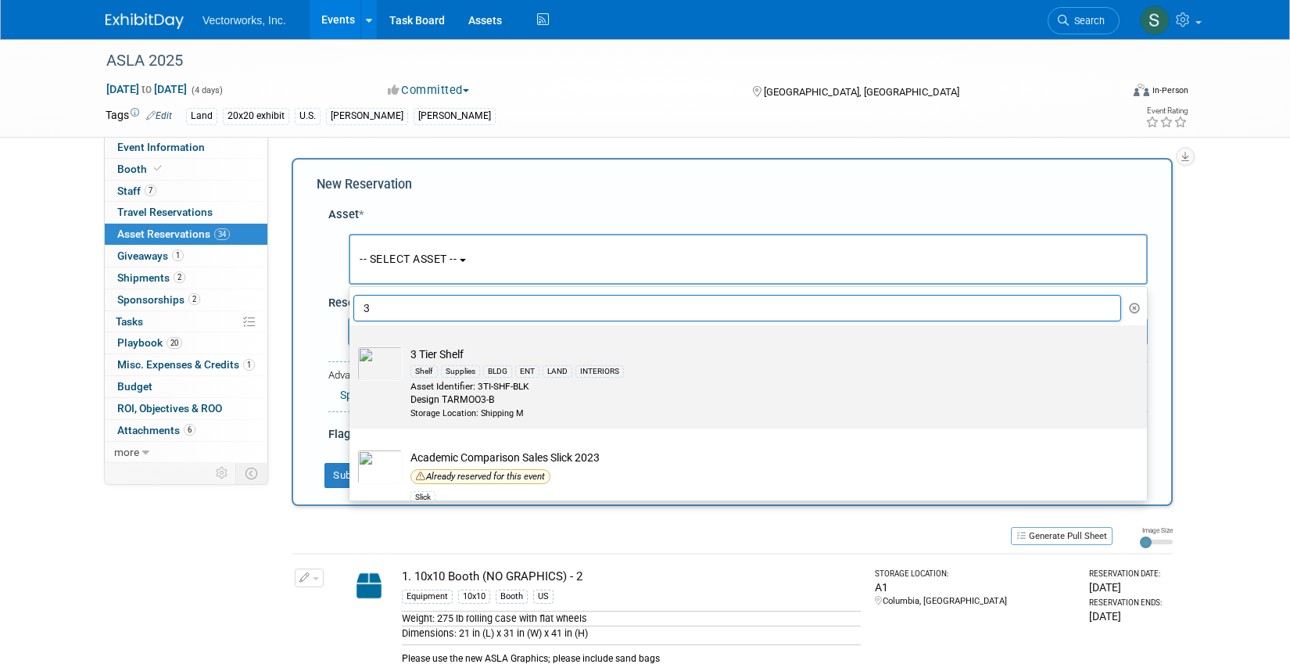
type input "3"
click at [382, 362] on img at bounding box center [379, 363] width 45 height 34
click at [352, 344] on input "3 Tier Shelf Shelf Supplies BLDG ENT LAND INTERIORS Asset Identifier: 3TI-SHF-B…" at bounding box center [347, 339] width 10 height 10
select select "10696088"
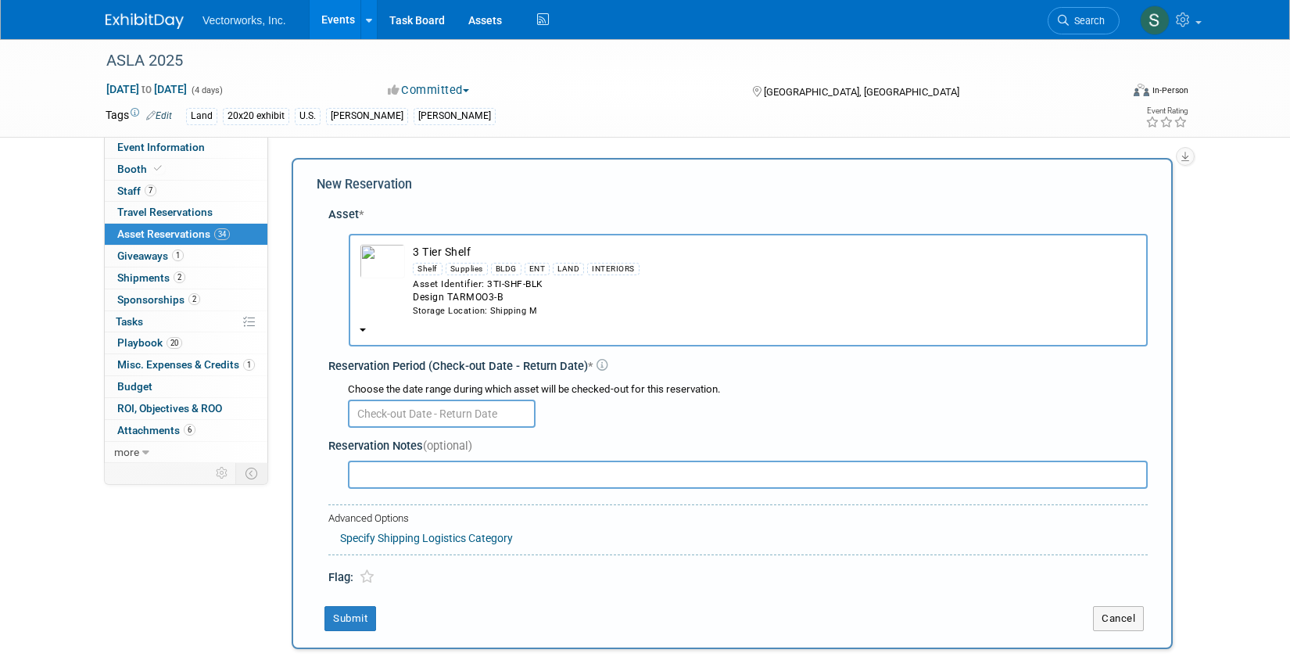
click at [381, 418] on input "text" at bounding box center [442, 414] width 188 height 28
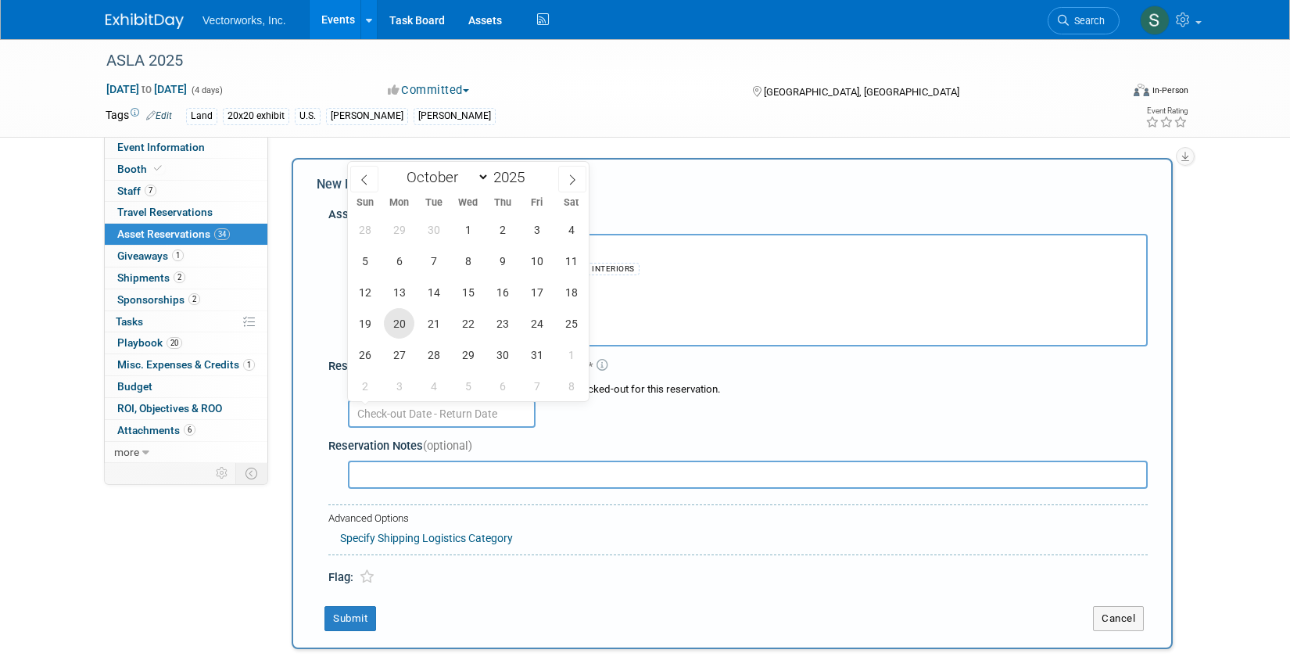
click at [404, 325] on span "20" at bounding box center [399, 323] width 30 height 30
type input "[DATE]"
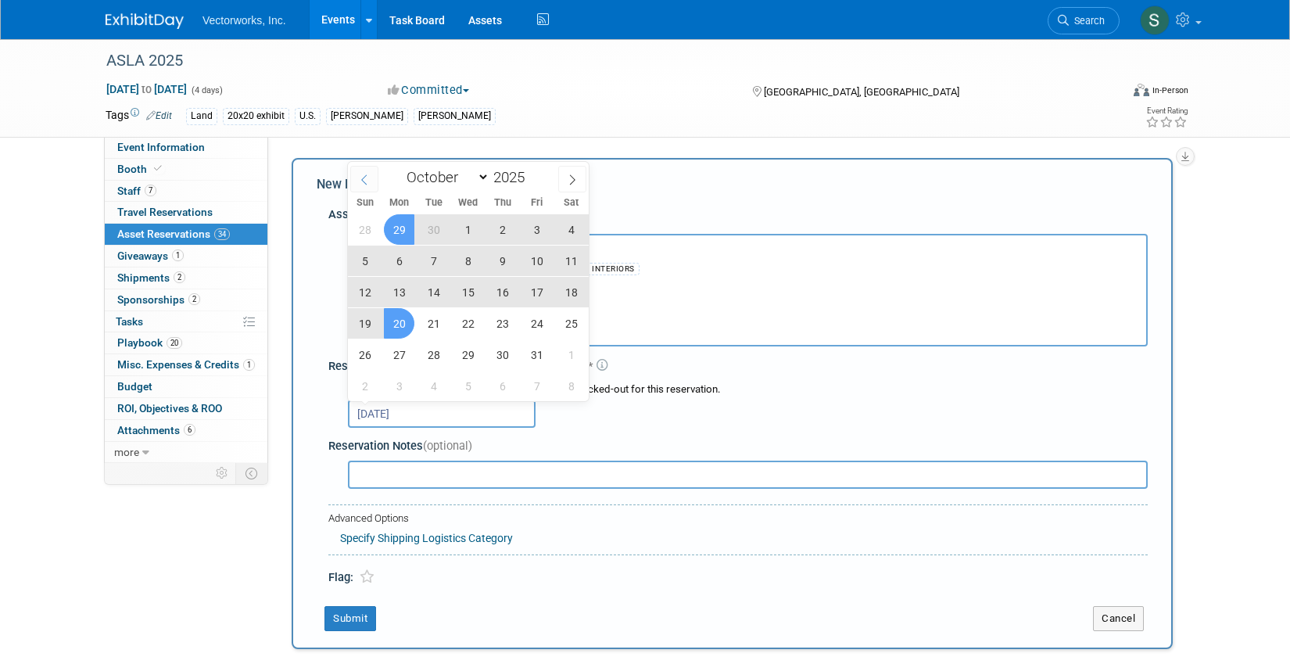
click at [365, 177] on icon at bounding box center [364, 179] width 11 height 11
select select "8"
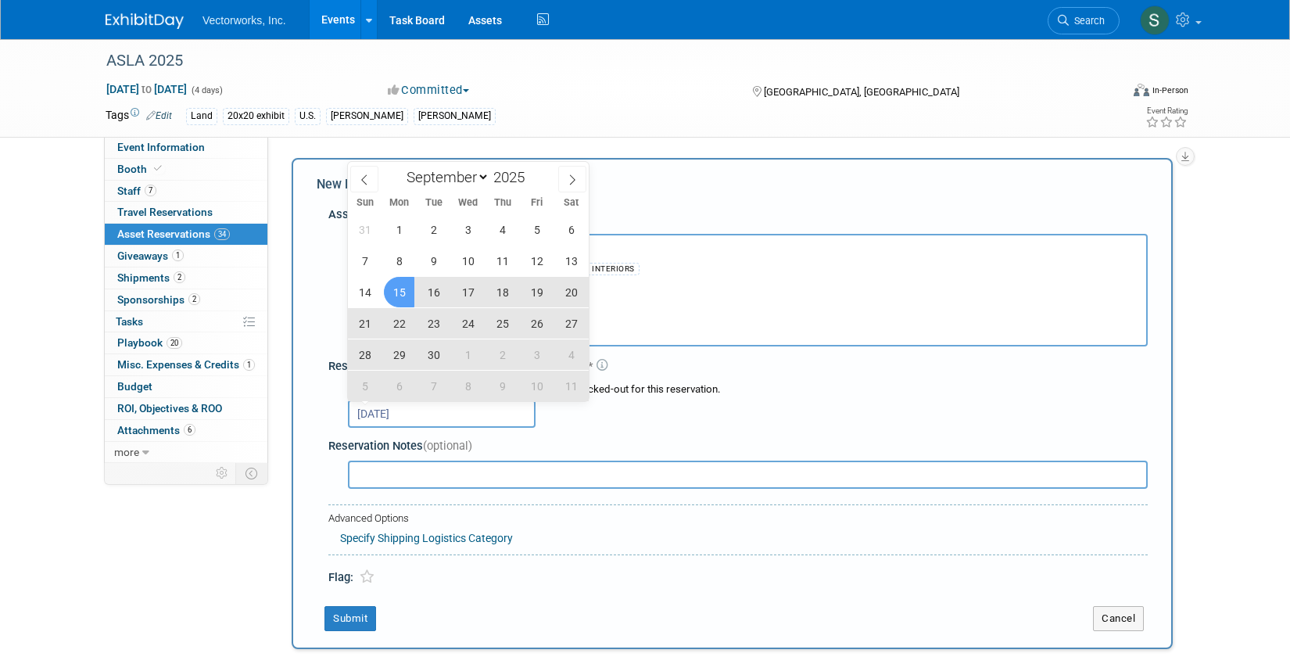
click at [400, 300] on span "15" at bounding box center [399, 292] width 30 height 30
type input "[DATE] to [DATE]"
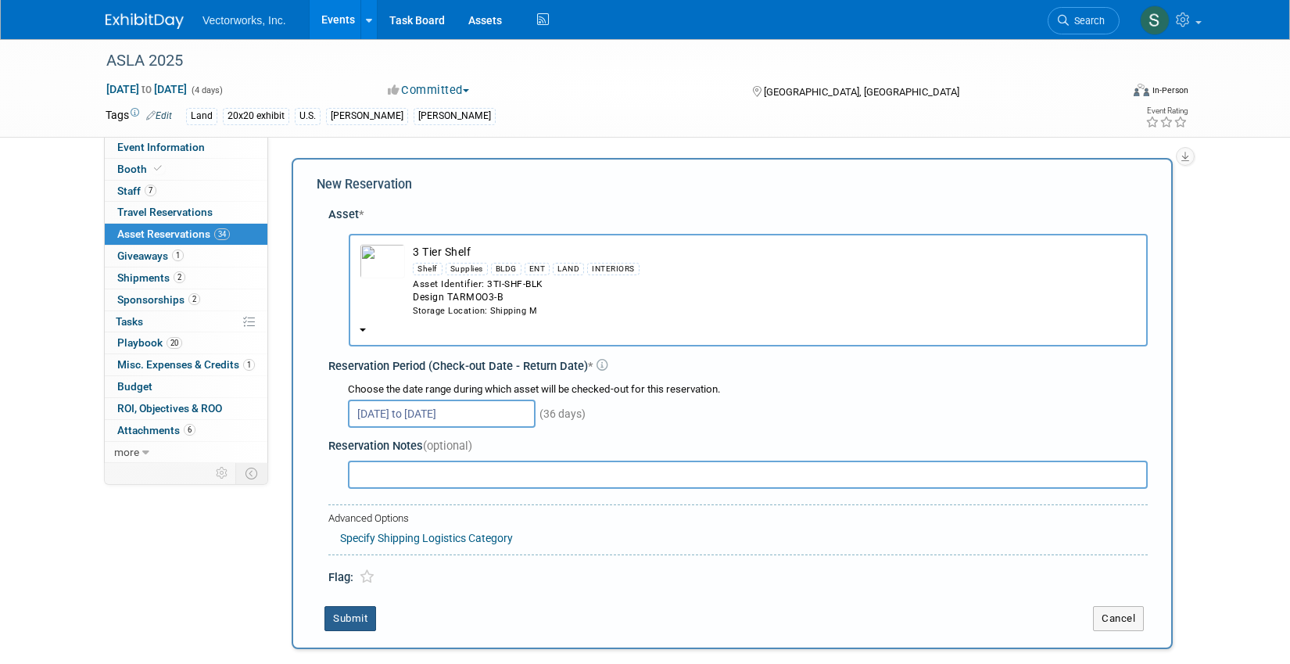
click at [346, 622] on button "Submit" at bounding box center [351, 618] width 52 height 25
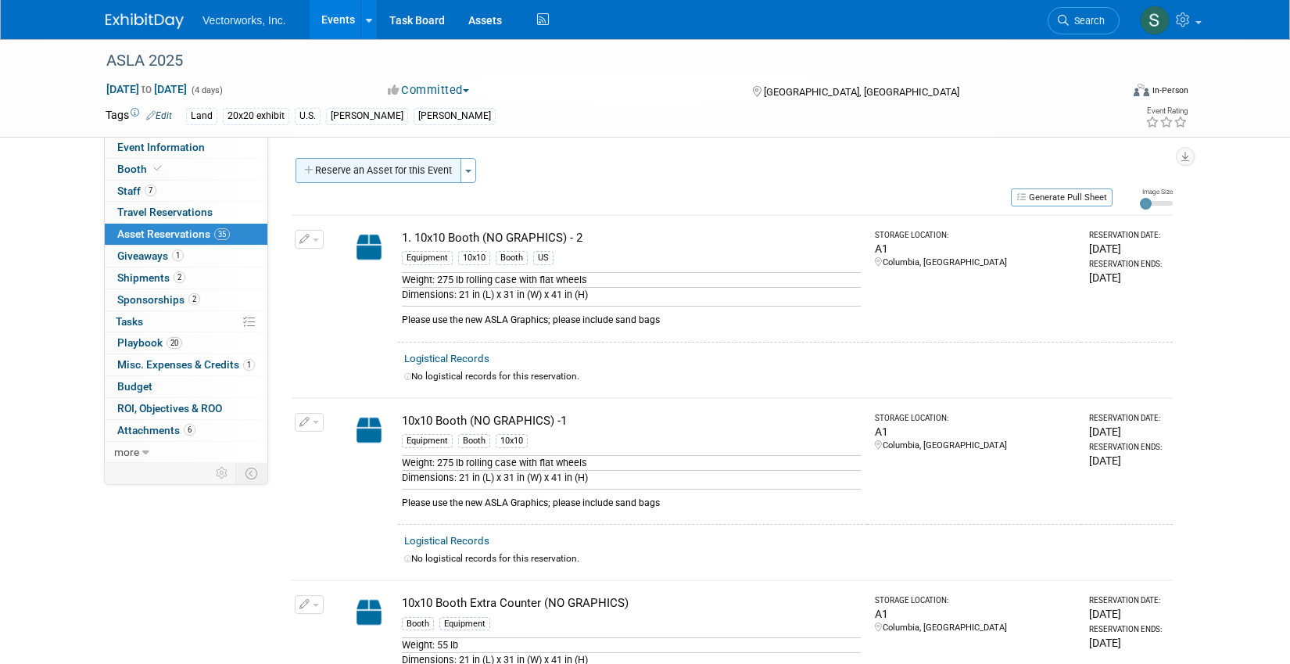
click at [419, 169] on button "Reserve an Asset for this Event" at bounding box center [379, 170] width 166 height 25
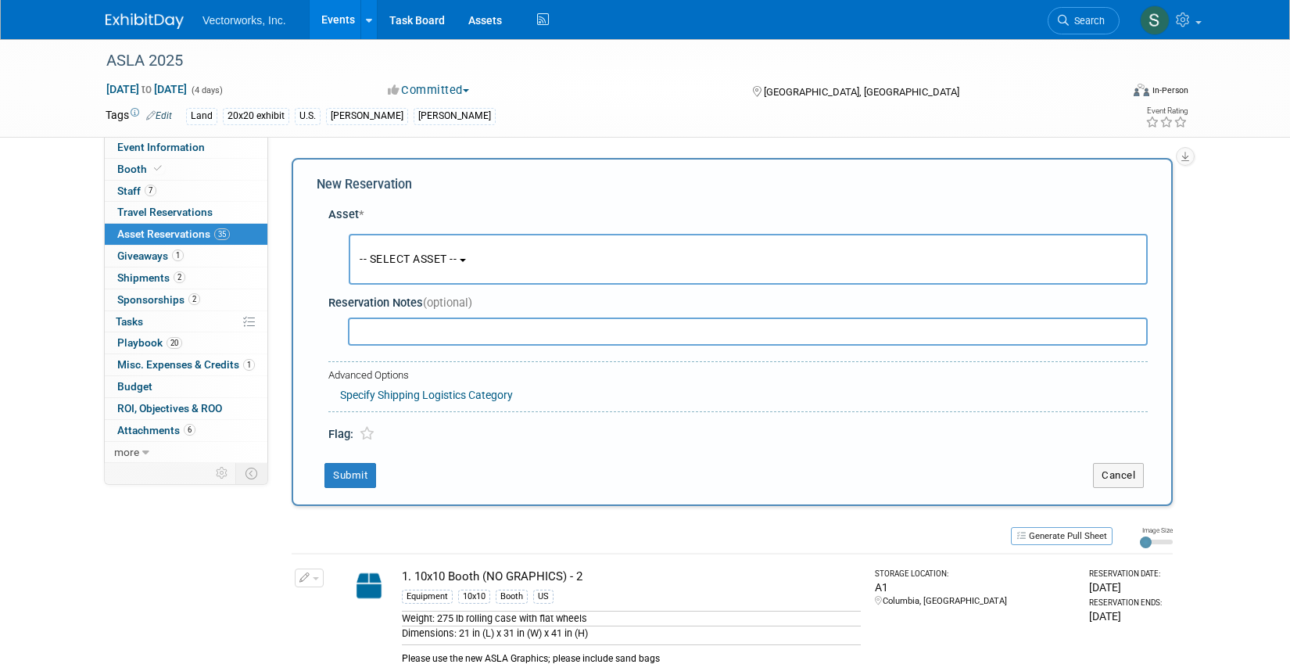
scroll to position [15, 0]
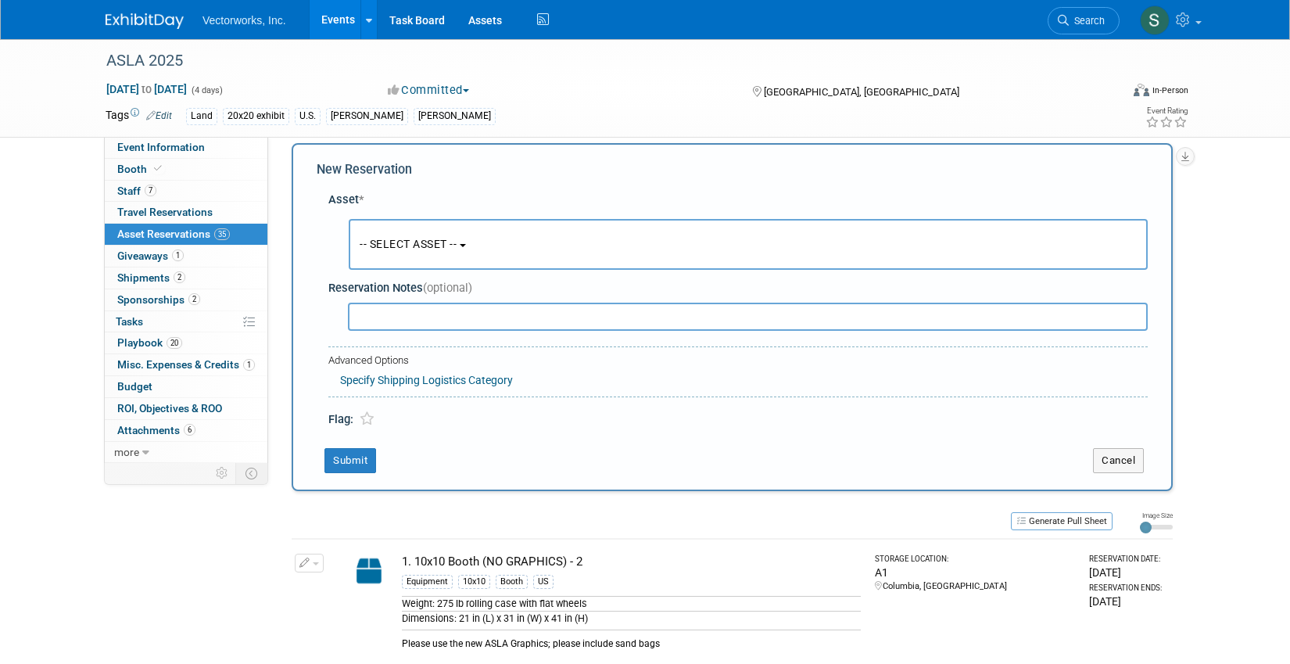
click at [387, 245] on span "-- SELECT ASSET --" at bounding box center [408, 244] width 97 height 13
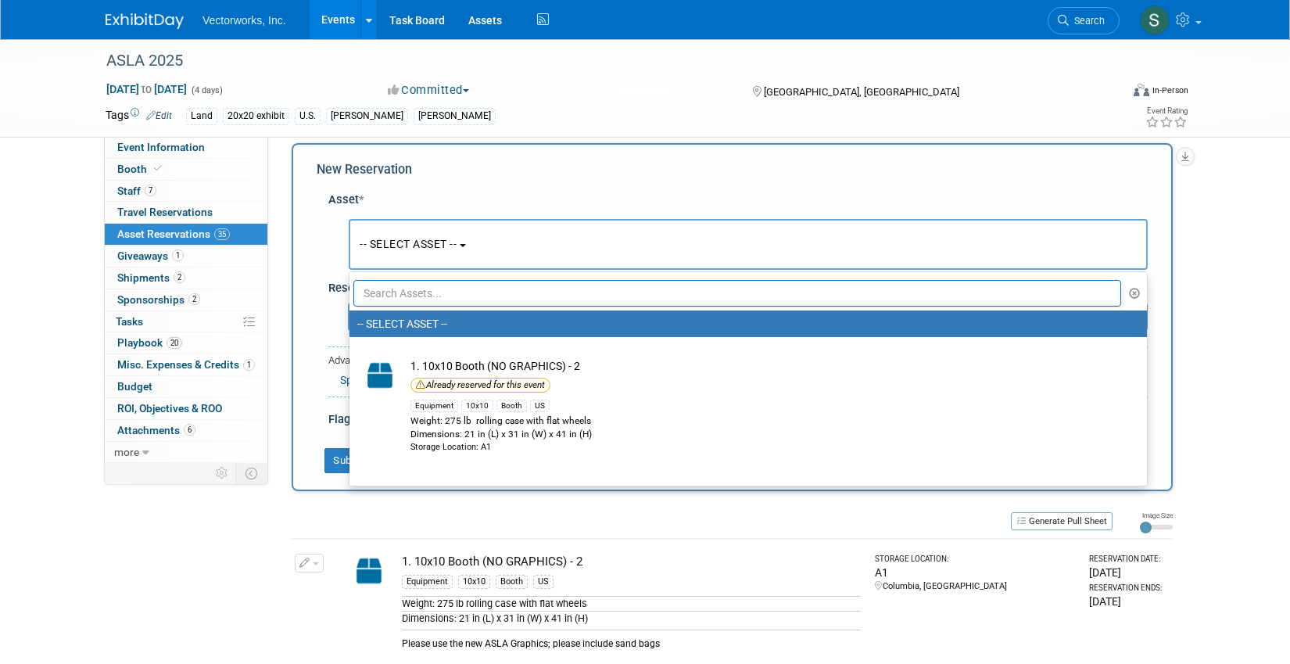
click at [393, 303] on input "text" at bounding box center [737, 293] width 768 height 27
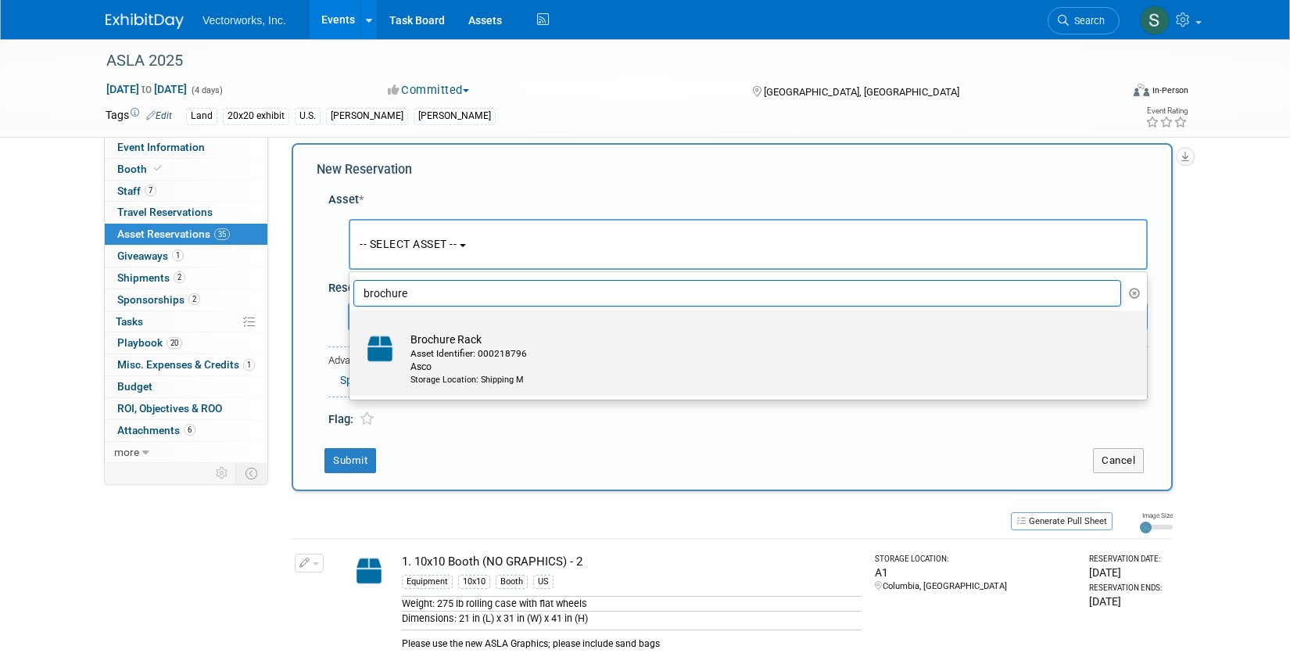
type input "brochure"
click at [442, 335] on td "Brochure Rack Asset Identifier: 000218796 Asco Storage Location: Shipping M" at bounding box center [759, 359] width 713 height 55
click at [352, 329] on input "Brochure Rack Asset Identifier: 000218796 Asco Storage Location: Shipping M" at bounding box center [347, 324] width 10 height 10
select select "10697373"
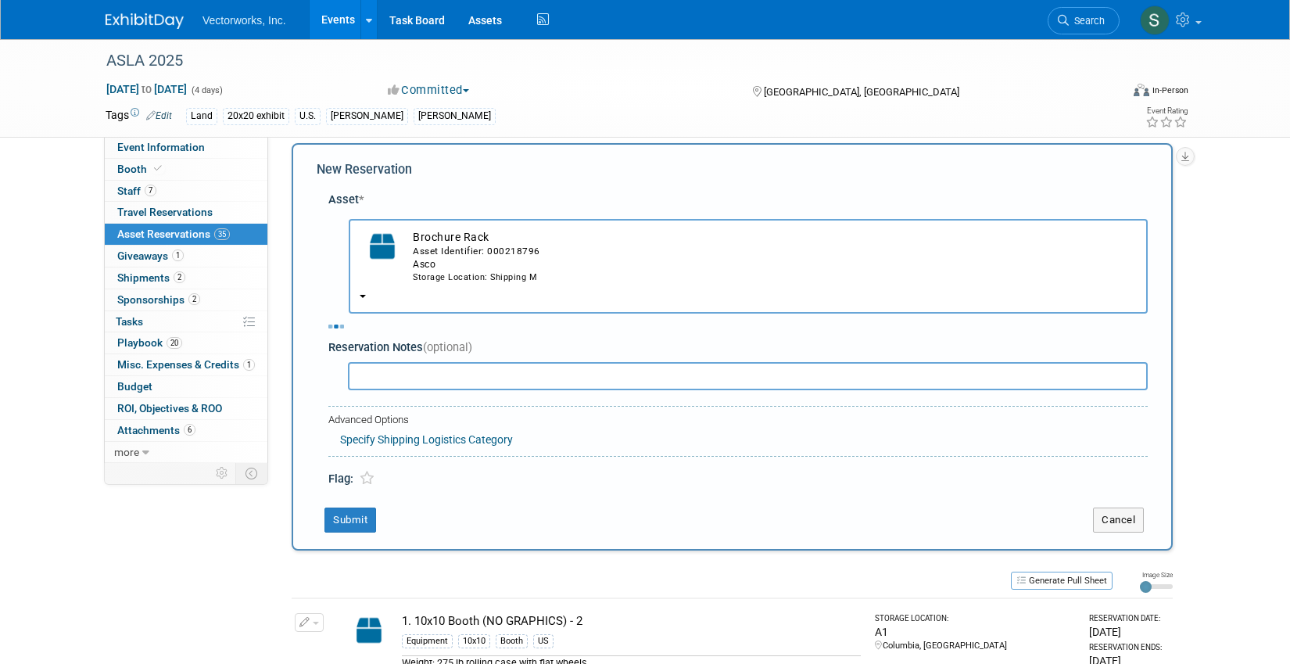
select select "9"
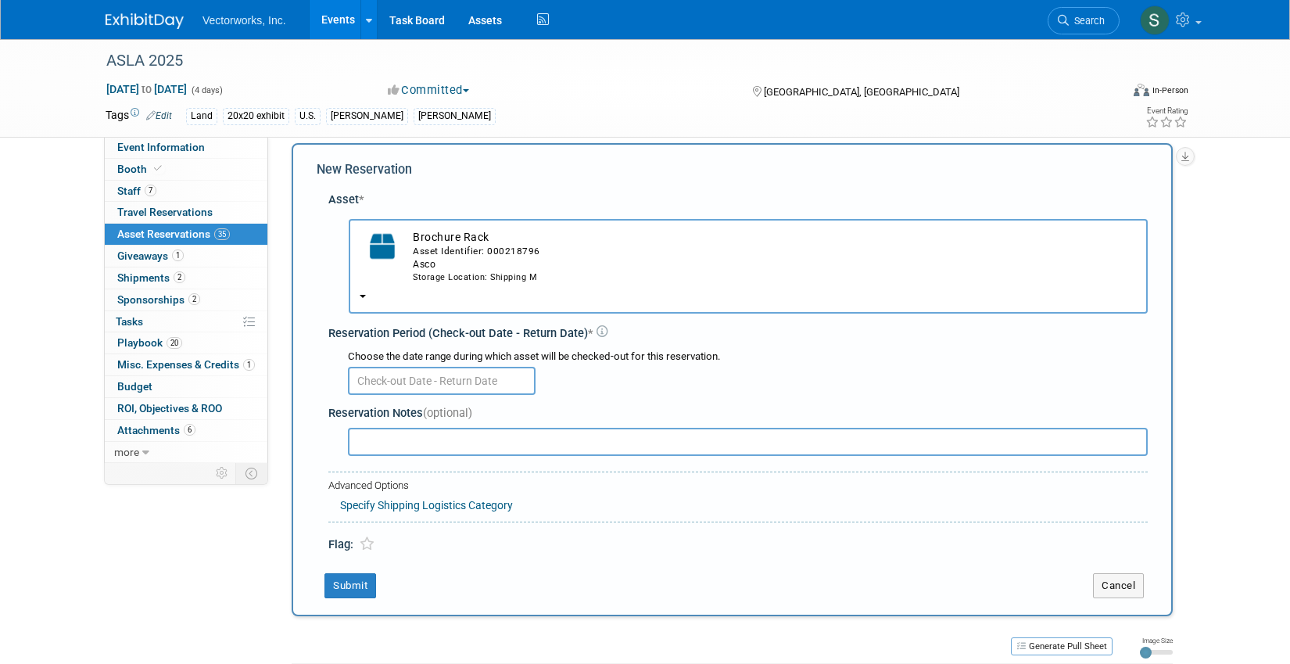
click at [404, 387] on input "text" at bounding box center [442, 381] width 188 height 28
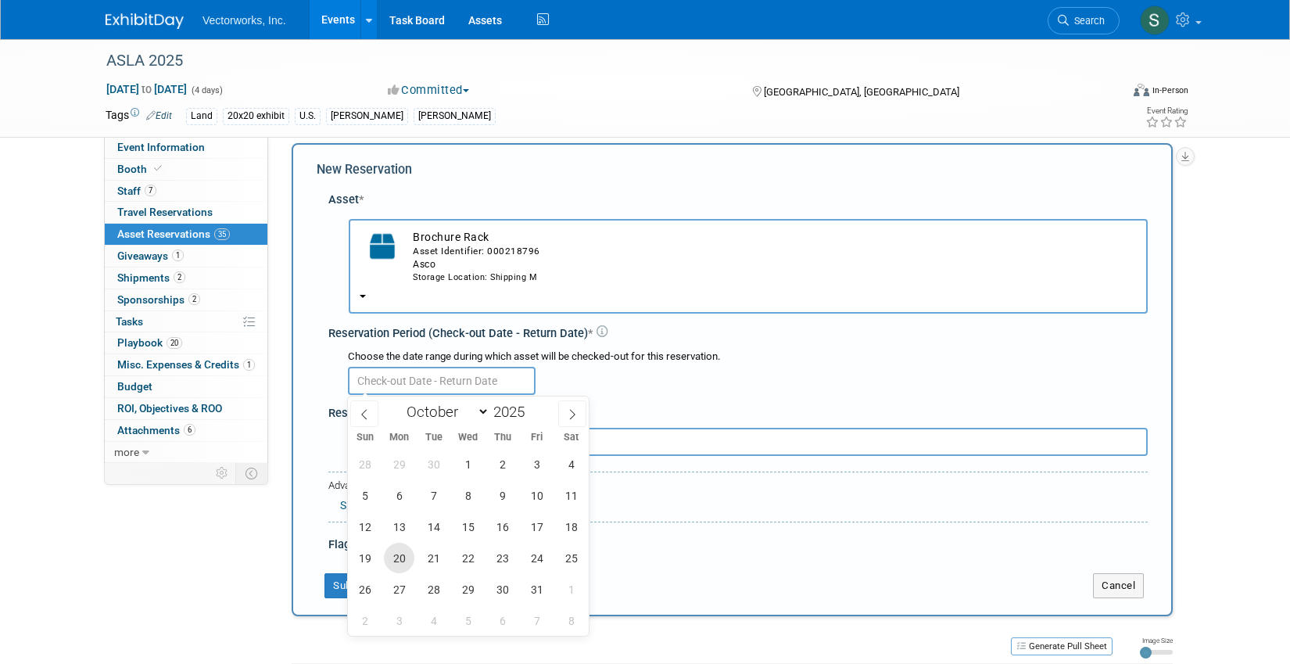
click at [400, 551] on span "20" at bounding box center [399, 558] width 30 height 30
type input "[DATE]"
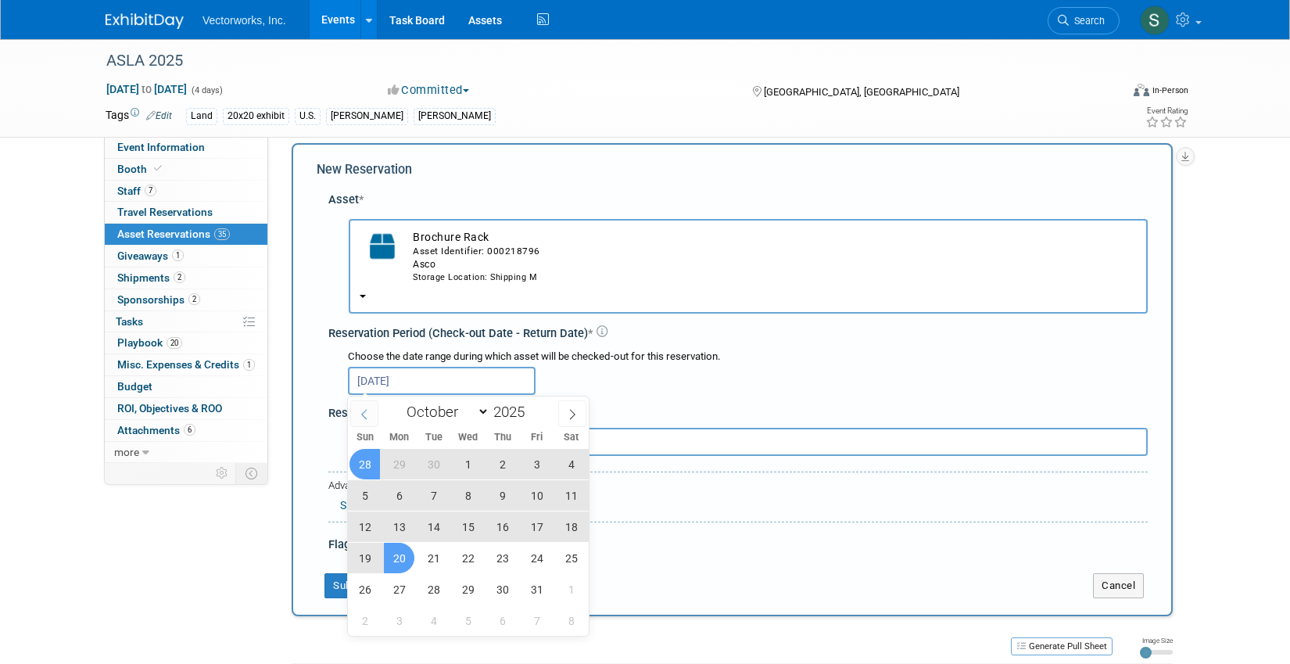
click at [366, 403] on span at bounding box center [364, 413] width 28 height 27
select select "8"
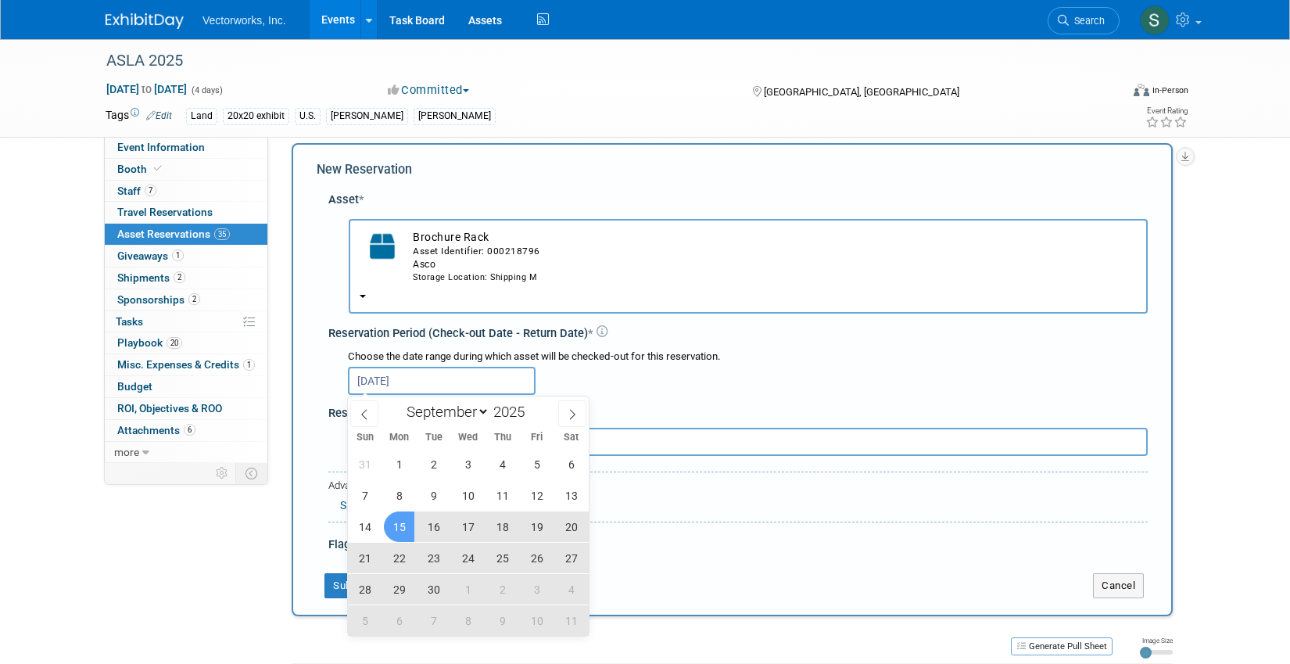
click at [396, 536] on span "15" at bounding box center [399, 526] width 30 height 30
type input "[DATE] to [DATE]"
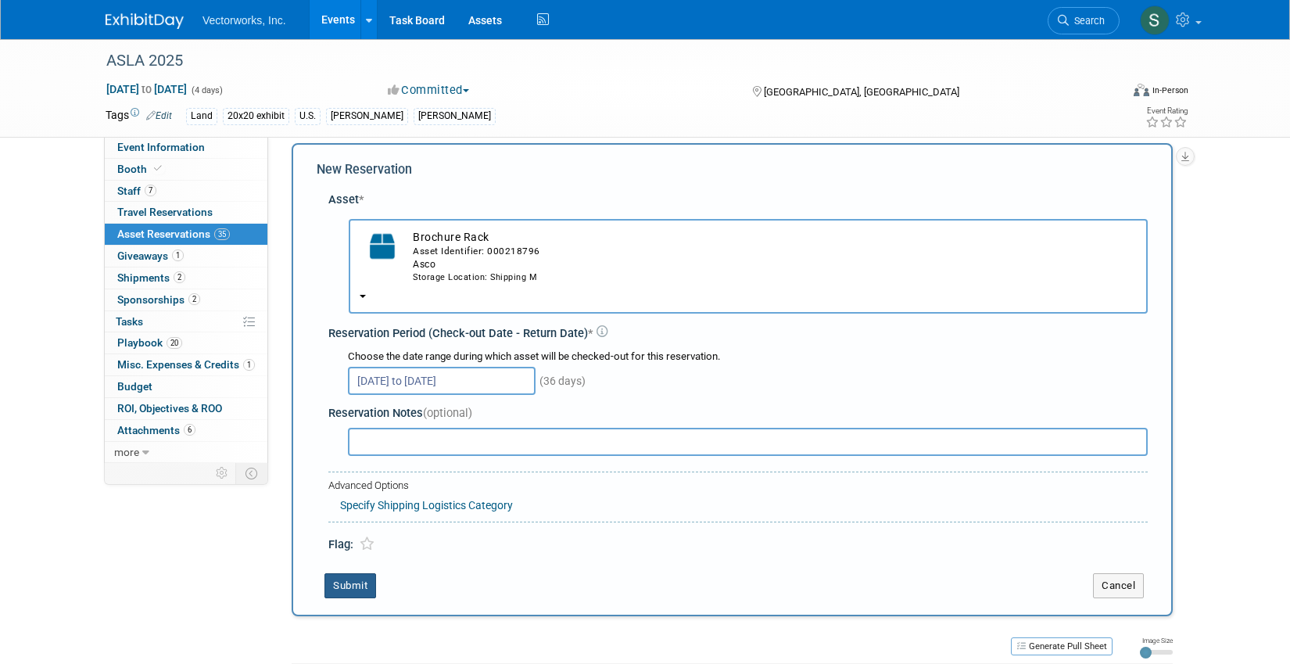
click at [350, 577] on button "Submit" at bounding box center [351, 585] width 52 height 25
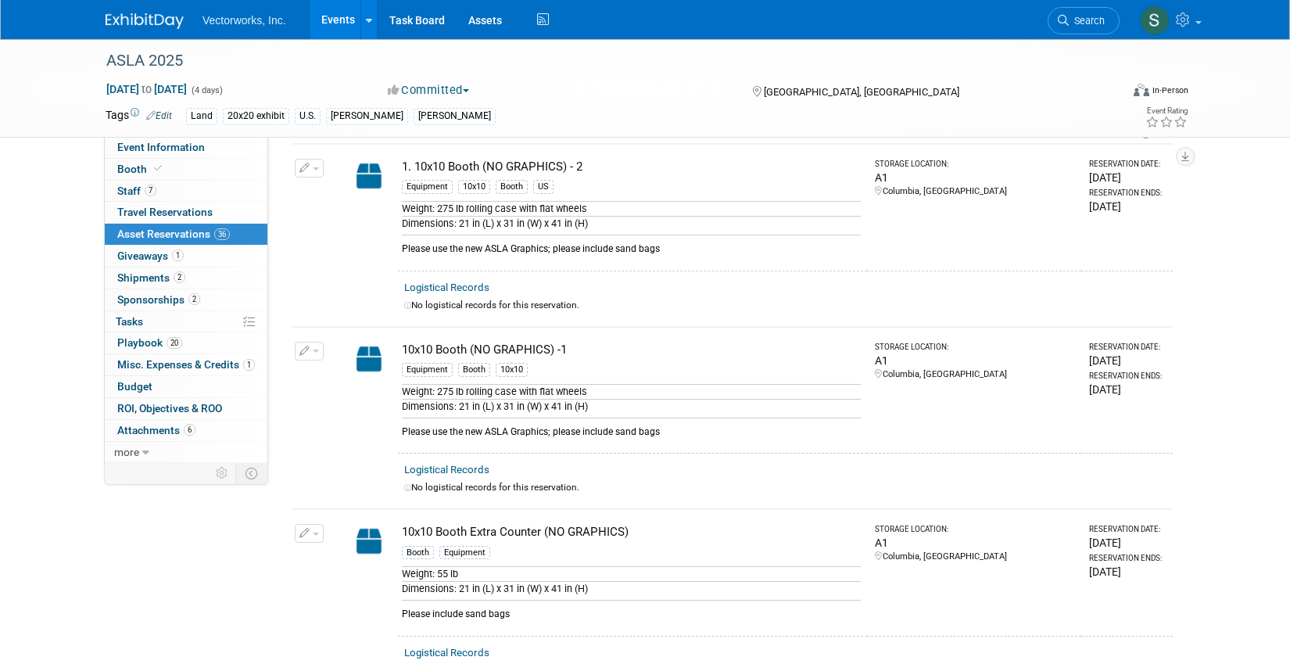
scroll to position [0, 0]
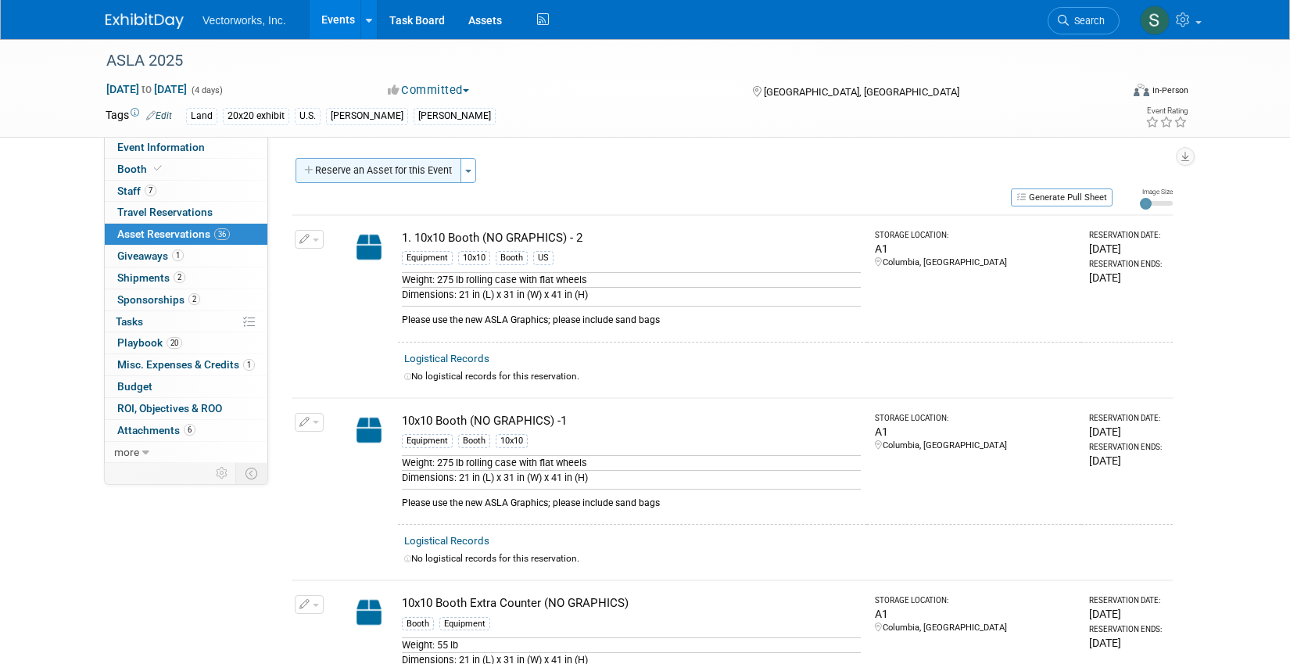
click at [428, 174] on button "Reserve an Asset for this Event" at bounding box center [379, 170] width 166 height 25
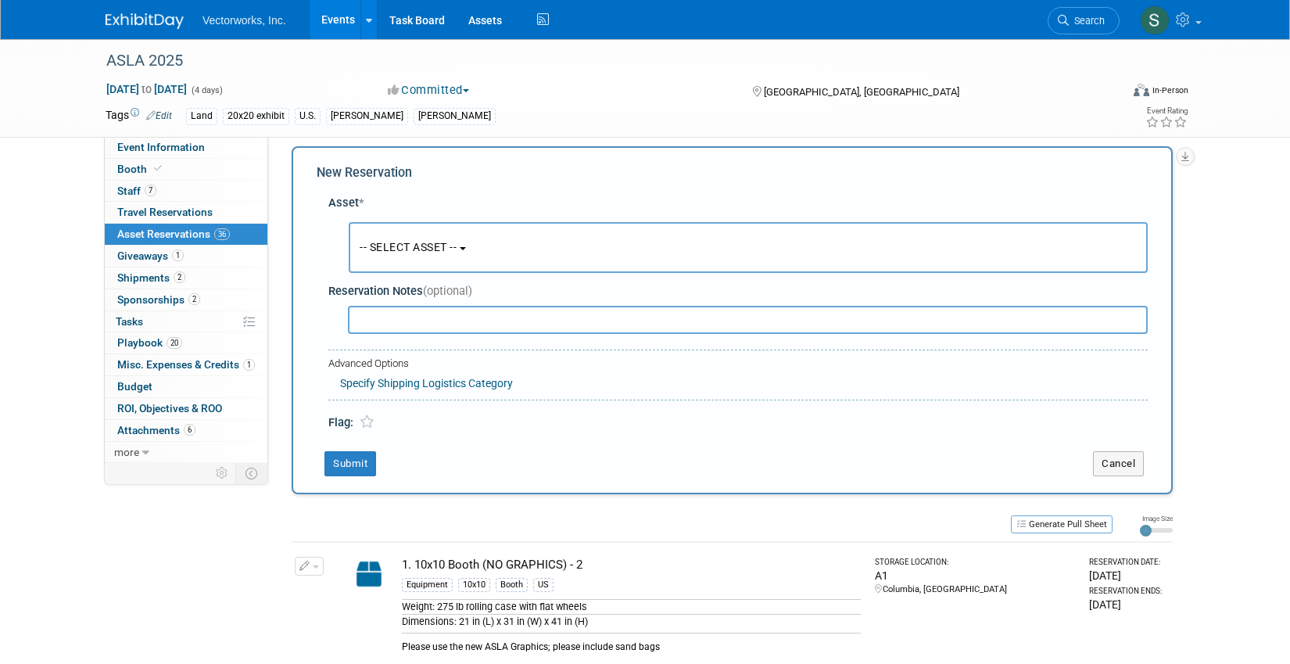
scroll to position [15, 0]
click at [399, 233] on button "-- SELECT ASSET --" at bounding box center [748, 244] width 799 height 51
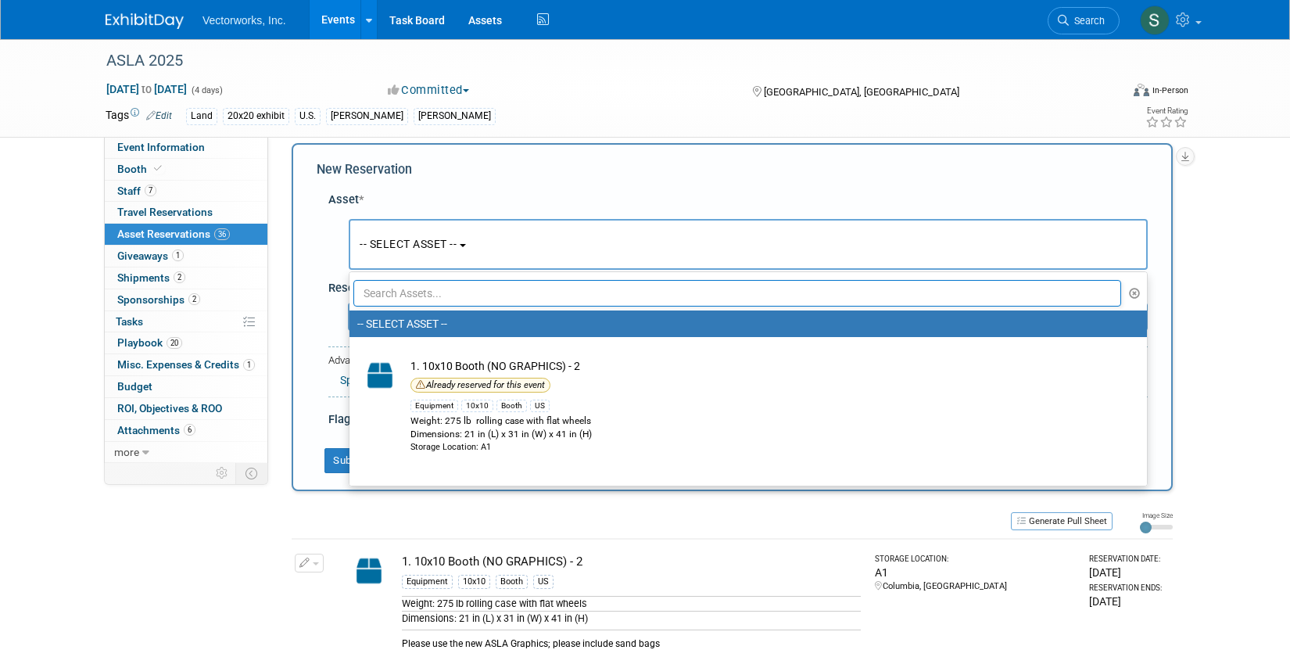
click at [407, 305] on input "text" at bounding box center [737, 293] width 768 height 27
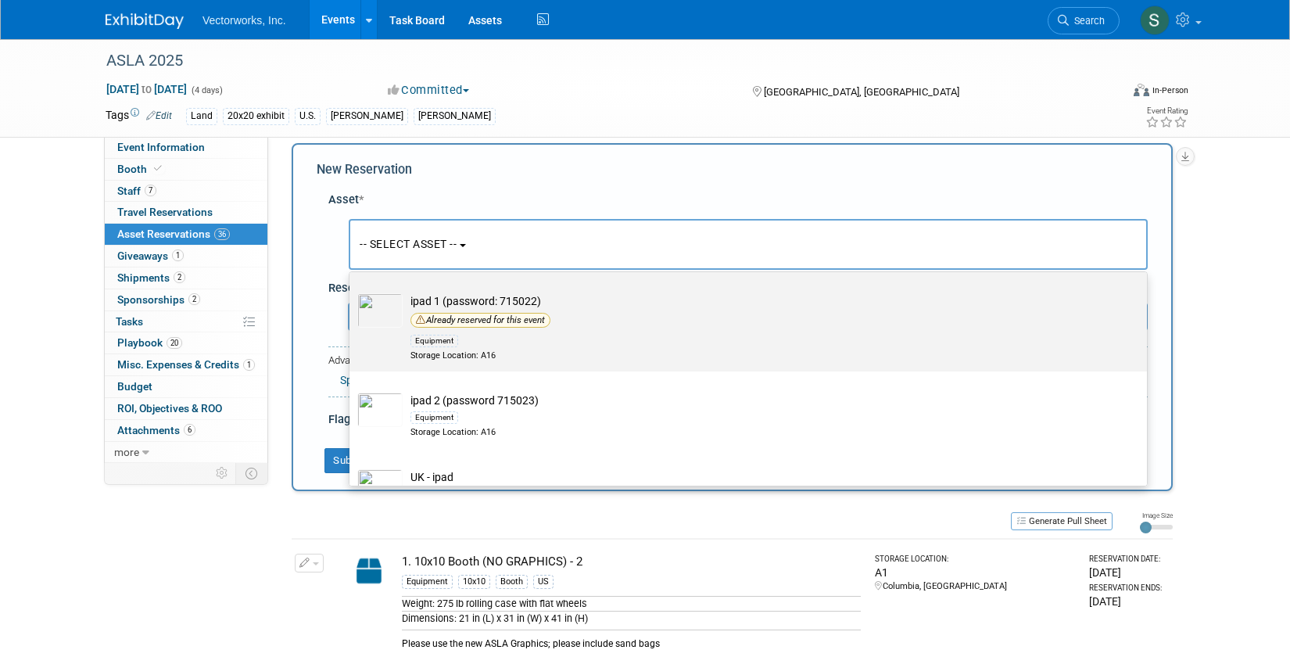
scroll to position [117, 0]
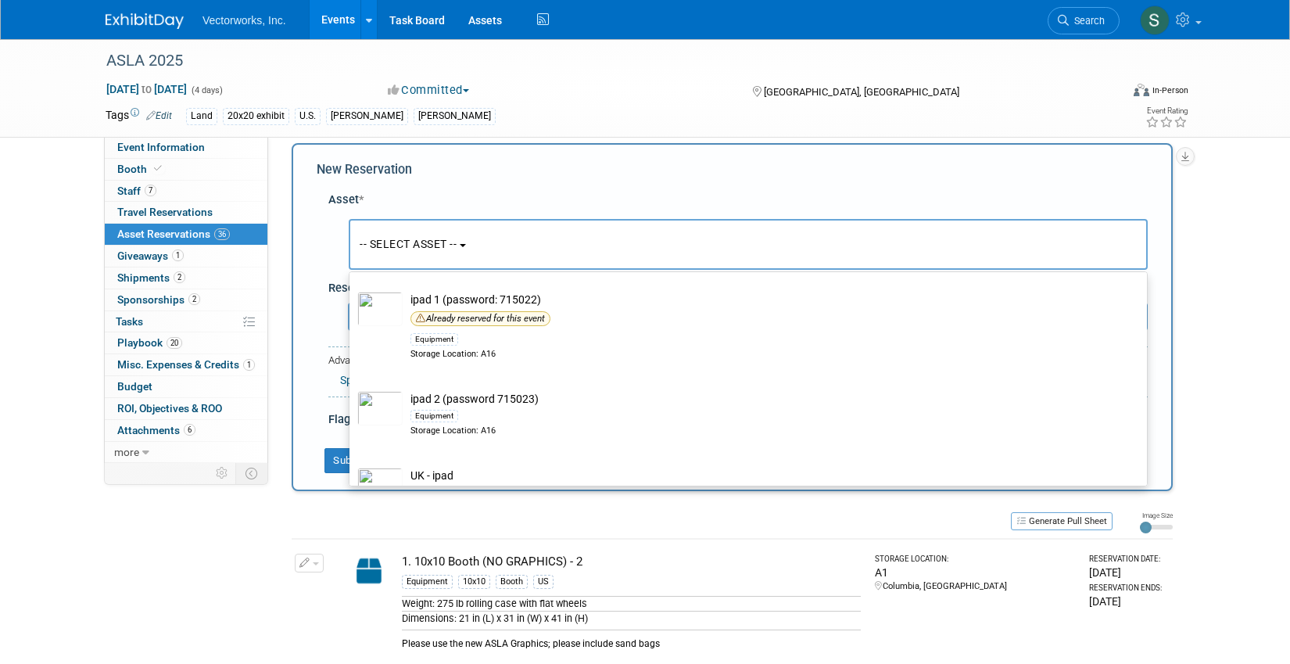
click at [446, 260] on button "-- SELECT ASSET --" at bounding box center [748, 244] width 799 height 51
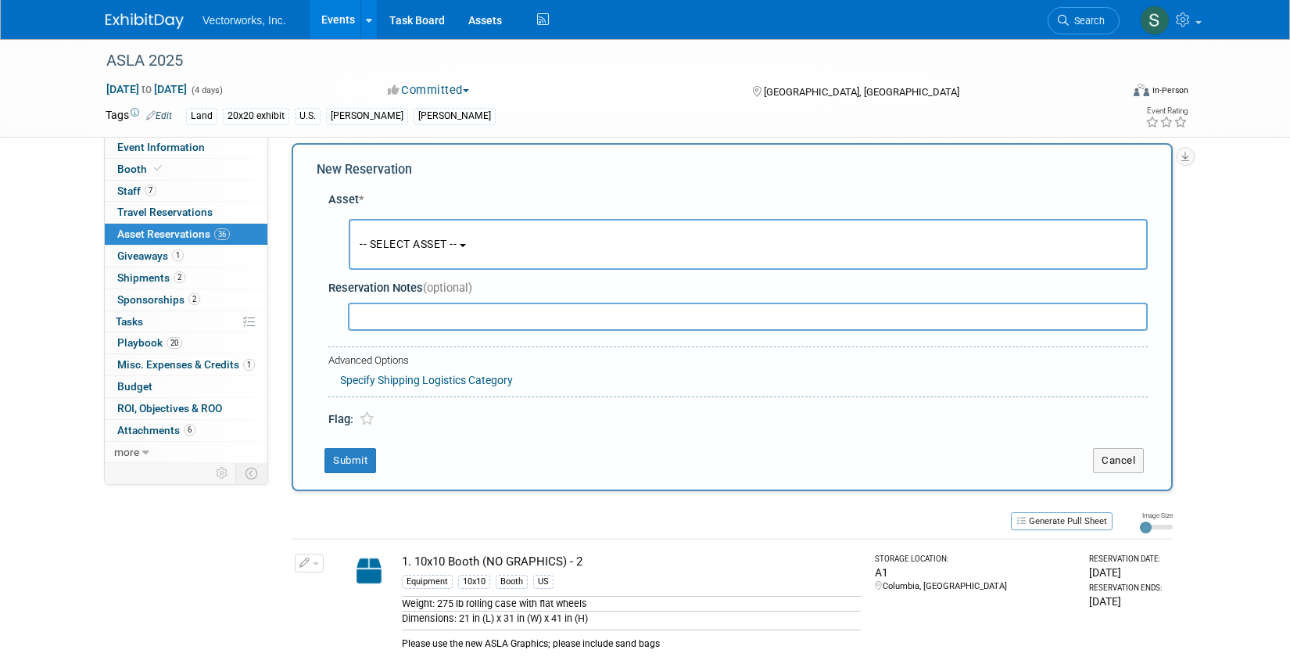
click at [443, 258] on button "-- SELECT ASSET --" at bounding box center [748, 244] width 799 height 51
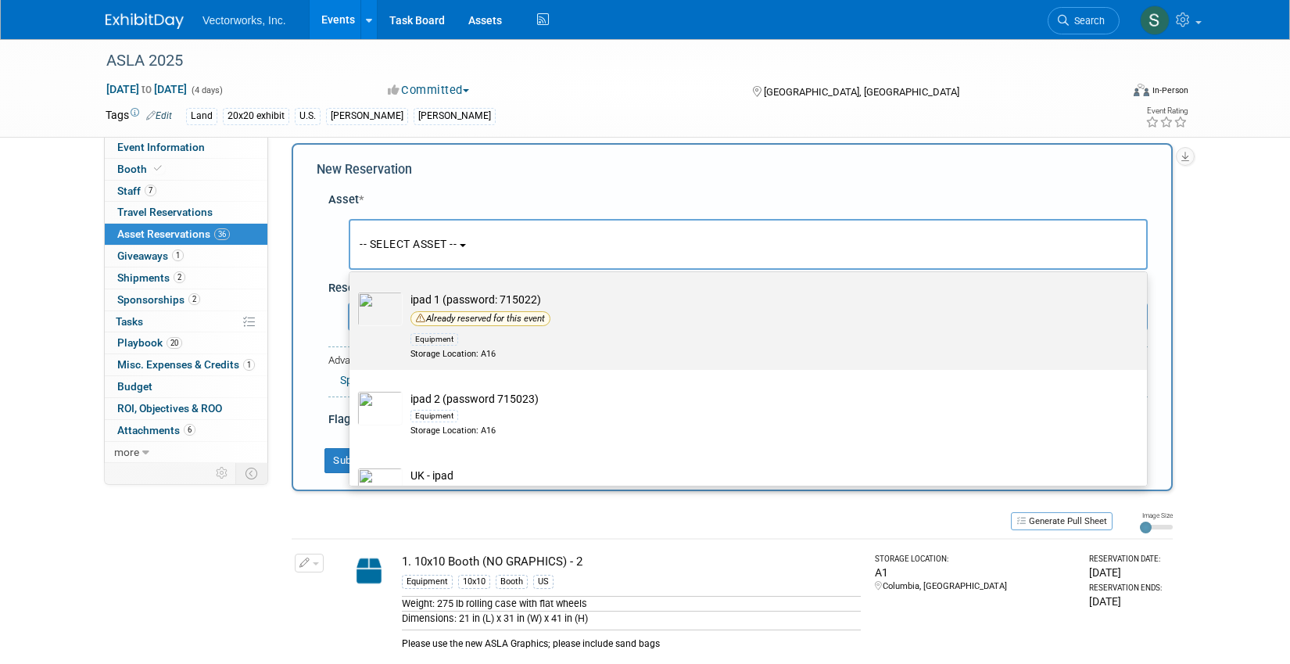
scroll to position [0, 0]
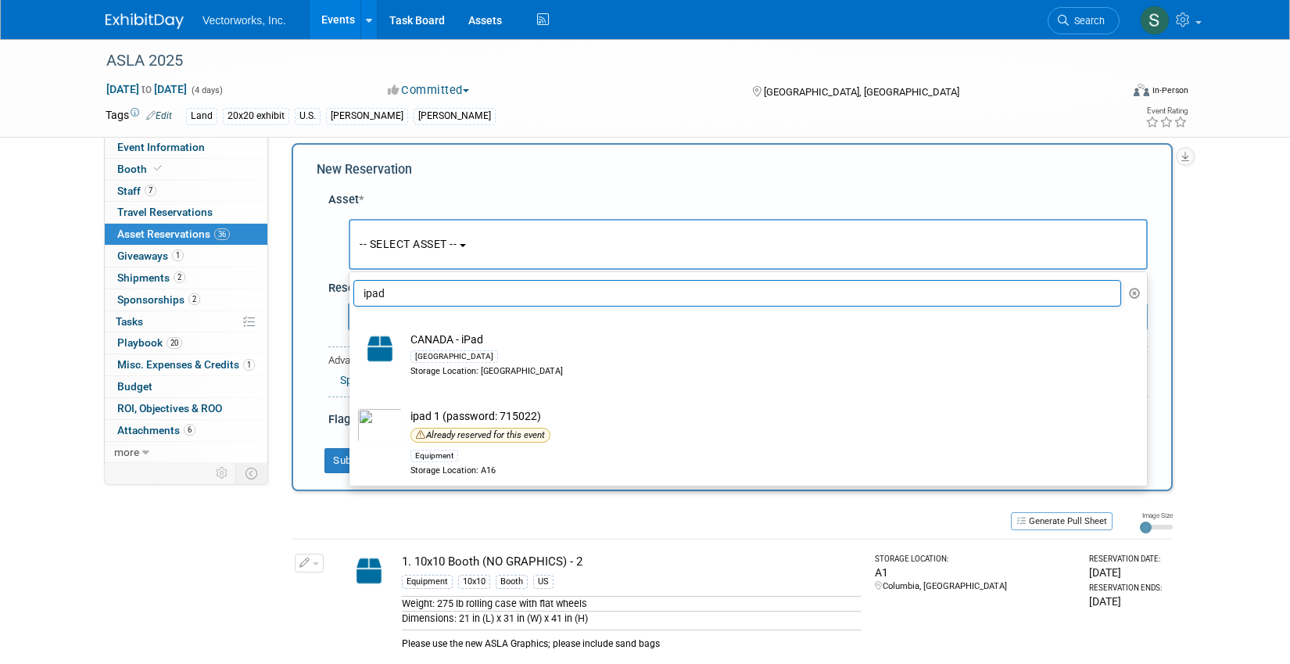
click at [419, 291] on input "ipad" at bounding box center [737, 293] width 768 height 27
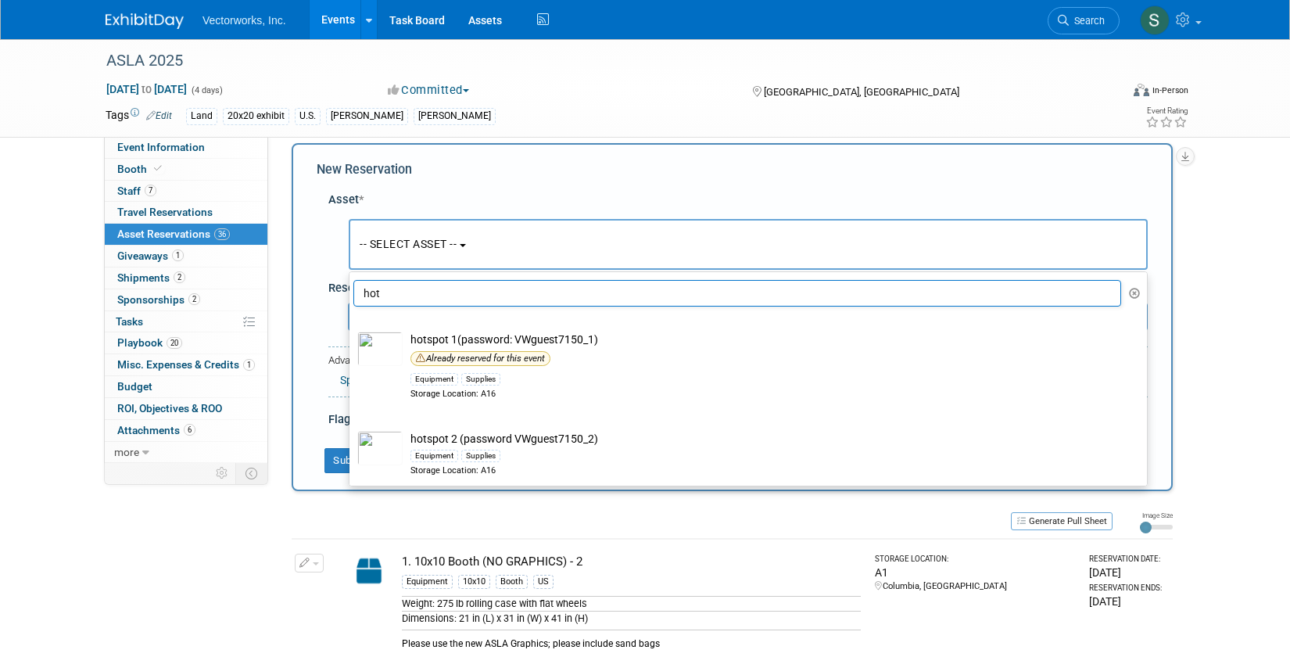
click at [403, 300] on input "hot" at bounding box center [737, 293] width 768 height 27
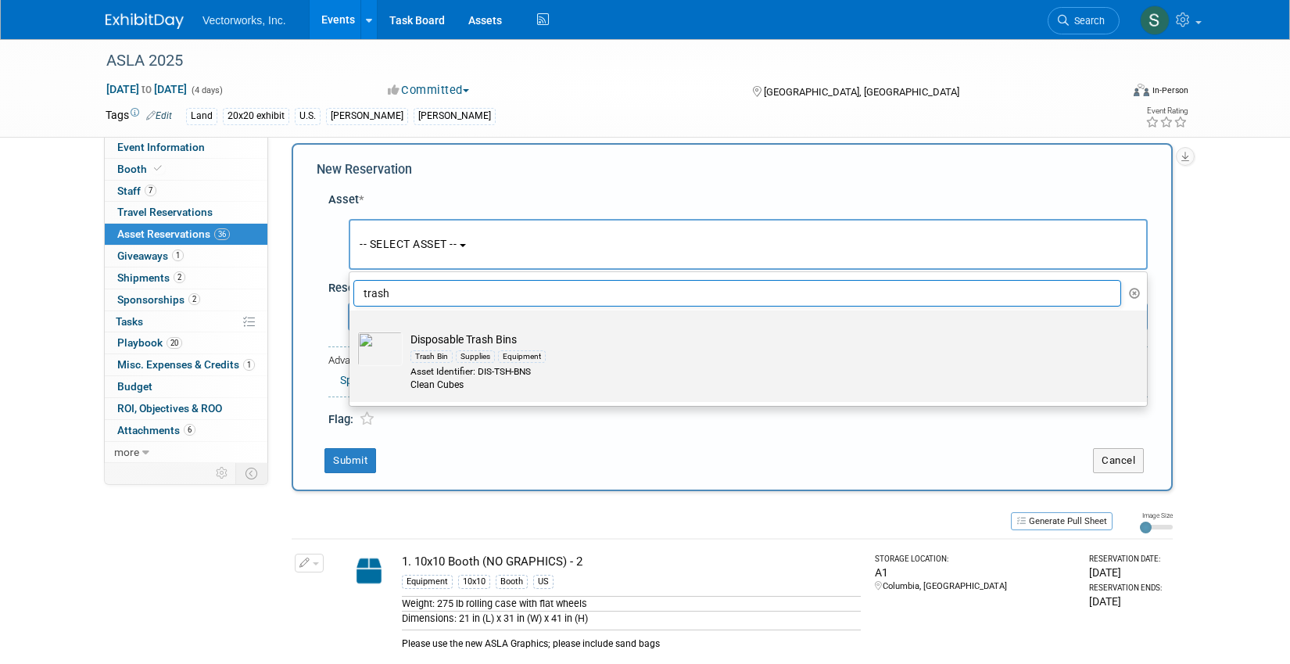
type input "trash"
click at [389, 329] on label "Disposable Trash Bins Trash Bin Supplies Equipment Asset Identifier: DIS-TSH-BN…" at bounding box center [744, 356] width 774 height 85
click at [352, 329] on input "Disposable Trash Bins Trash Bin Supplies Equipment Asset Identifier: DIS-TSH-BN…" at bounding box center [347, 324] width 10 height 10
select select "10697045"
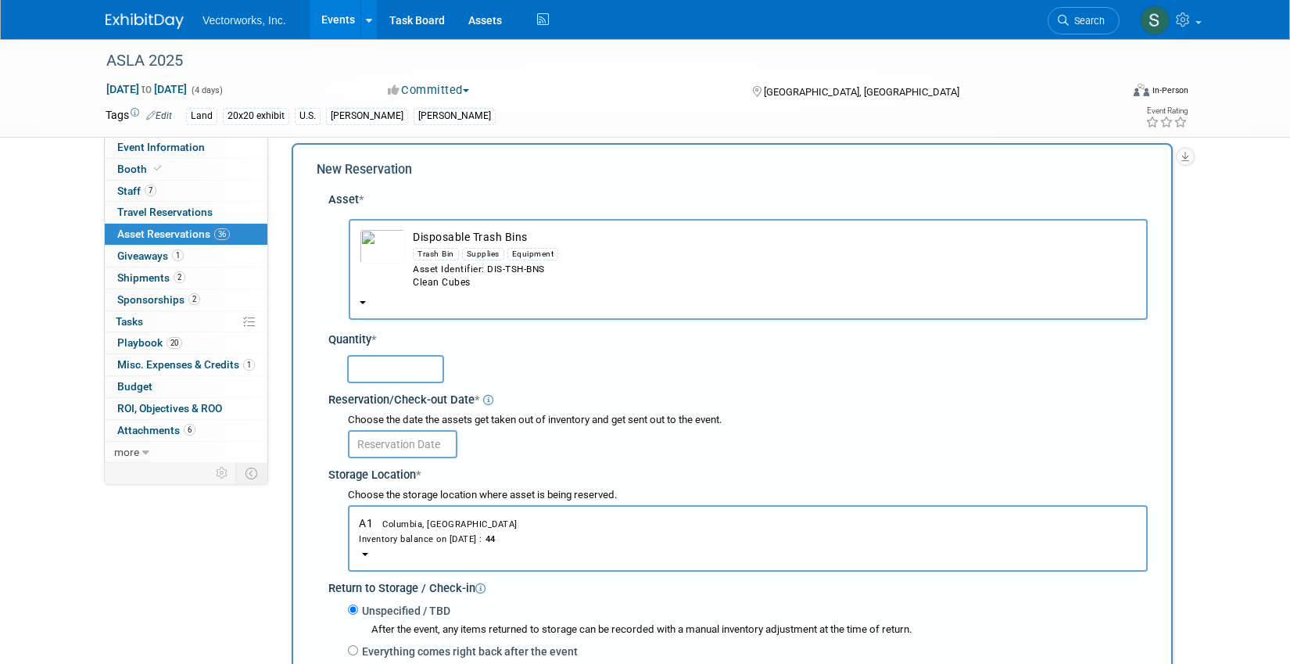
click at [382, 374] on input "text" at bounding box center [395, 369] width 97 height 28
type input "1"
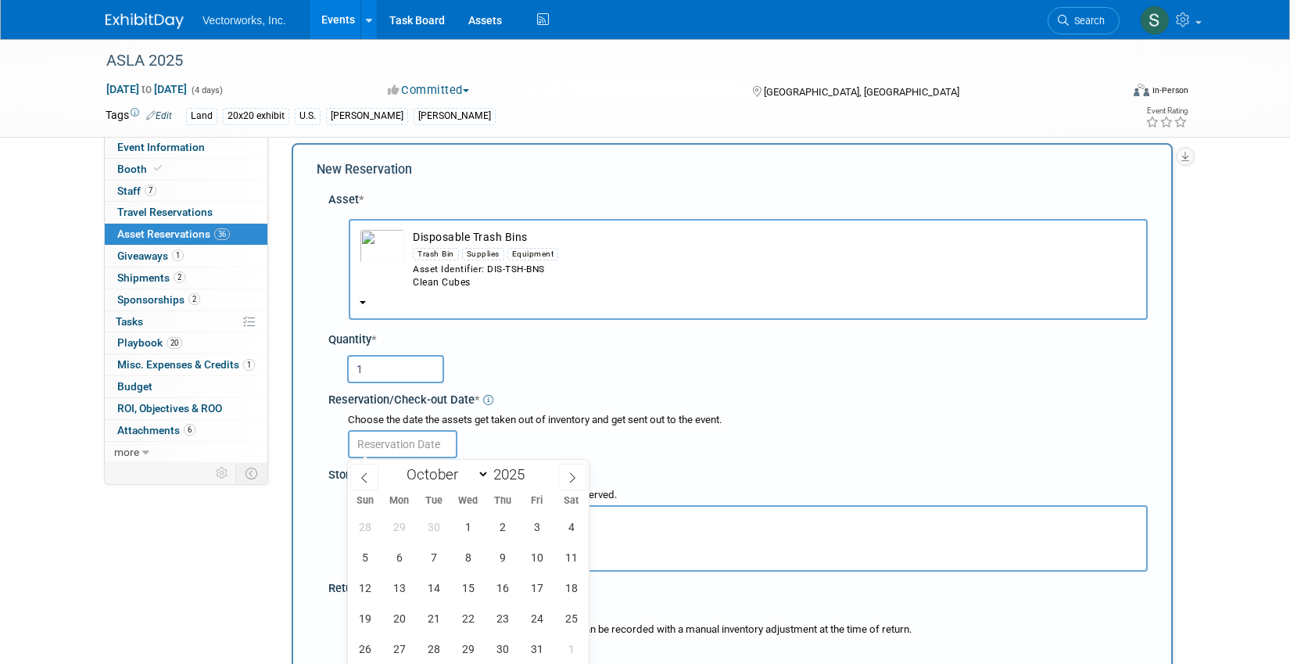
click at [402, 446] on input "text" at bounding box center [402, 444] width 109 height 28
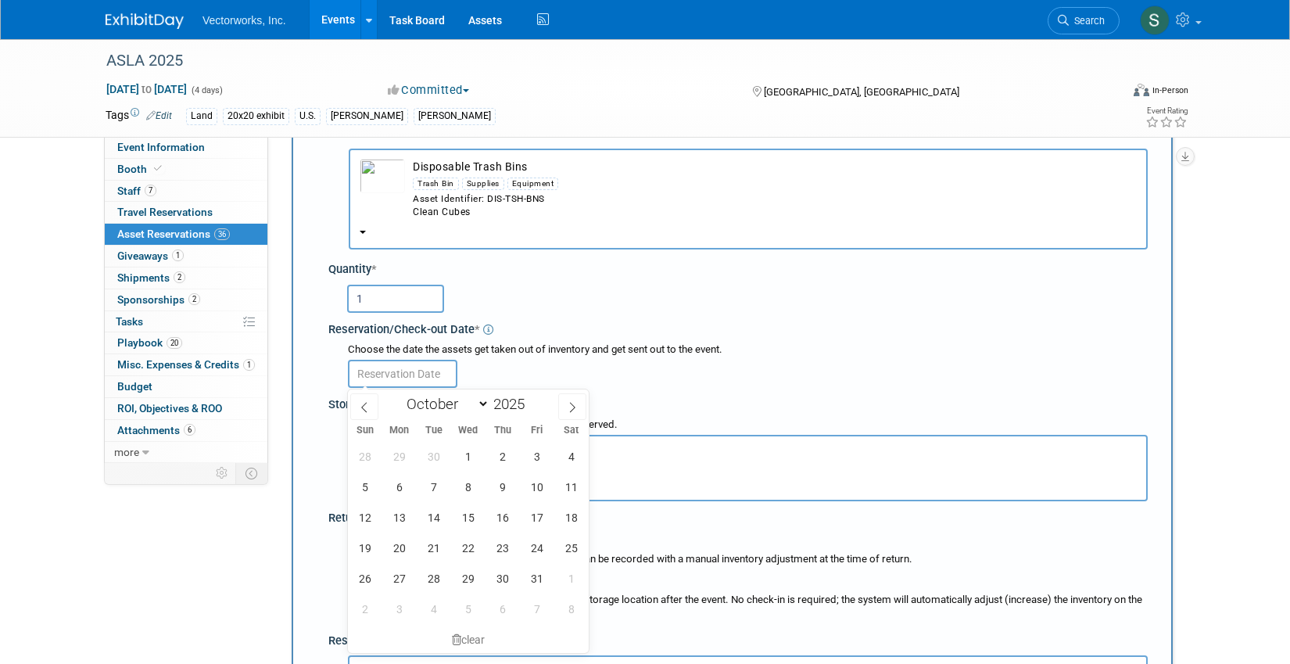
scroll to position [92, 0]
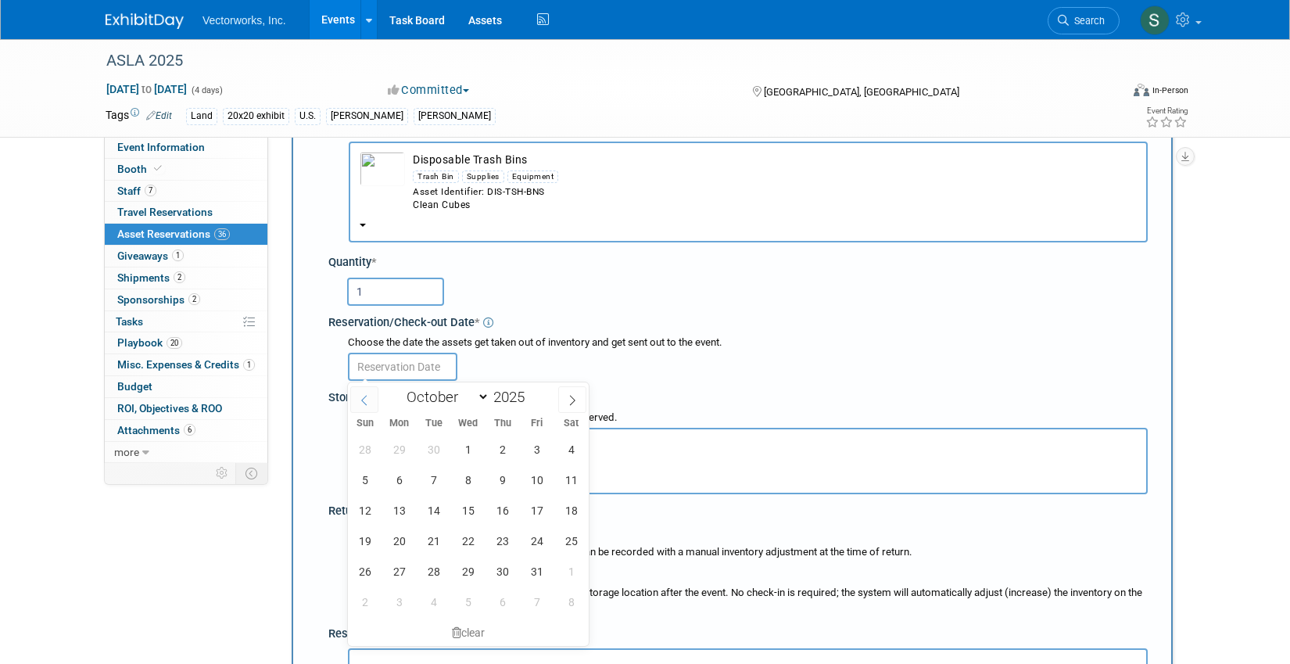
click at [371, 394] on span at bounding box center [364, 399] width 28 height 27
select select "8"
click at [401, 511] on span "15" at bounding box center [399, 510] width 30 height 30
type input "[DATE]"
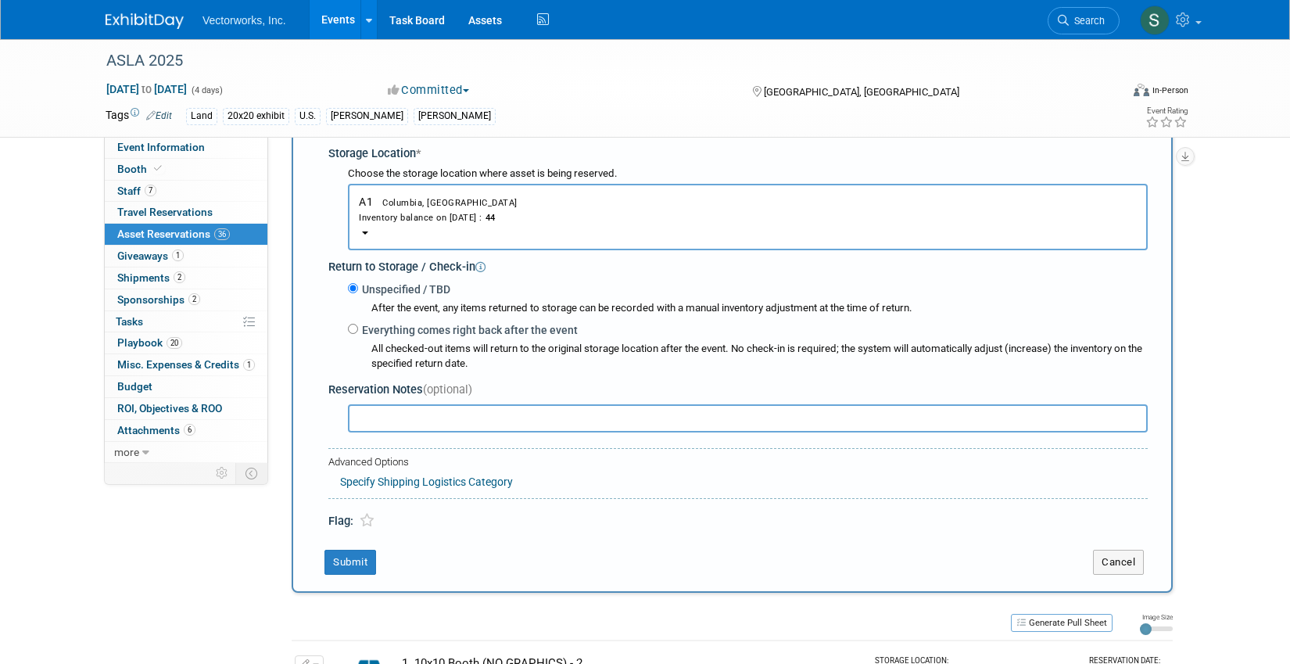
scroll to position [341, 0]
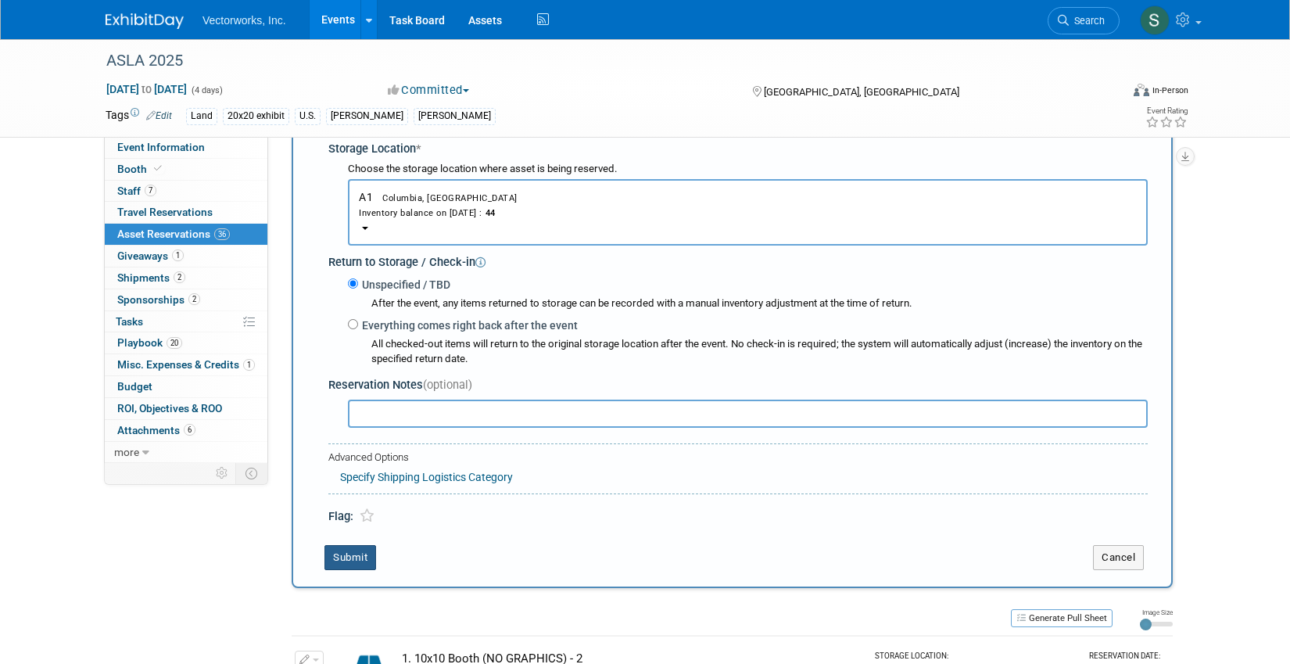
click at [345, 561] on button "Submit" at bounding box center [351, 557] width 52 height 25
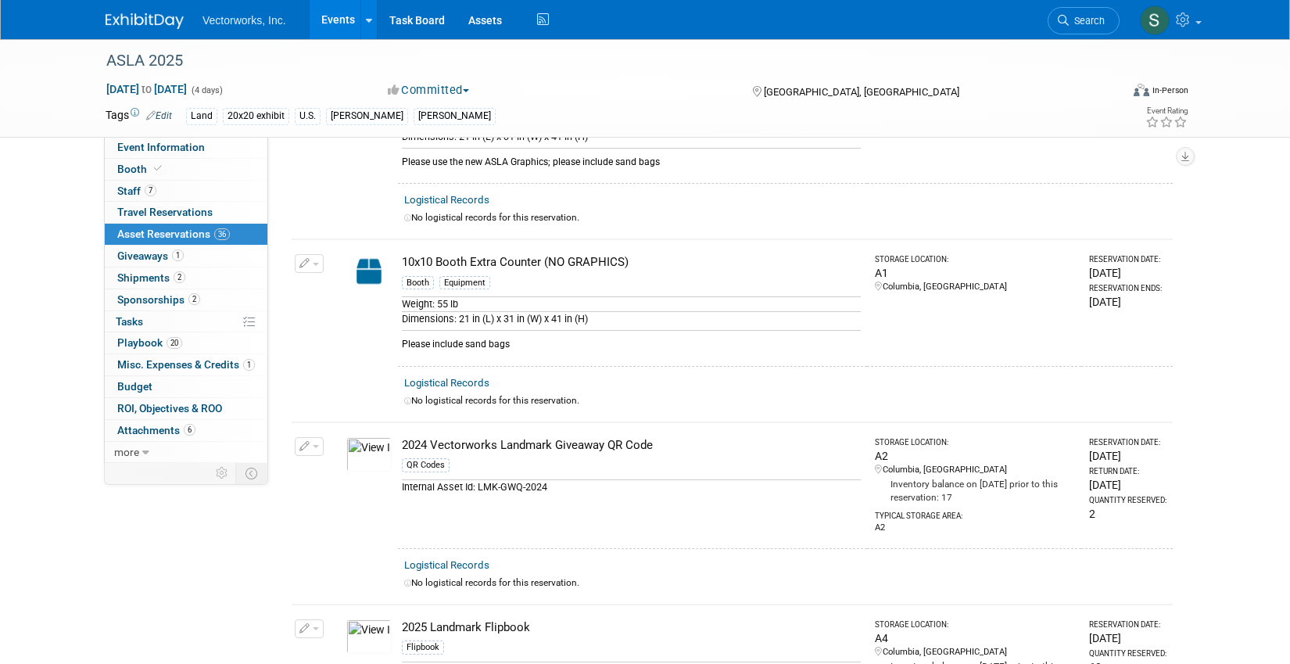
scroll to position [512, 0]
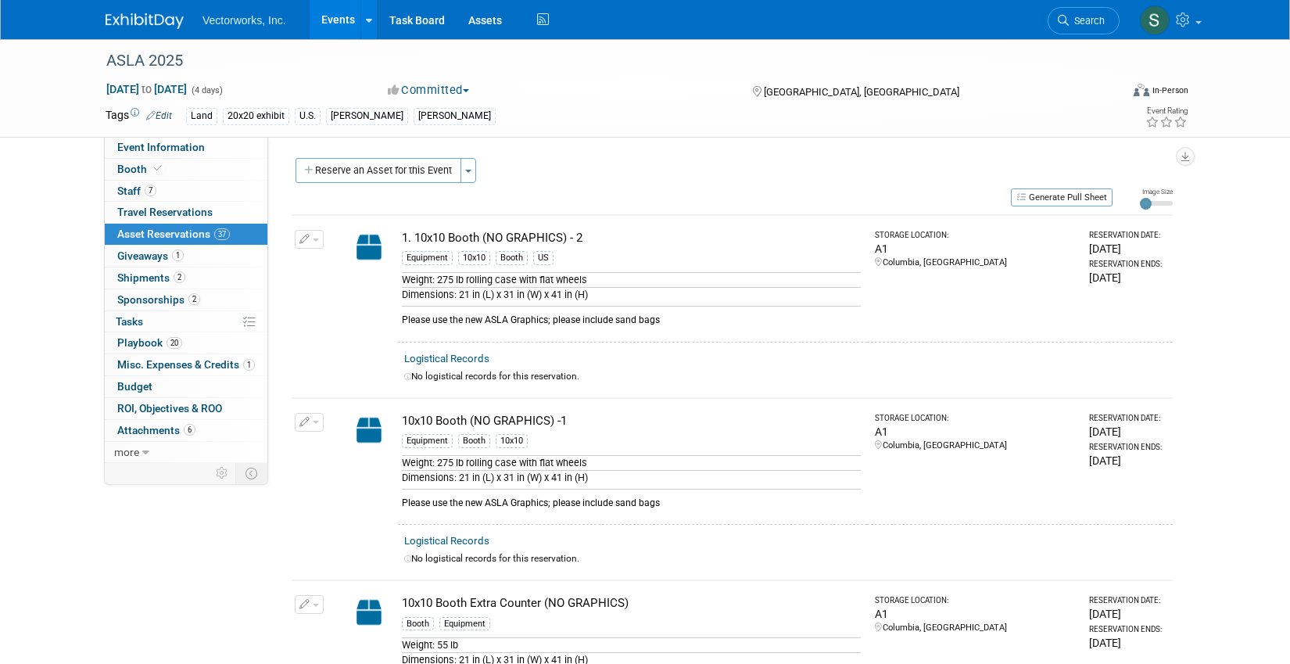
click at [311, 240] on button "button" at bounding box center [309, 239] width 29 height 19
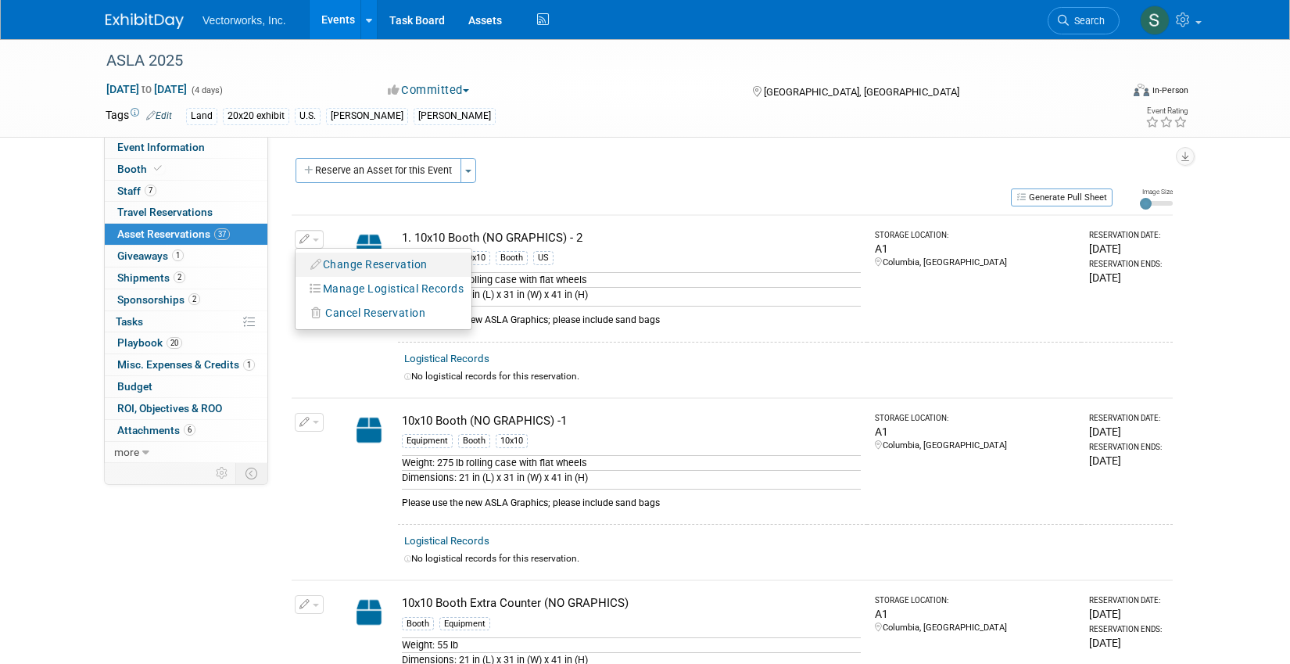
click at [324, 258] on button "Change Reservation" at bounding box center [369, 264] width 132 height 21
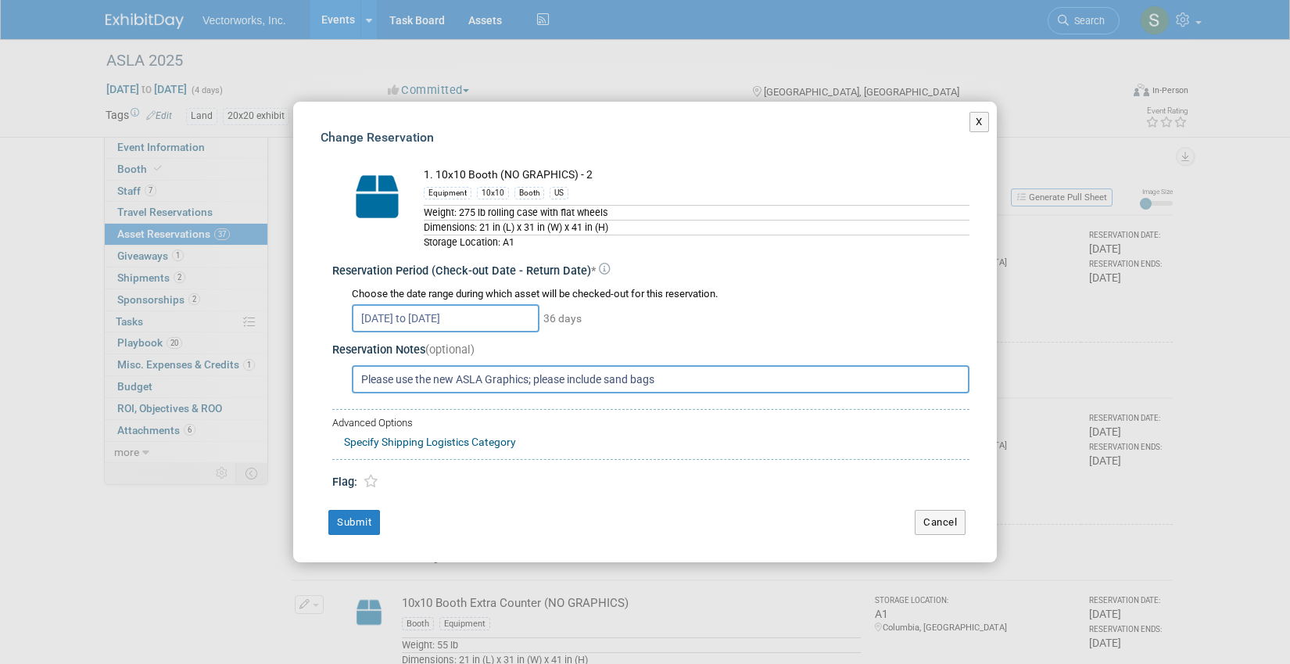
drag, startPoint x: 530, startPoint y: 378, endPoint x: 434, endPoint y: 382, distance: 96.3
click at [434, 382] on input "Please use the new ASLA Graphics; please include sand bags" at bounding box center [661, 379] width 618 height 28
type input "Please use the iLandscpae background; please include sand bags"
click at [350, 525] on button "Submit" at bounding box center [354, 522] width 52 height 25
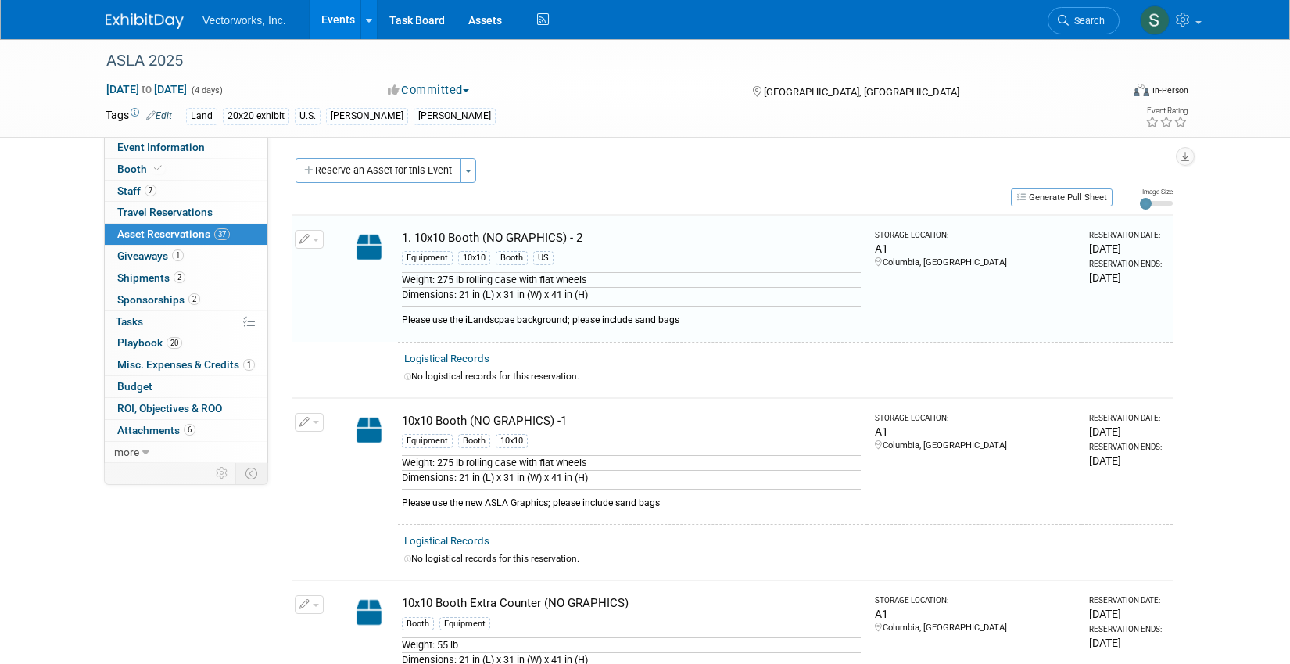
click at [315, 426] on button "button" at bounding box center [309, 422] width 29 height 19
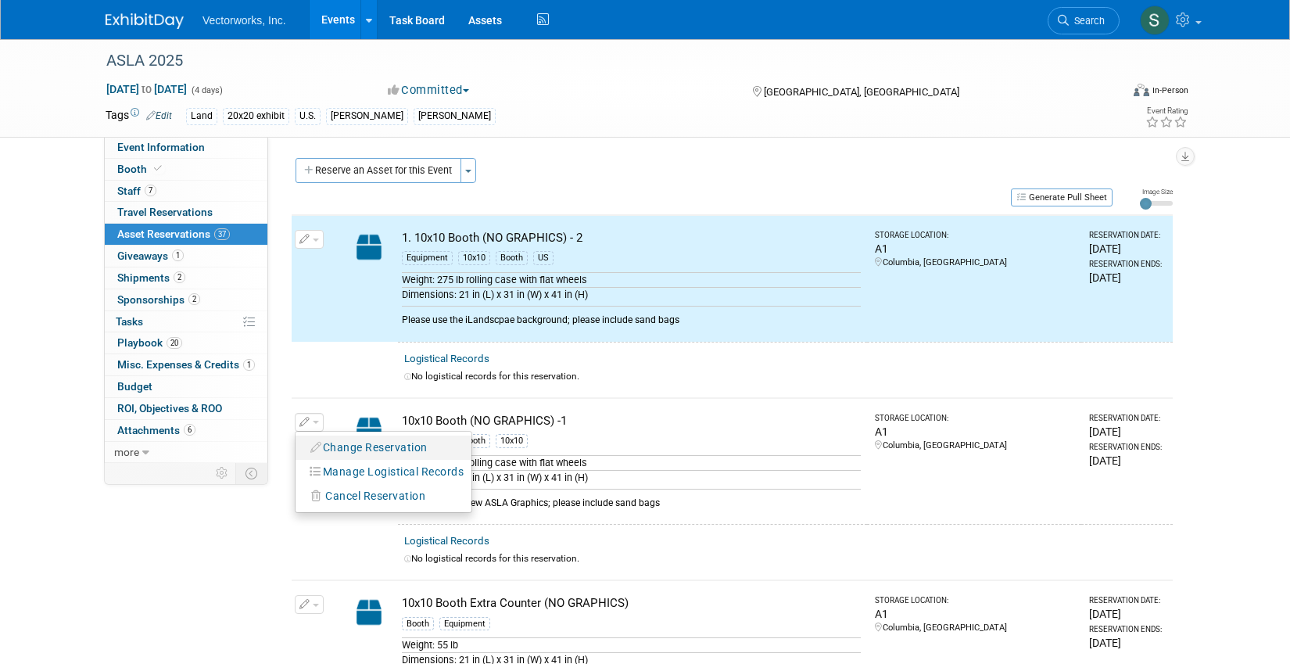
click at [332, 445] on button "Change Reservation" at bounding box center [369, 447] width 132 height 21
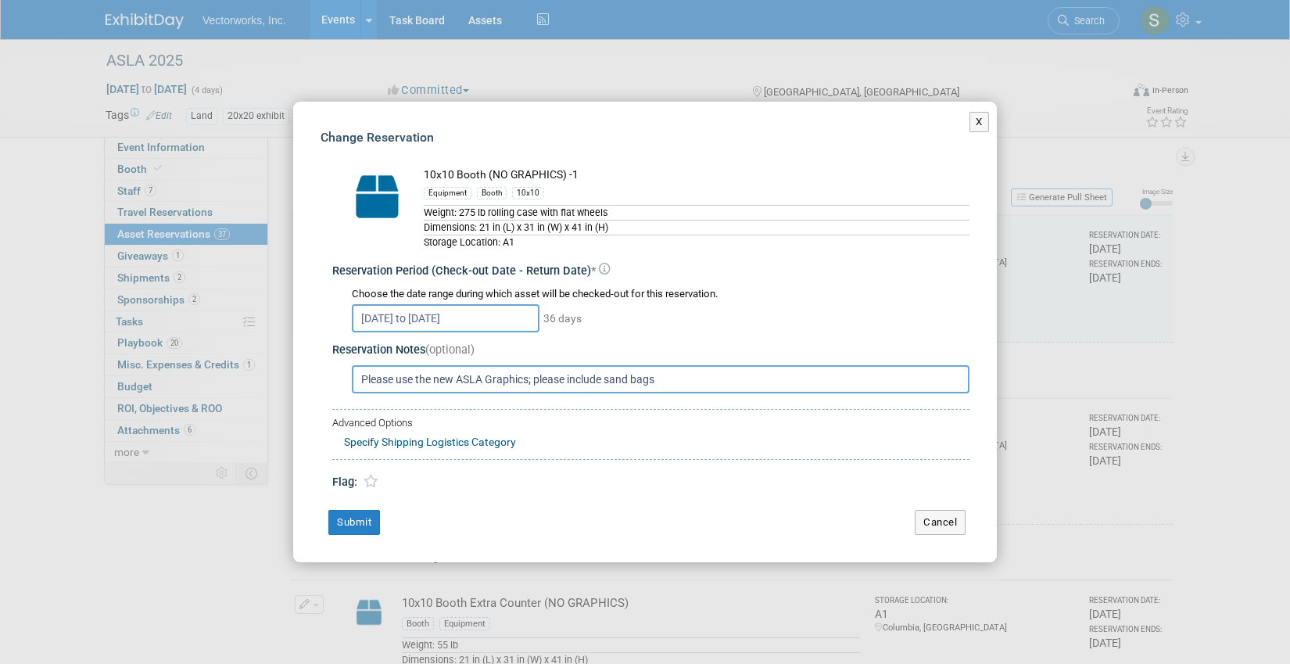
click at [488, 387] on input "Please use the new ASLA Graphics; please include sand bags" at bounding box center [661, 379] width 618 height 28
paste input "iLandscpae background"
type input "Please use the iLandscpae background; please include sand bags"
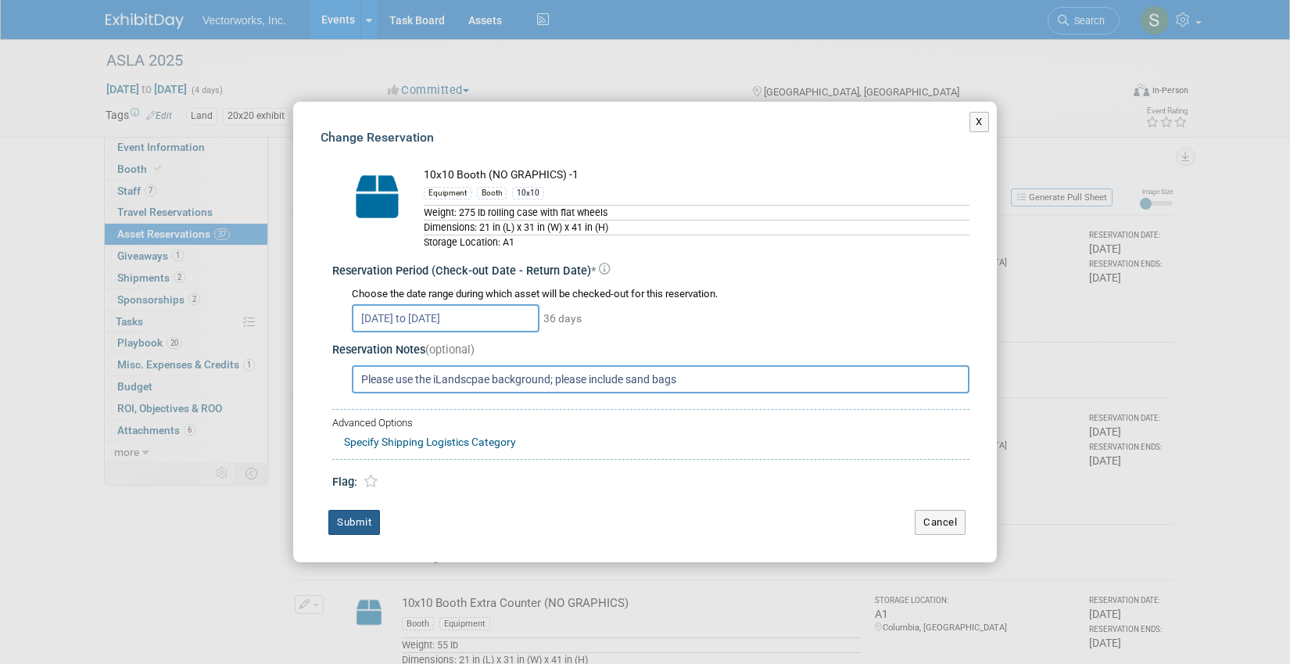
click at [367, 524] on button "Submit" at bounding box center [354, 522] width 52 height 25
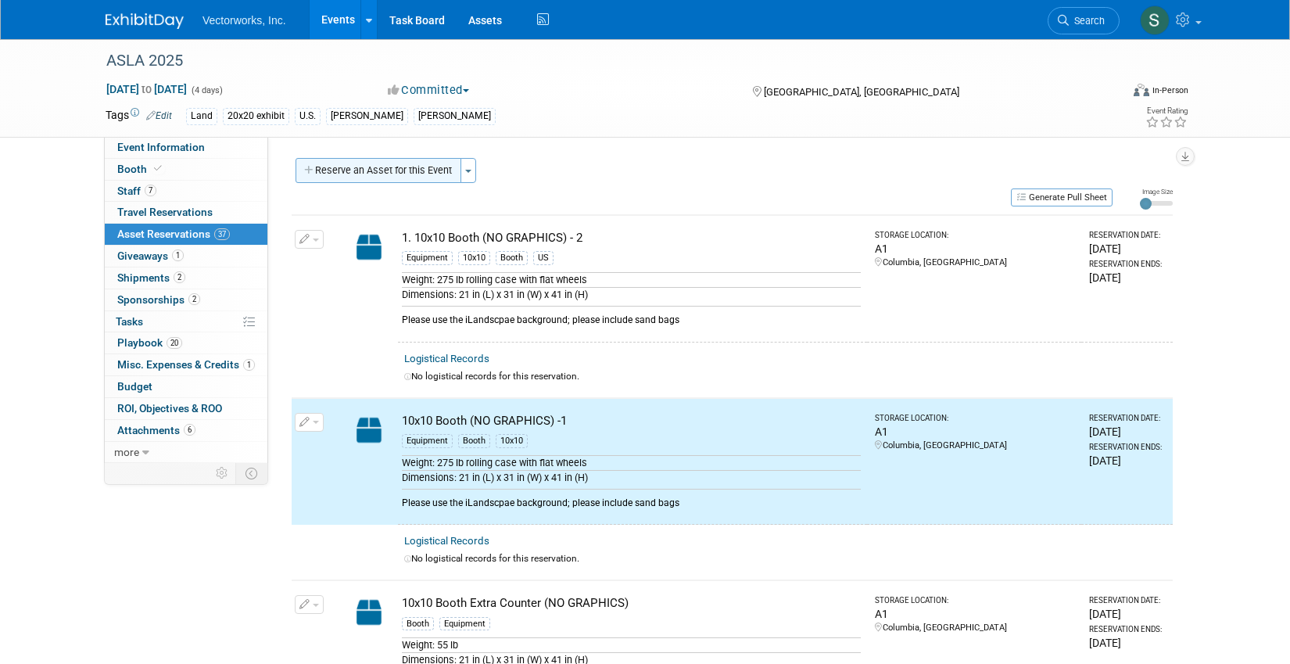
click at [428, 177] on button "Reserve an Asset for this Event" at bounding box center [379, 170] width 166 height 25
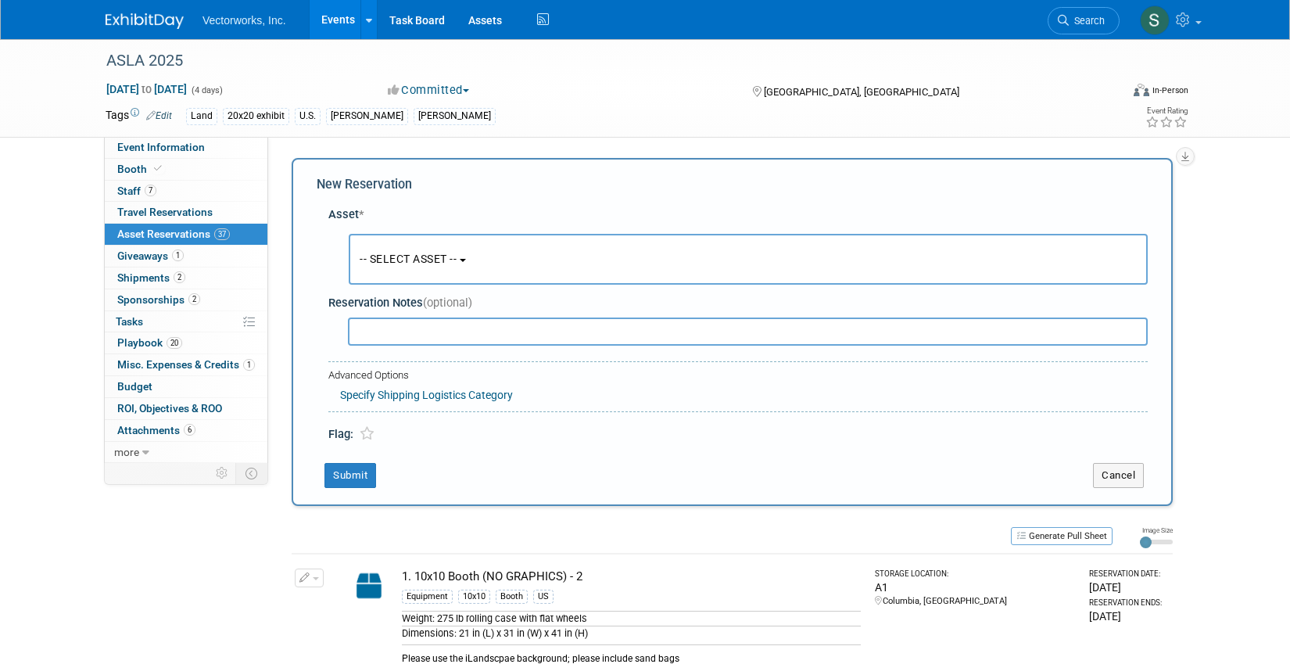
scroll to position [15, 0]
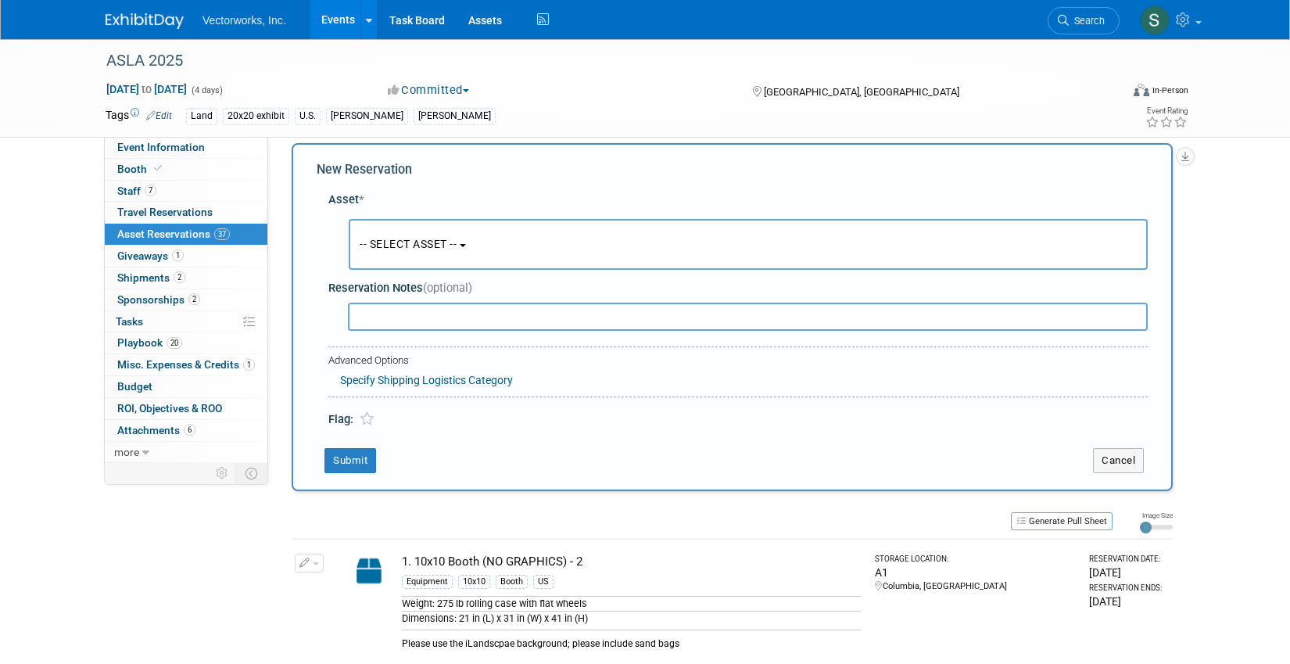
click at [415, 248] on span "-- SELECT ASSET --" at bounding box center [408, 244] width 97 height 13
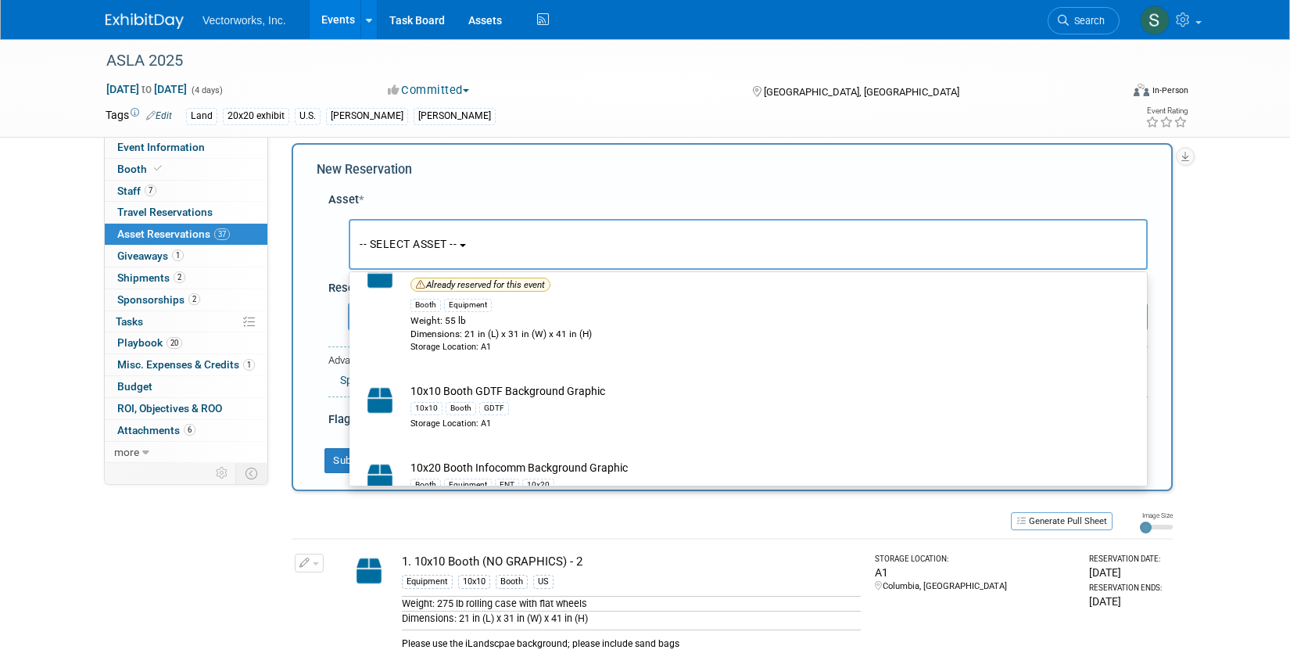
scroll to position [0, 0]
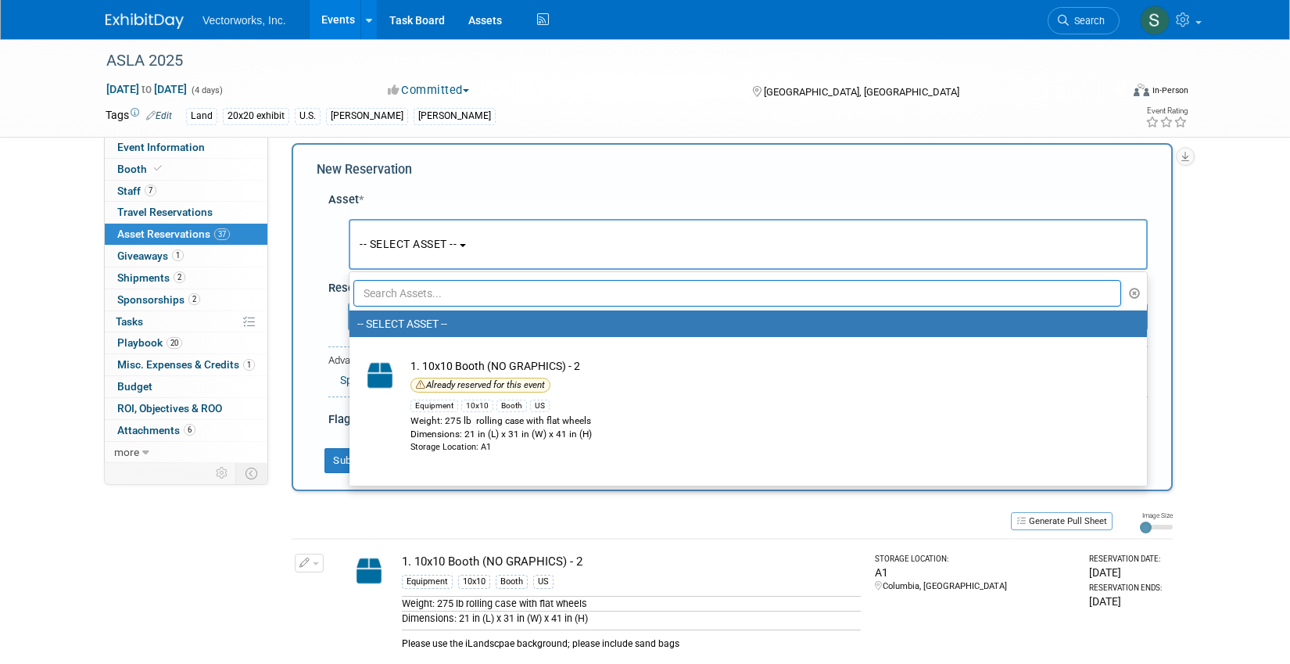
click at [426, 294] on input "text" at bounding box center [737, 293] width 768 height 27
type input "iland"
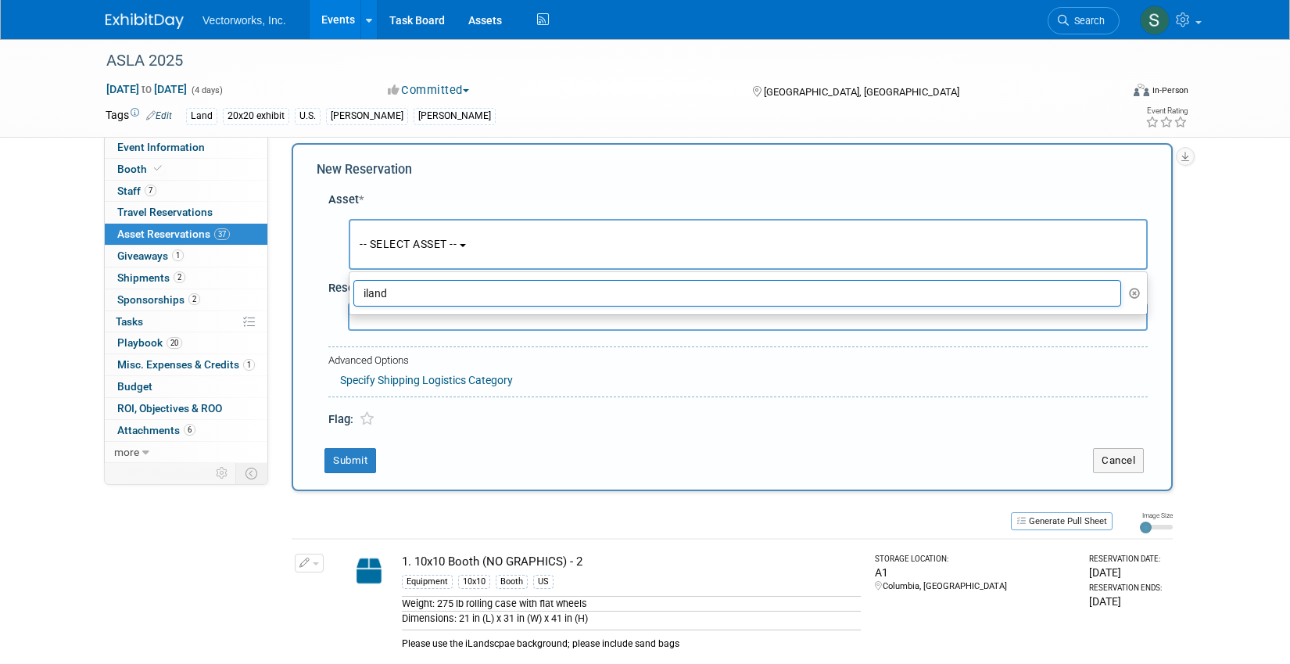
click at [419, 303] on input "iland" at bounding box center [737, 293] width 768 height 27
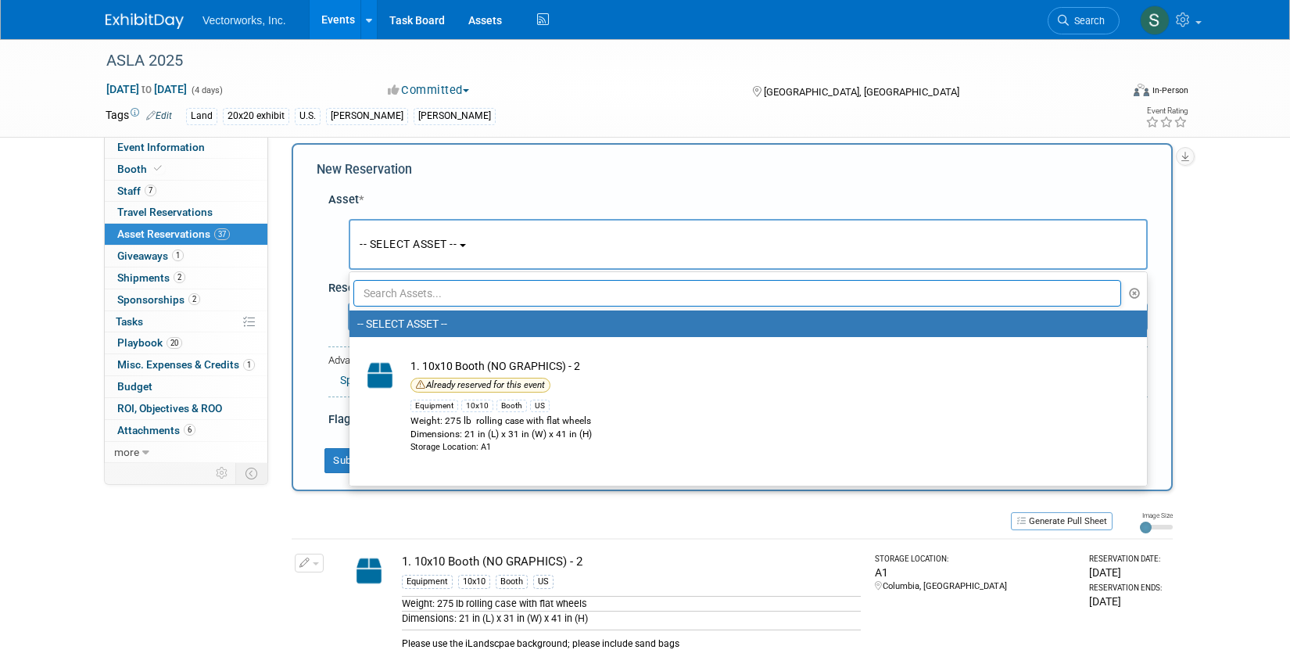
click at [435, 298] on input "text" at bounding box center [737, 293] width 768 height 27
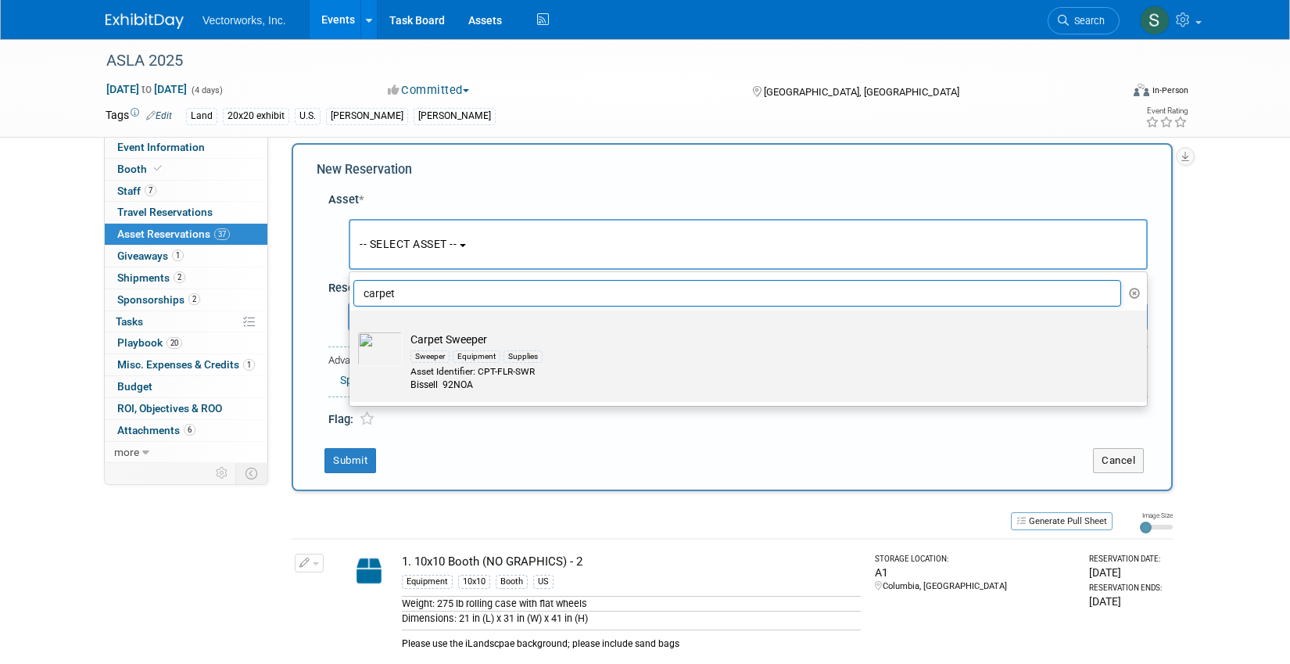
type input "carpet"
click at [461, 328] on label "Carpet Sweeper Sweeper Equipment Supplies Asset Identifier: CPT-FLR-SWR Bissell…" at bounding box center [744, 356] width 774 height 85
click at [352, 328] on input "Carpet Sweeper Sweeper Equipment Supplies Asset Identifier: CPT-FLR-SWR Bissell…" at bounding box center [347, 324] width 10 height 10
select select "10696105"
select select "9"
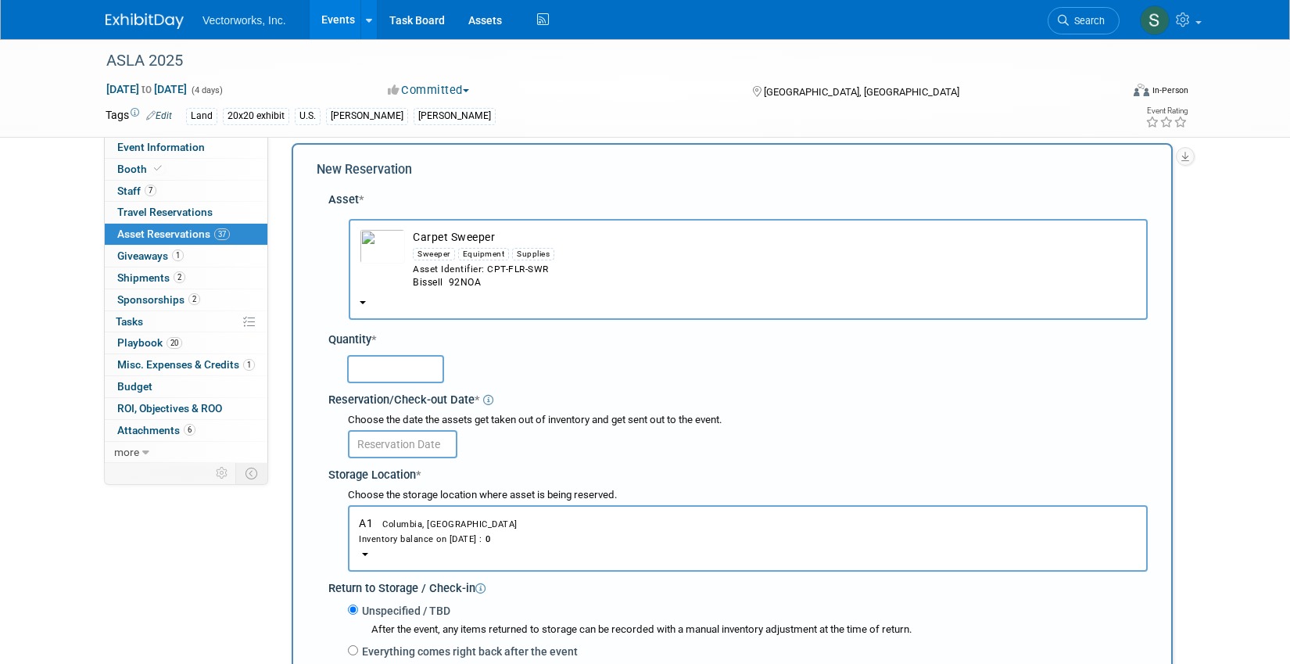
click at [391, 378] on input "text" at bounding box center [395, 369] width 97 height 28
type input "1"
click at [384, 446] on input "text" at bounding box center [402, 444] width 109 height 28
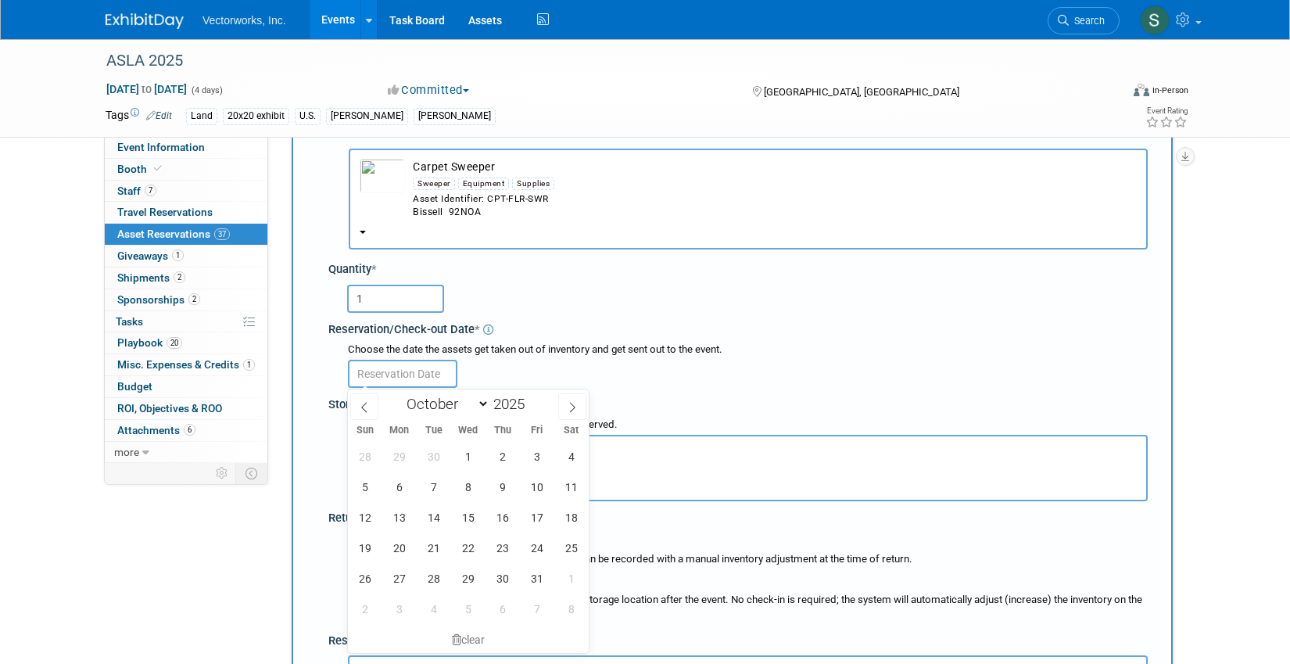
scroll to position [88, 0]
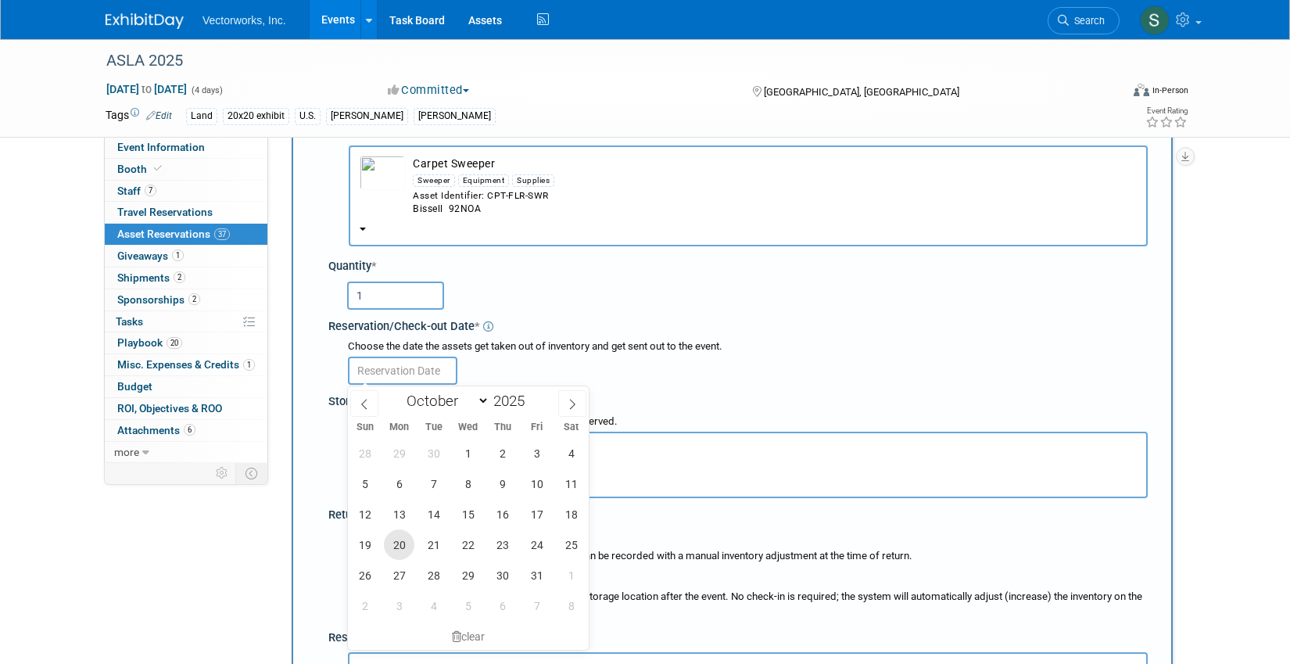
click at [392, 541] on span "20" at bounding box center [399, 544] width 30 height 30
type input "[DATE]"
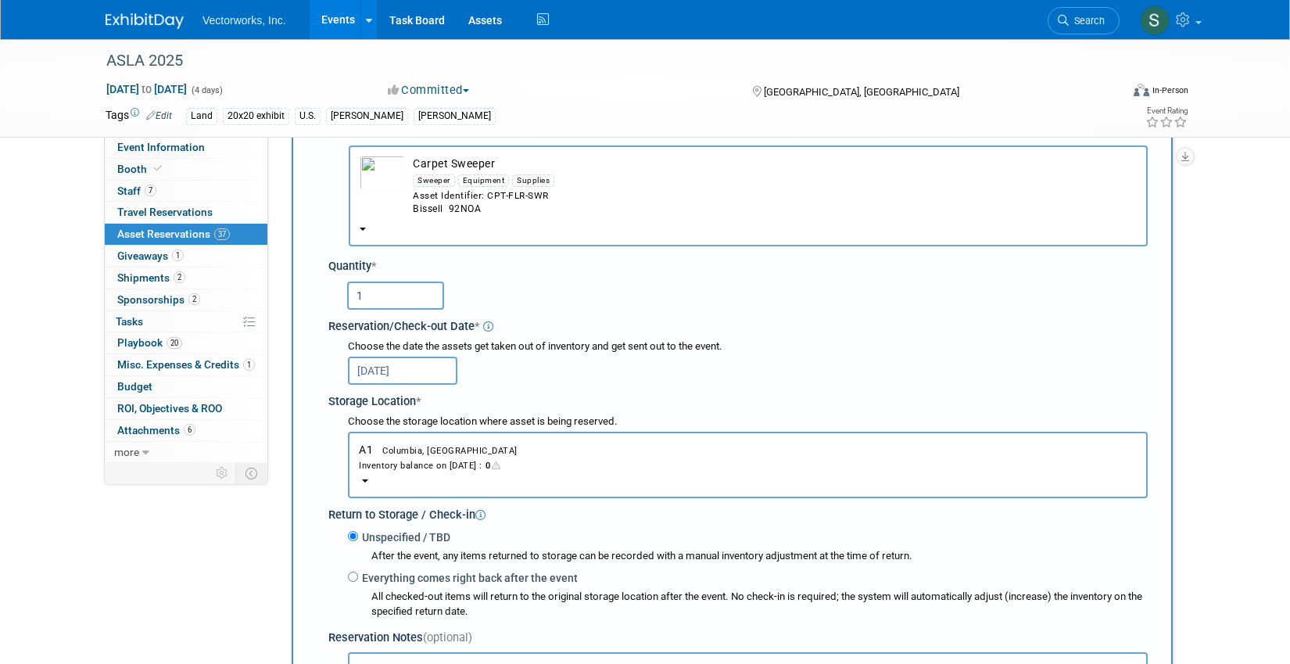
click at [393, 380] on input "[DATE]" at bounding box center [402, 371] width 109 height 28
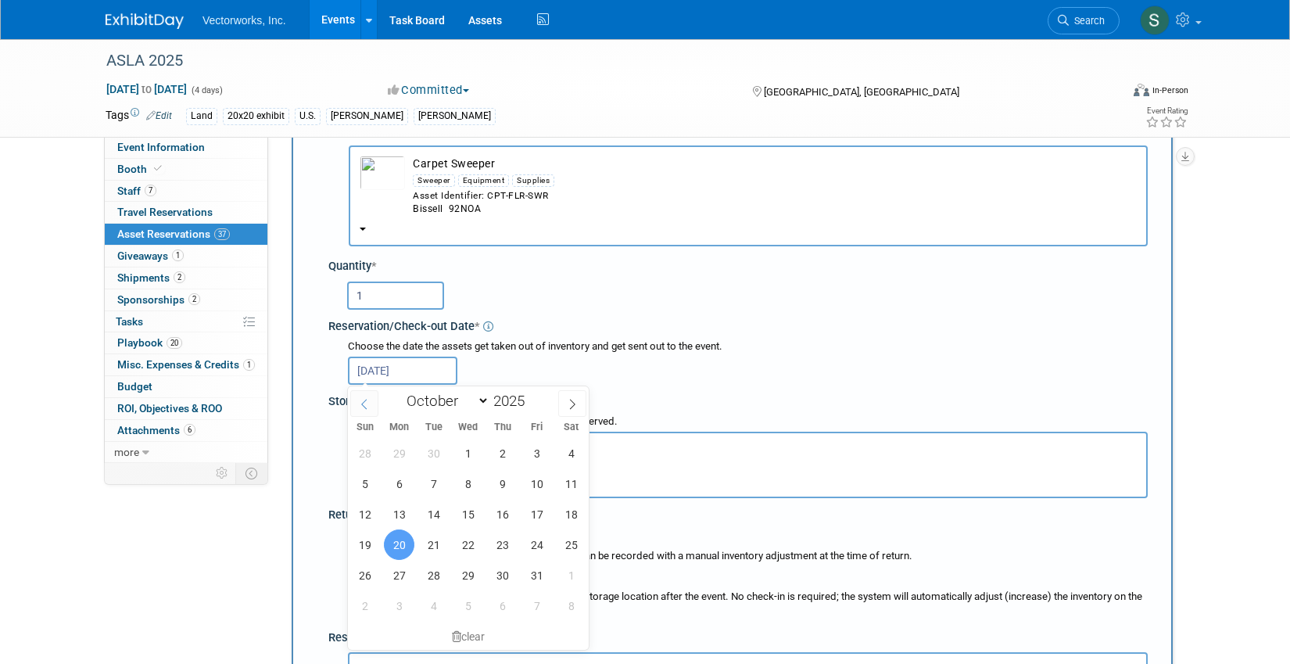
click at [363, 411] on span at bounding box center [364, 403] width 28 height 27
select select "8"
click at [399, 506] on span "15" at bounding box center [399, 514] width 30 height 30
type input "[DATE]"
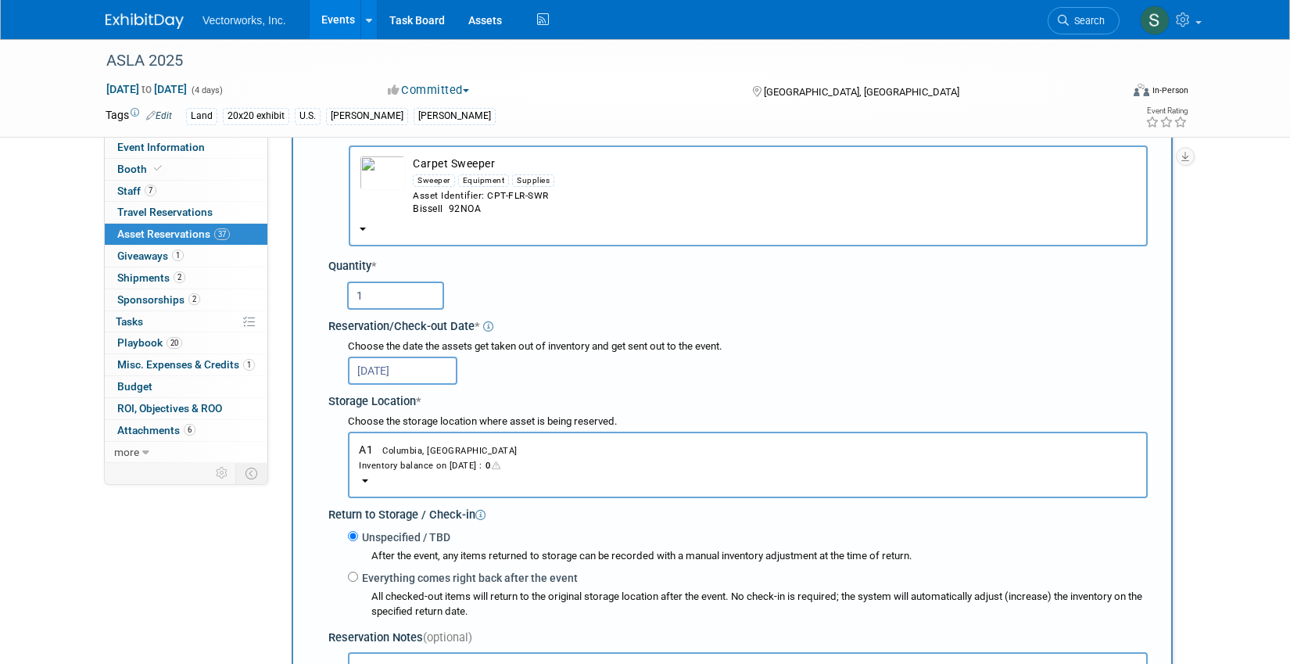
click at [397, 479] on button "A1 Columbia, MD Inventory balance on [DATE] : 0" at bounding box center [748, 465] width 800 height 66
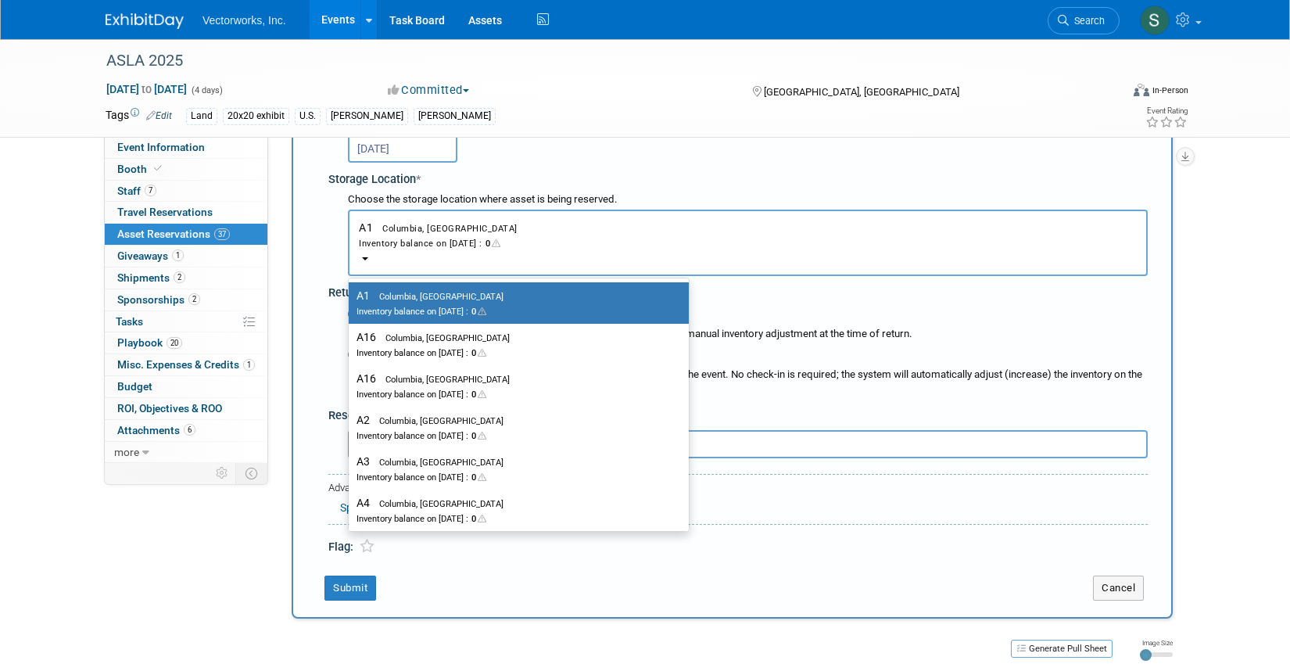
scroll to position [297, 0]
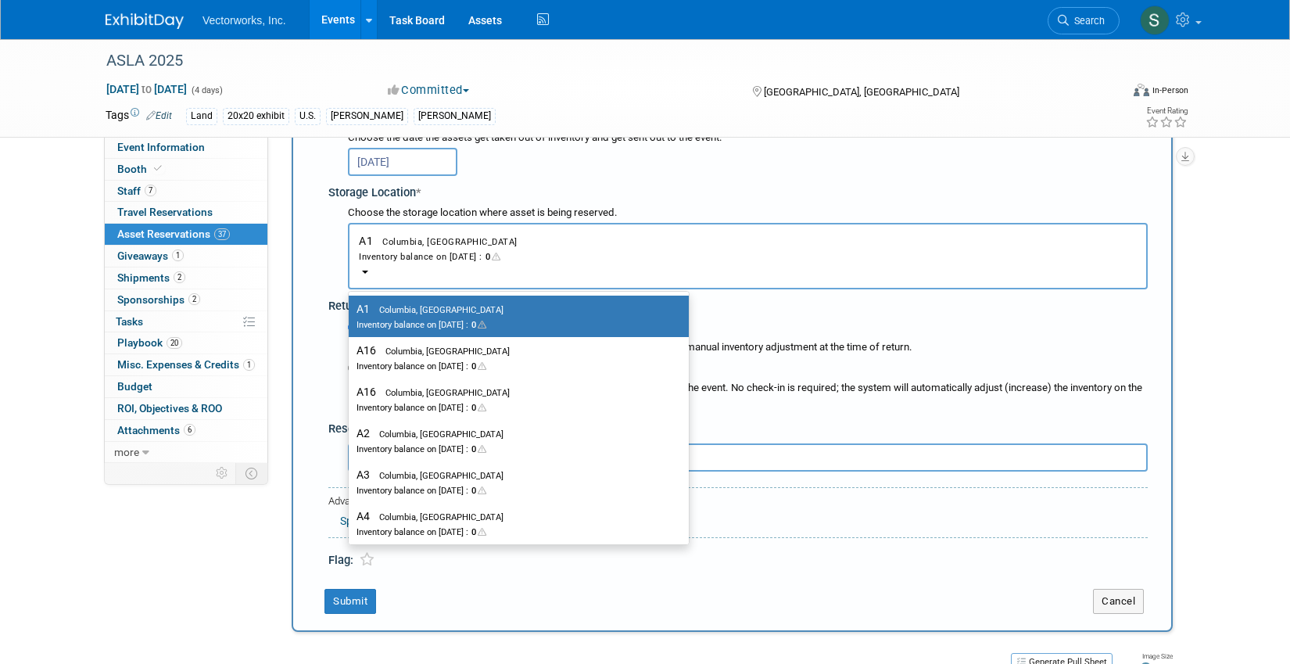
click at [332, 372] on div "Unspecified / TBD After the event, any items returned to storage can be recorde…" at bounding box center [738, 364] width 820 height 100
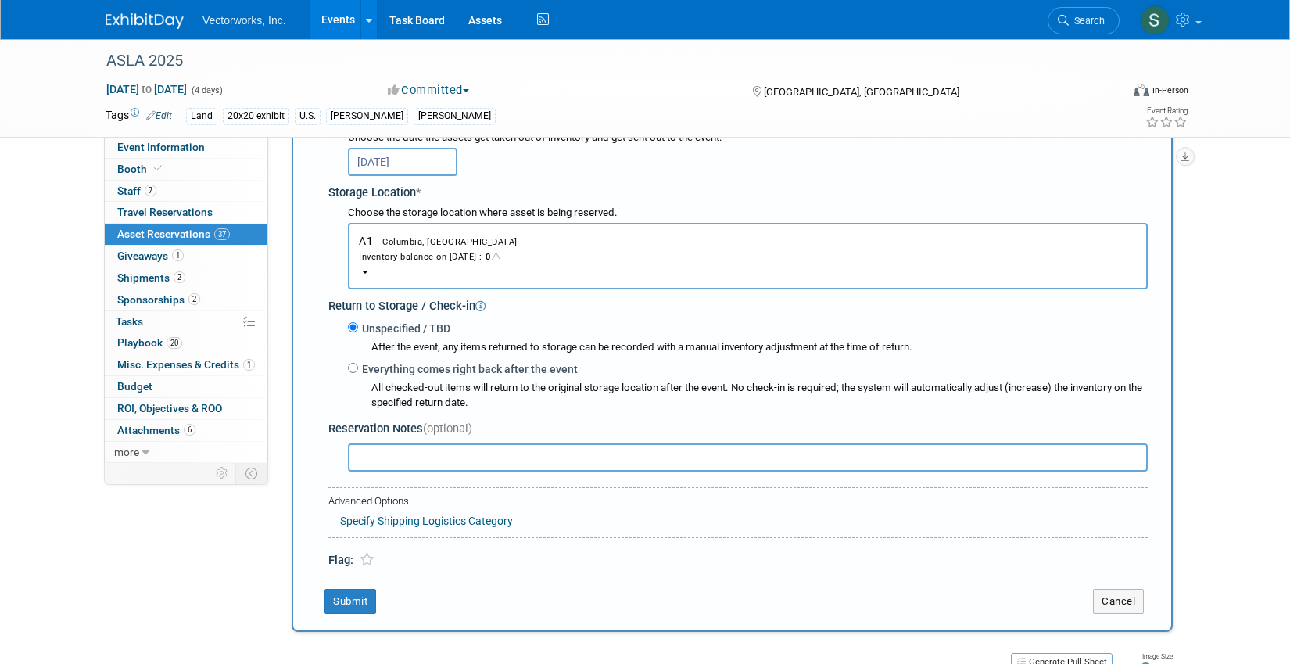
click at [360, 373] on label "Everything comes right back after the event" at bounding box center [468, 369] width 220 height 16
click at [358, 373] on input "Everything comes right back after the event" at bounding box center [353, 368] width 10 height 10
radio input "true"
select select "9"
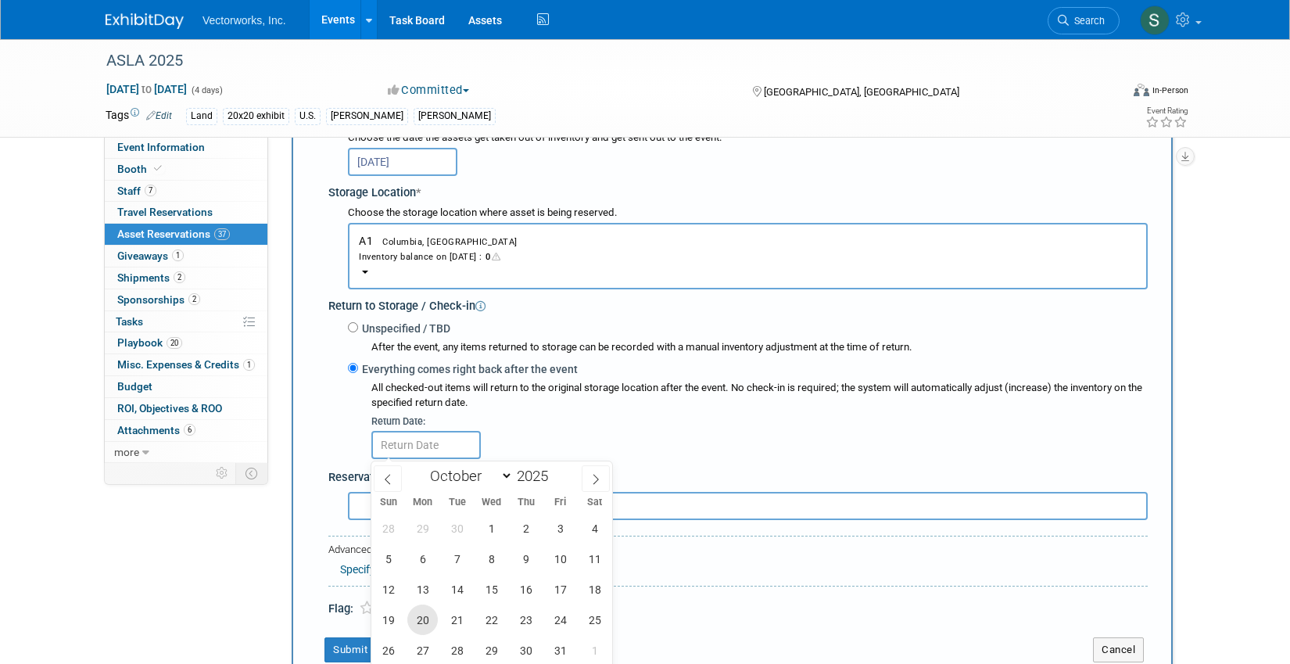
click at [429, 612] on span "20" at bounding box center [422, 619] width 30 height 30
type input "[DATE]"
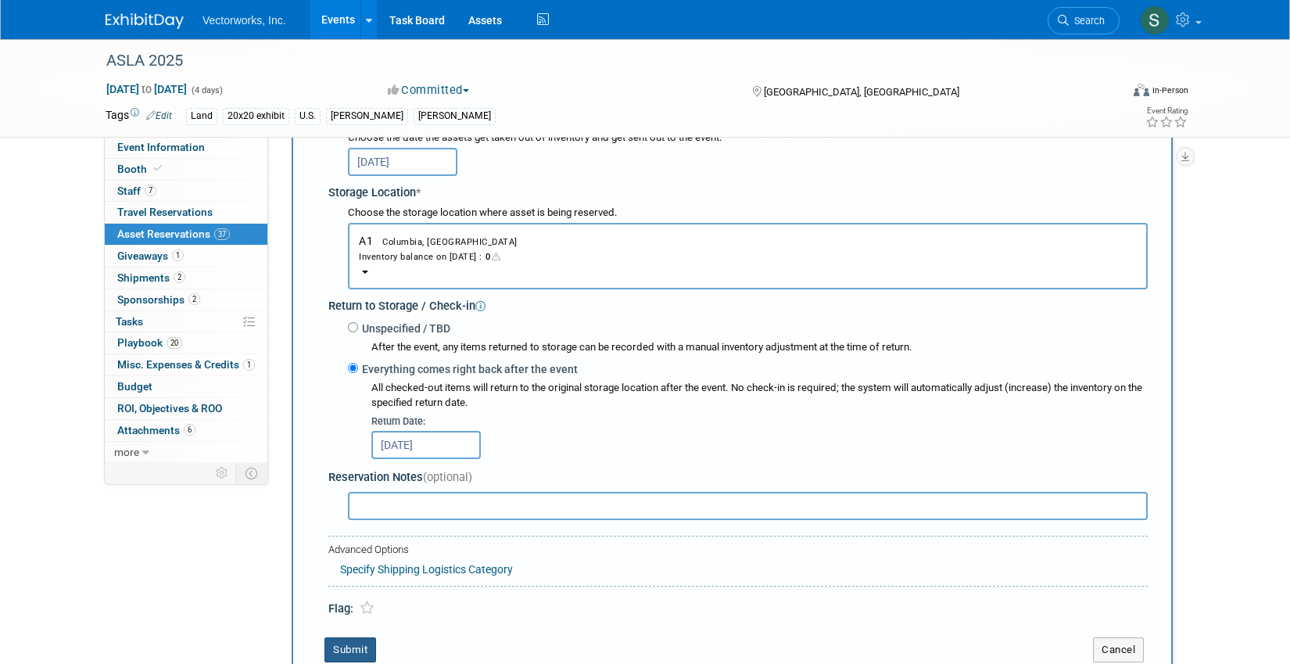
click at [369, 645] on button "Submit" at bounding box center [351, 649] width 52 height 25
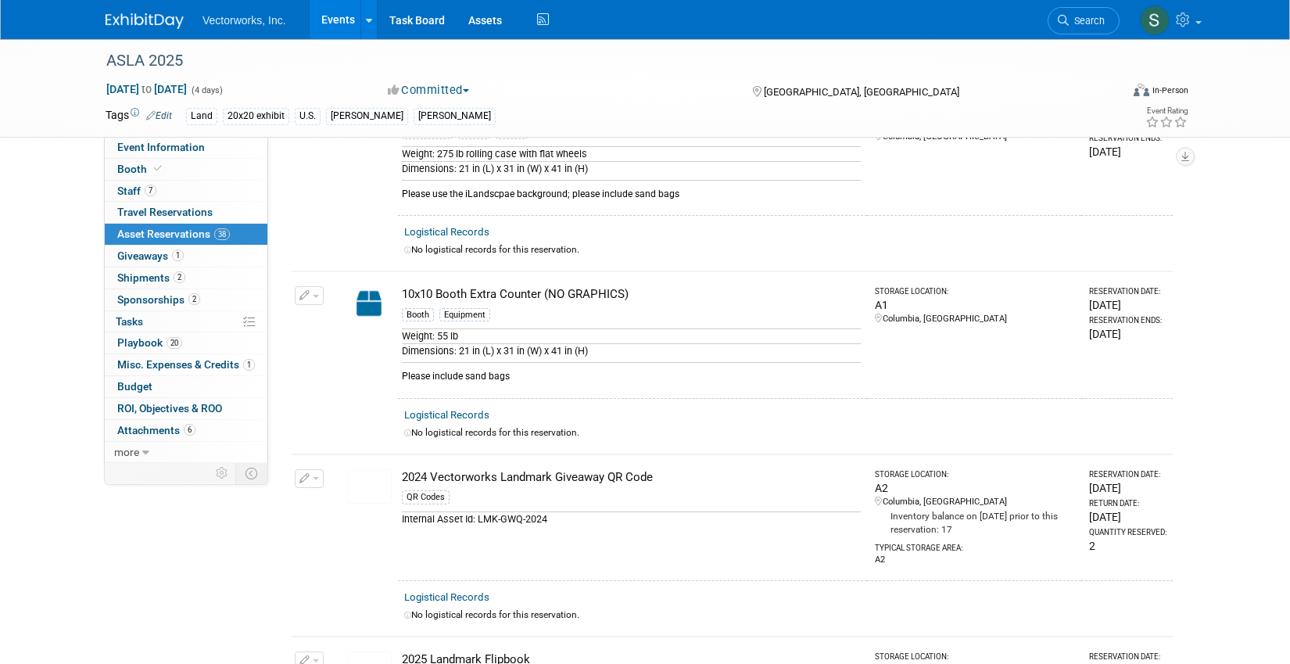
scroll to position [0, 0]
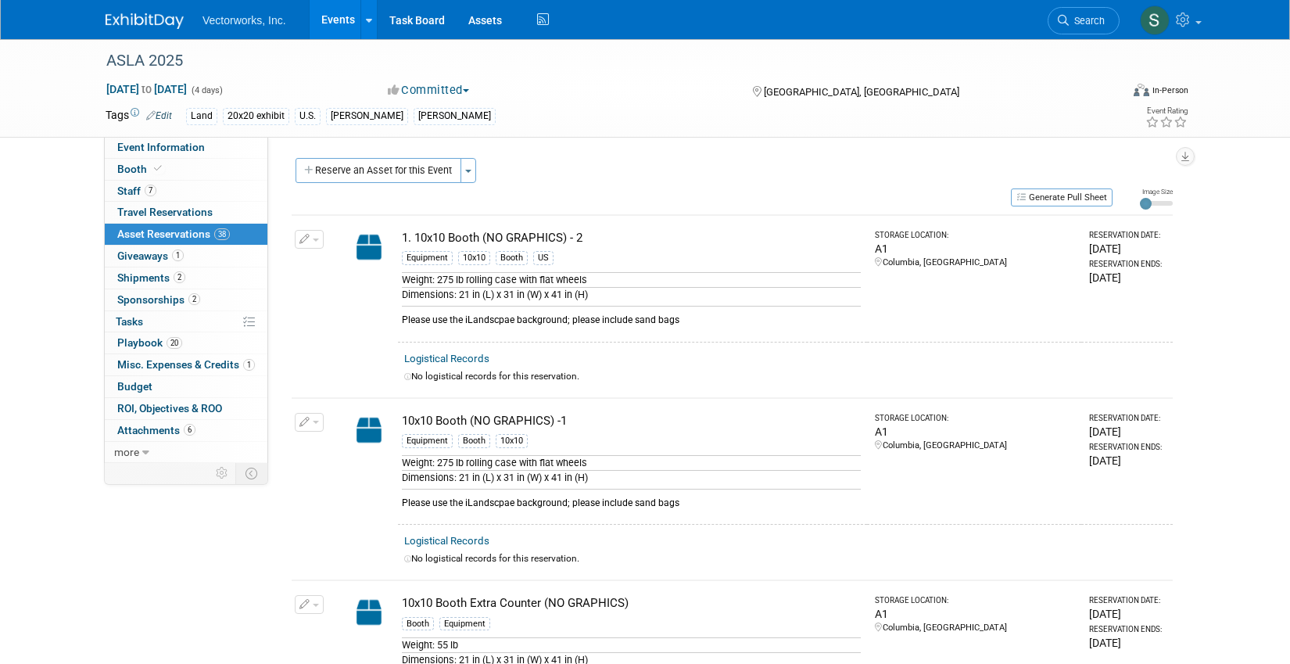
click at [313, 235] on button "button" at bounding box center [309, 239] width 29 height 19
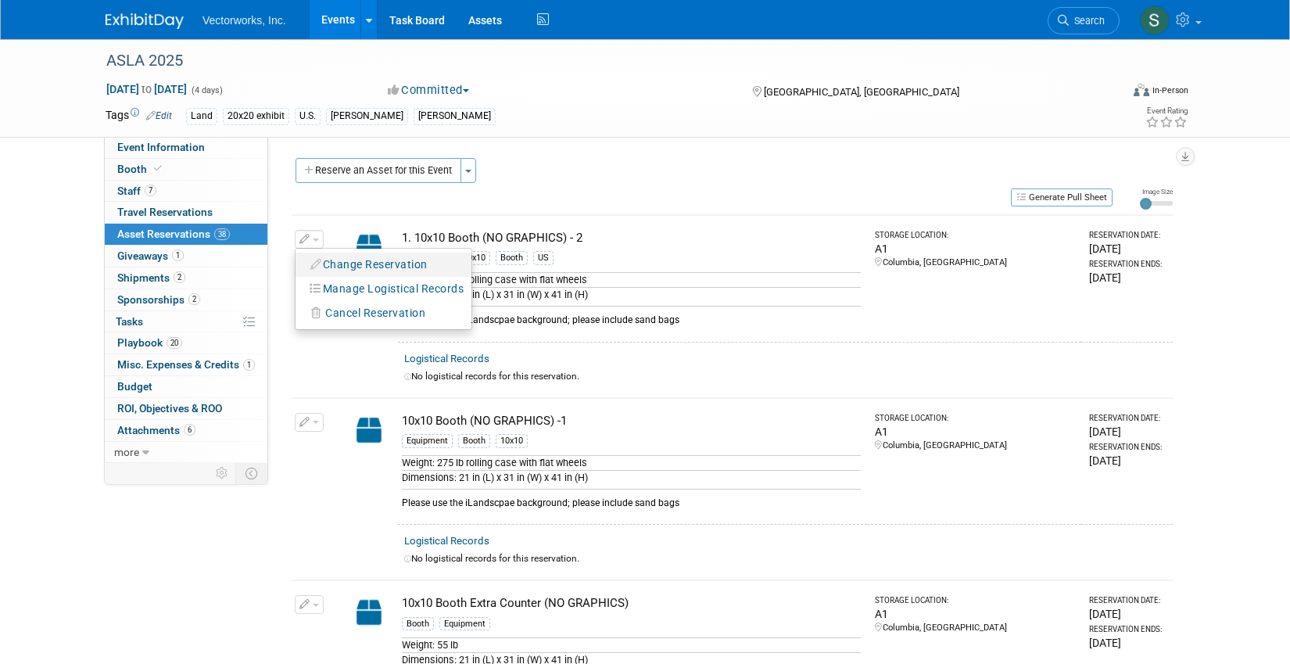
click at [342, 263] on button "Change Reservation" at bounding box center [369, 264] width 132 height 21
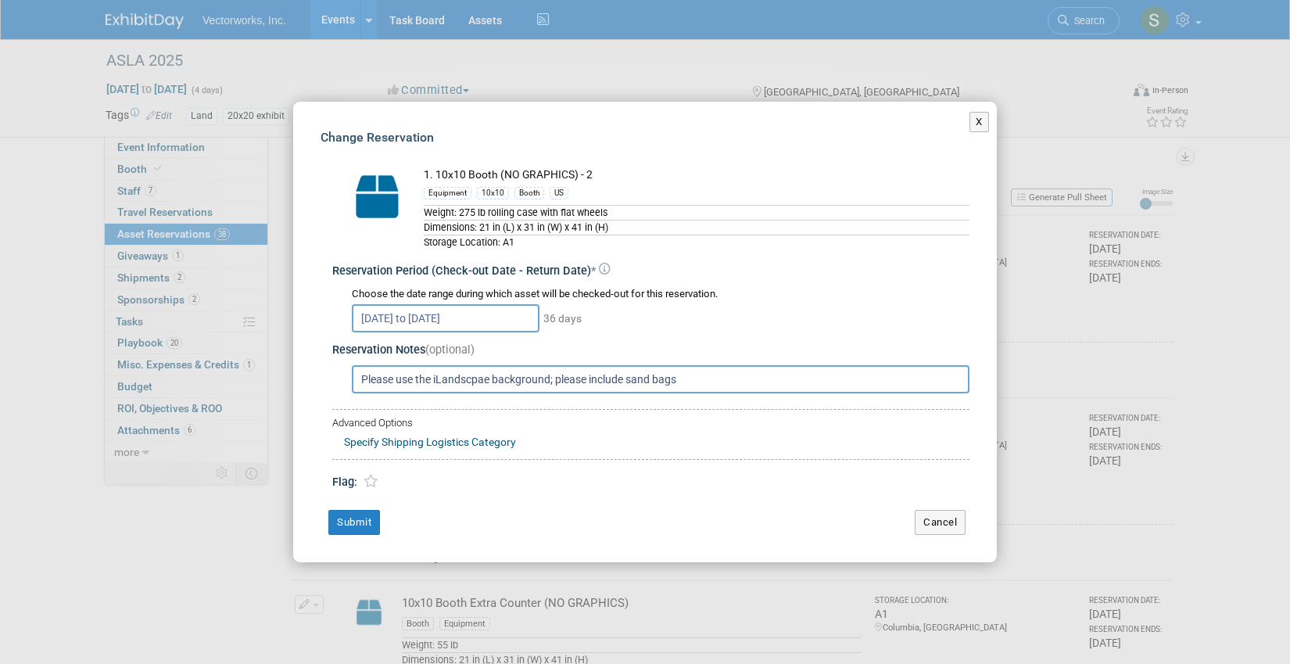
click at [461, 374] on input "Please use the iLandscpae background; please include sand bags" at bounding box center [661, 379] width 618 height 28
type input "Please use the new ASLA background; please include sand bags"
click at [367, 528] on button "Submit" at bounding box center [354, 522] width 52 height 25
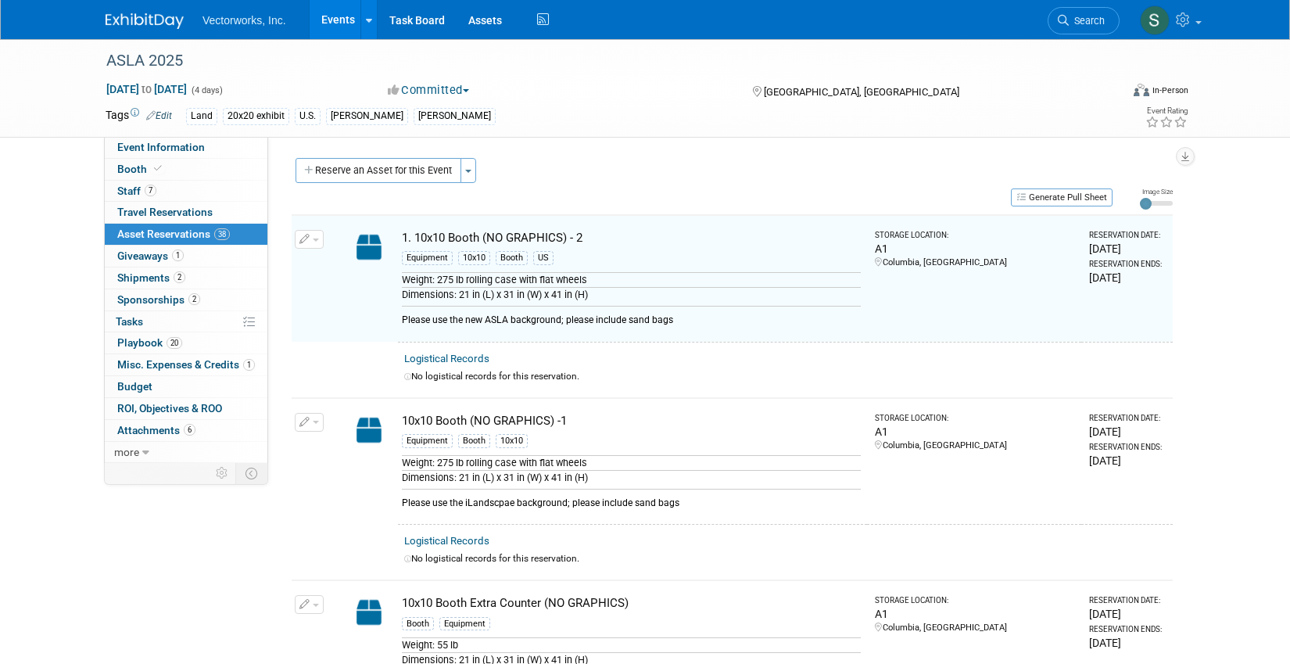
click at [314, 425] on button "button" at bounding box center [309, 422] width 29 height 19
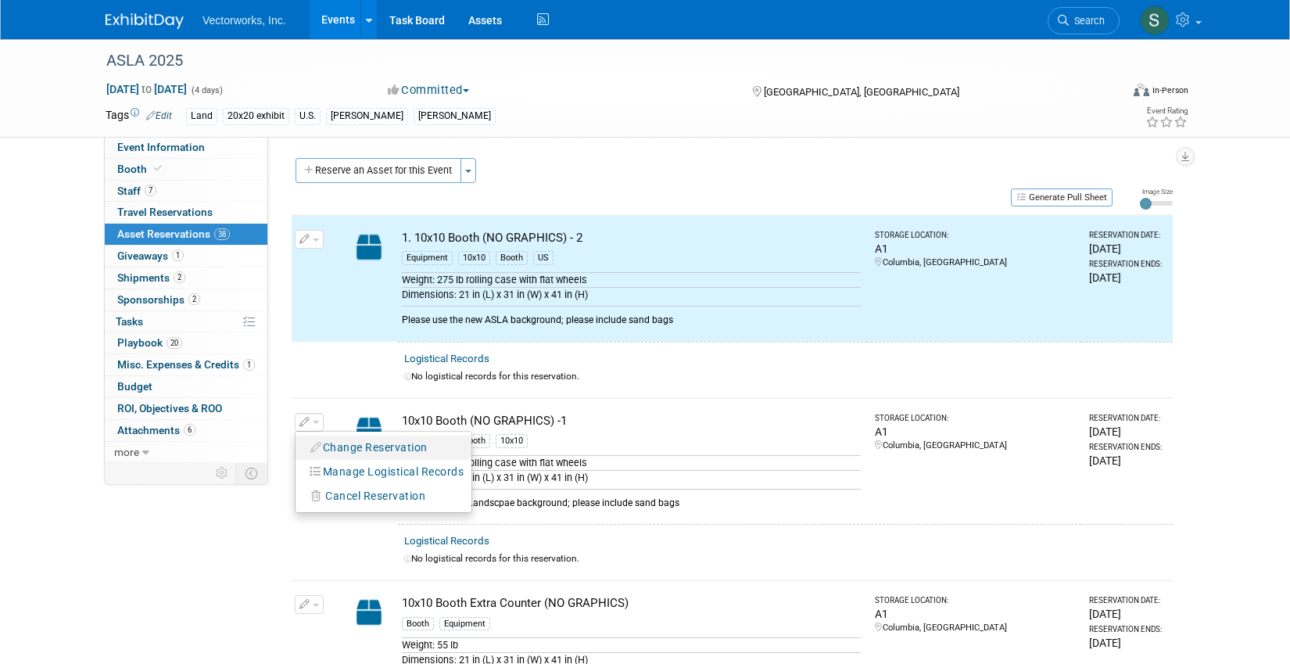
click at [342, 447] on button "Change Reservation" at bounding box center [369, 447] width 132 height 21
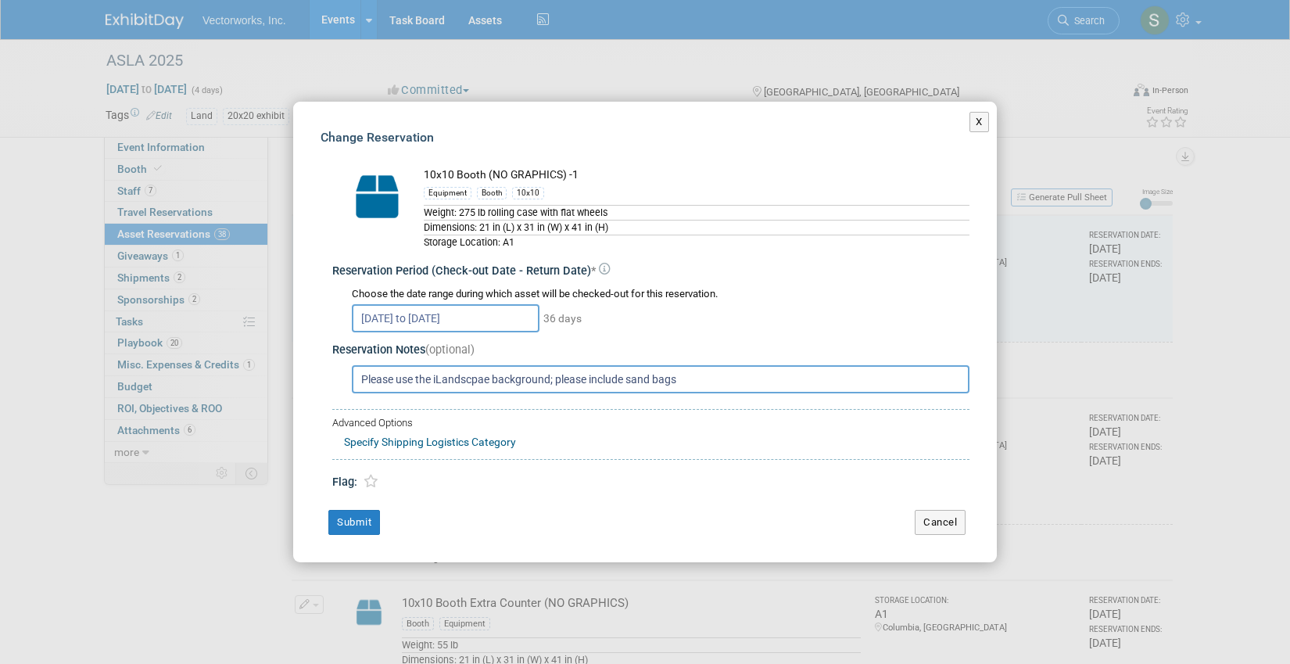
click at [439, 383] on input "Please use the iLandscpae background; please include sand bags" at bounding box center [661, 379] width 618 height 28
paste input "new ASLA"
type input "Please use the new ASLA background; please include sand bags"
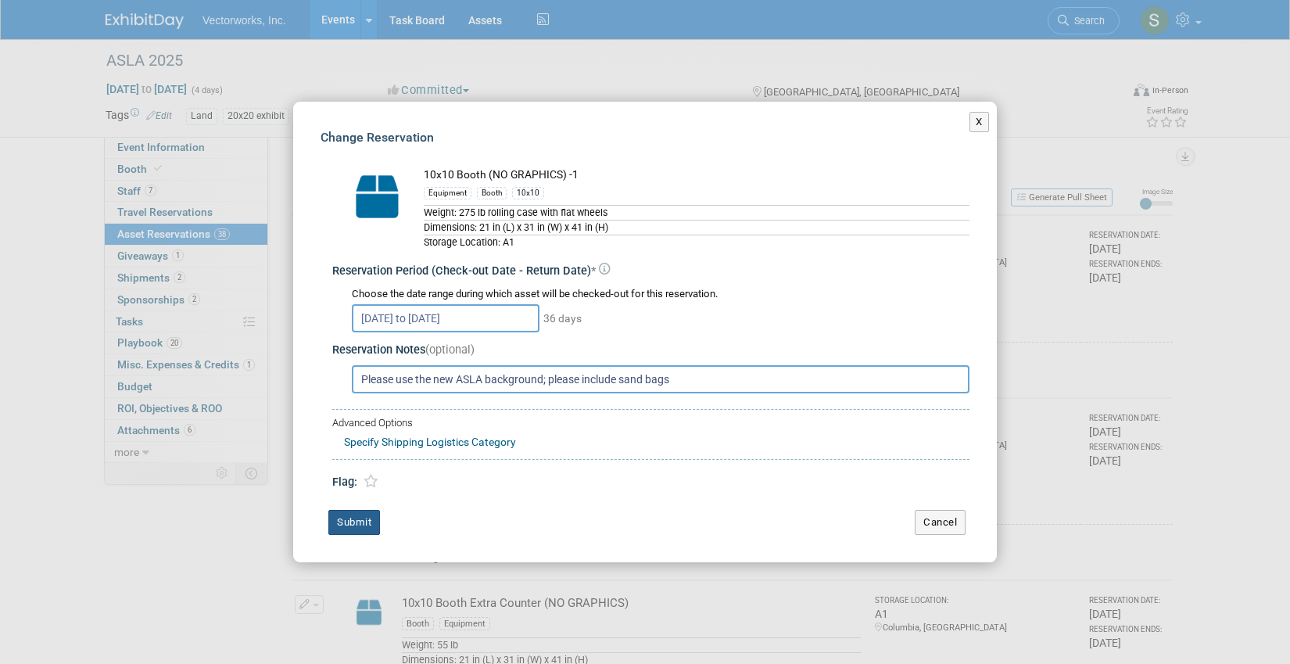
click at [360, 513] on button "Submit" at bounding box center [354, 522] width 52 height 25
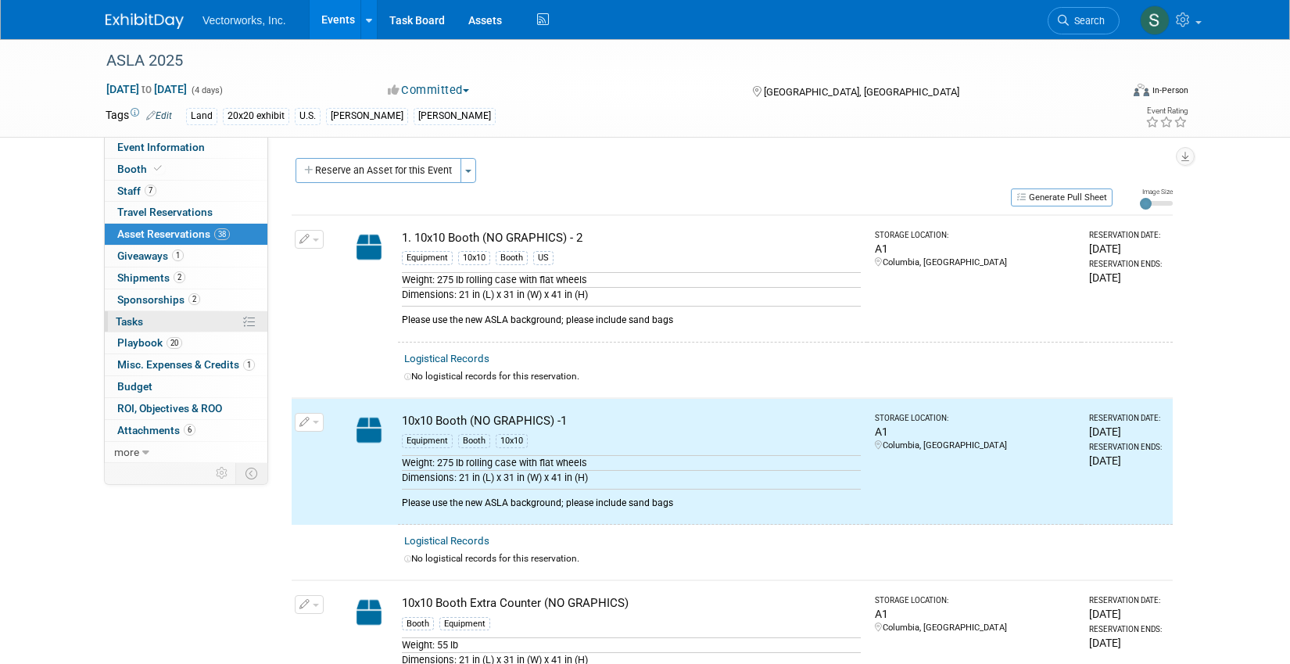
click at [159, 322] on link "0% Tasks 0%" at bounding box center [186, 321] width 163 height 21
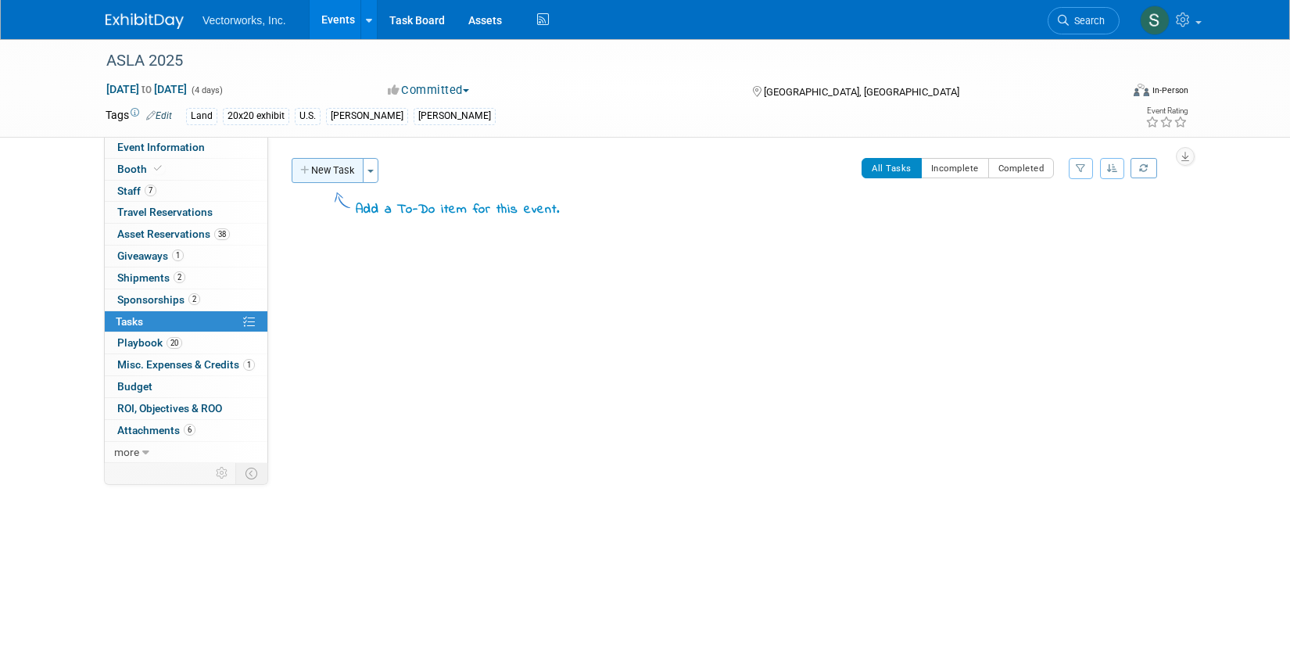
click at [337, 173] on button "New Task" at bounding box center [328, 170] width 72 height 25
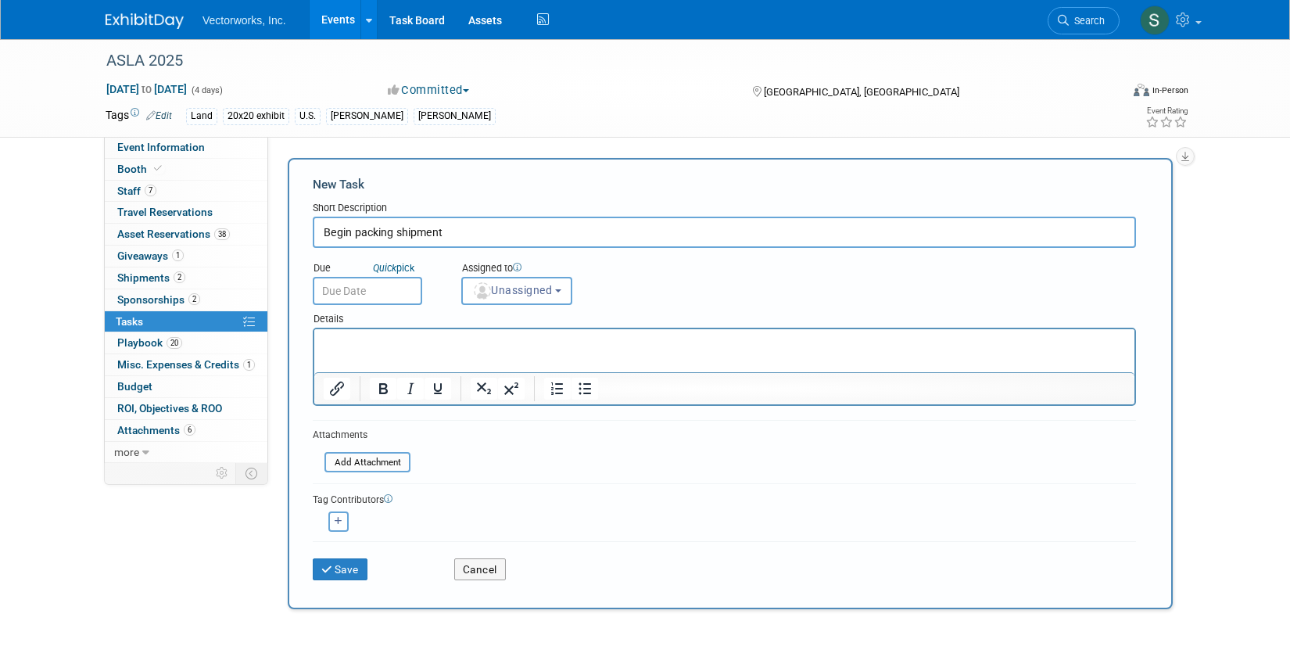
type input "Begin packing shipment"
click at [350, 292] on input "text" at bounding box center [367, 291] width 109 height 28
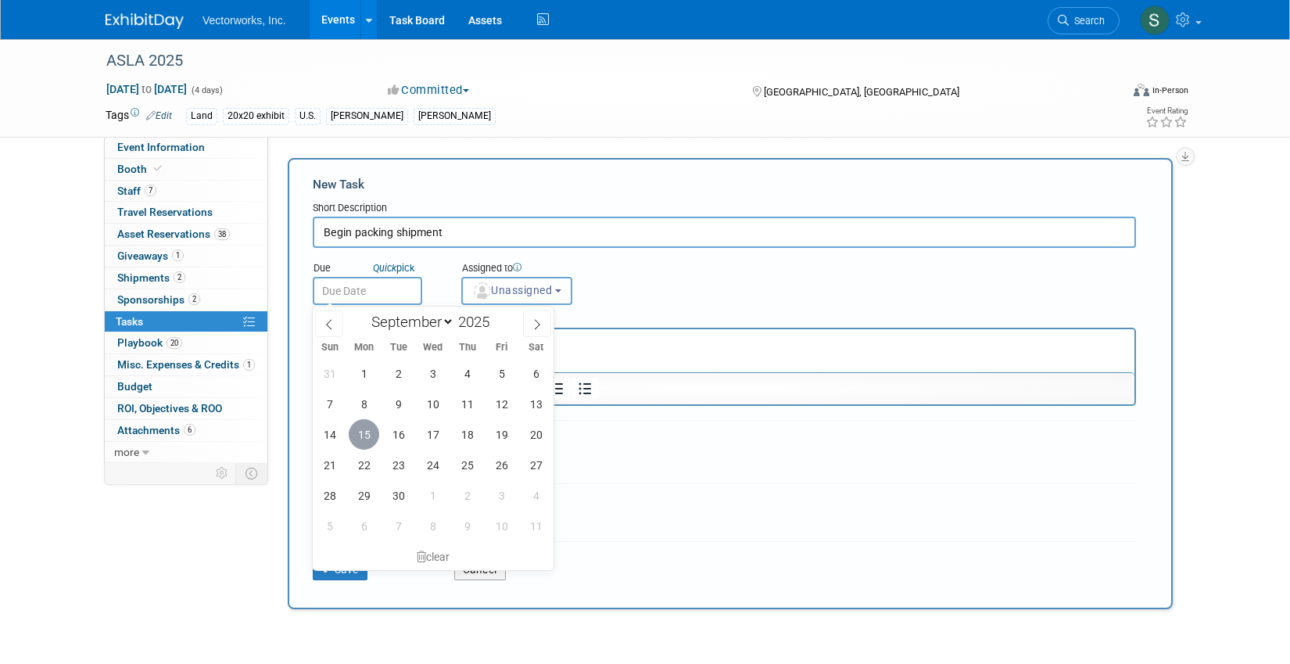
click at [361, 438] on span "15" at bounding box center [364, 434] width 30 height 30
type input "[DATE]"
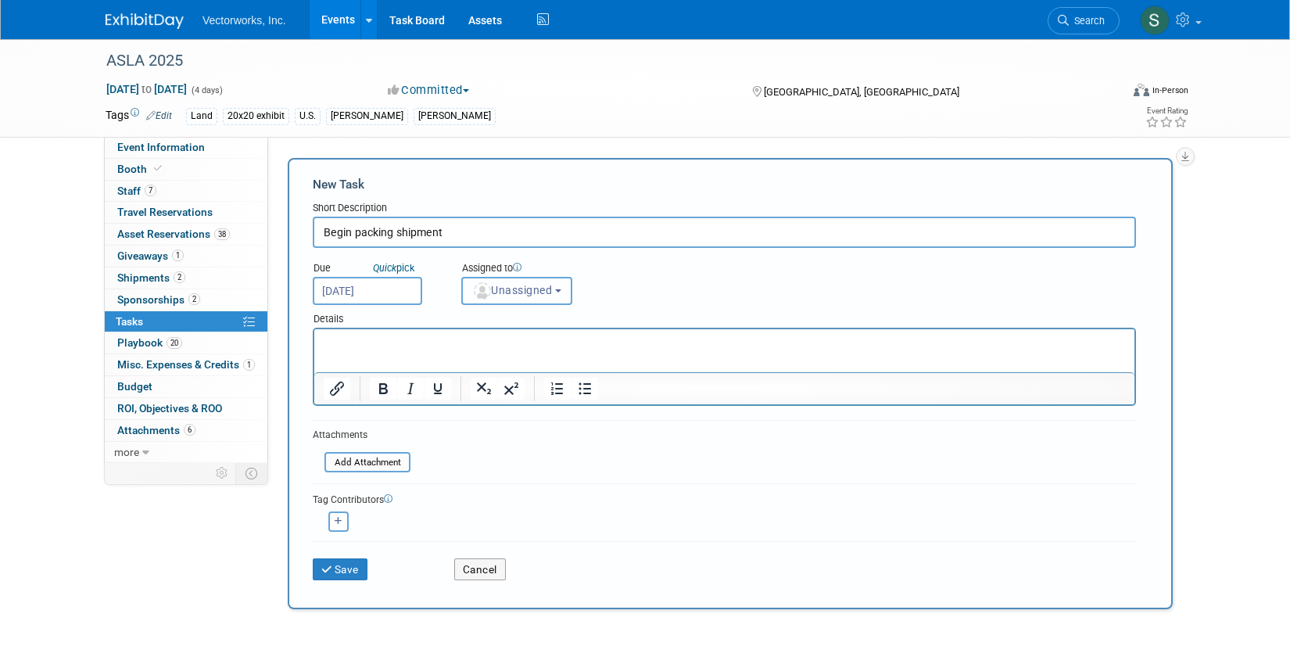
click at [513, 296] on span "Unassigned" at bounding box center [512, 290] width 80 height 13
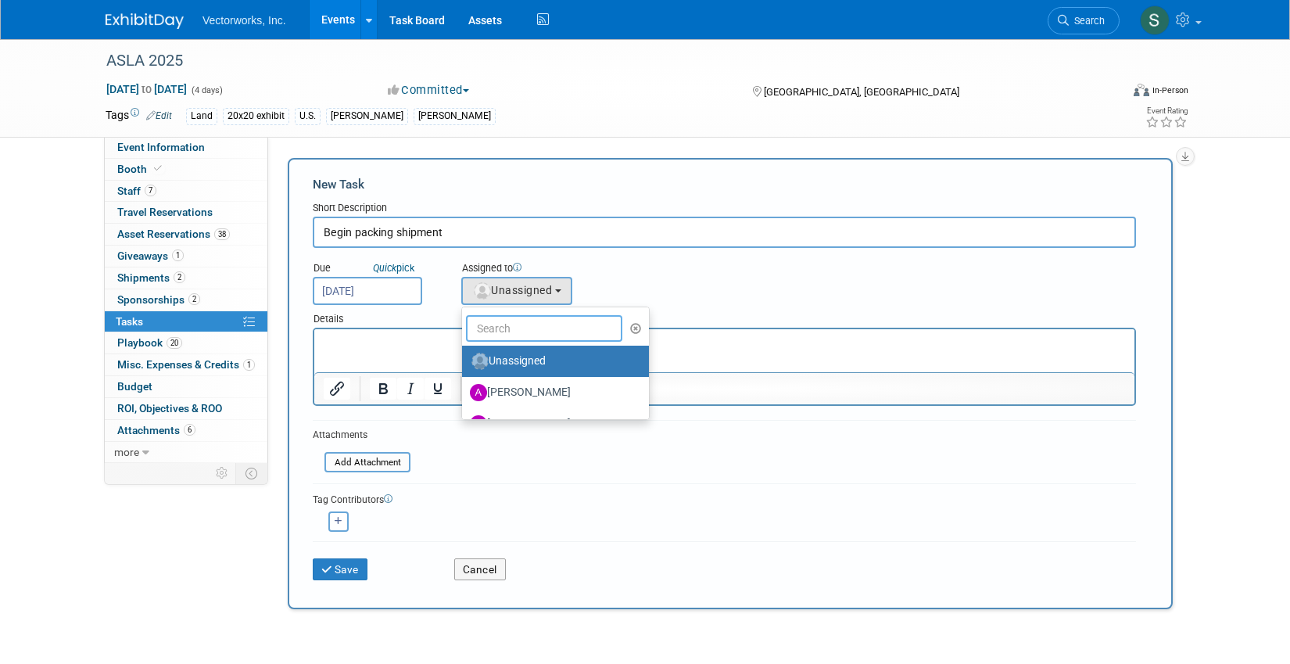
click at [508, 332] on input "text" at bounding box center [544, 328] width 156 height 27
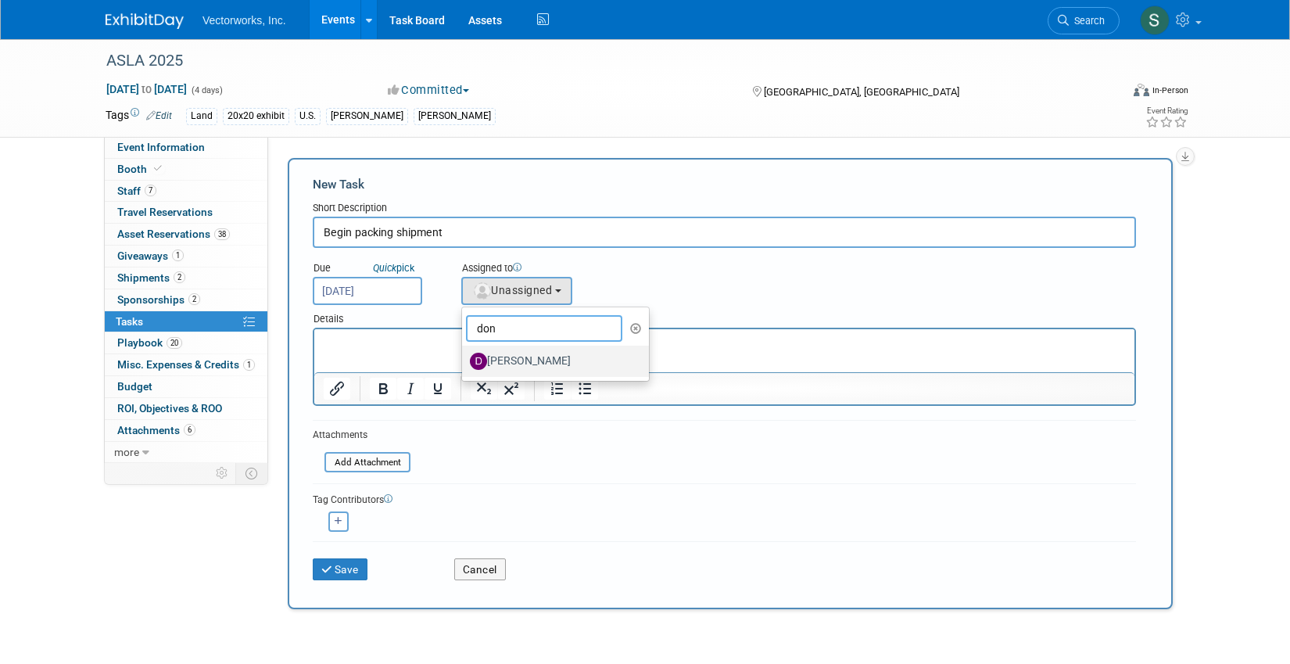
type input "don"
click at [519, 354] on label "[PERSON_NAME]" at bounding box center [551, 361] width 163 height 25
click at [465, 354] on input "[PERSON_NAME]" at bounding box center [459, 359] width 10 height 10
select select "6e3428fd-0402-4556-b974-3b6d5543047e"
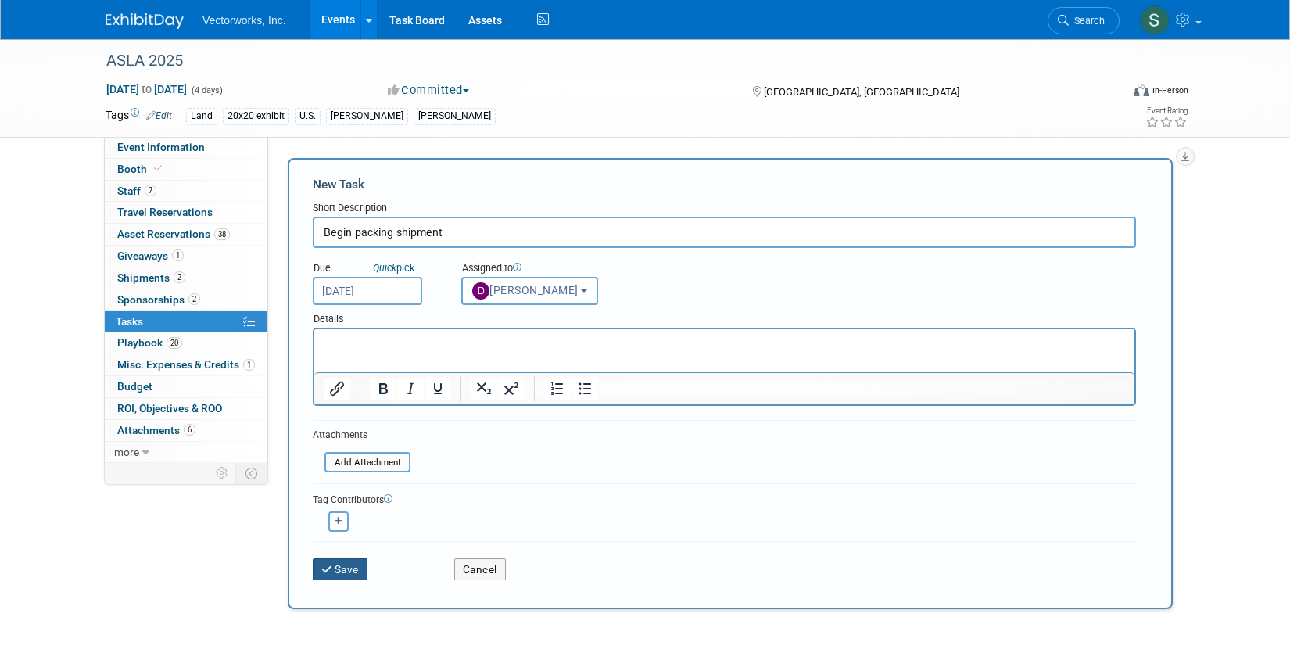
click at [344, 576] on button "Save" at bounding box center [340, 569] width 55 height 22
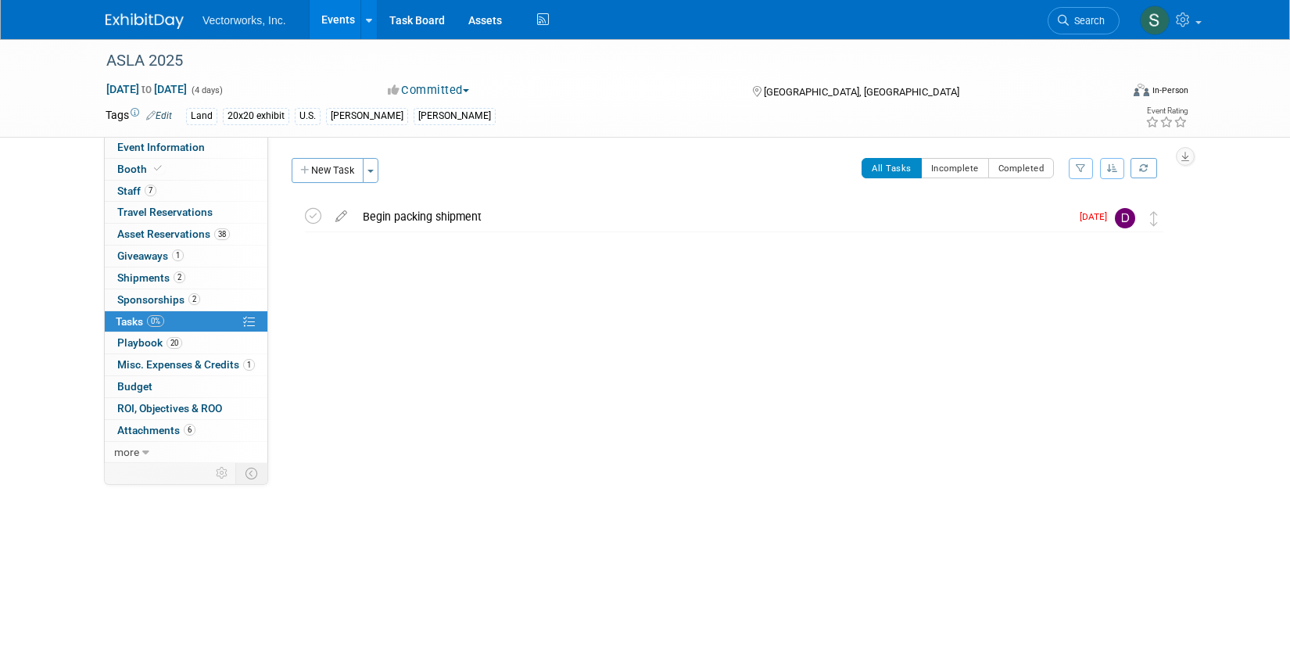
click at [330, 185] on div "New Task Toggle Dropdown Create a new task for this event Copy tasks from anoth…" at bounding box center [337, 176] width 99 height 37
click at [330, 174] on button "New Task" at bounding box center [328, 170] width 72 height 25
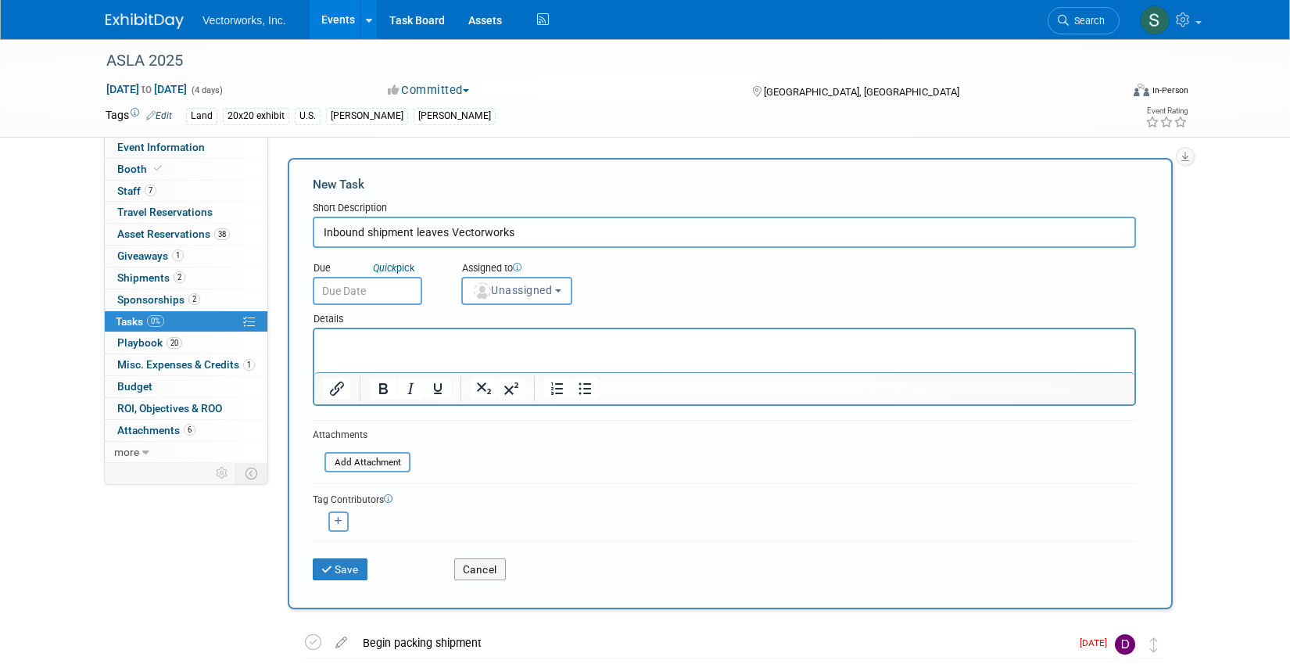
type input "Inbound shipment leaves Vectorworks"
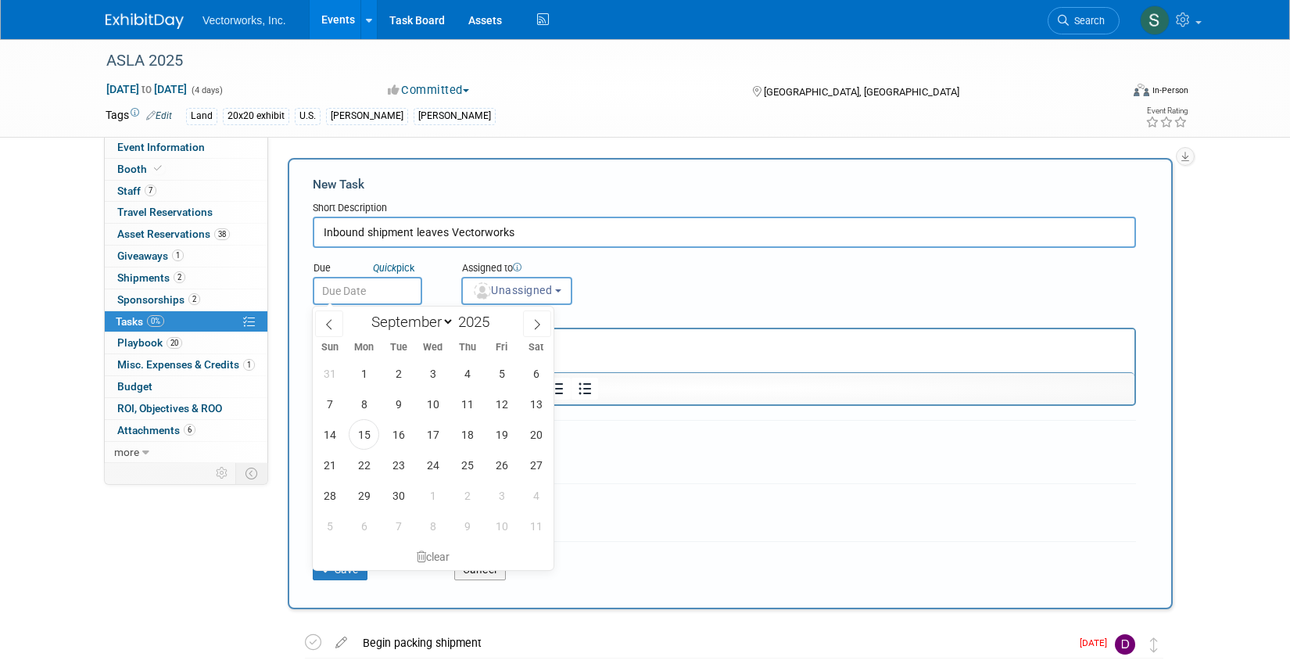
click at [351, 293] on input "text" at bounding box center [367, 291] width 109 height 28
click at [390, 475] on span "23" at bounding box center [398, 465] width 30 height 30
type input "[DATE]"
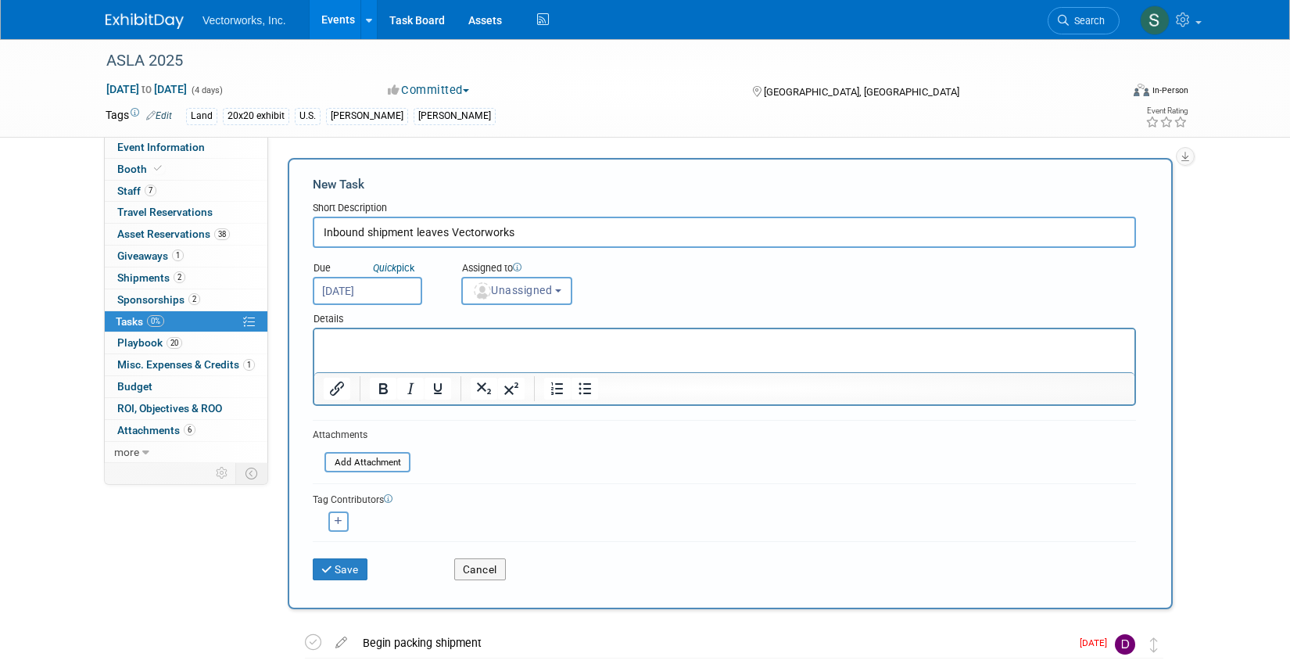
click at [395, 284] on input "[DATE]" at bounding box center [367, 291] width 109 height 28
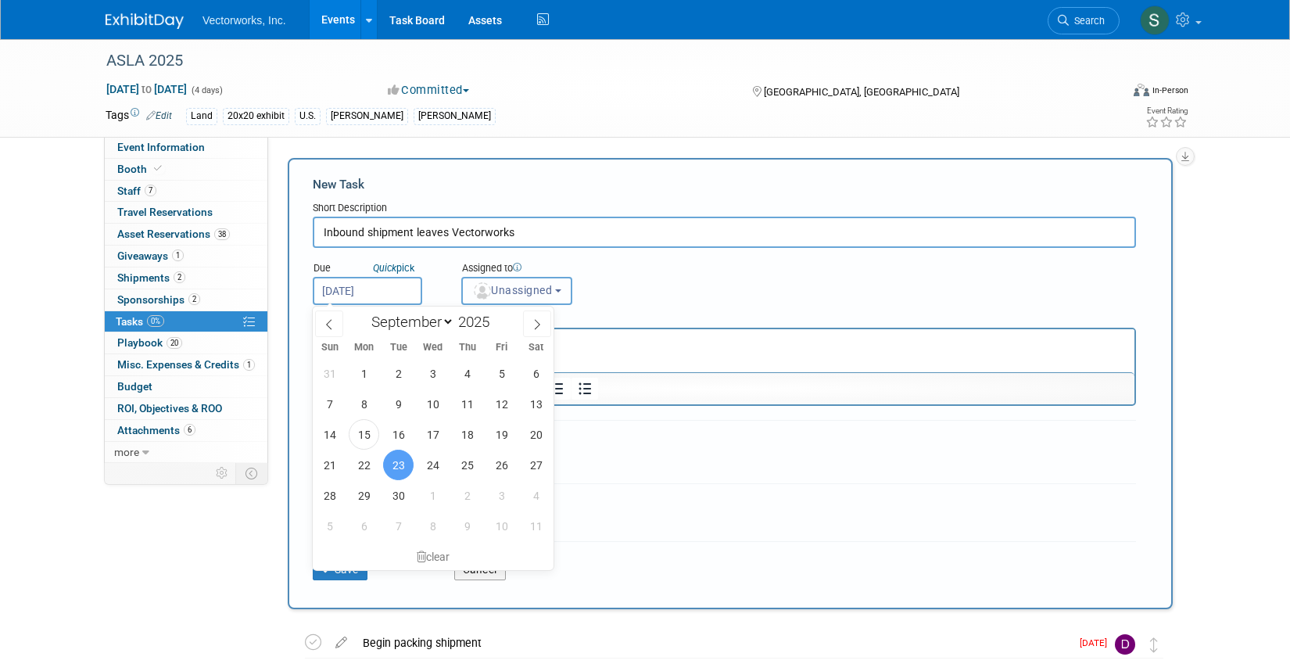
click at [498, 288] on span "Unassigned" at bounding box center [512, 290] width 80 height 13
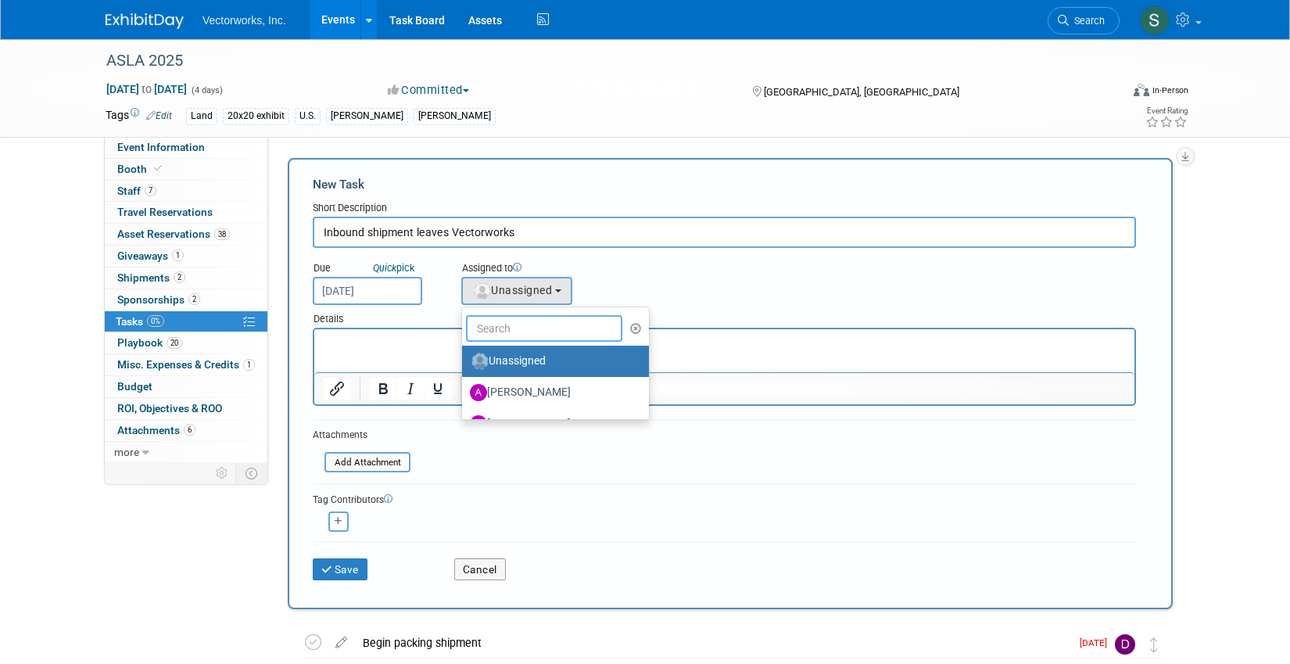
click at [518, 324] on input "text" at bounding box center [544, 328] width 156 height 27
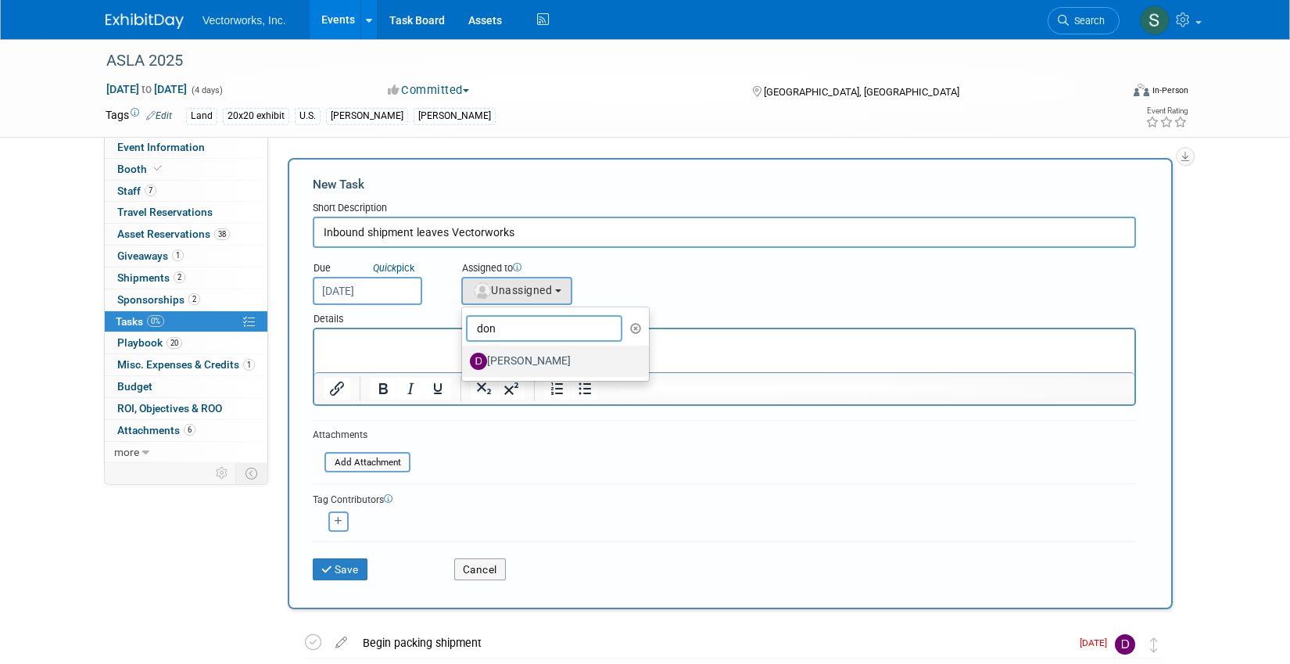
type input "don"
click at [525, 363] on label "[PERSON_NAME]" at bounding box center [551, 361] width 163 height 25
click at [465, 363] on input "[PERSON_NAME]" at bounding box center [459, 359] width 10 height 10
select select "6e3428fd-0402-4556-b974-3b6d5543047e"
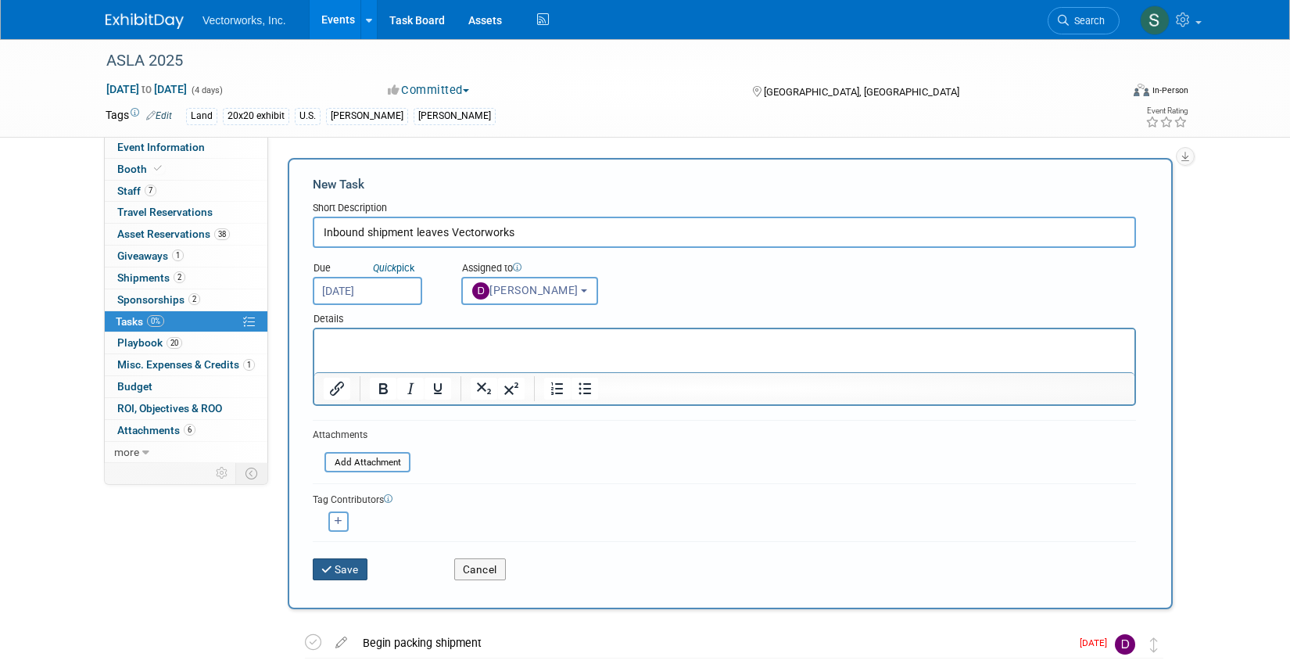
click at [360, 562] on button "Save" at bounding box center [340, 569] width 55 height 22
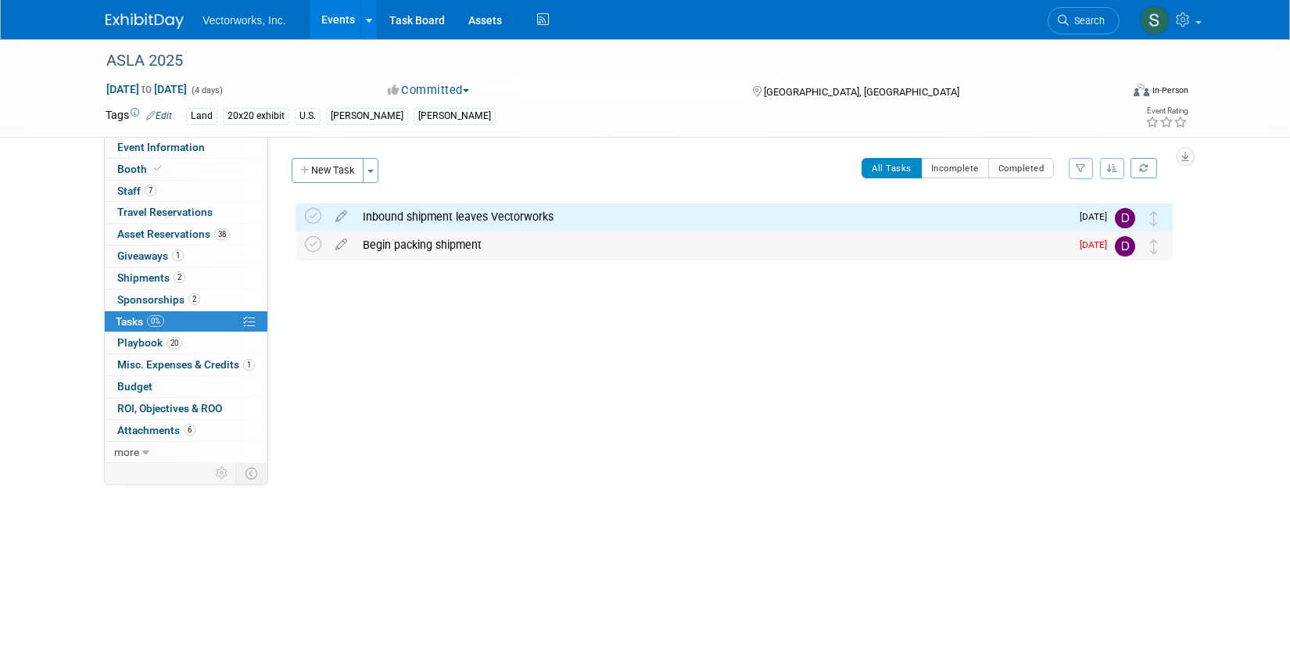
click at [1091, 242] on span "[DATE]" at bounding box center [1097, 244] width 35 height 11
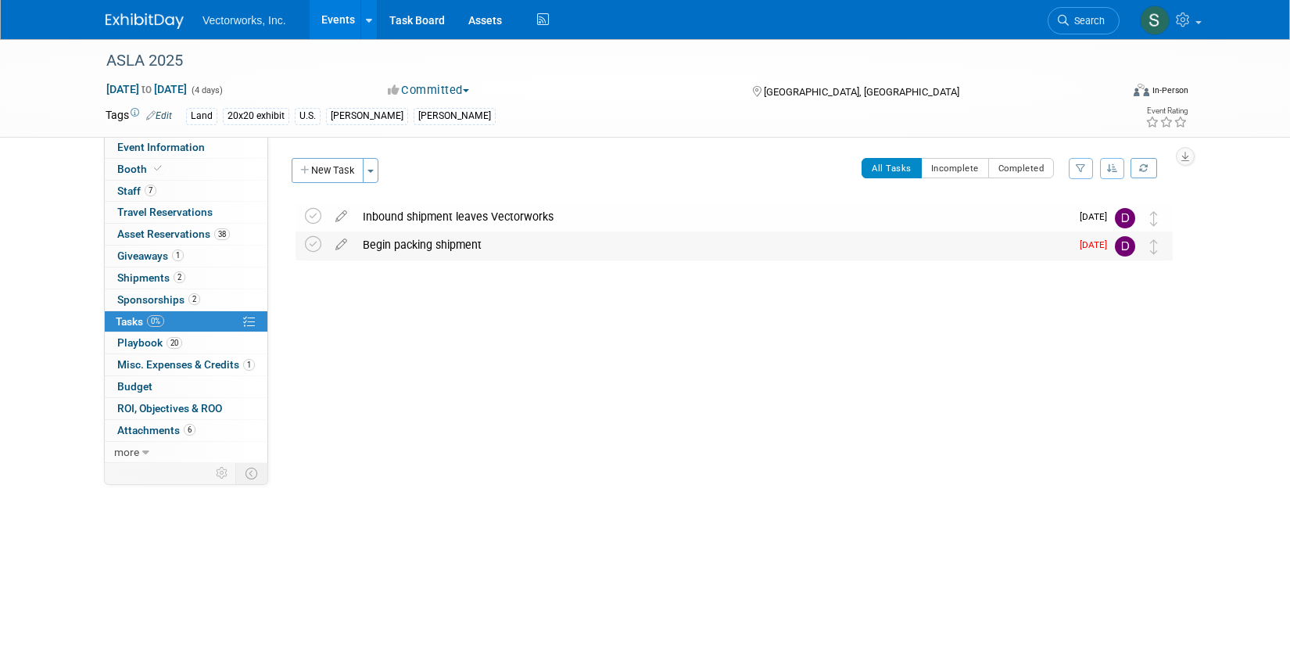
click at [855, 253] on div "Begin packing shipment" at bounding box center [713, 244] width 716 height 27
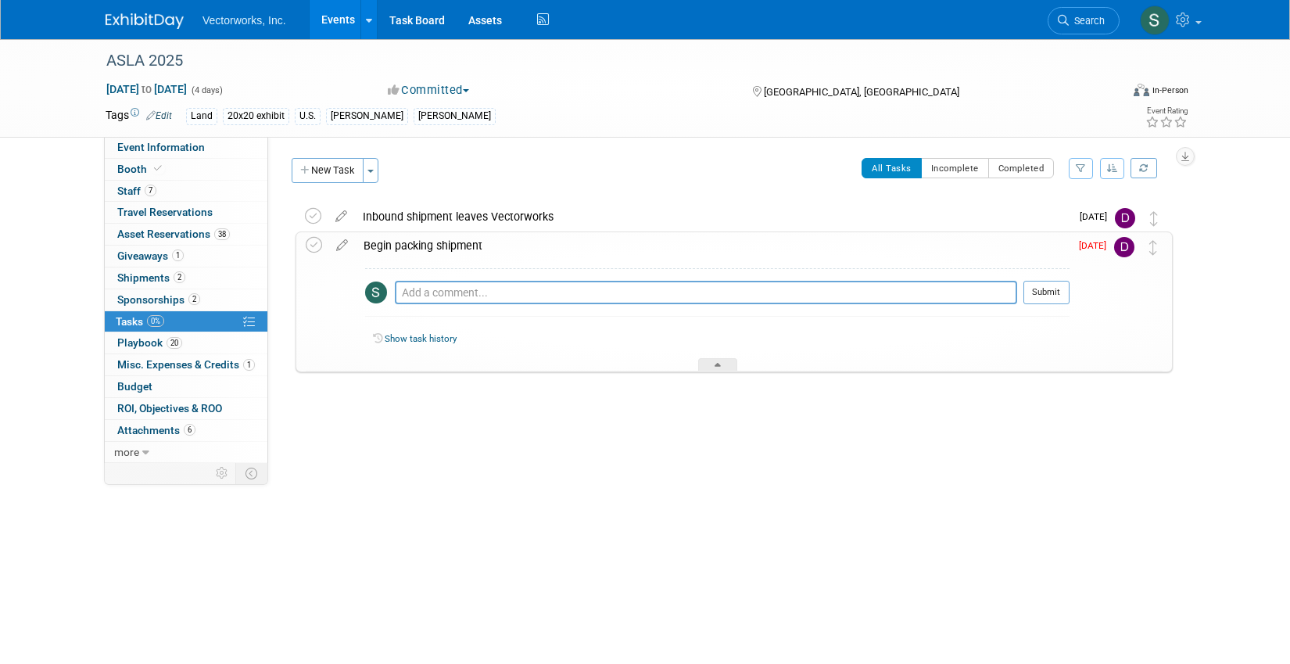
click at [404, 244] on div "Begin packing shipment" at bounding box center [713, 245] width 714 height 27
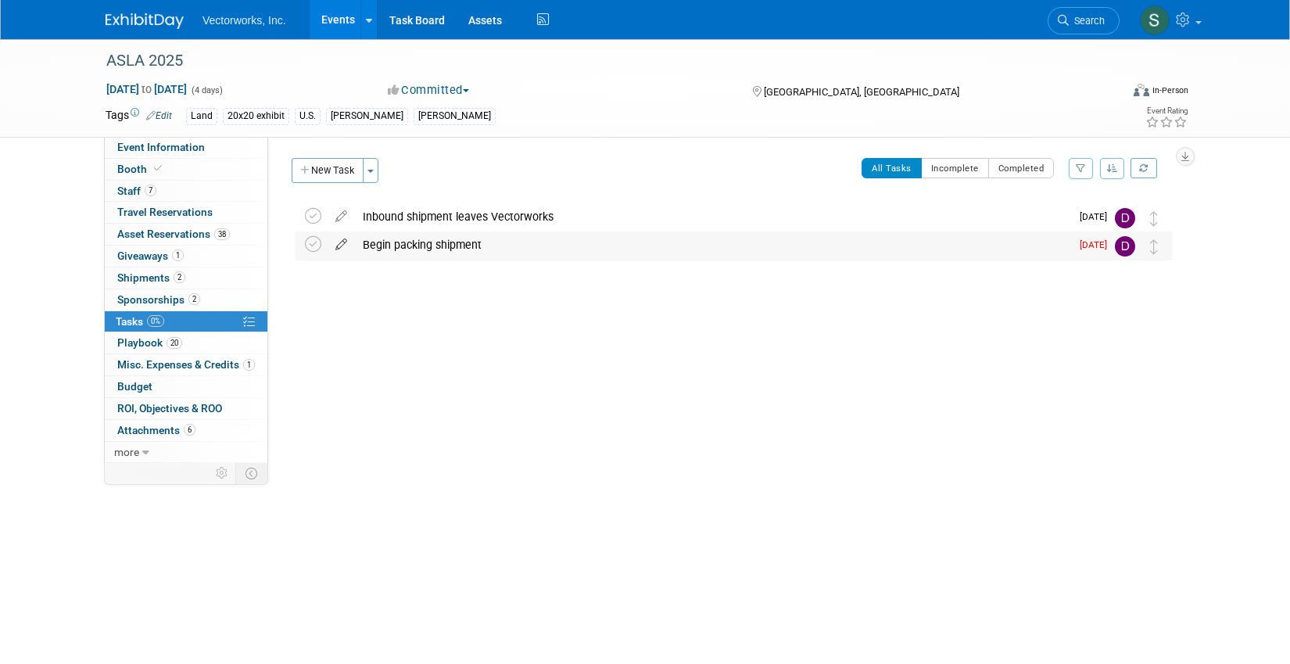
click at [342, 243] on icon at bounding box center [341, 241] width 27 height 20
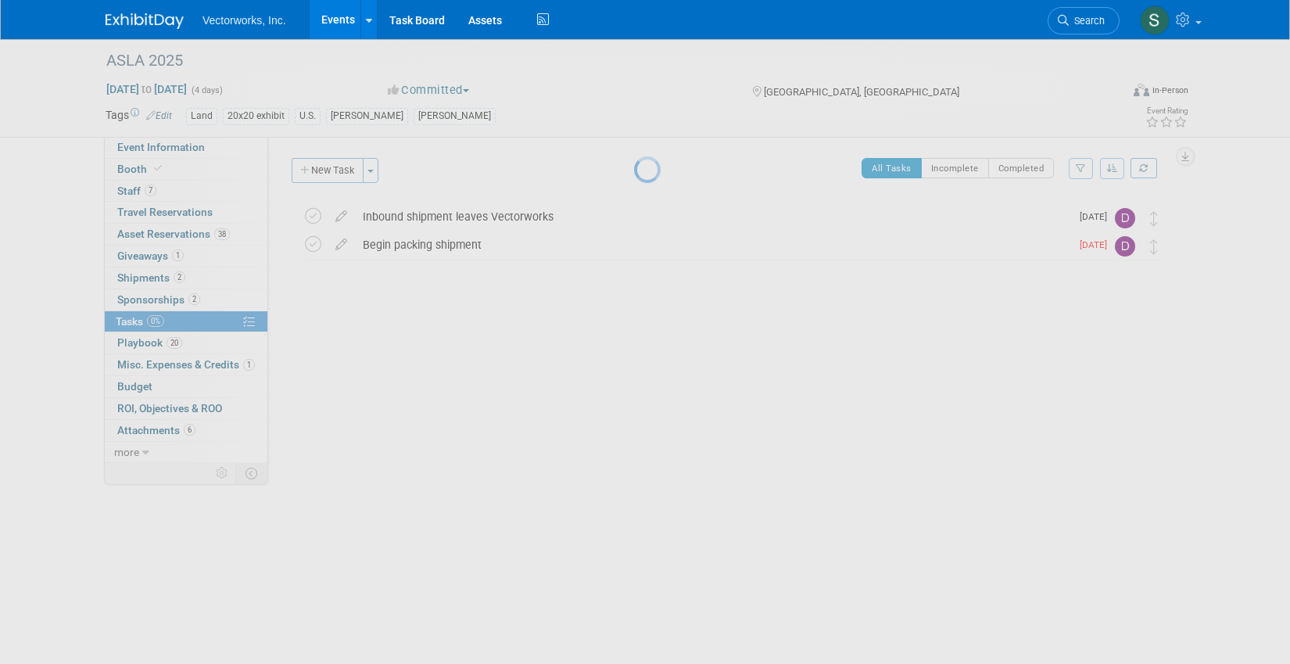
select select "8"
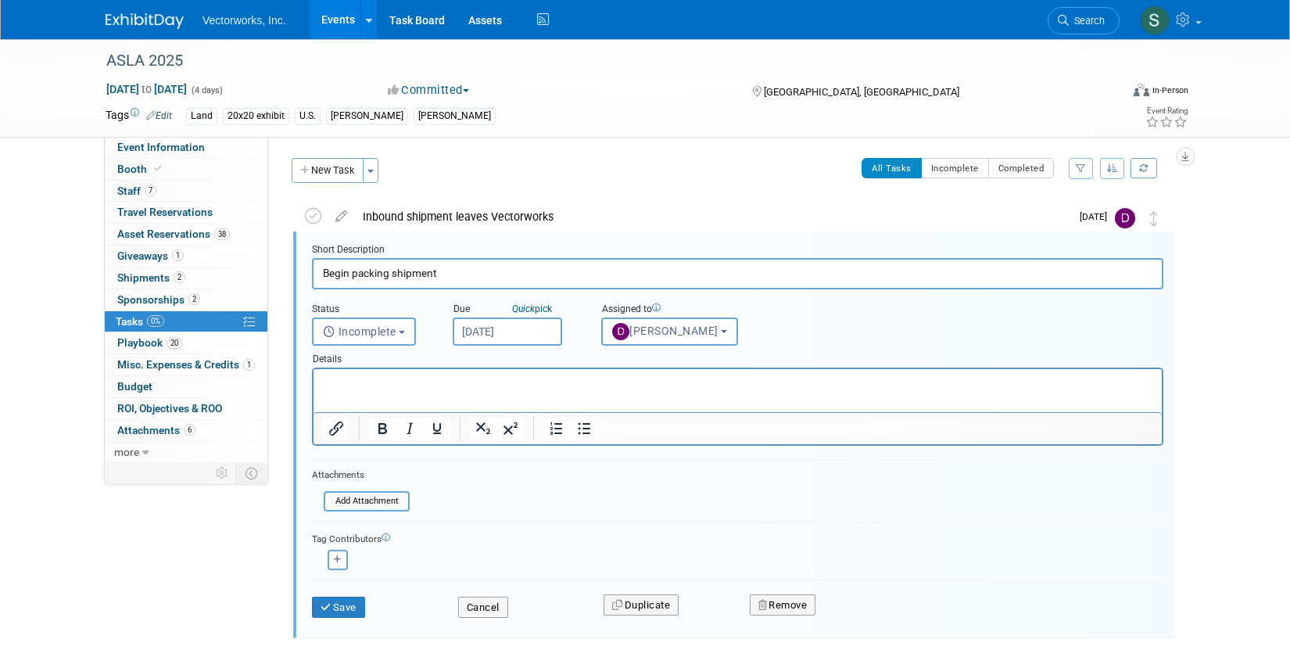
scroll to position [2, 0]
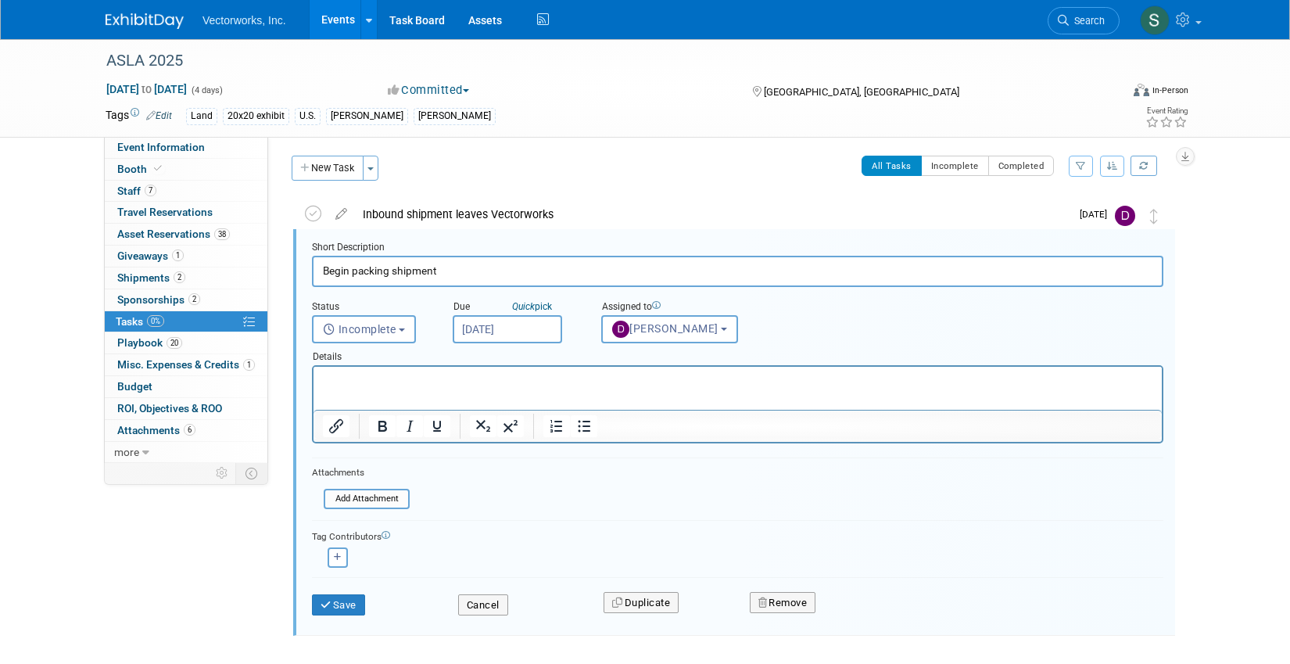
click at [517, 326] on input "[DATE]" at bounding box center [507, 329] width 109 height 28
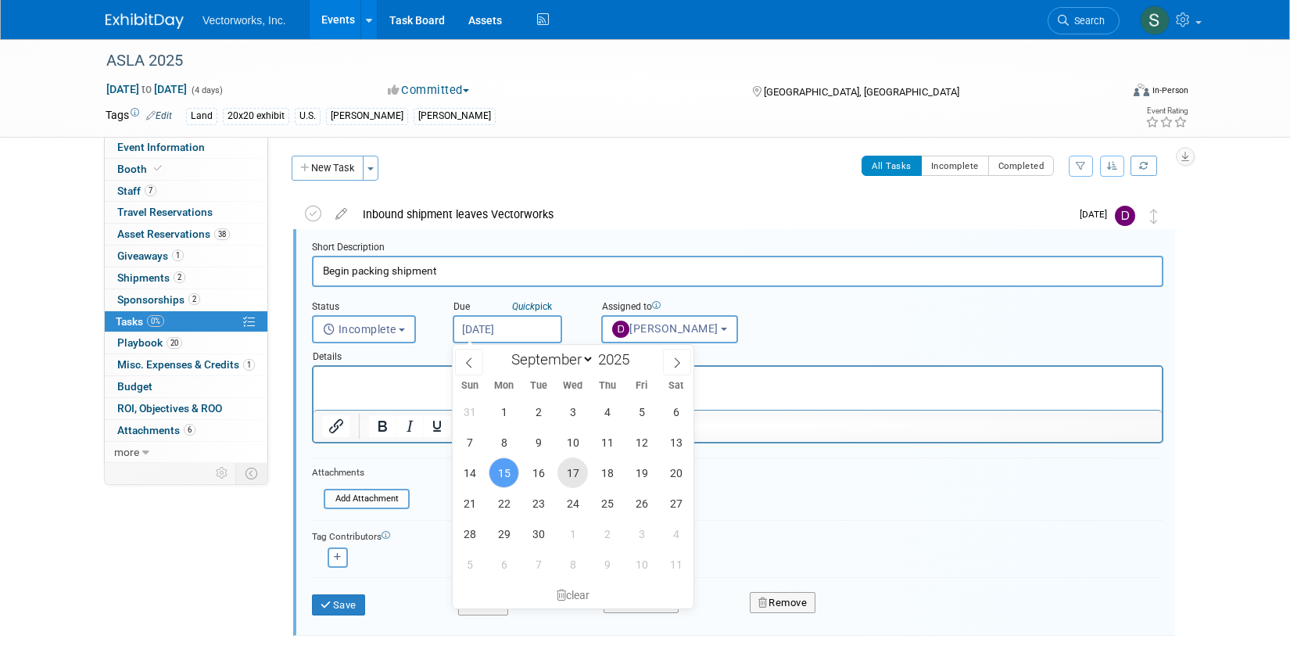
click at [570, 471] on span "17" at bounding box center [573, 472] width 30 height 30
type input "[DATE]"
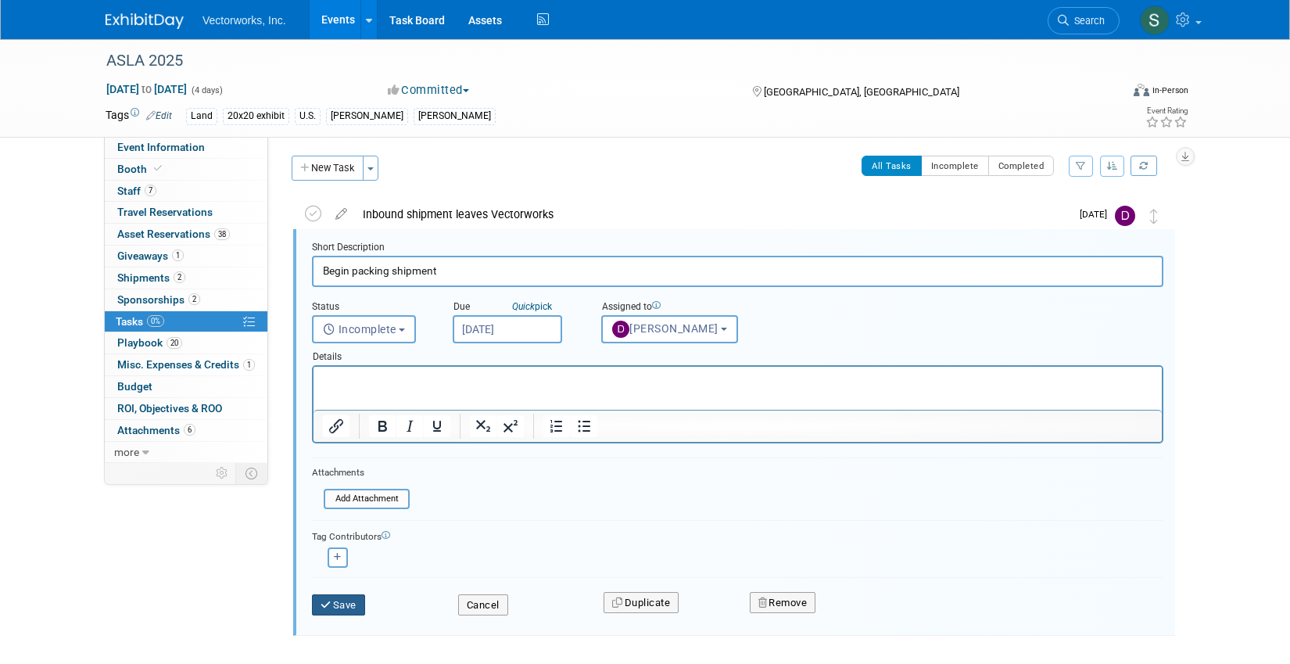
click at [338, 600] on button "Save" at bounding box center [338, 605] width 53 height 22
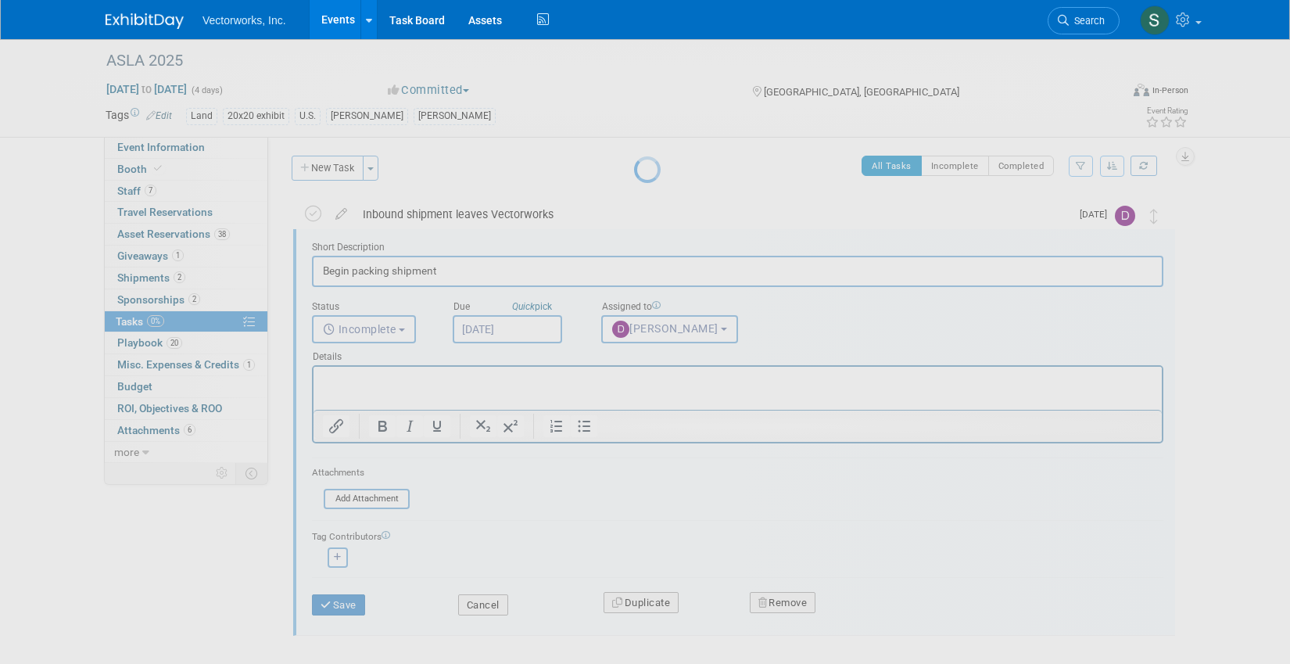
scroll to position [0, 0]
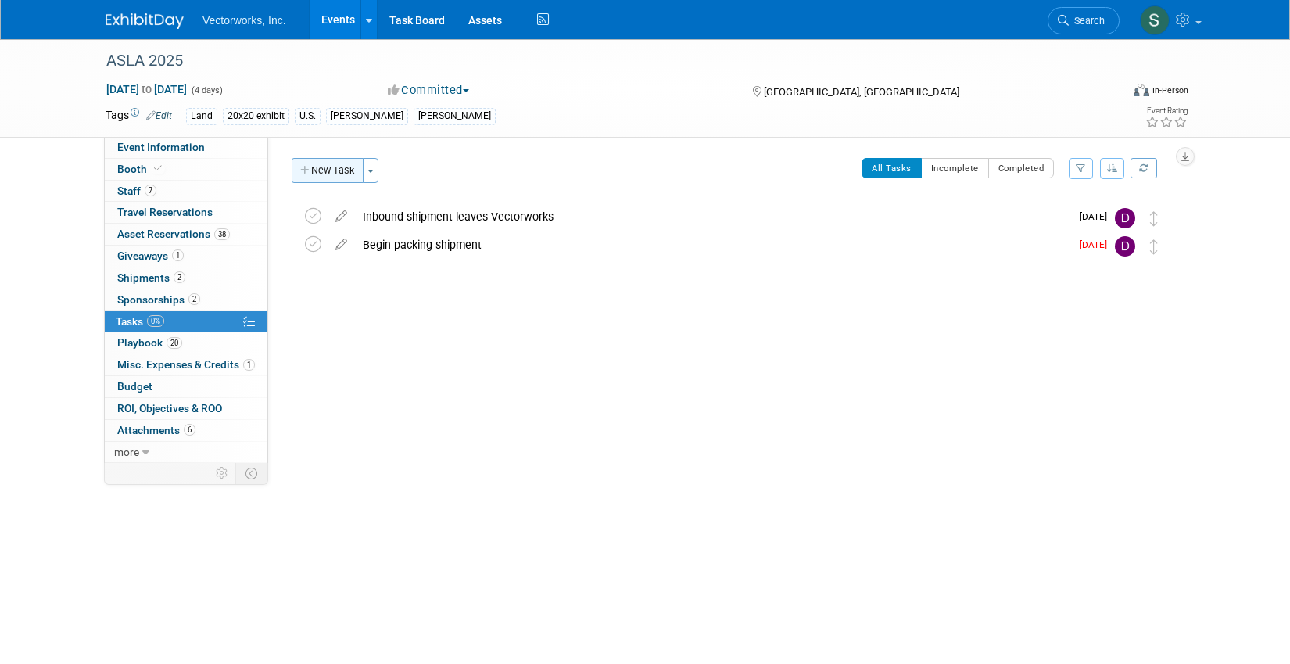
click at [330, 175] on button "New Task" at bounding box center [328, 170] width 72 height 25
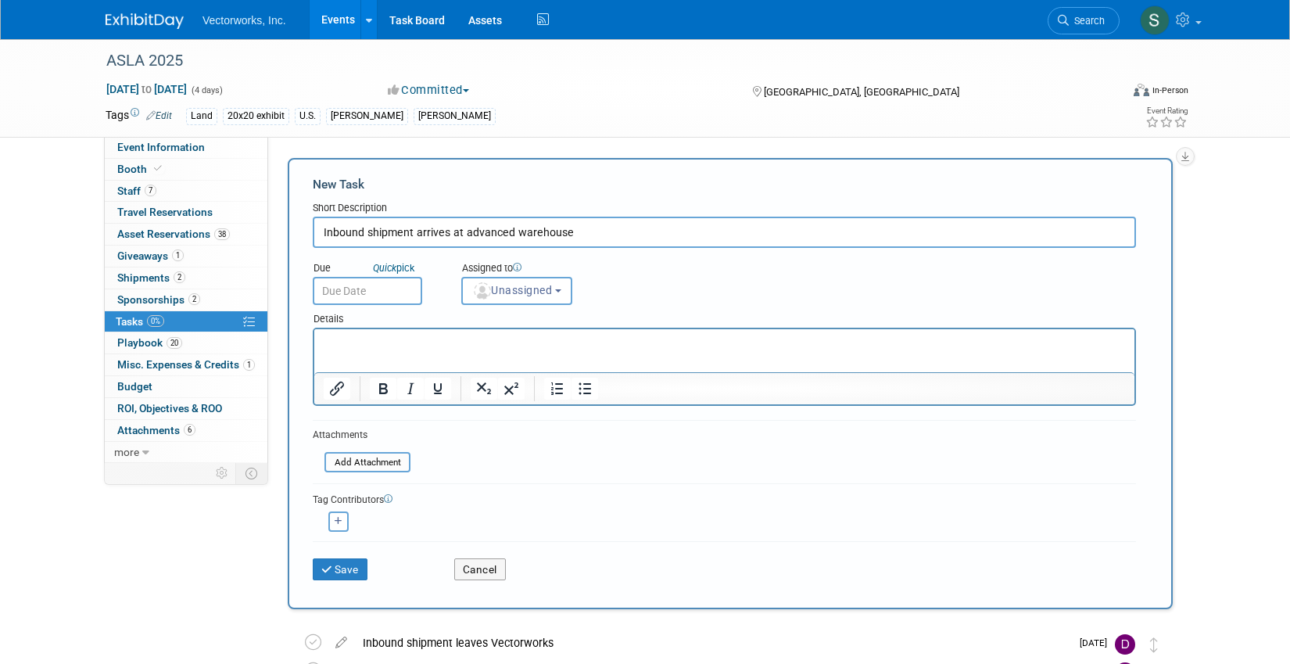
type input "Inbound shipment arrives at advanced warehouse"
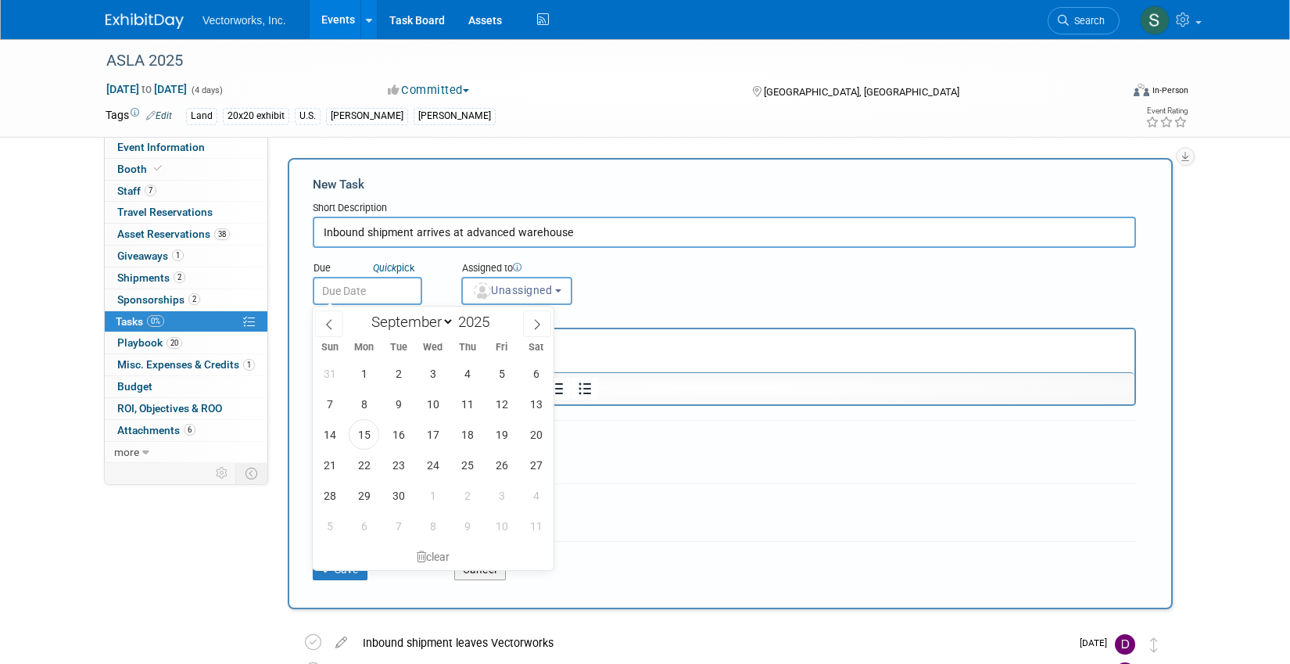
click at [345, 298] on body "Vectorworks, Inc. Events Add Event Bulk Upload Events Shareable Event Boards Re…" at bounding box center [645, 332] width 1290 height 664
click at [393, 492] on span "30" at bounding box center [398, 495] width 30 height 30
type input "[DATE]"
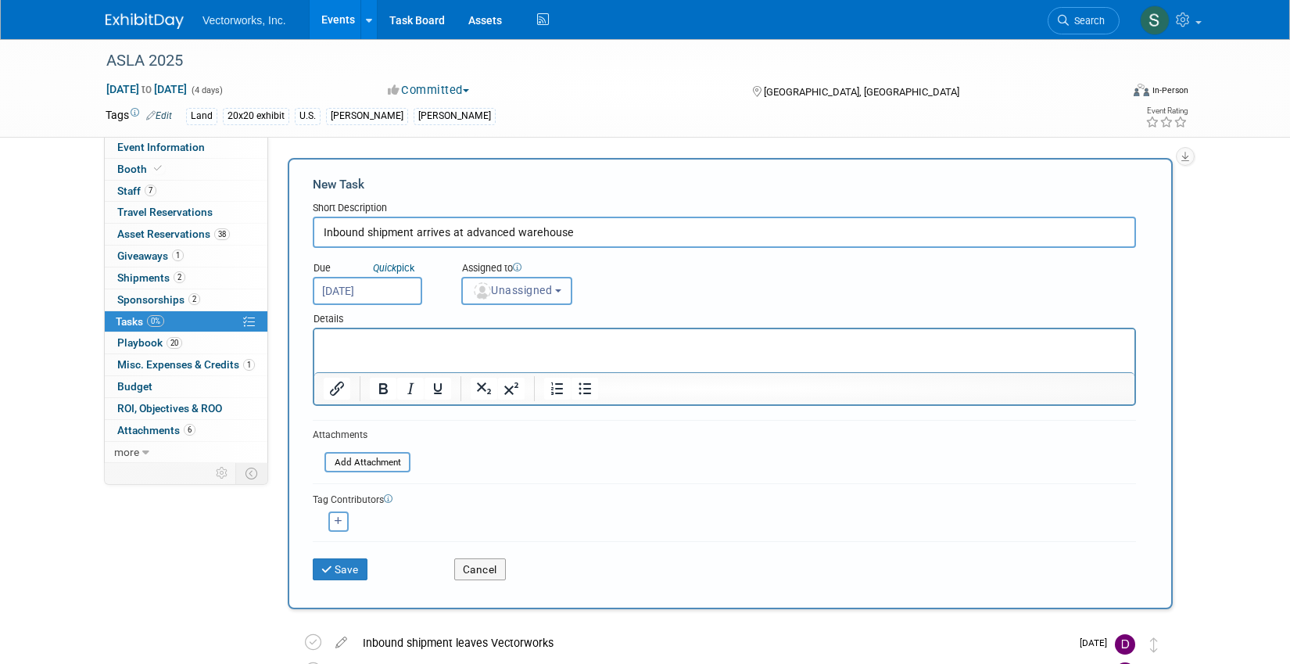
click at [522, 289] on span "Unassigned" at bounding box center [512, 290] width 80 height 13
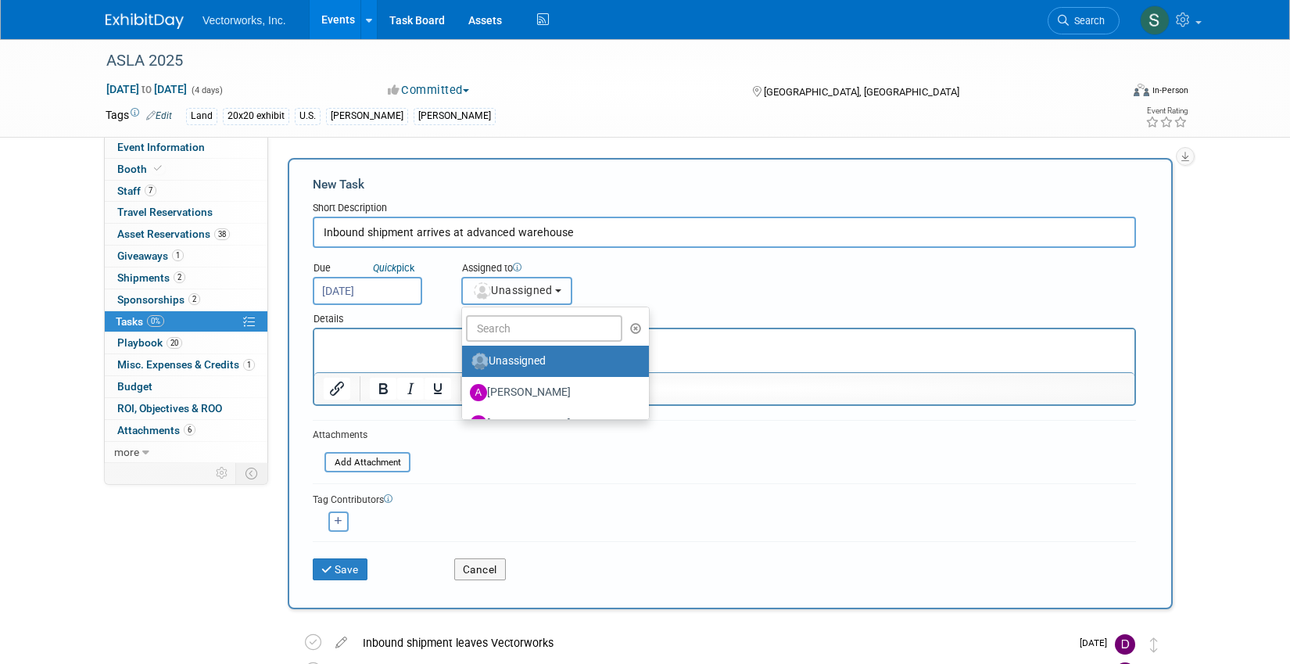
click at [522, 289] on span "Unassigned" at bounding box center [512, 290] width 80 height 13
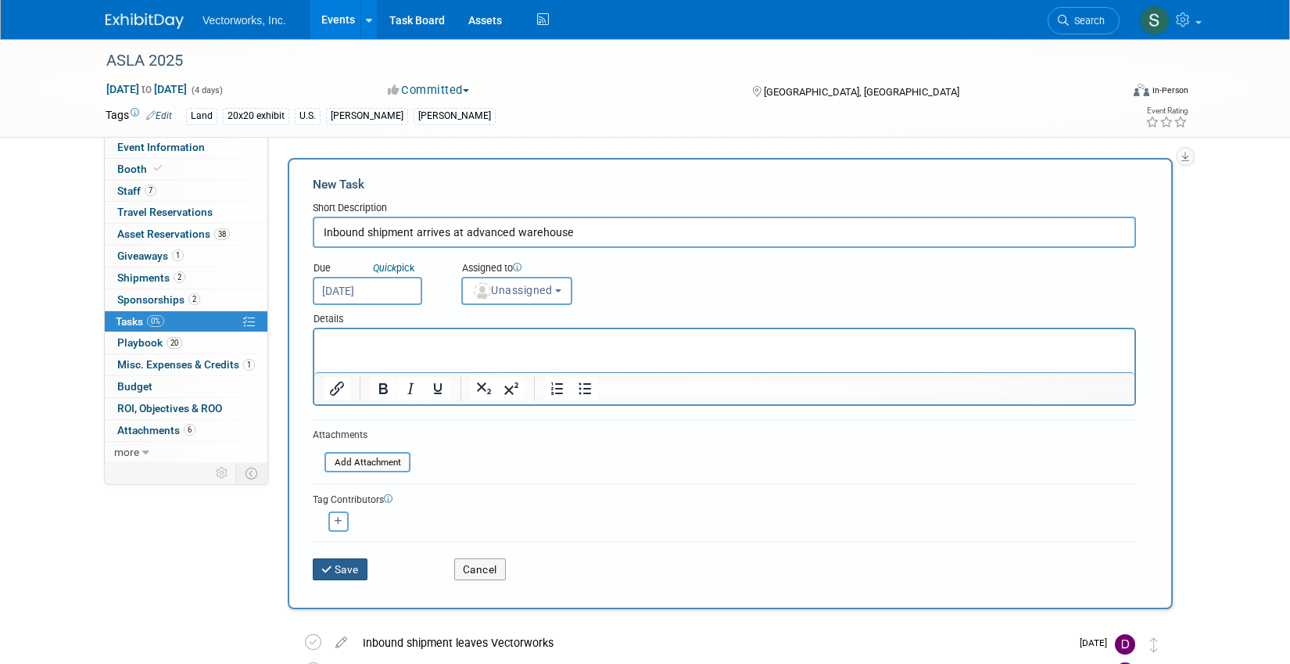
click at [339, 571] on button "Save" at bounding box center [340, 569] width 55 height 22
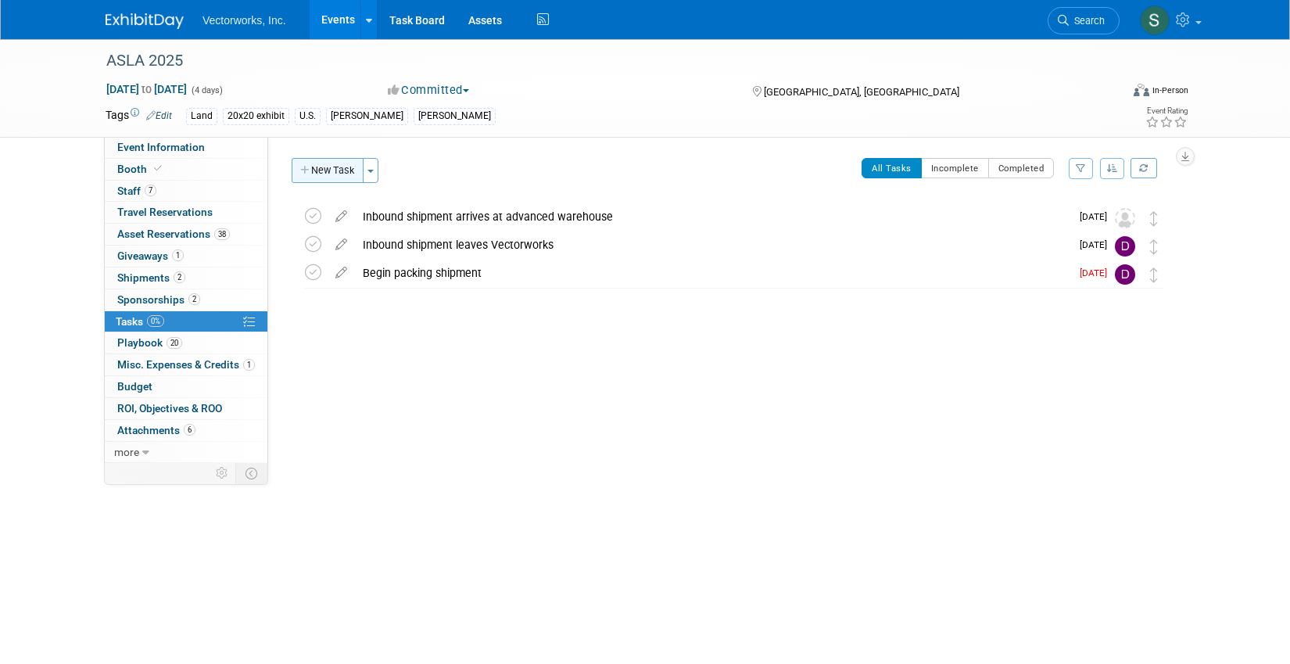
click at [346, 175] on button "New Task" at bounding box center [328, 170] width 72 height 25
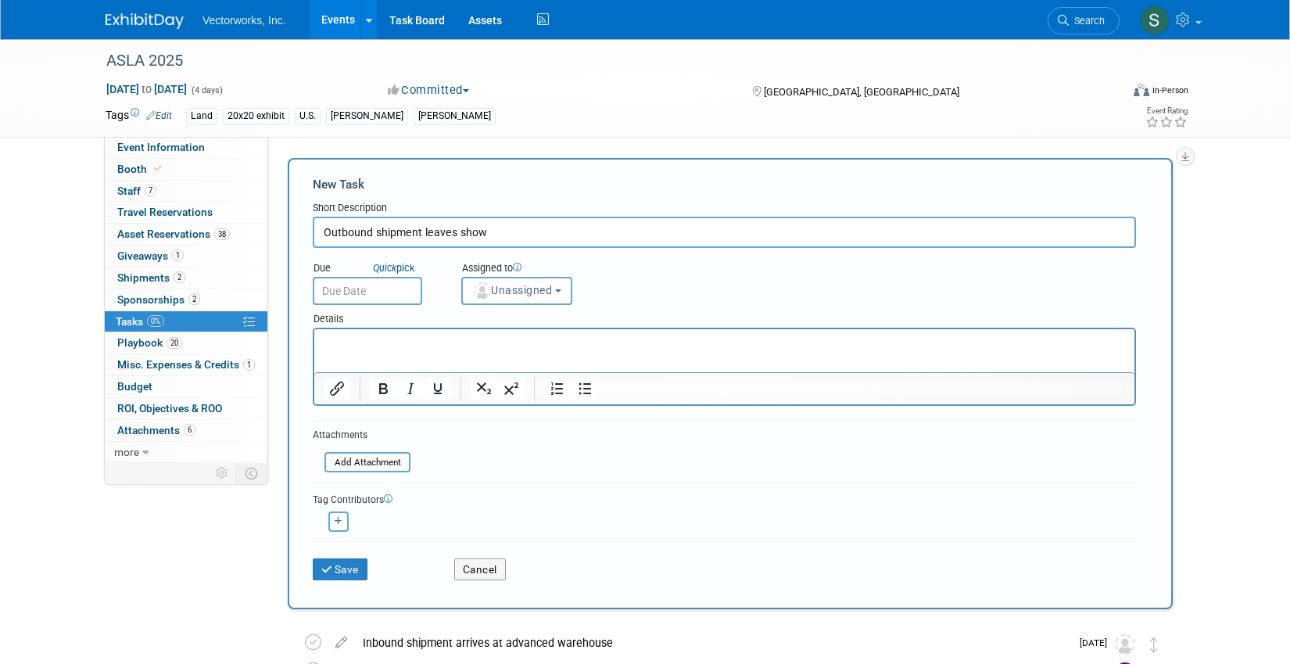
type input "Outbound shipment leaves show"
click at [371, 286] on input "text" at bounding box center [367, 291] width 109 height 28
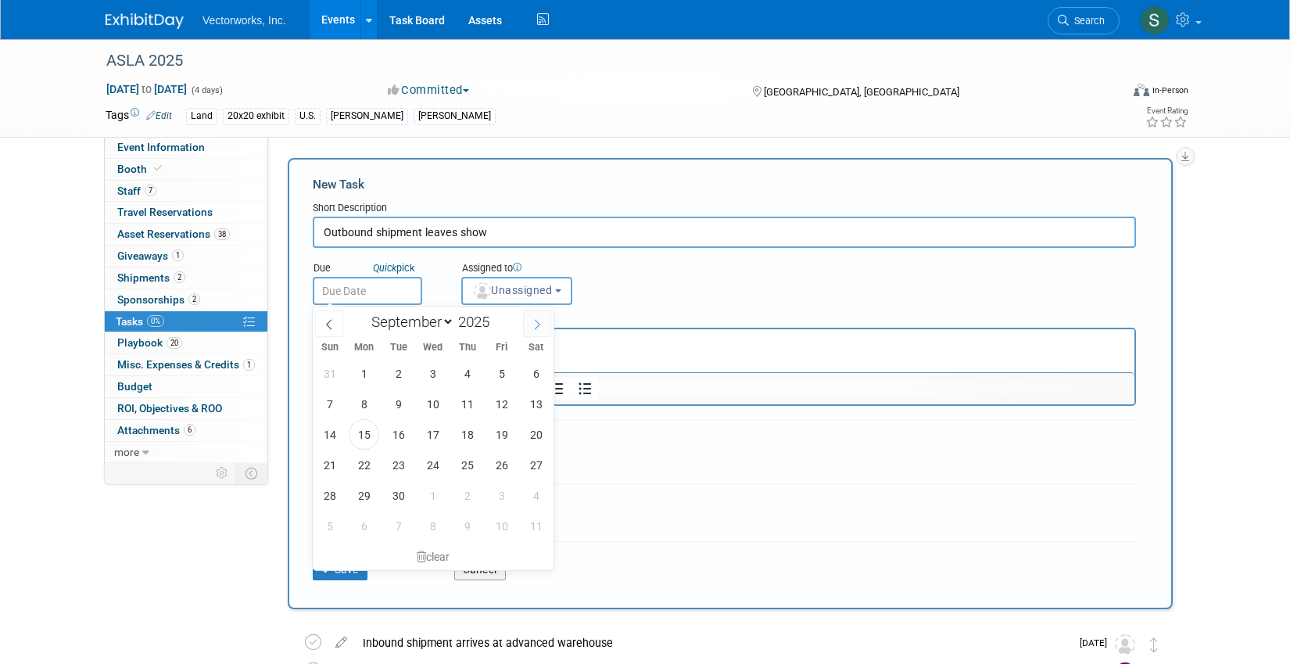
click at [530, 328] on span at bounding box center [537, 323] width 28 height 27
select select "9"
click at [336, 440] on span "12" at bounding box center [329, 434] width 30 height 30
type input "[DATE]"
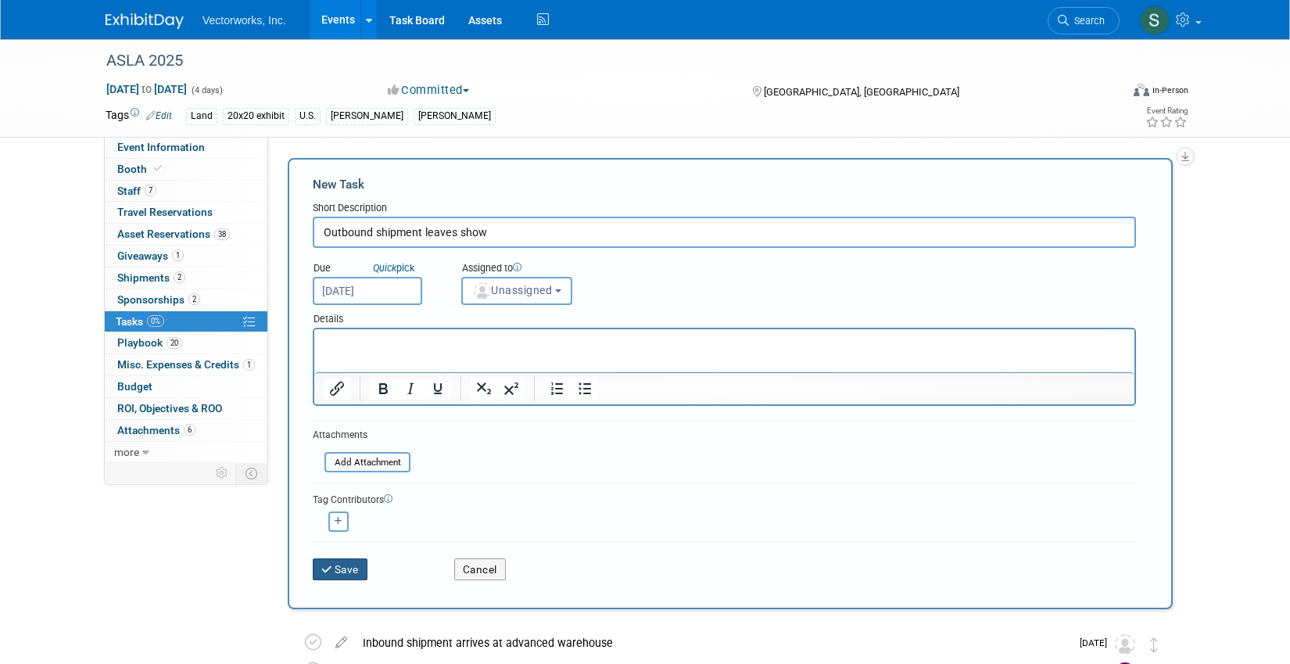
click at [328, 569] on icon "submit" at bounding box center [327, 570] width 13 height 11
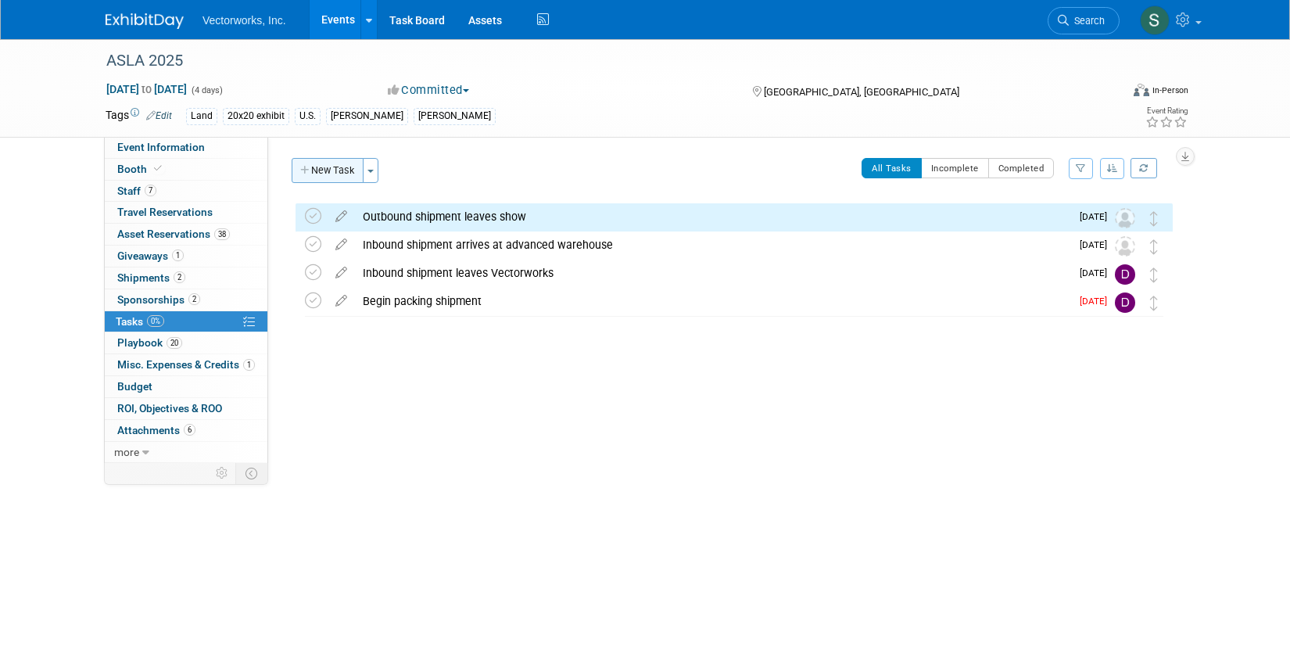
click at [335, 171] on button "New Task" at bounding box center [328, 170] width 72 height 25
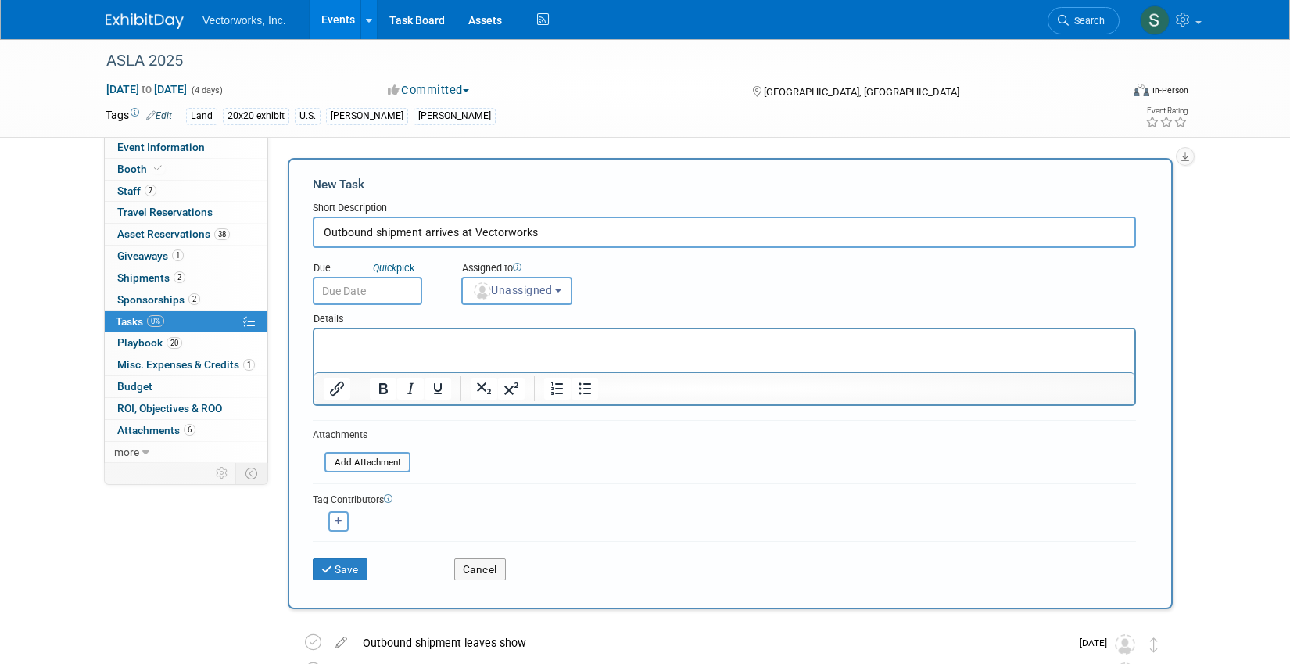
type input "Outbound shipment arrives at Vectorworks"
click at [379, 296] on body "Vectorworks, Inc. Events Add Event Bulk Upload Events Shareable Event Boards Re…" at bounding box center [645, 332] width 1290 height 664
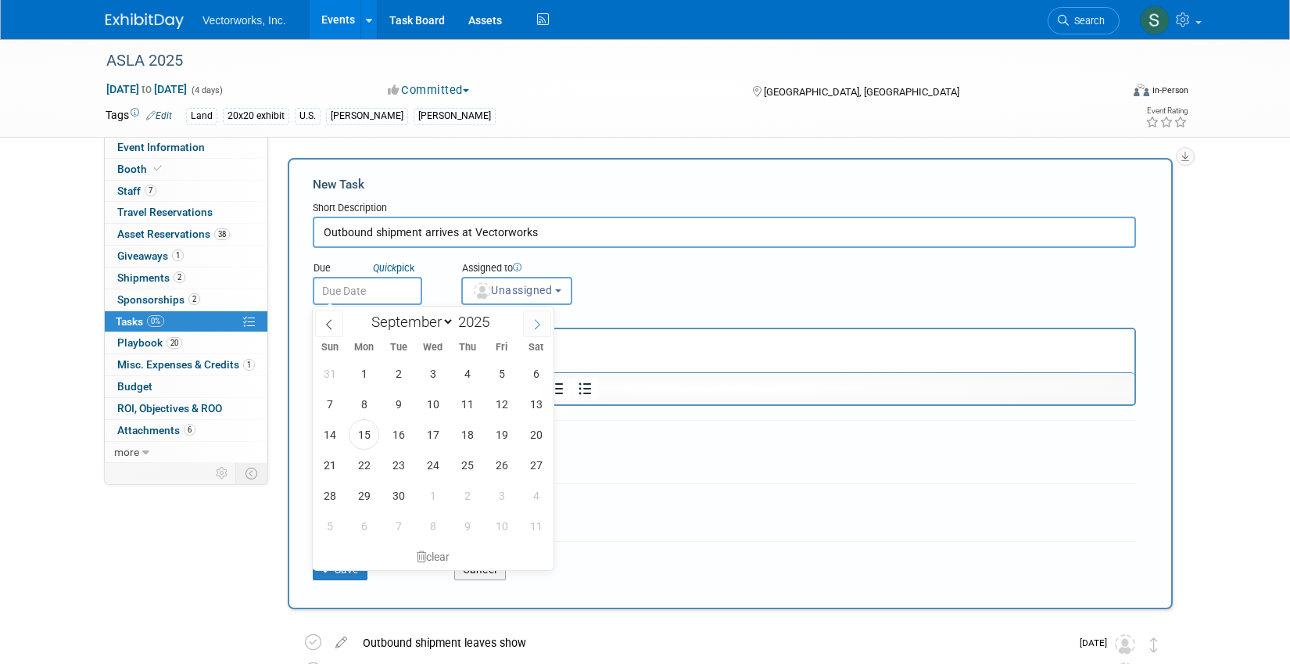
click at [532, 325] on icon at bounding box center [537, 324] width 11 height 11
select select "9"
click at [364, 461] on span "20" at bounding box center [364, 465] width 30 height 30
type input "[DATE]"
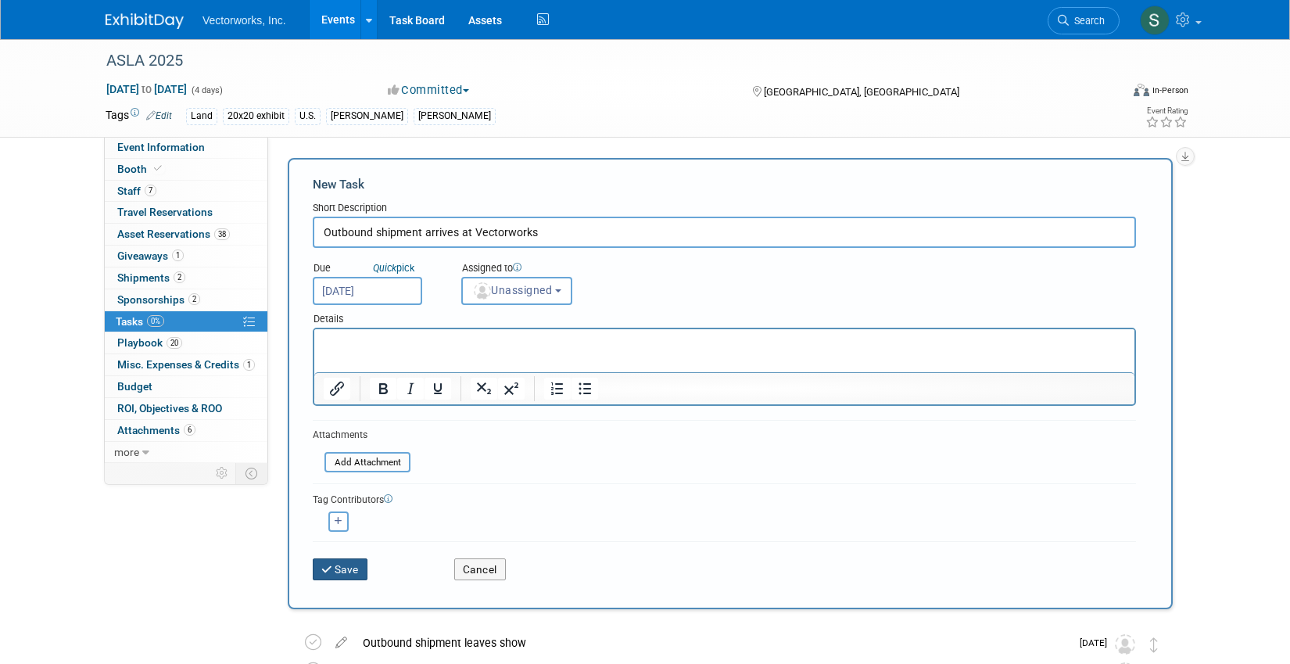
click at [350, 568] on button "Save" at bounding box center [340, 569] width 55 height 22
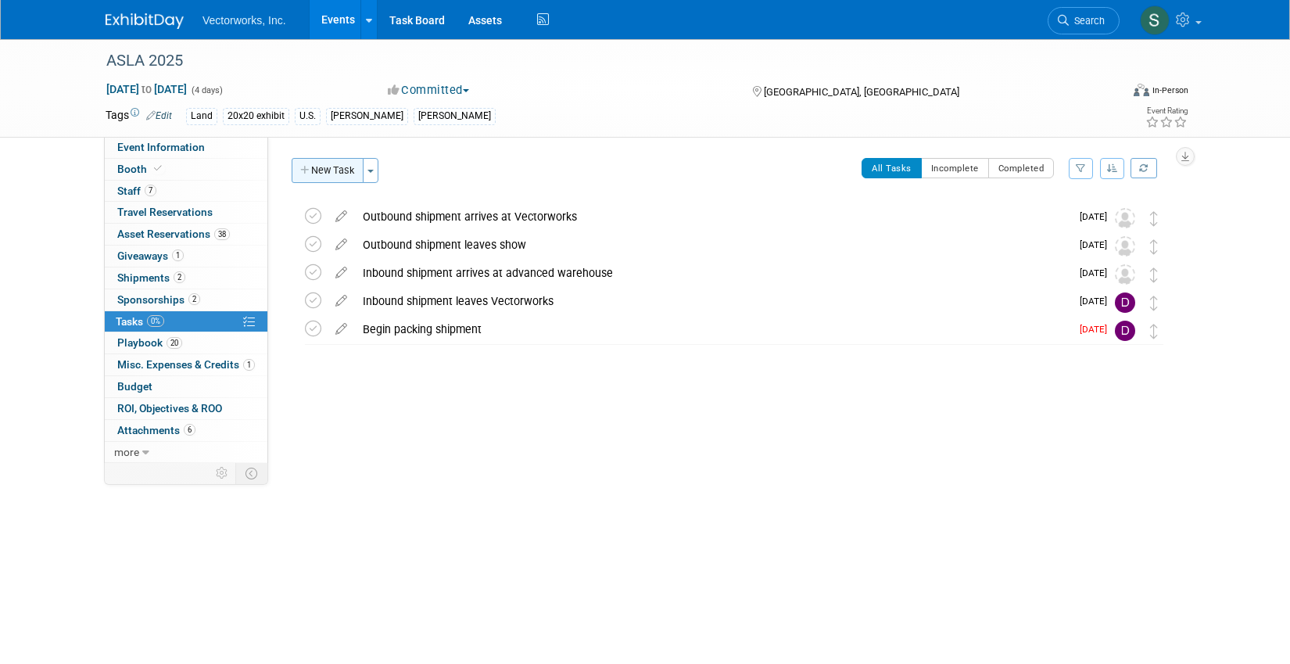
click at [333, 162] on button "New Task" at bounding box center [328, 170] width 72 height 25
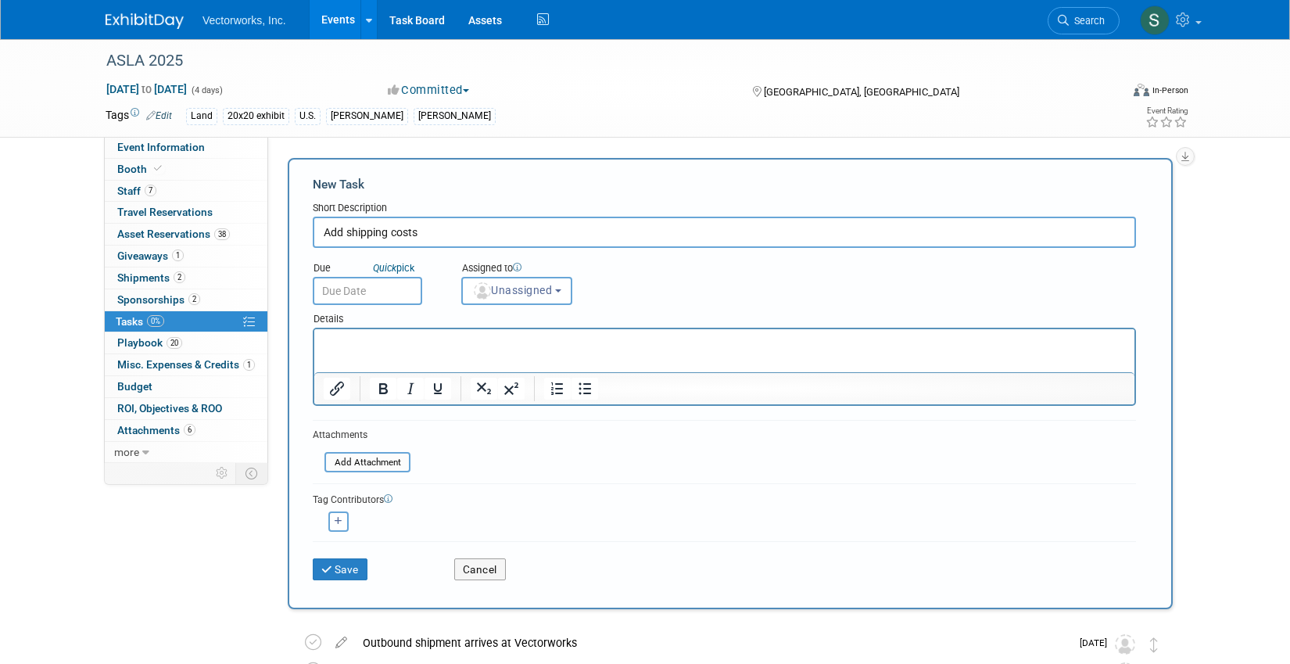
type input "Add shipping costs"
click at [335, 296] on input "text" at bounding box center [367, 291] width 109 height 28
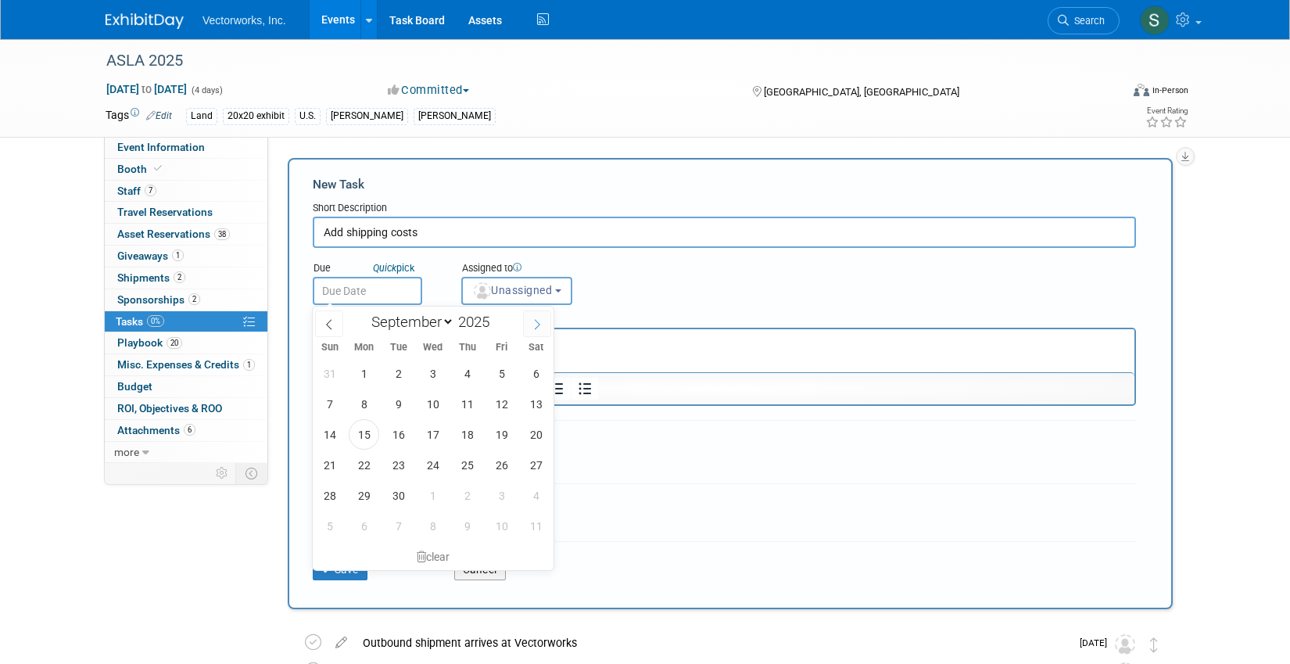
click at [529, 329] on span at bounding box center [537, 323] width 28 height 27
click at [529, 331] on span at bounding box center [537, 323] width 28 height 27
select select "10"
click at [460, 467] on span "20" at bounding box center [467, 465] width 30 height 30
type input "[DATE]"
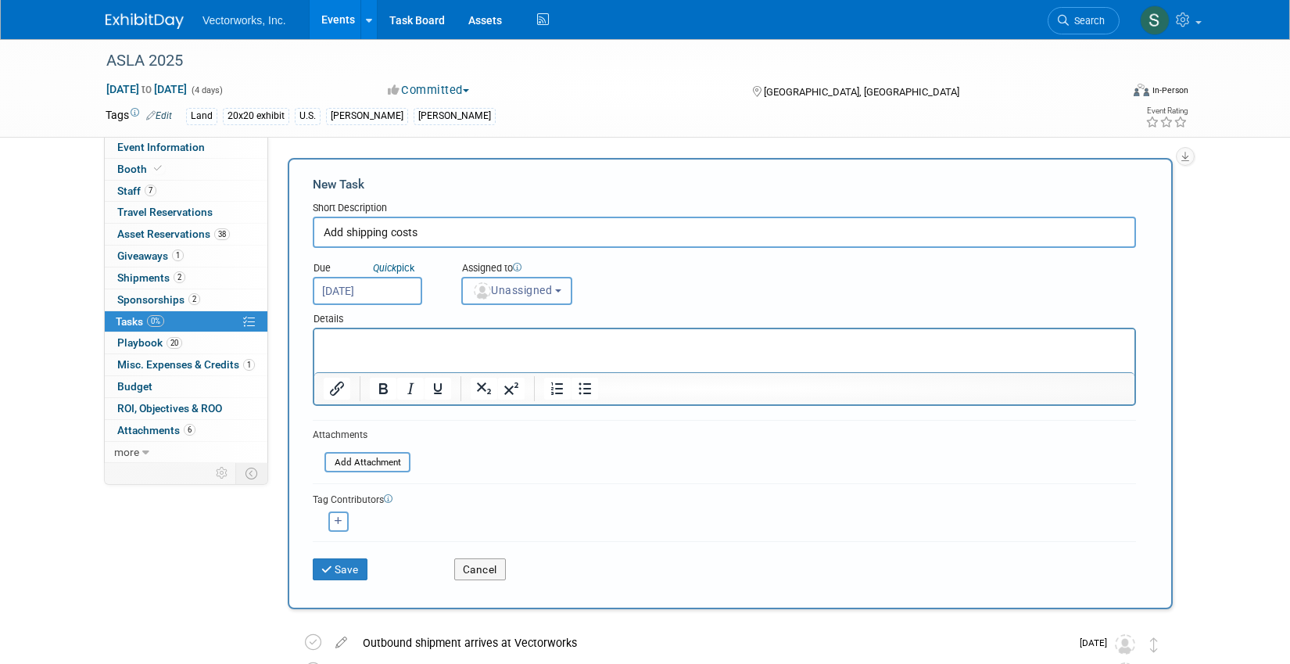
click at [551, 285] on span "Unassigned" at bounding box center [512, 290] width 80 height 13
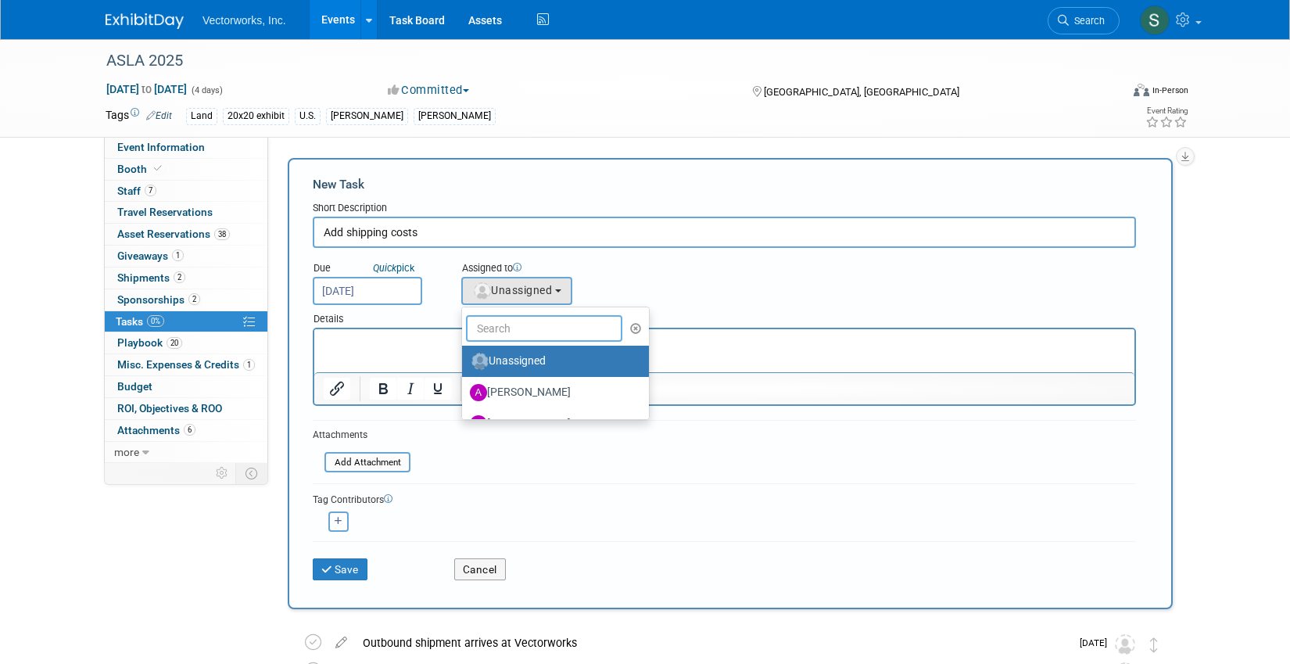
click at [517, 335] on input "text" at bounding box center [544, 328] width 156 height 27
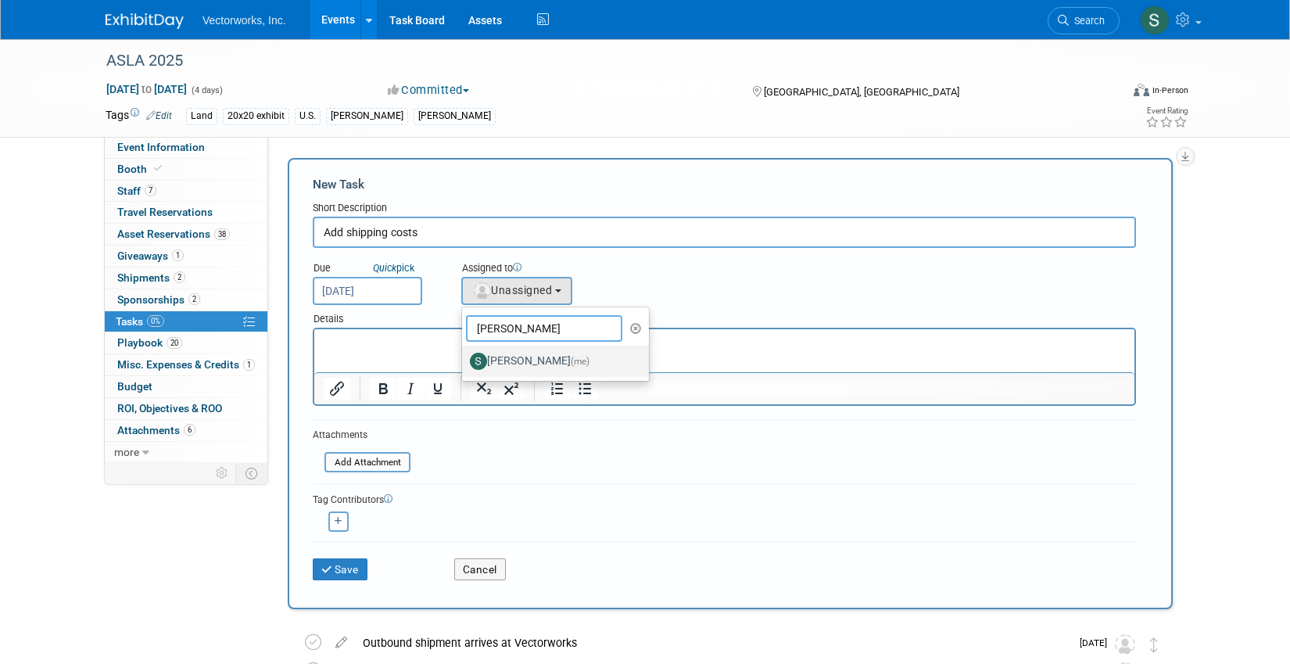
type input "[PERSON_NAME]"
click at [500, 370] on label "[PERSON_NAME] (me)" at bounding box center [551, 361] width 163 height 25
click at [465, 364] on input "[PERSON_NAME] (me)" at bounding box center [459, 359] width 10 height 10
select select "dde09bb1-8a79-4940-ac96-8fd2662167c2"
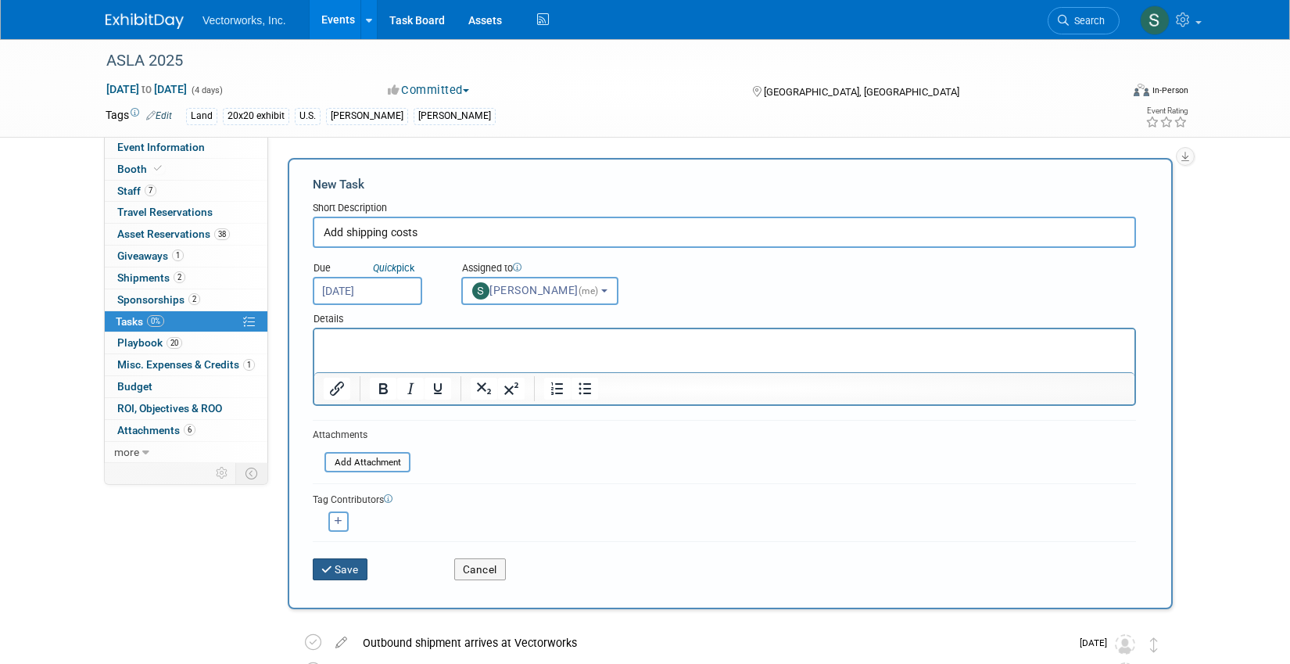
click at [342, 574] on button "Save" at bounding box center [340, 569] width 55 height 22
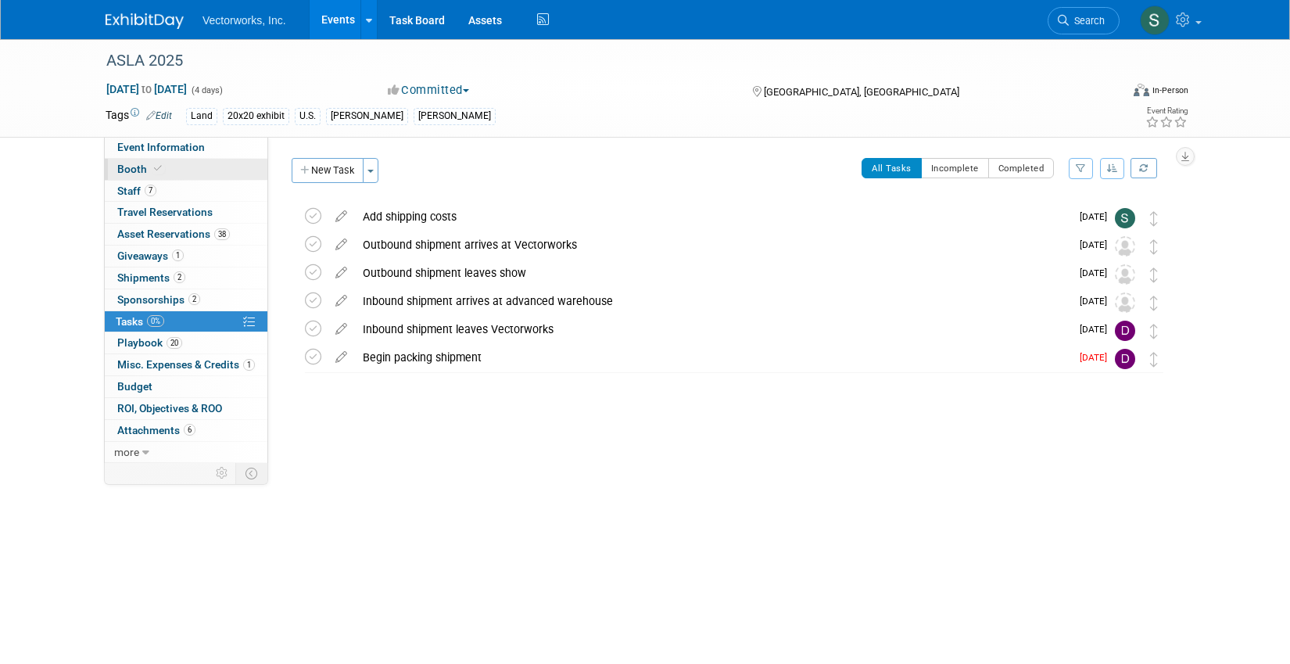
click at [209, 170] on link "Booth" at bounding box center [186, 169] width 163 height 21
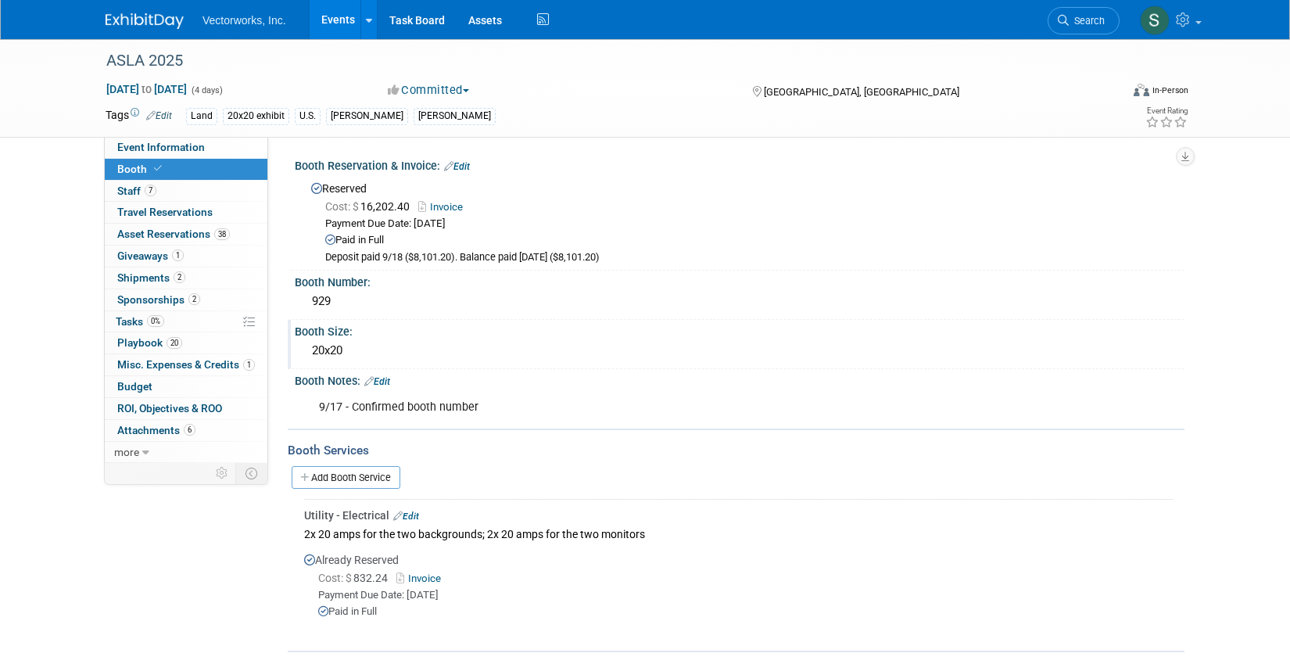
scroll to position [17, 0]
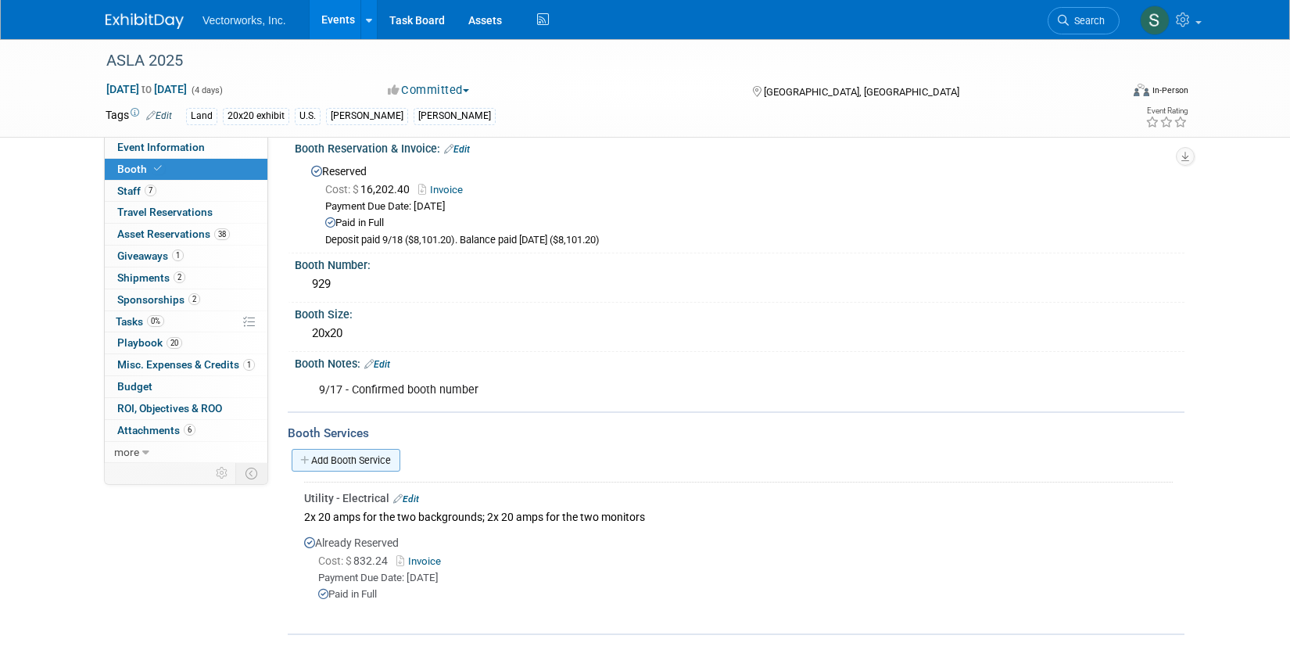
click at [359, 456] on link "Add Booth Service" at bounding box center [346, 460] width 109 height 23
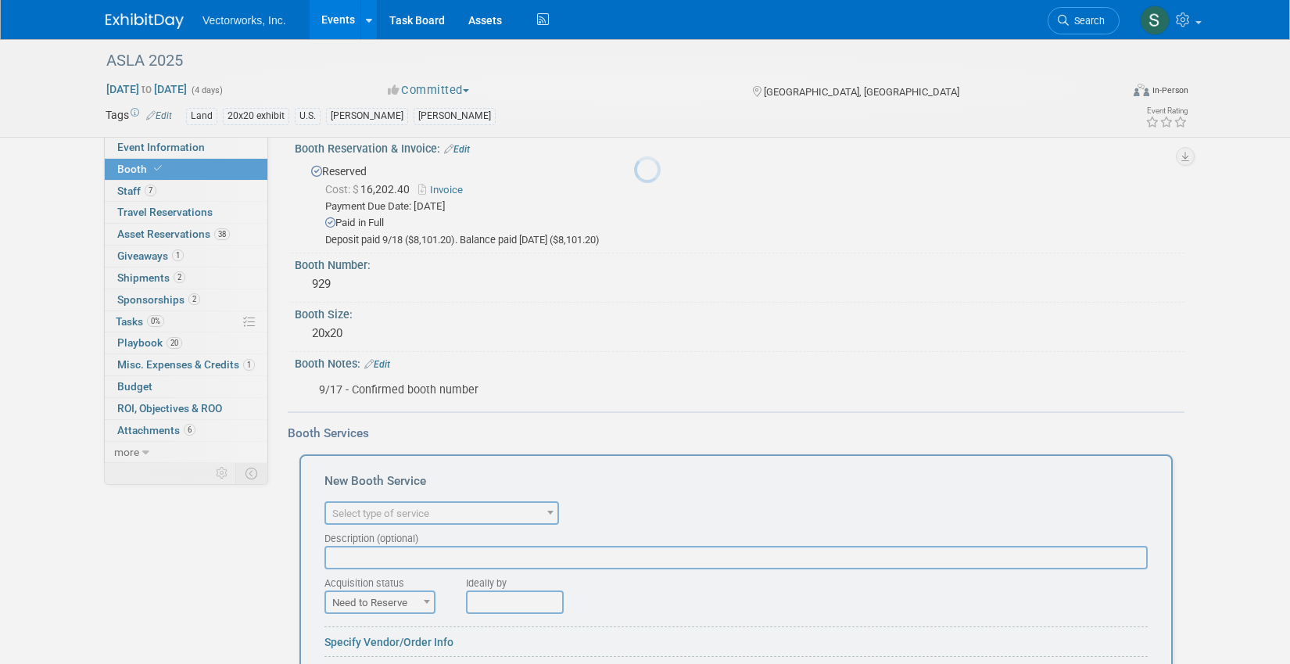
scroll to position [0, 0]
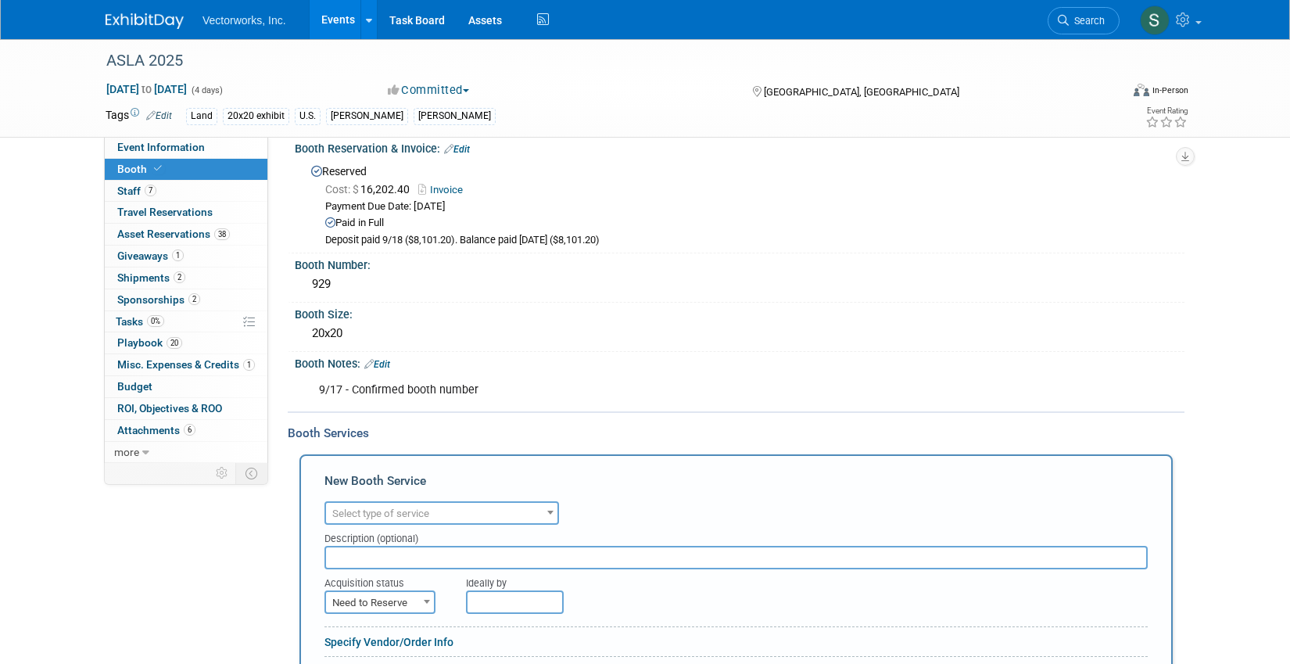
click at [398, 513] on span "Select type of service" at bounding box center [380, 514] width 97 height 12
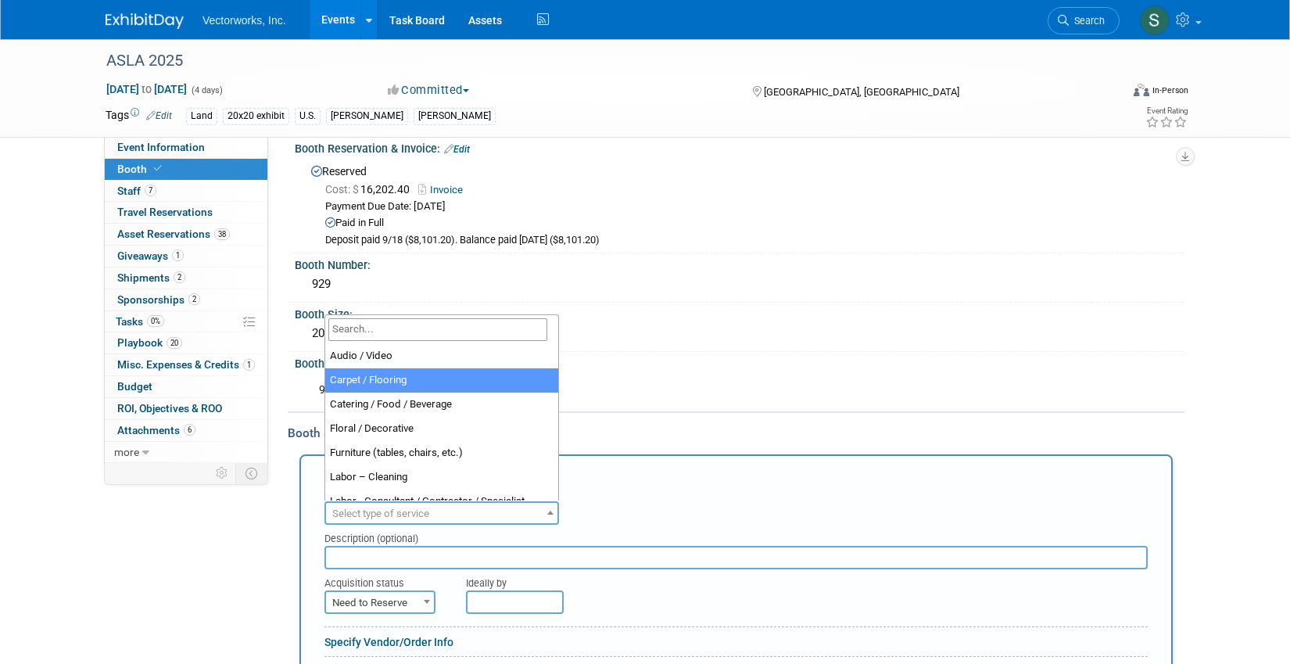
select select "4"
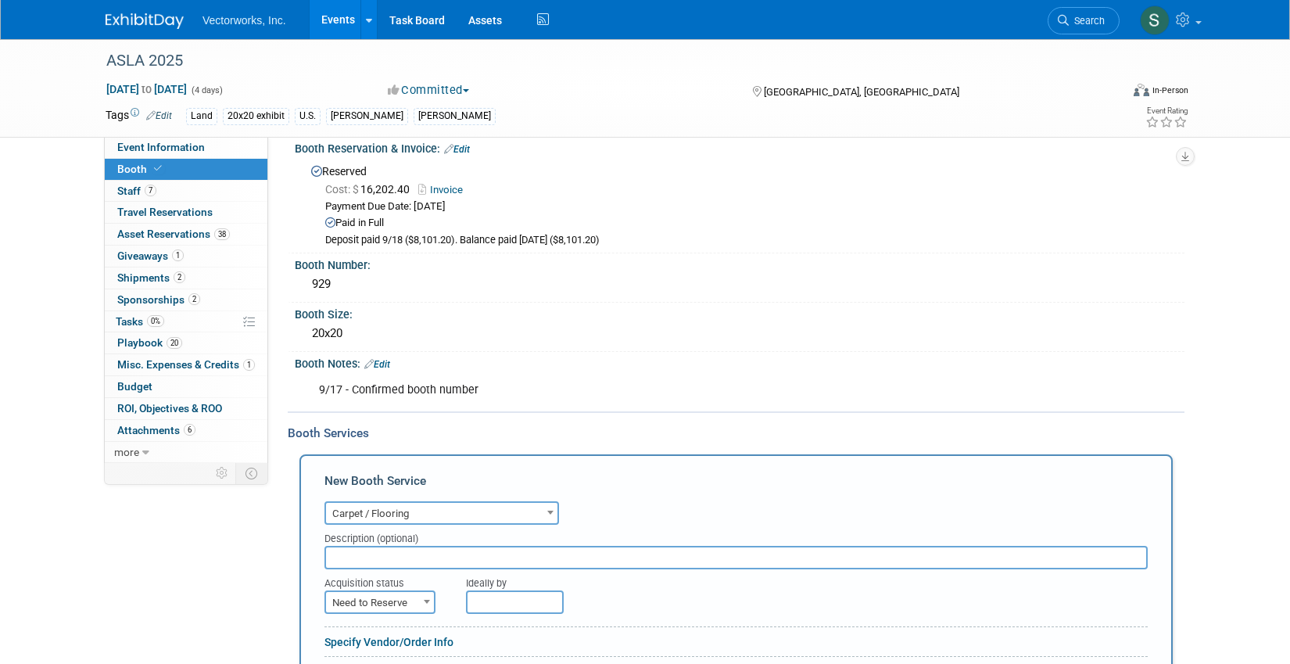
click at [369, 557] on input "text" at bounding box center [736, 557] width 823 height 23
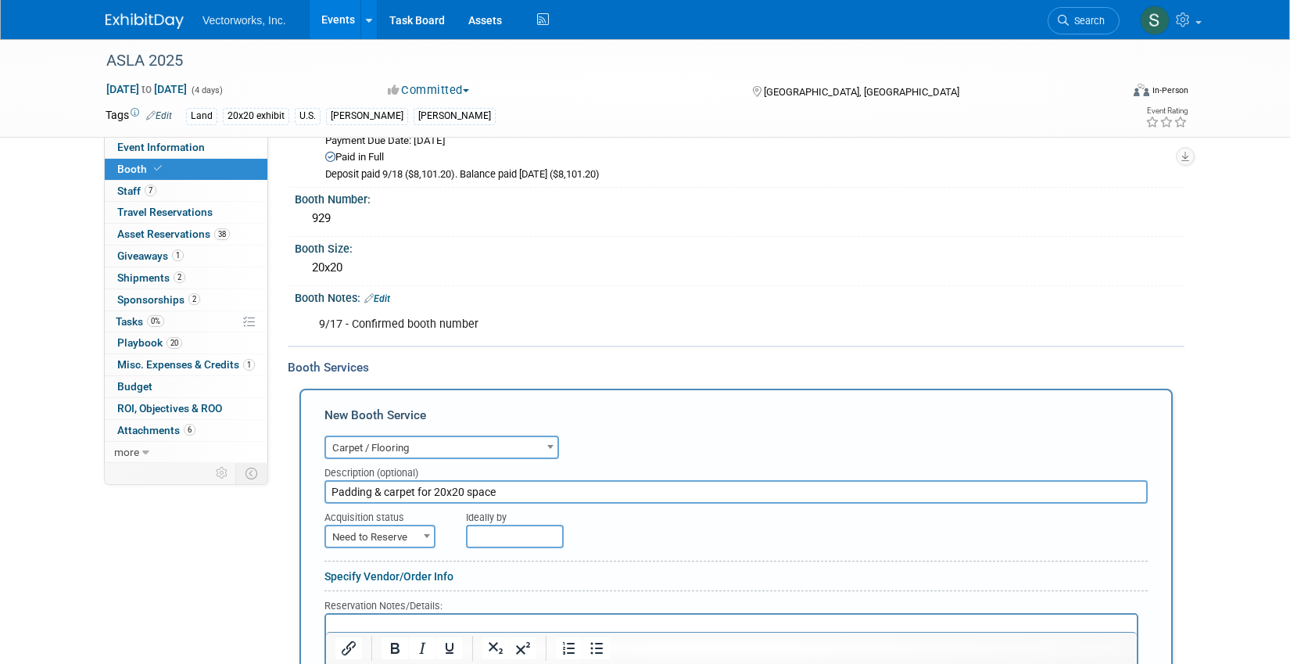
scroll to position [86, 0]
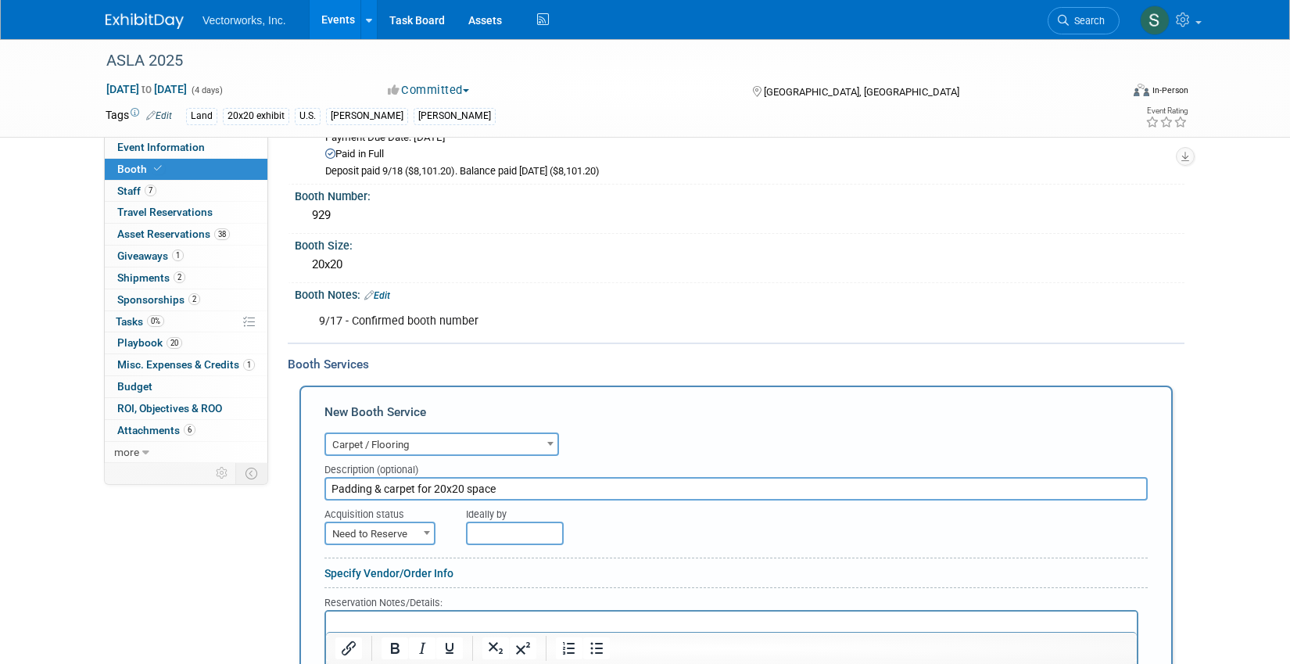
type input "Padding & carpet for 20x20 space"
click at [381, 536] on span "Need to Reserve" at bounding box center [380, 534] width 108 height 22
select select "2"
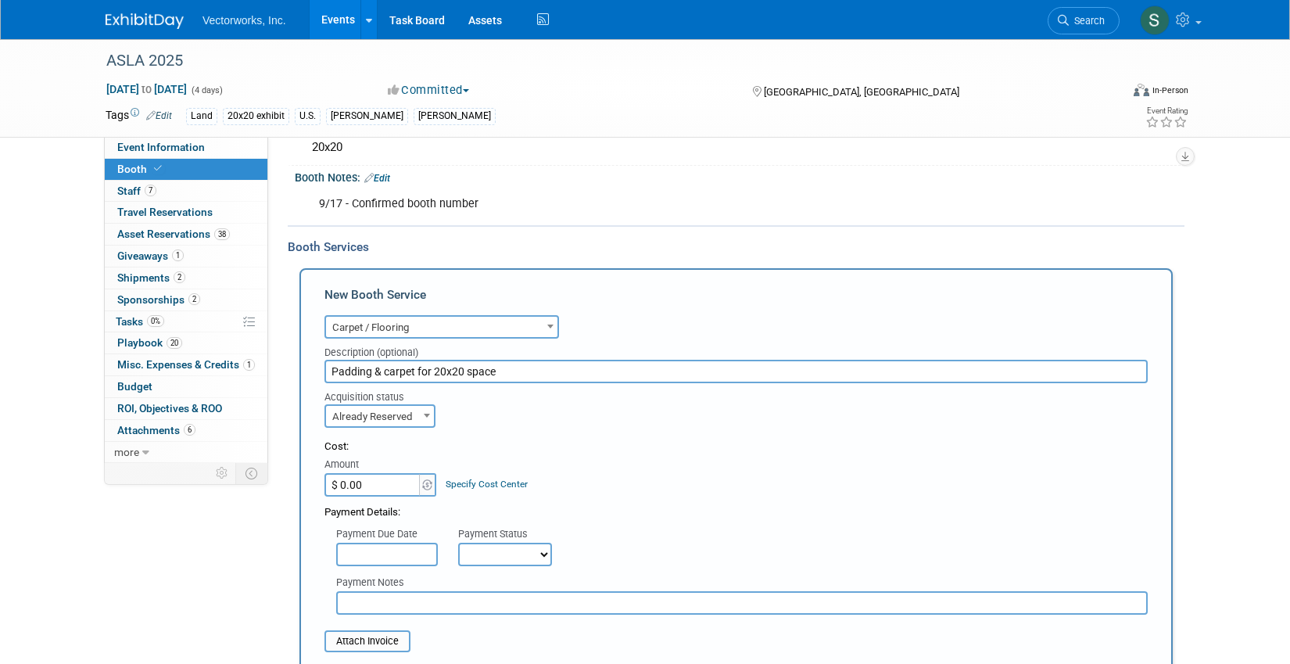
scroll to position [205, 0]
click at [400, 483] on input "$ 0.00" at bounding box center [374, 483] width 98 height 23
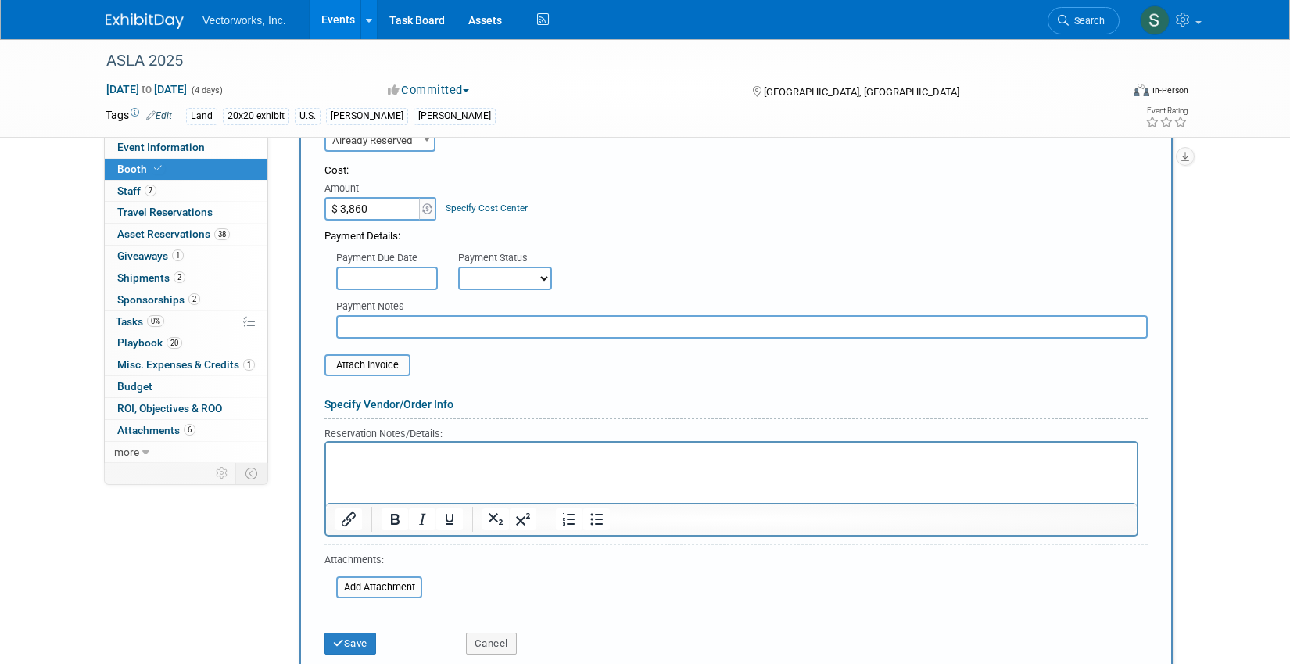
scroll to position [494, 0]
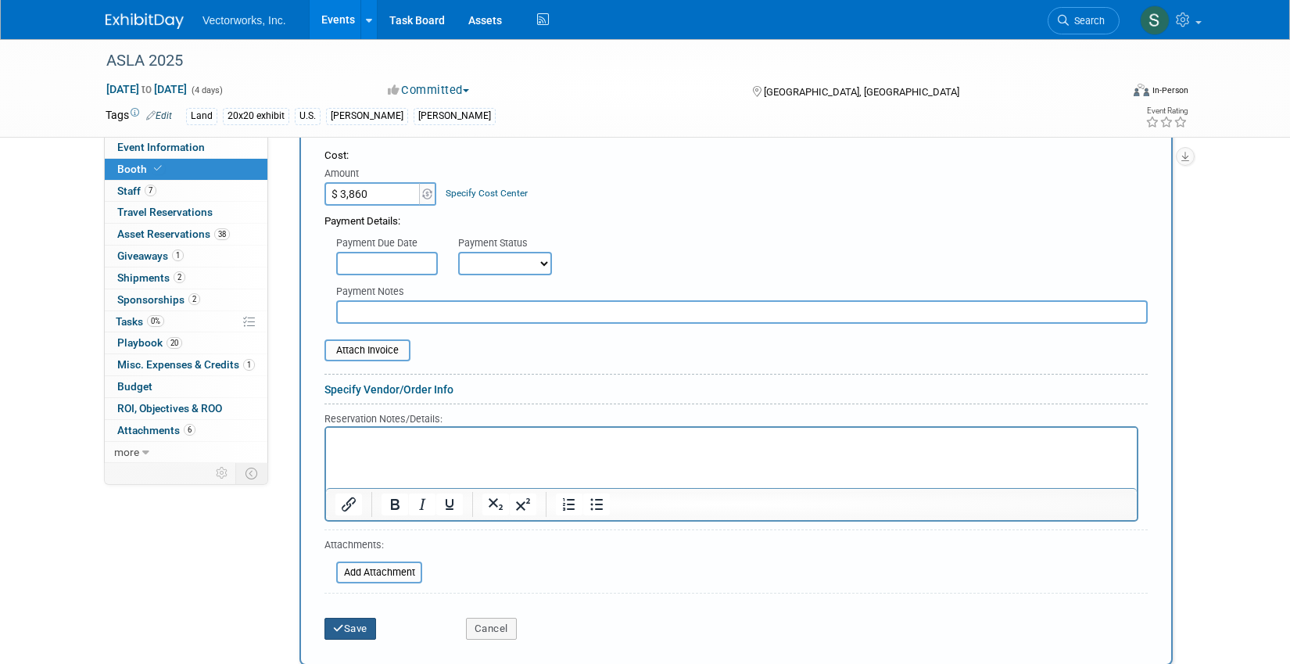
type input "$ 3,860.00"
click at [353, 624] on button "Save" at bounding box center [351, 629] width 52 height 22
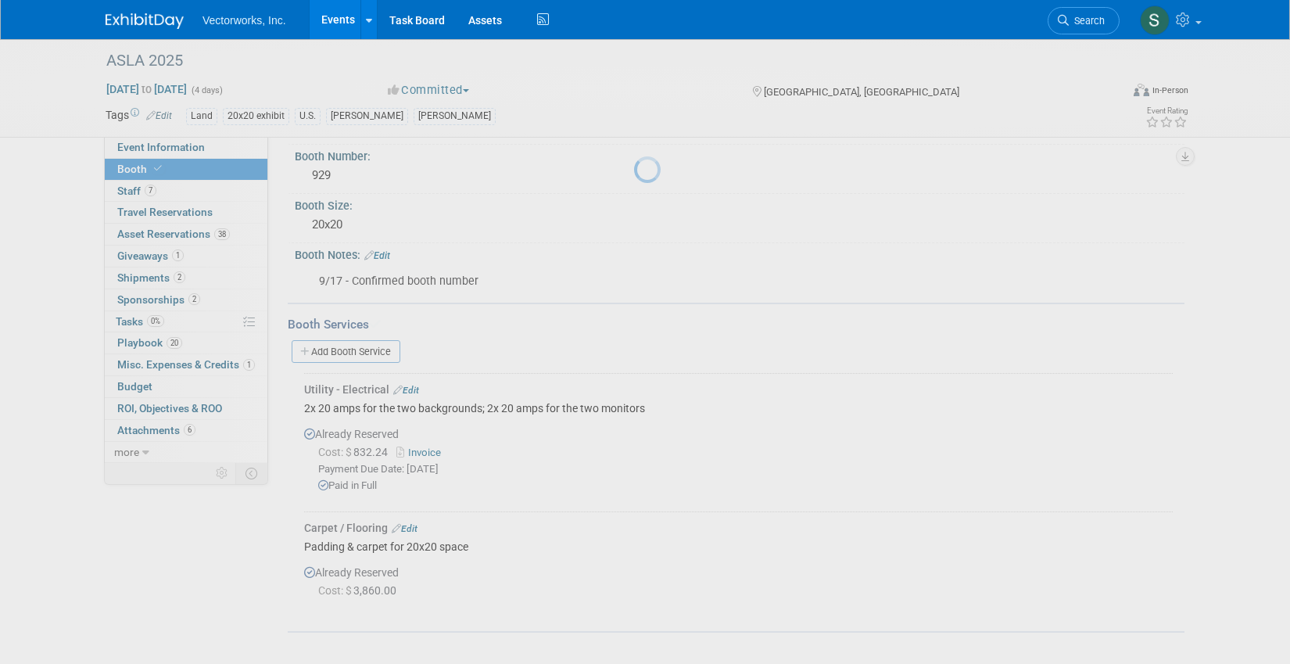
scroll to position [124, 0]
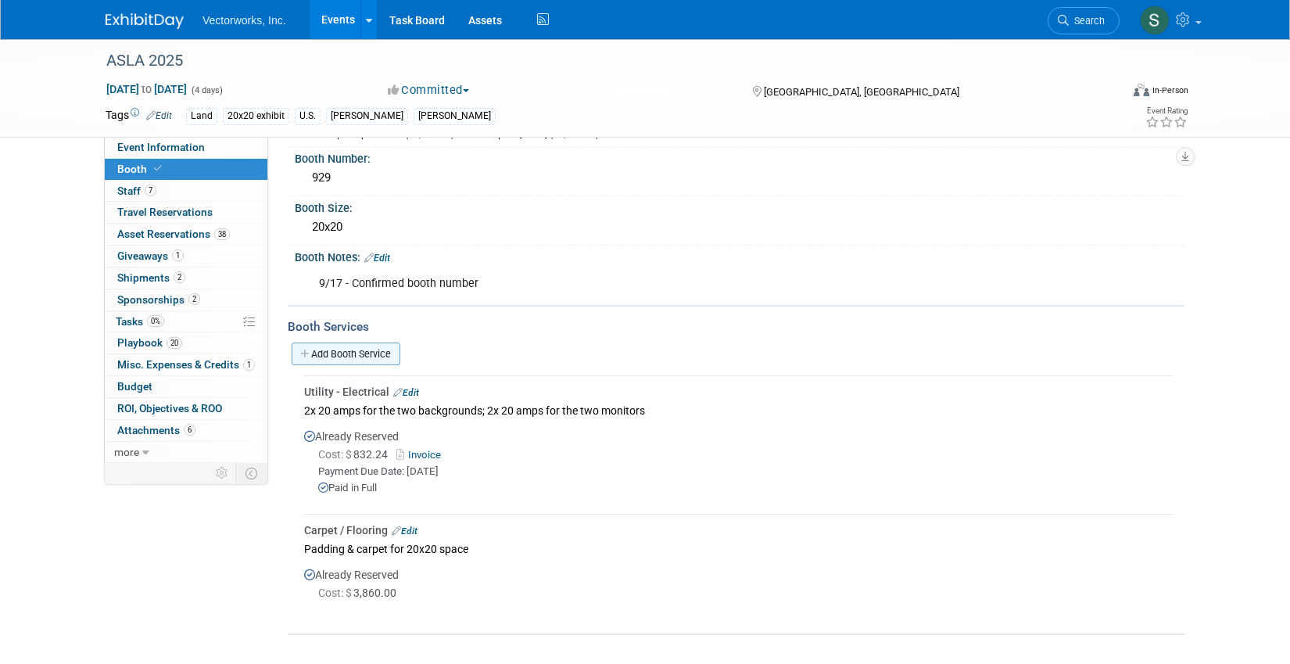
click at [336, 352] on link "Add Booth Service" at bounding box center [346, 354] width 109 height 23
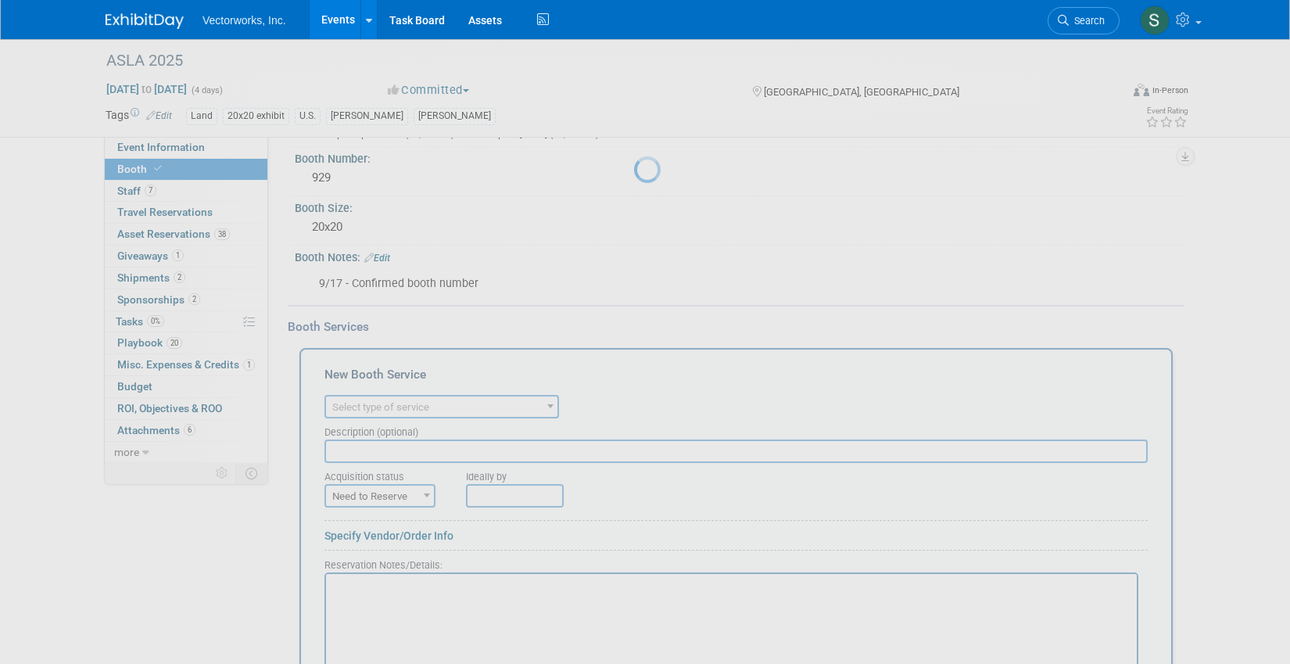
scroll to position [0, 0]
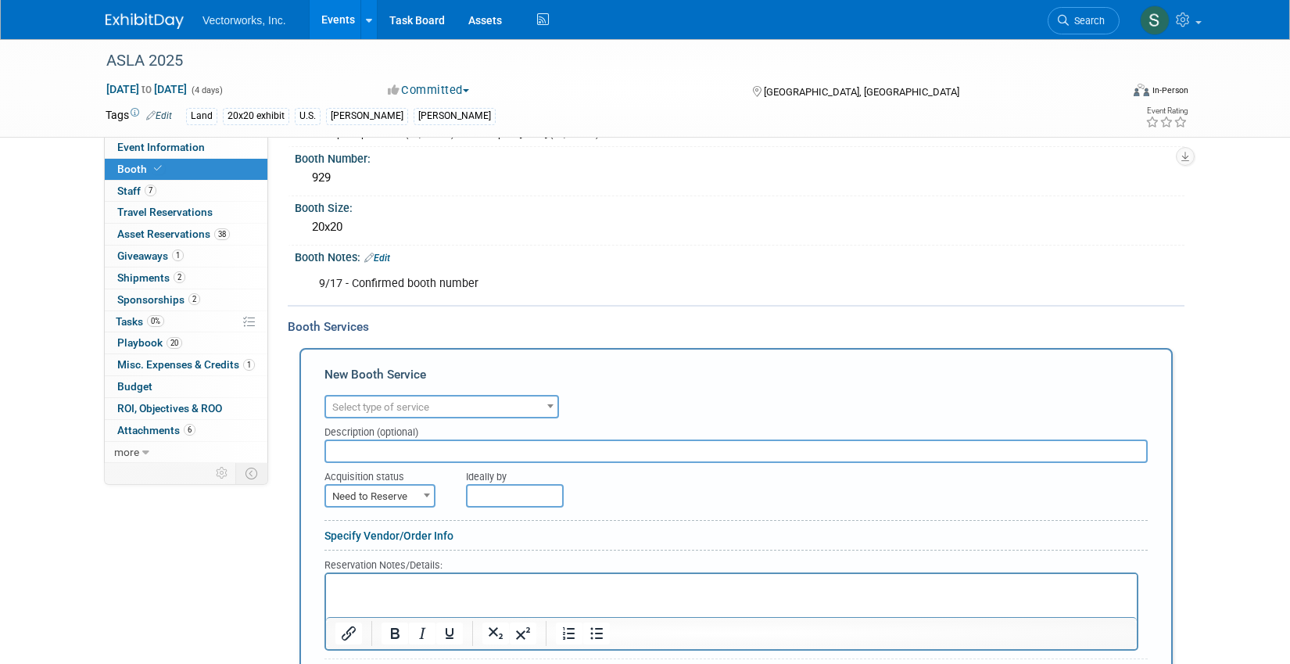
click at [378, 406] on span "Select type of service" at bounding box center [380, 407] width 97 height 12
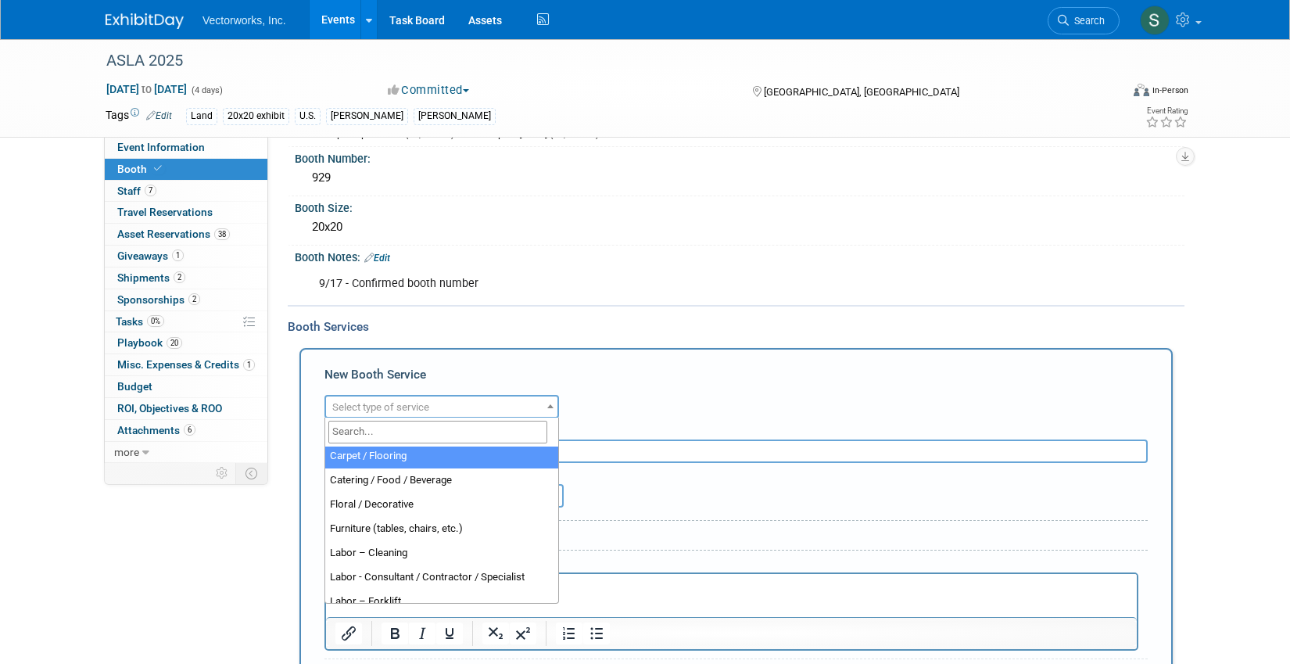
scroll to position [39, 0]
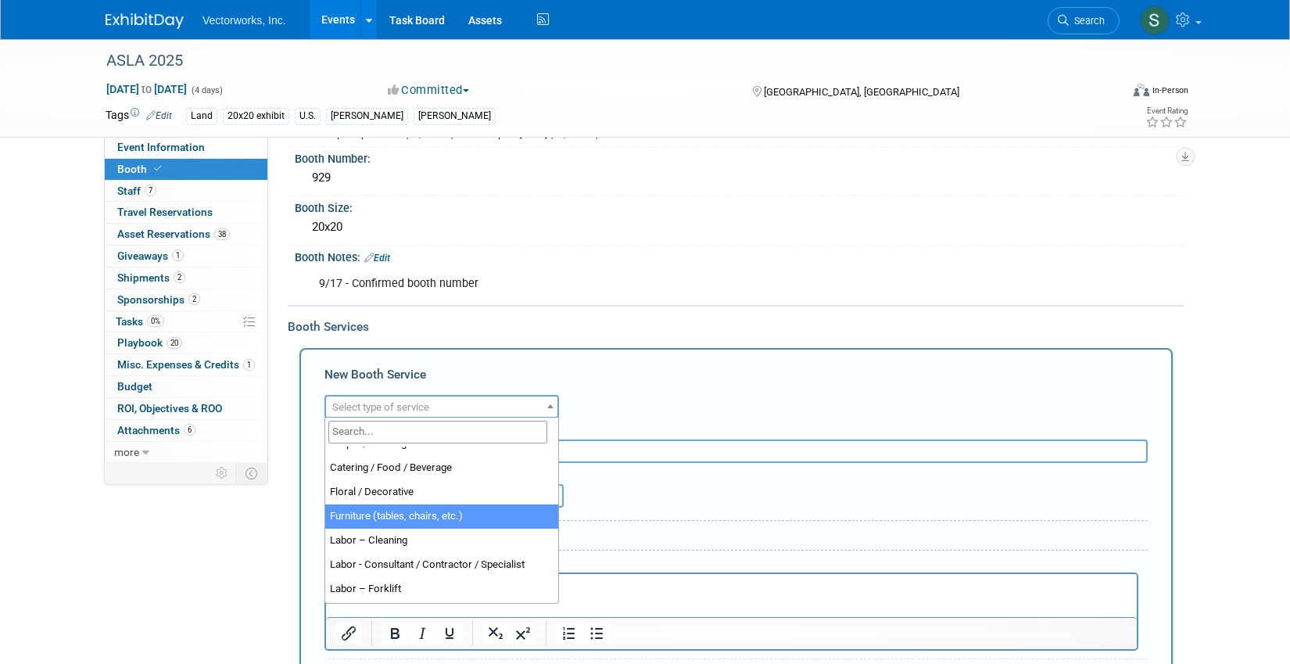
select select "6"
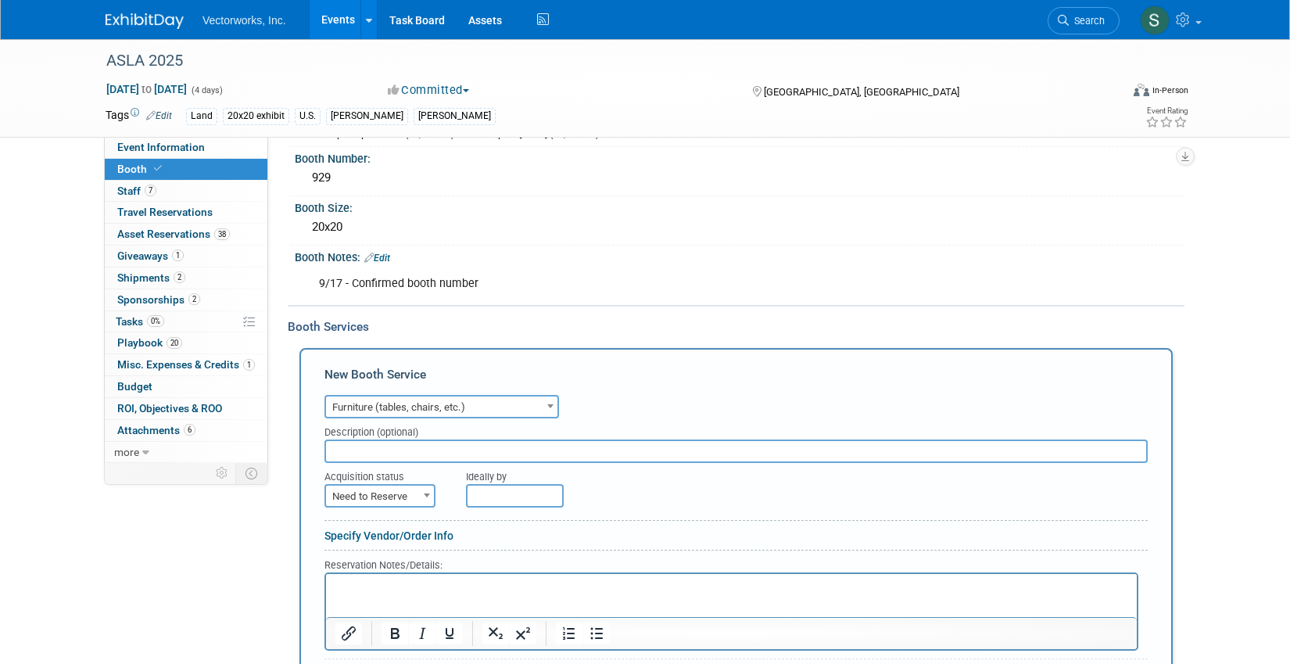
click at [359, 453] on input "text" at bounding box center [736, 450] width 823 height 23
type input "4 stools"
click at [405, 489] on span "Need to Reserve" at bounding box center [380, 497] width 108 height 22
select select "2"
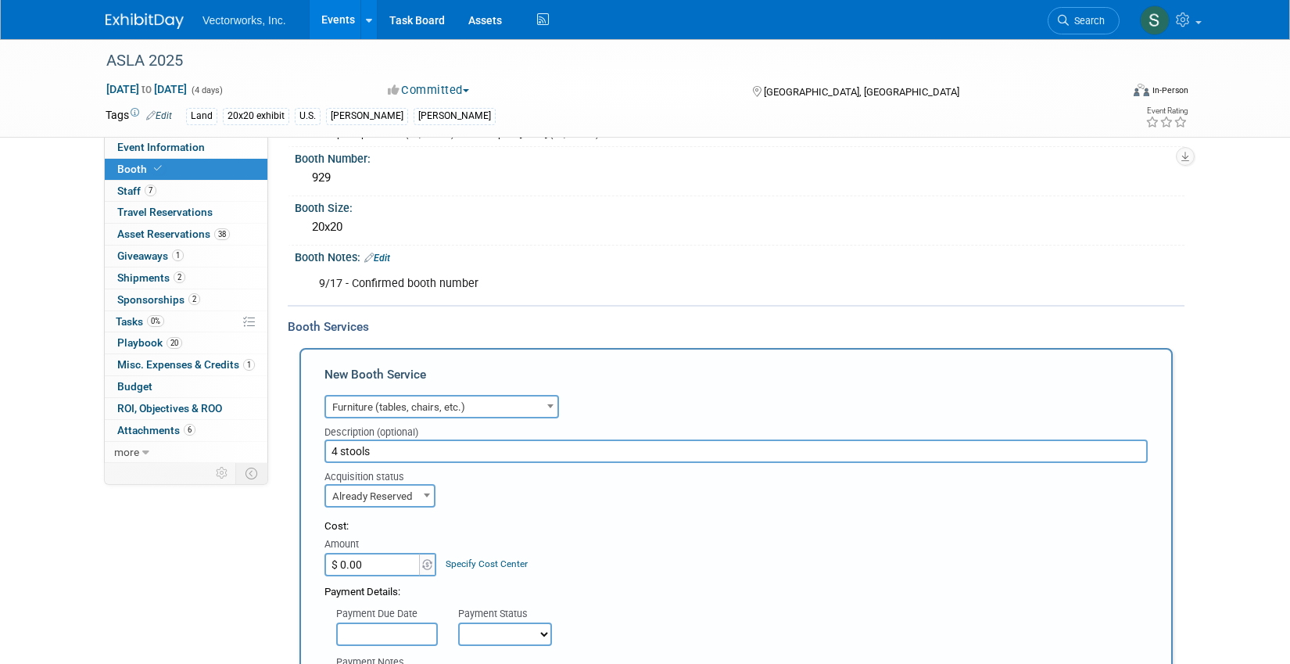
click at [380, 565] on input "$ 0.00" at bounding box center [374, 564] width 98 height 23
paste input "1,108.8"
type input "$ 1,108.80"
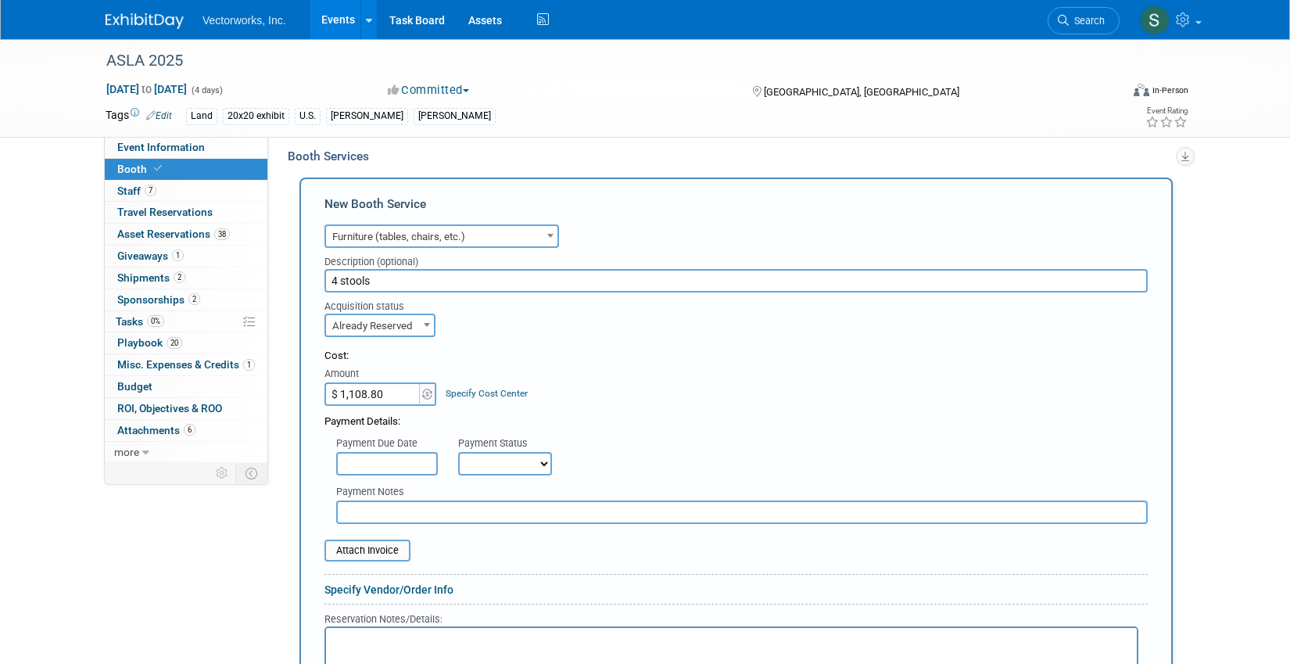
scroll to position [411, 0]
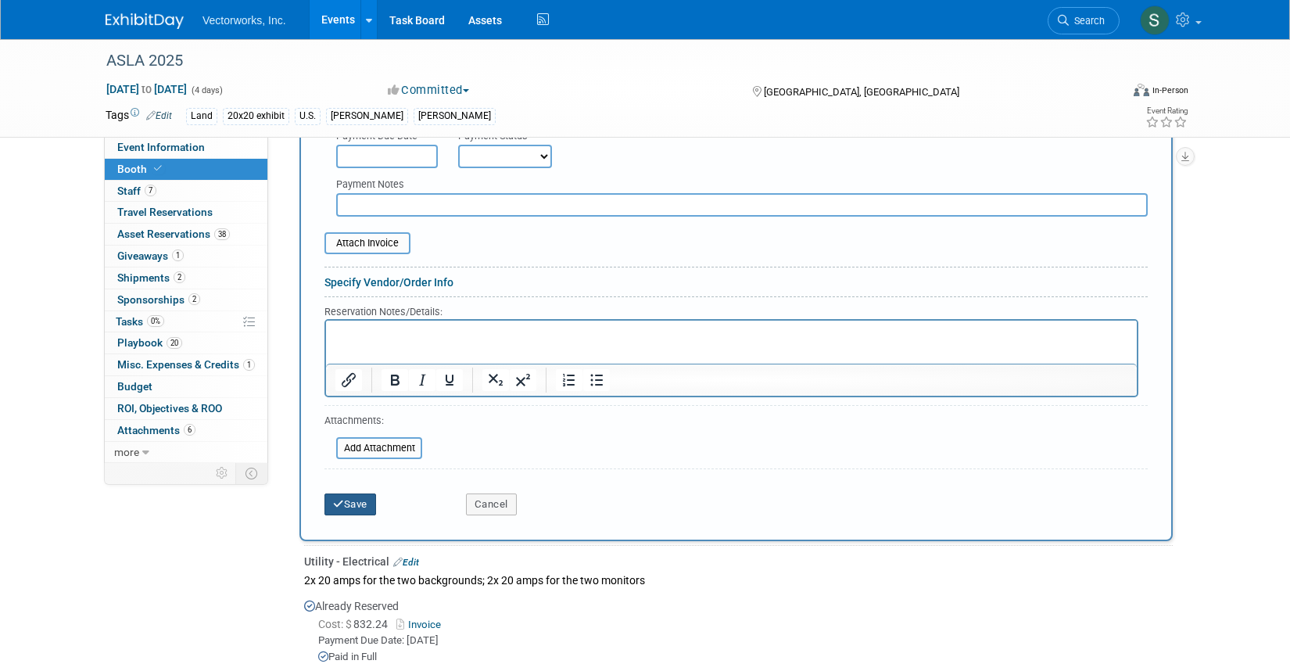
click at [352, 508] on button "Save" at bounding box center [351, 504] width 52 height 22
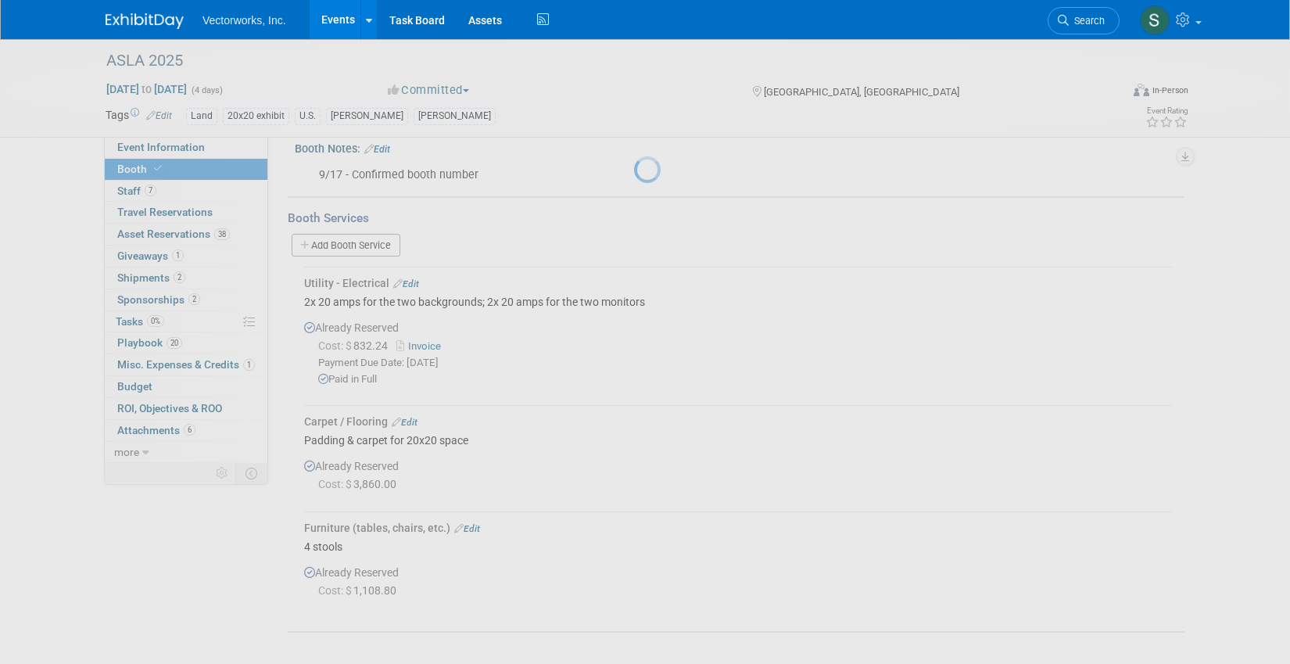
scroll to position [230, 0]
